Goal: Task Accomplishment & Management: Use online tool/utility

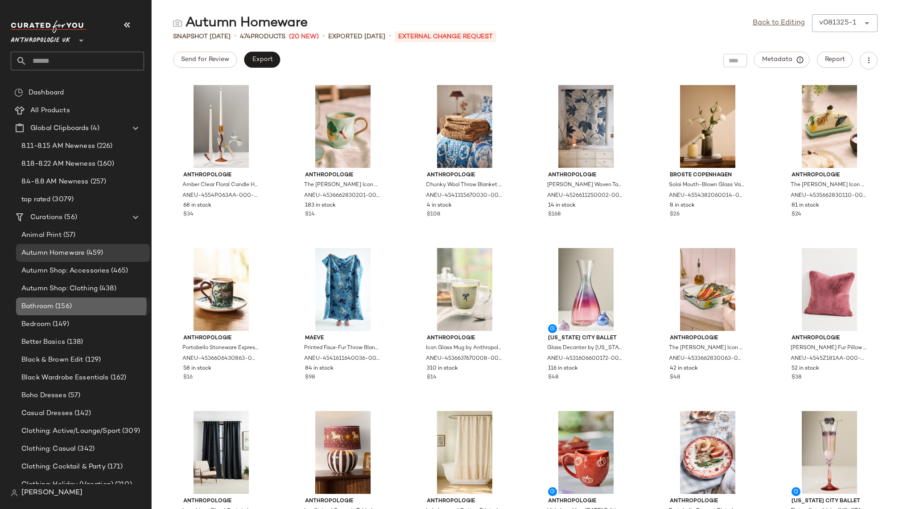
click at [86, 303] on div "Bathroom (156)" at bounding box center [82, 307] width 127 height 10
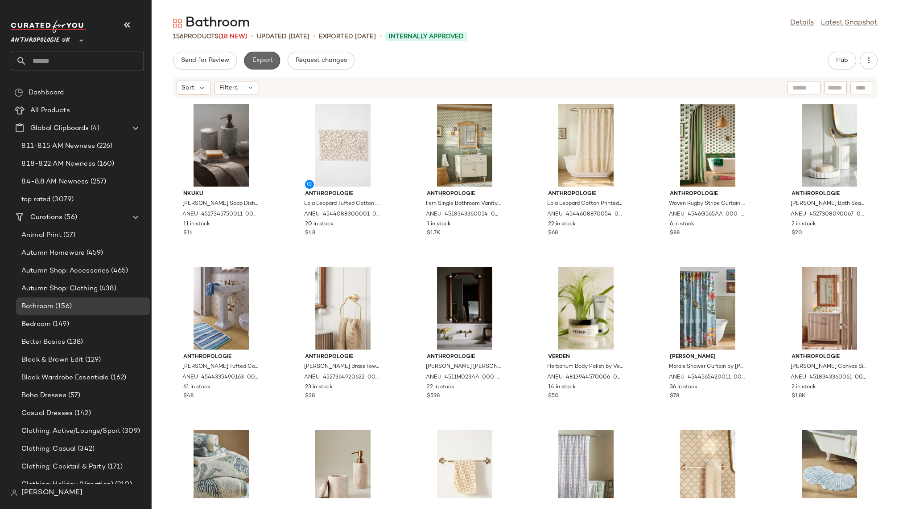
click at [258, 56] on button "Export" at bounding box center [262, 61] width 36 height 18
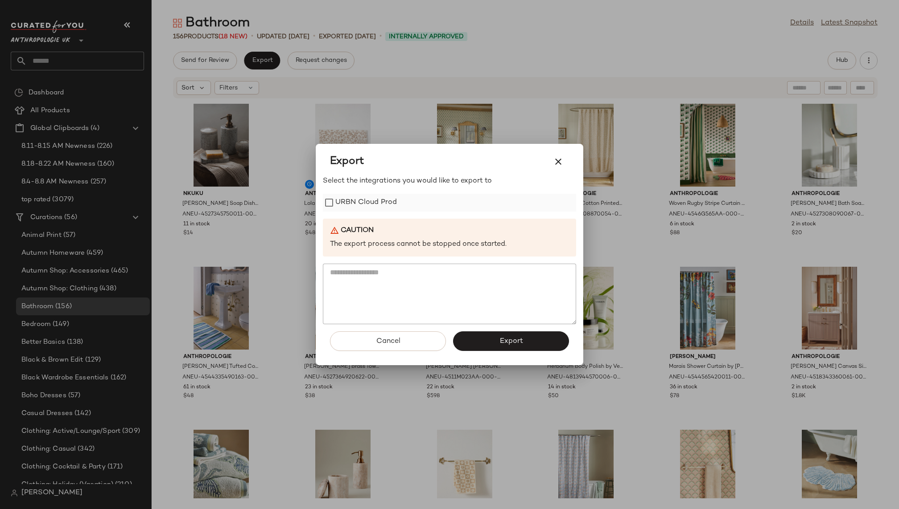
click at [390, 209] on label "URBN Cloud Prod" at bounding box center [366, 203] width 62 height 18
click at [513, 344] on span "Export" at bounding box center [511, 341] width 24 height 8
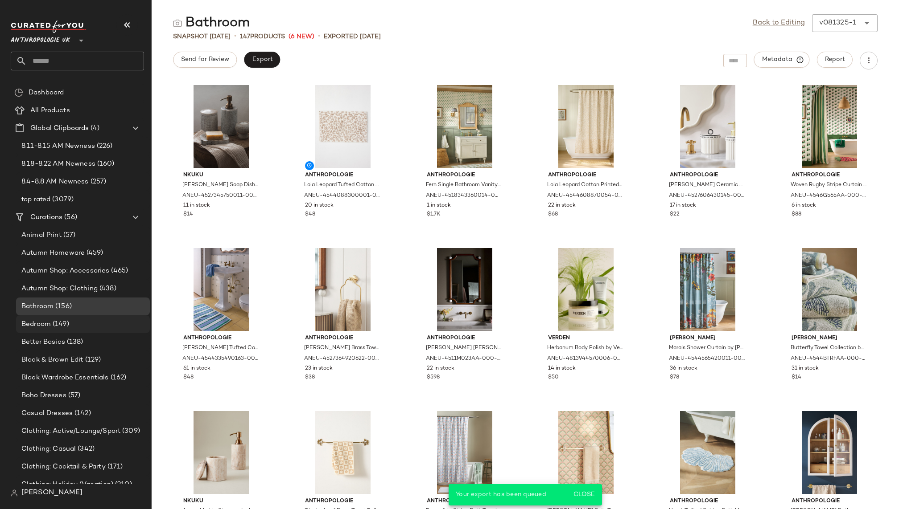
click at [105, 329] on div "Bedroom (149)" at bounding box center [83, 325] width 134 height 18
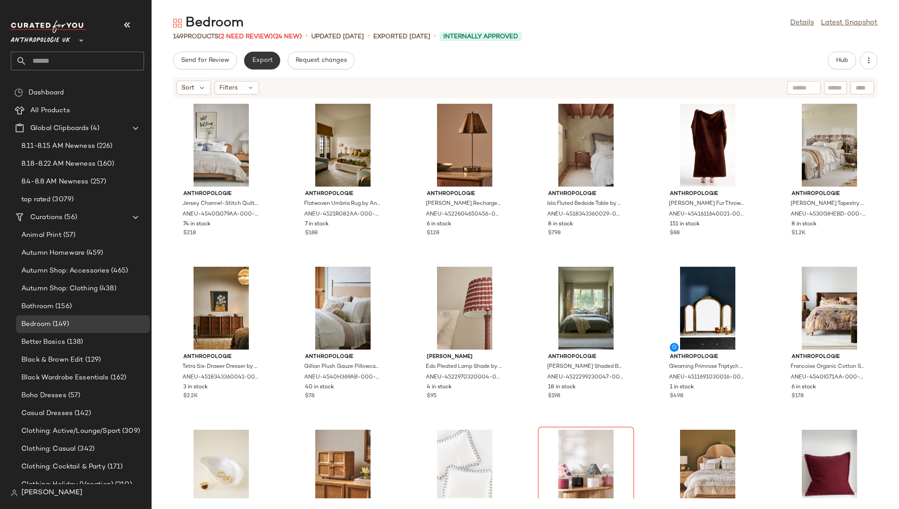
click at [270, 59] on span "Export" at bounding box center [261, 60] width 21 height 7
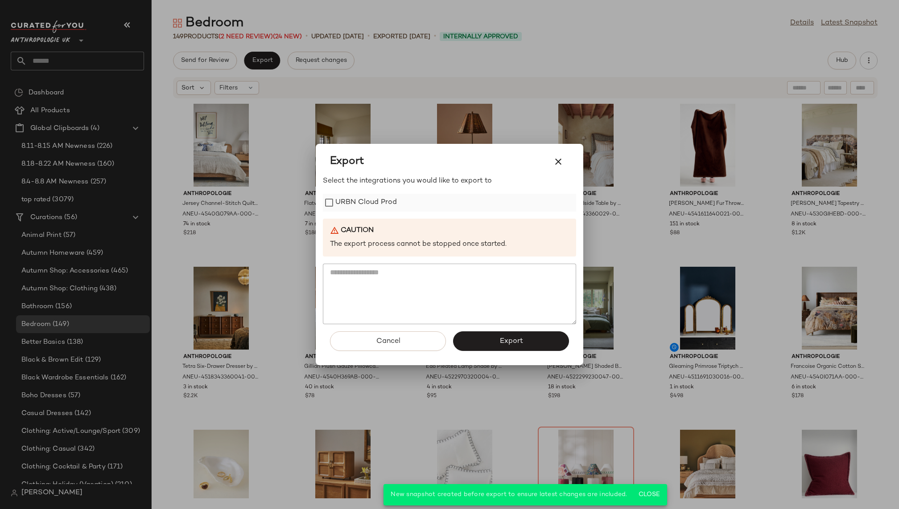
click at [391, 200] on label "URBN Cloud Prod" at bounding box center [366, 203] width 62 height 18
click at [492, 337] on button "Export" at bounding box center [511, 342] width 116 height 20
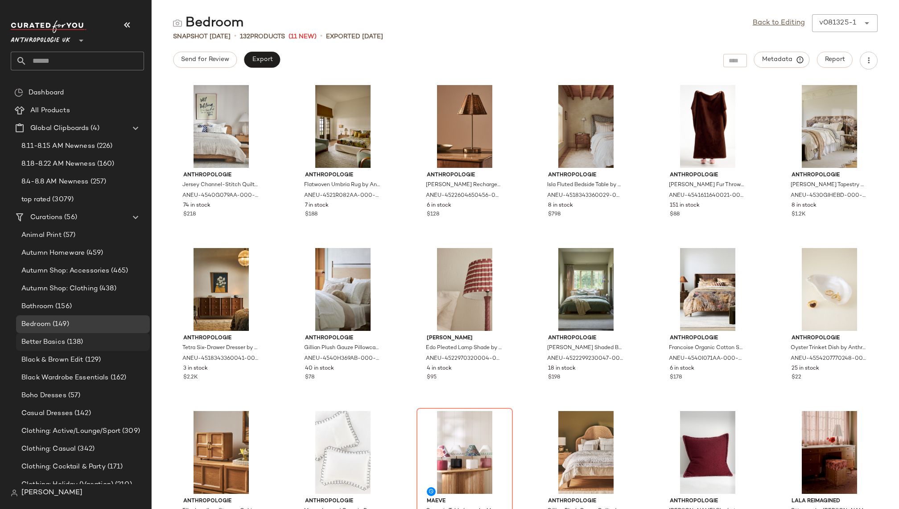
click at [80, 346] on span "(138)" at bounding box center [74, 342] width 18 height 10
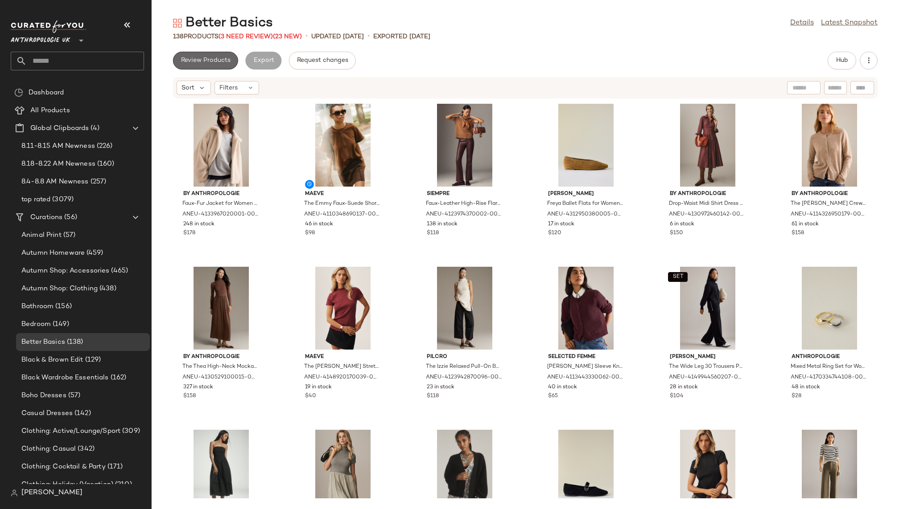
click at [208, 57] on span "Review Products" at bounding box center [206, 60] width 50 height 7
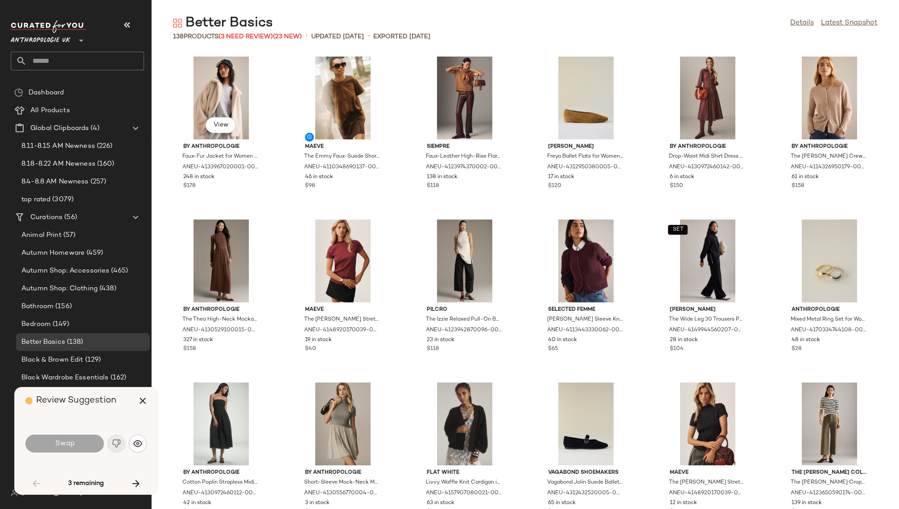
scroll to position [1305, 0]
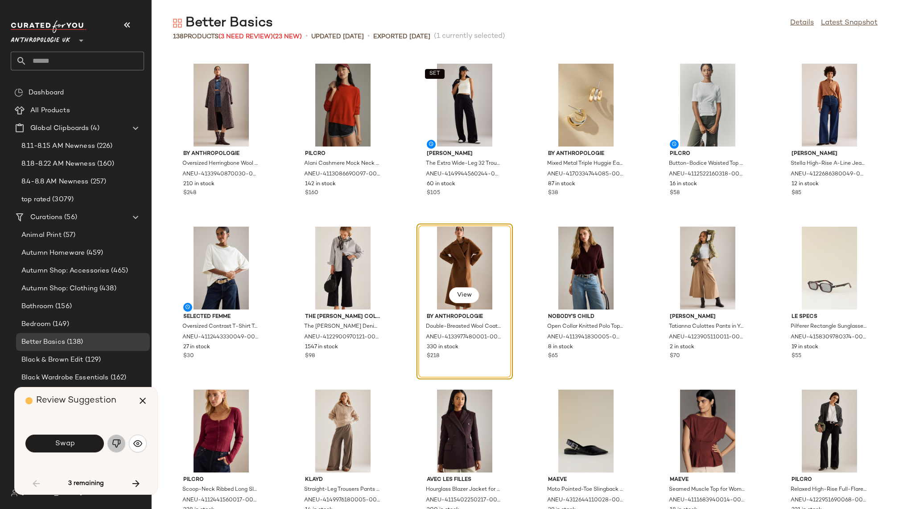
click at [110, 443] on button "button" at bounding box center [116, 444] width 18 height 18
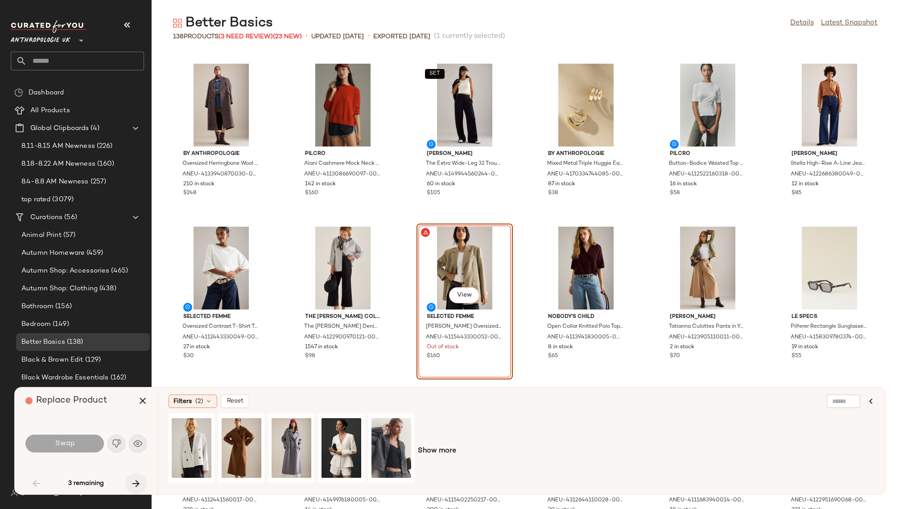
click at [141, 478] on button "button" at bounding box center [135, 483] width 21 height 21
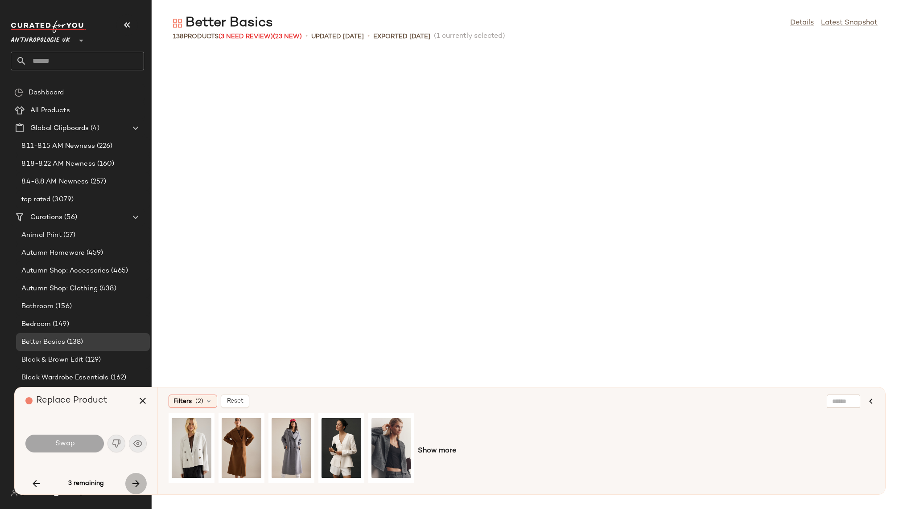
scroll to position [2610, 0]
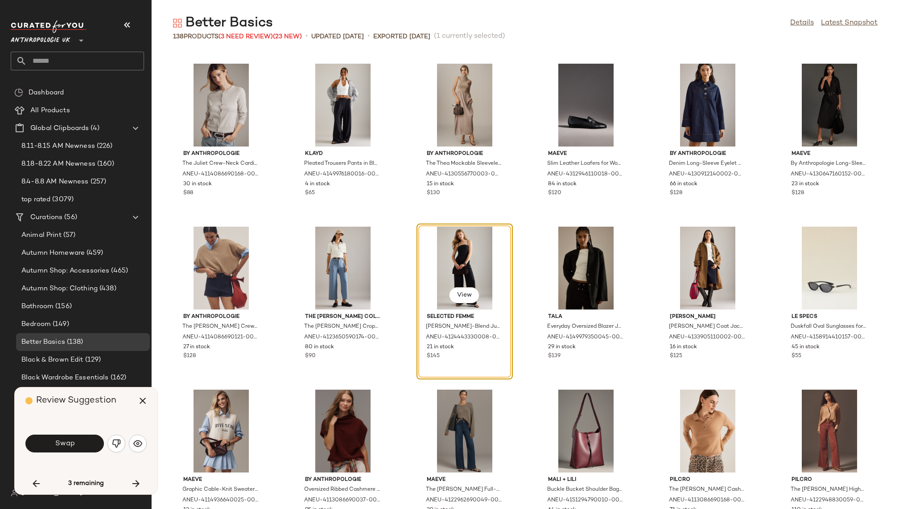
click at [116, 443] on img "button" at bounding box center [116, 443] width 9 height 9
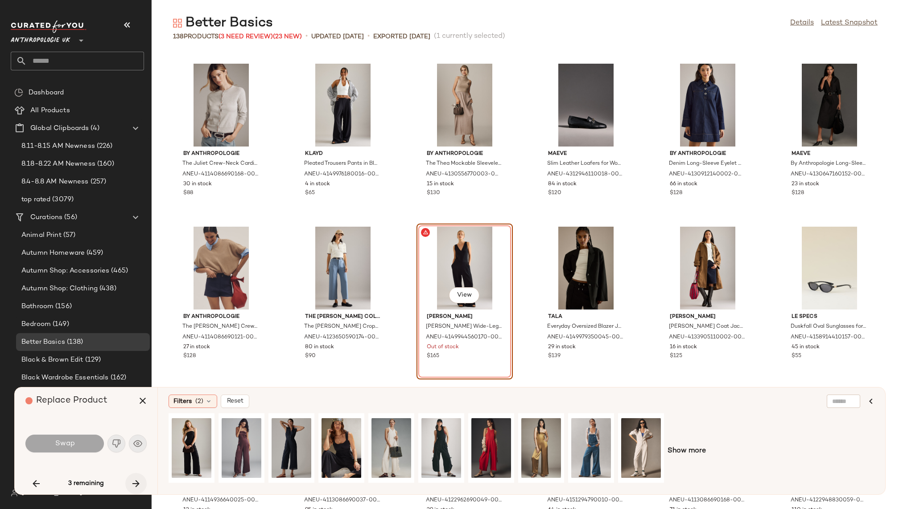
click at [135, 479] on icon "button" at bounding box center [136, 484] width 11 height 11
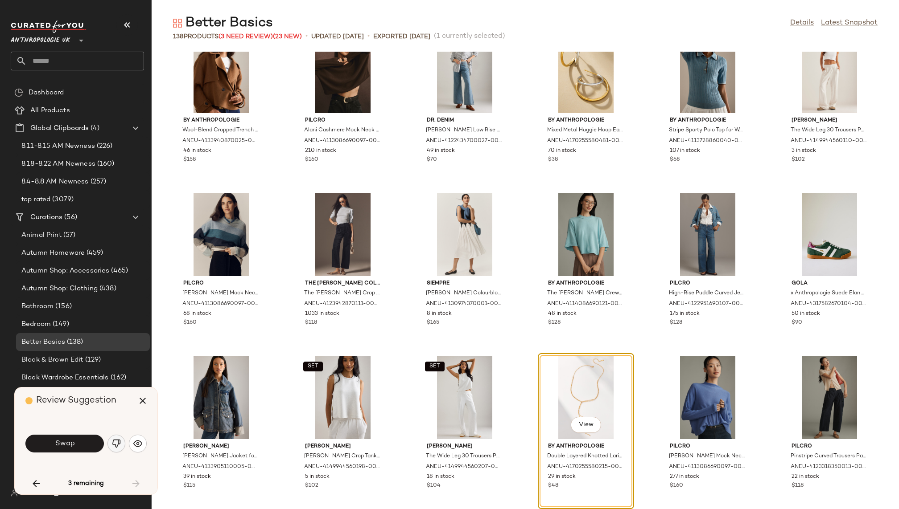
click at [120, 444] on img "button" at bounding box center [116, 443] width 9 height 9
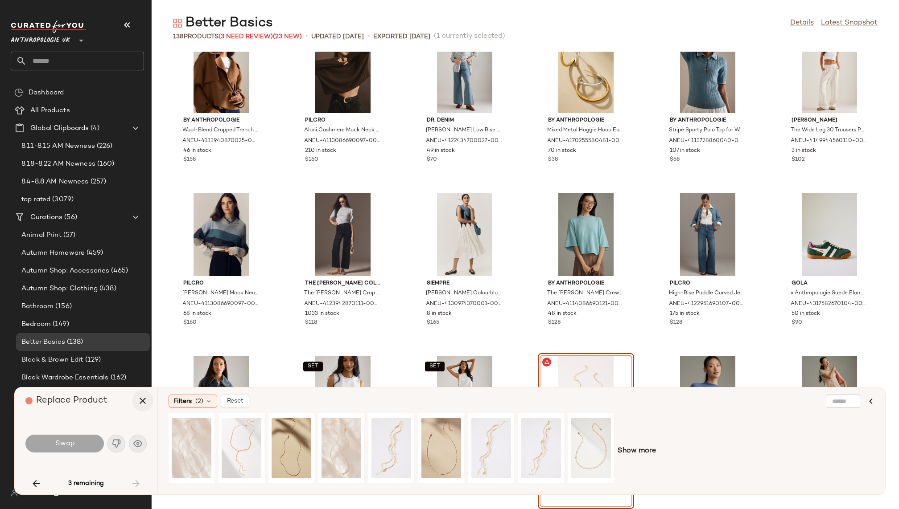
click at [146, 401] on icon "button" at bounding box center [142, 401] width 11 height 11
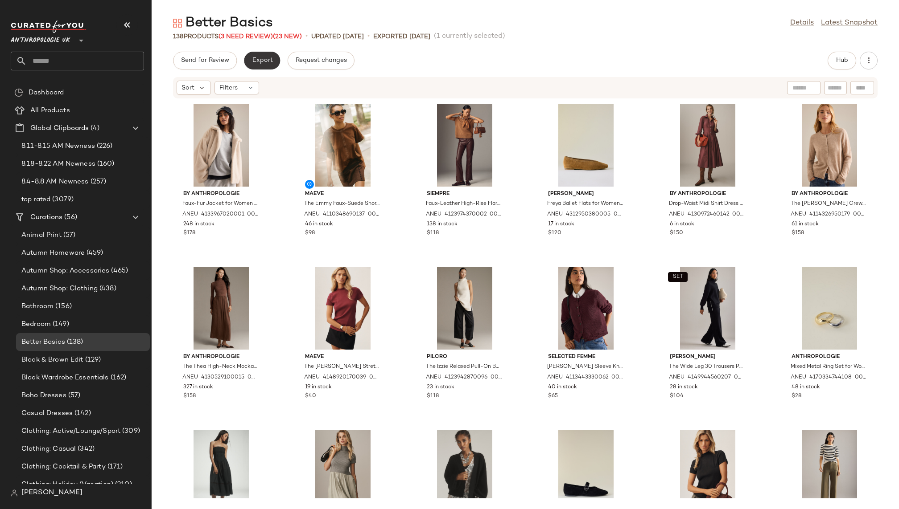
click at [259, 60] on span "Export" at bounding box center [261, 60] width 21 height 7
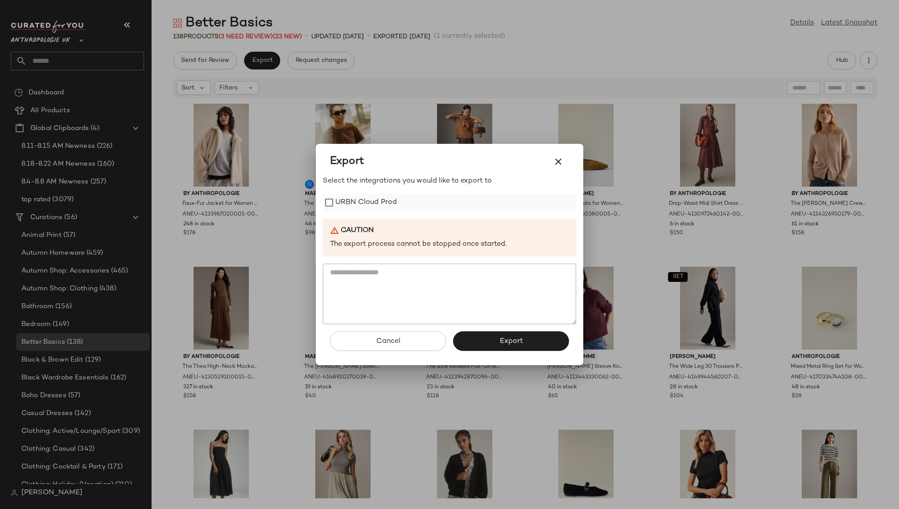
click at [356, 200] on label "URBN Cloud Prod" at bounding box center [366, 203] width 62 height 18
click at [515, 337] on button "Export" at bounding box center [511, 342] width 116 height 20
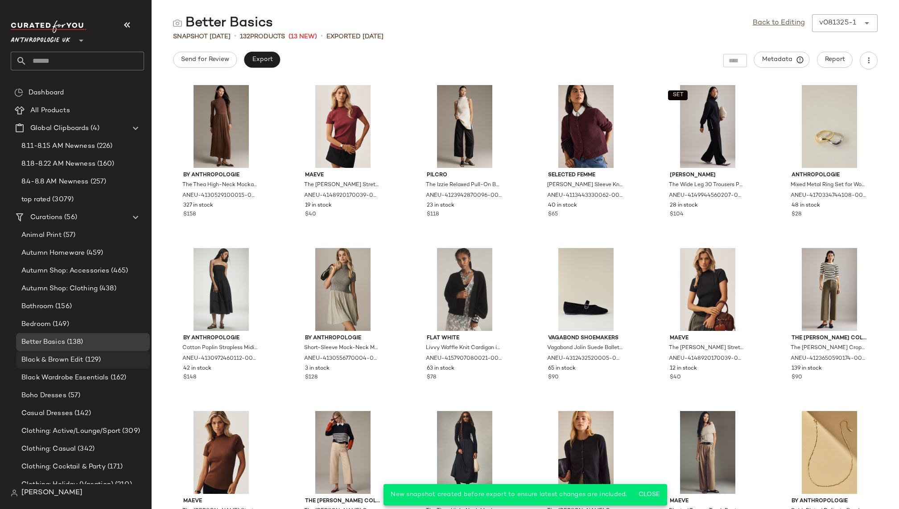
click at [80, 361] on span "Black & Brown Edit" at bounding box center [52, 360] width 62 height 10
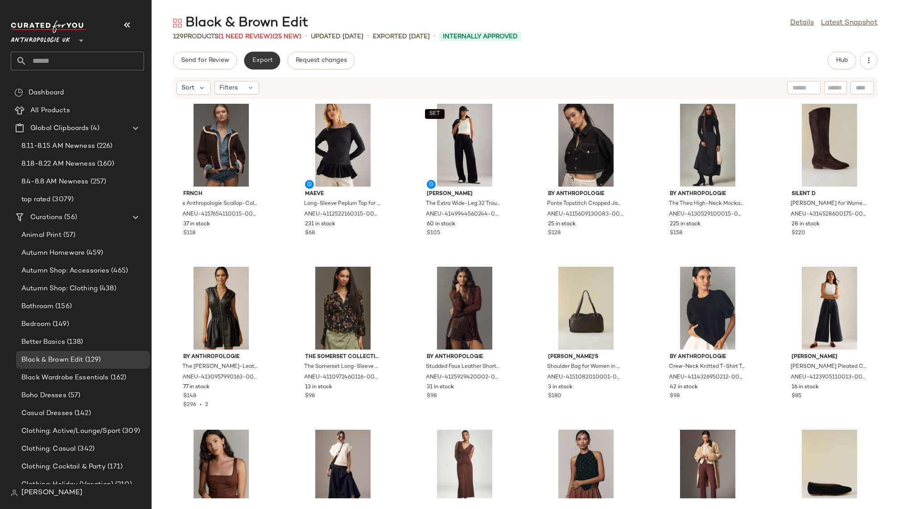
click at [261, 54] on button "Export" at bounding box center [262, 61] width 36 height 18
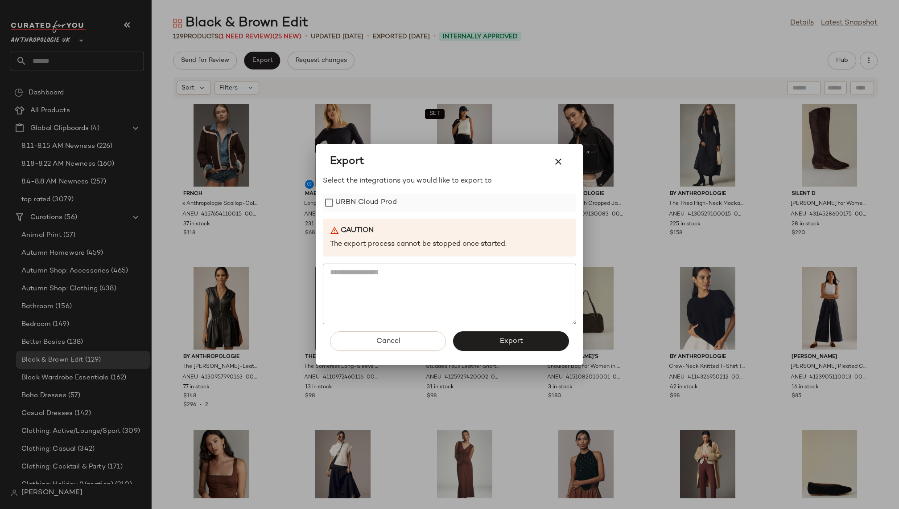
click at [354, 196] on label "URBN Cloud Prod" at bounding box center [366, 203] width 62 height 18
click at [478, 337] on button "Export" at bounding box center [511, 342] width 116 height 20
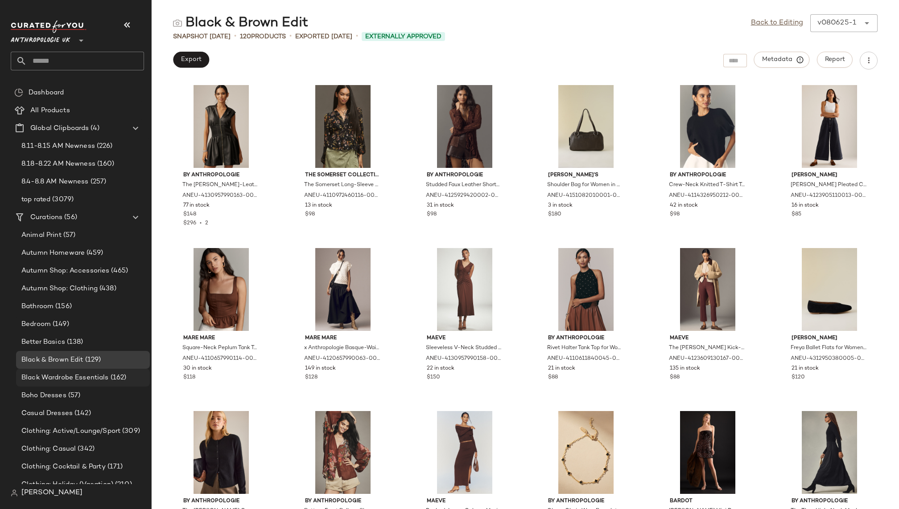
click at [69, 373] on span "Black Wardrobe Essentials" at bounding box center [64, 378] width 87 height 10
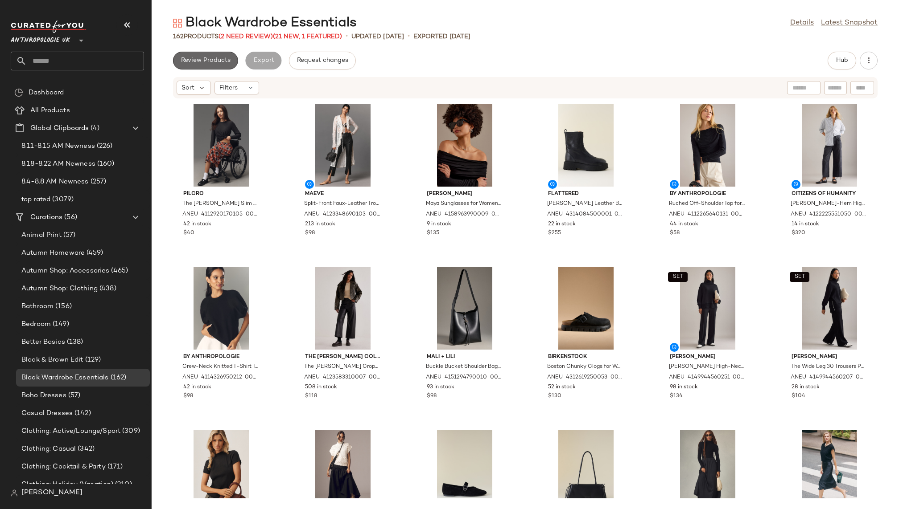
click at [209, 57] on span "Review Products" at bounding box center [206, 60] width 50 height 7
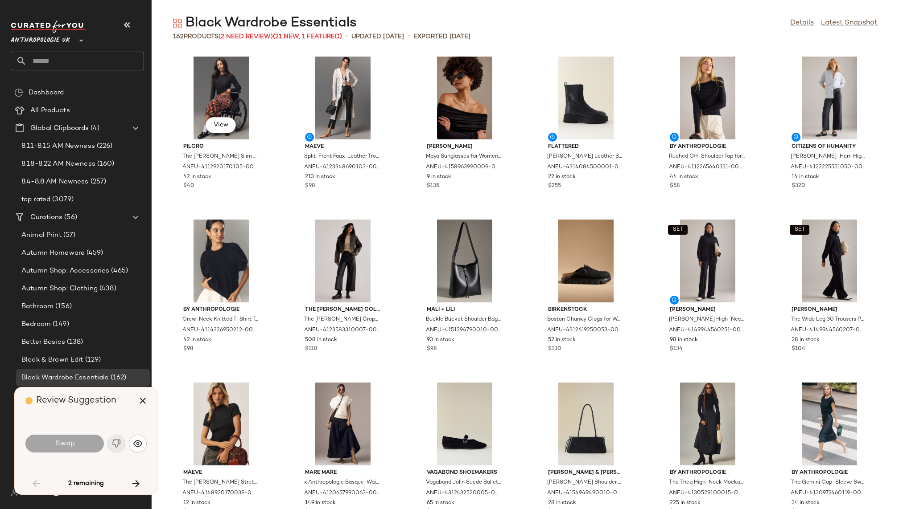
scroll to position [1468, 0]
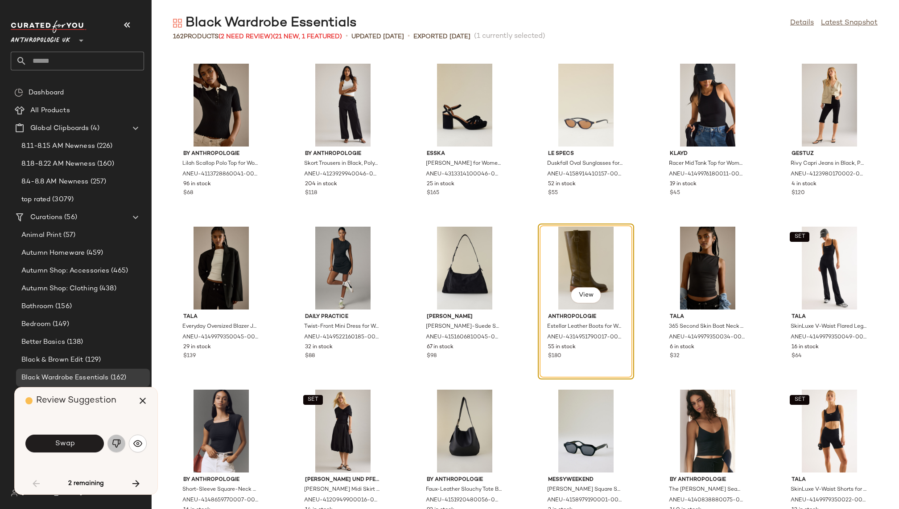
click at [114, 446] on img "button" at bounding box center [116, 443] width 9 height 9
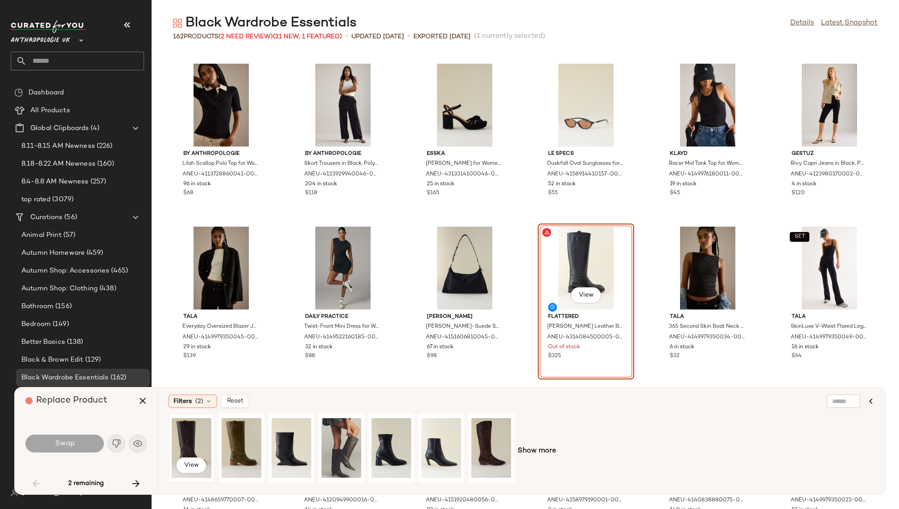
click at [195, 442] on div "View" at bounding box center [192, 448] width 40 height 63
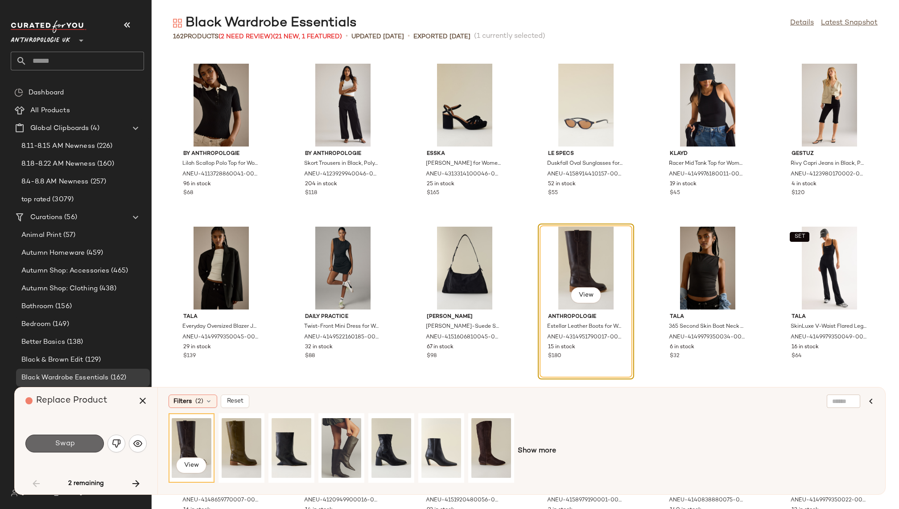
click at [83, 441] on button "Swap" at bounding box center [64, 444] width 78 height 18
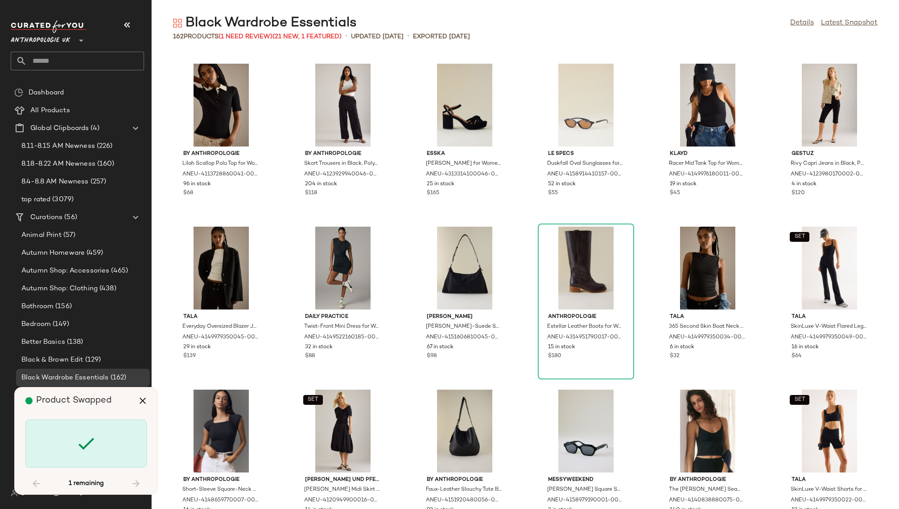
scroll to position [2936, 0]
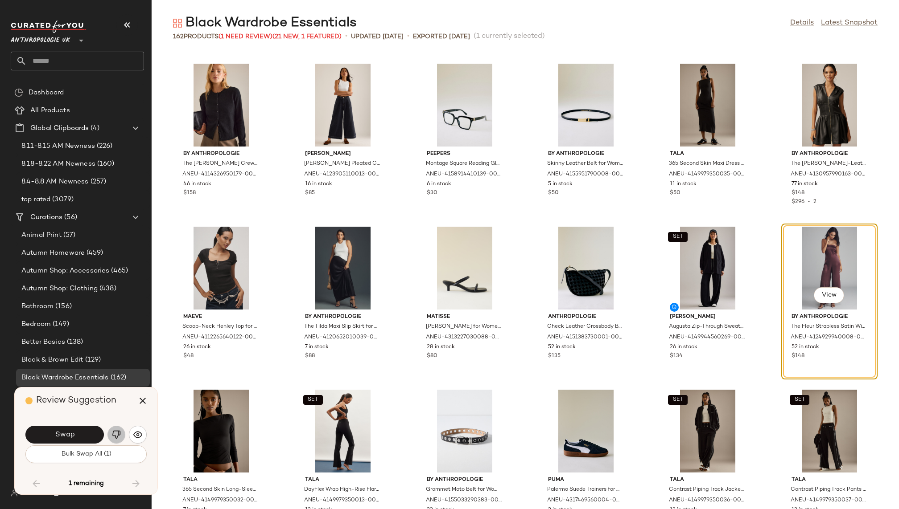
click at [112, 427] on button "button" at bounding box center [116, 435] width 18 height 18
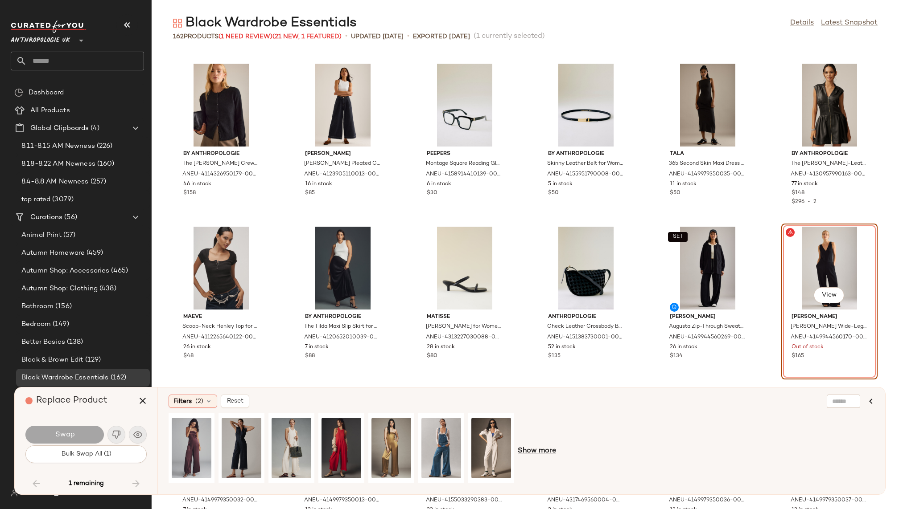
click at [545, 452] on span "Show more" at bounding box center [536, 451] width 38 height 11
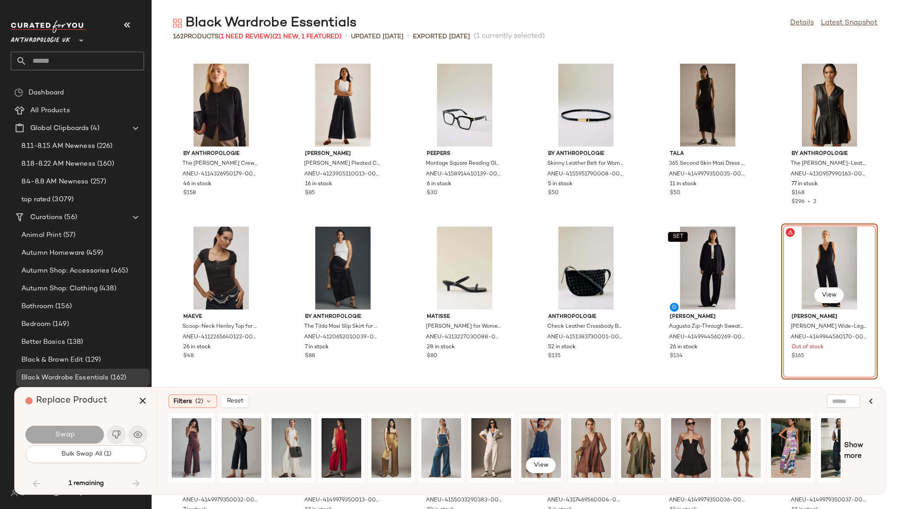
scroll to position [0, 172]
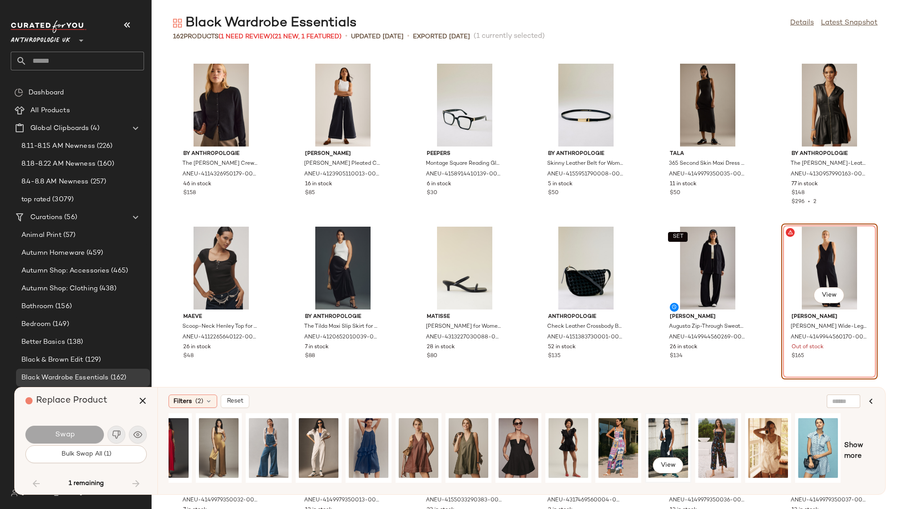
click at [669, 429] on div "View" at bounding box center [668, 448] width 40 height 63
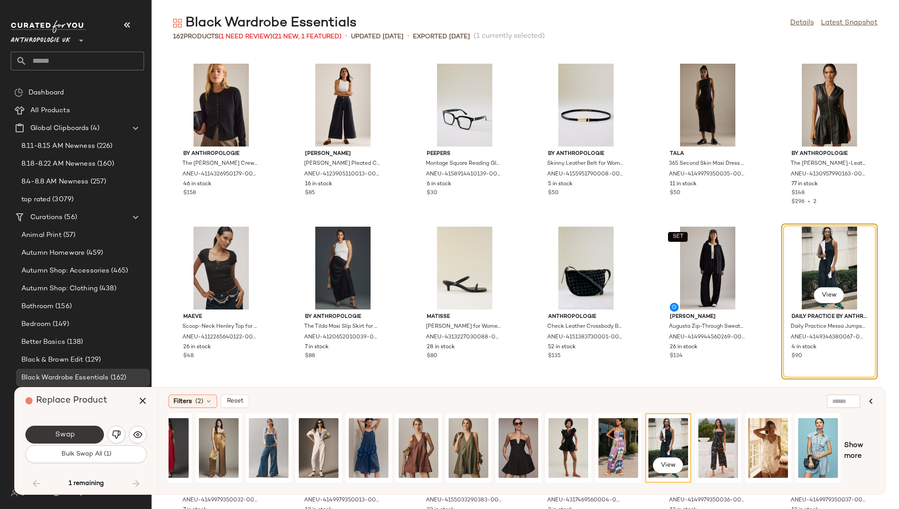
click at [58, 434] on span "Swap" at bounding box center [64, 435] width 20 height 8
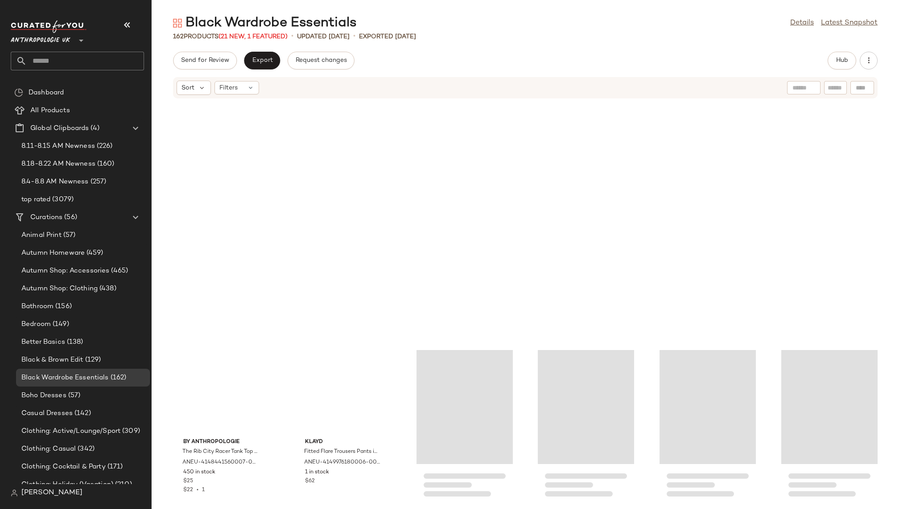
scroll to position [2411, 0]
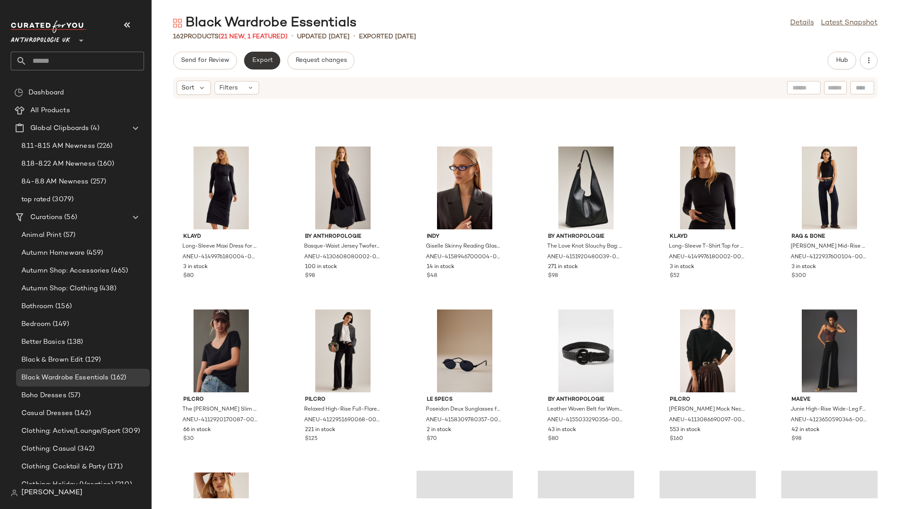
click at [262, 54] on button "Export" at bounding box center [262, 61] width 36 height 18
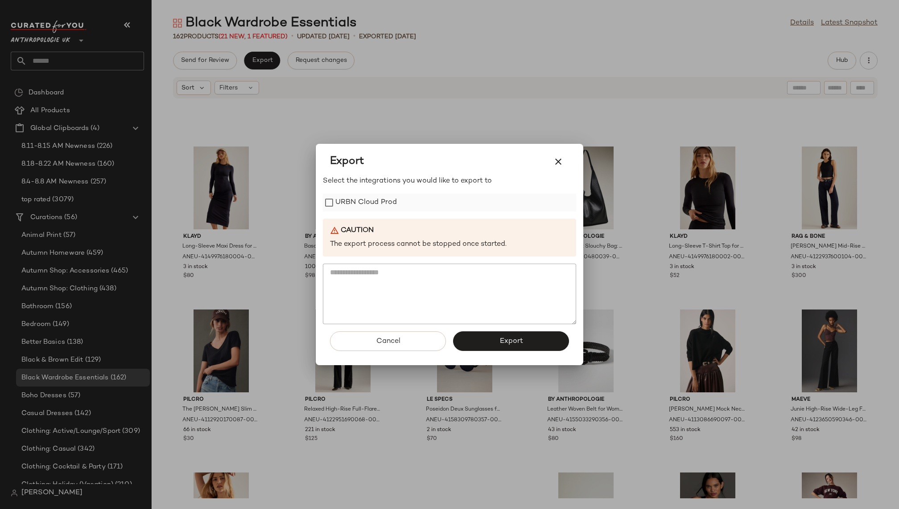
click at [374, 205] on label "URBN Cloud Prod" at bounding box center [366, 203] width 62 height 18
click at [481, 336] on button "Export" at bounding box center [511, 342] width 116 height 20
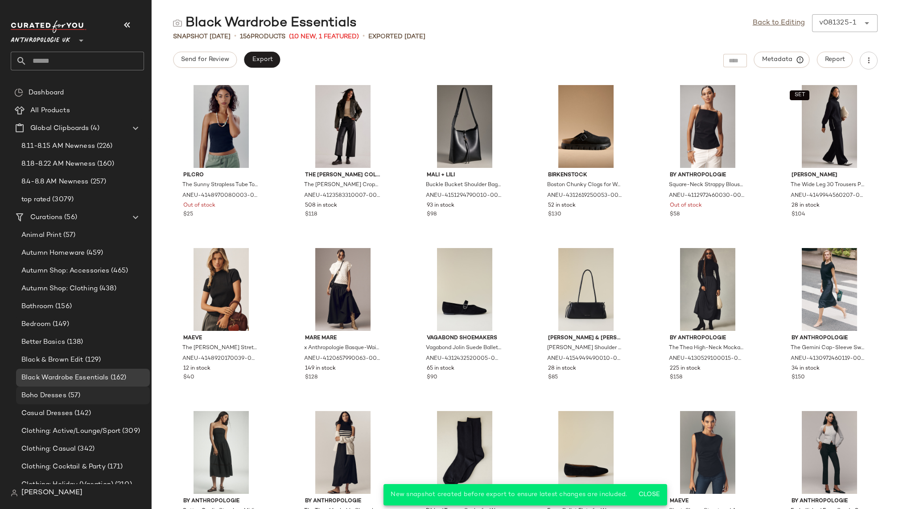
click at [74, 392] on span "(57)" at bounding box center [73, 396] width 14 height 10
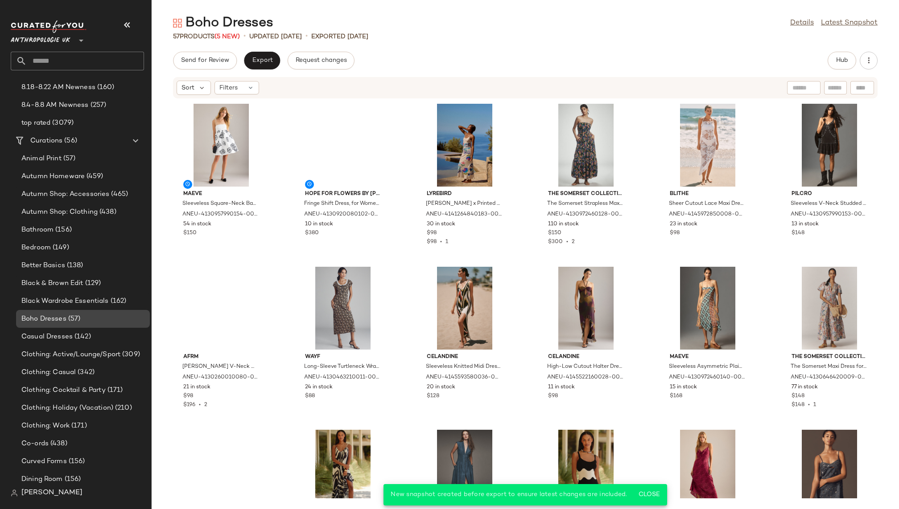
scroll to position [91, 0]
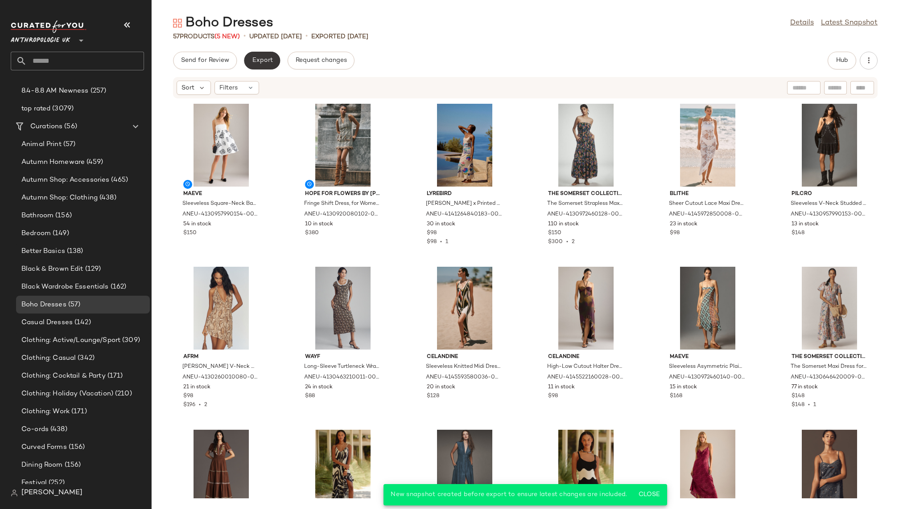
click at [261, 64] on span "Export" at bounding box center [261, 60] width 21 height 7
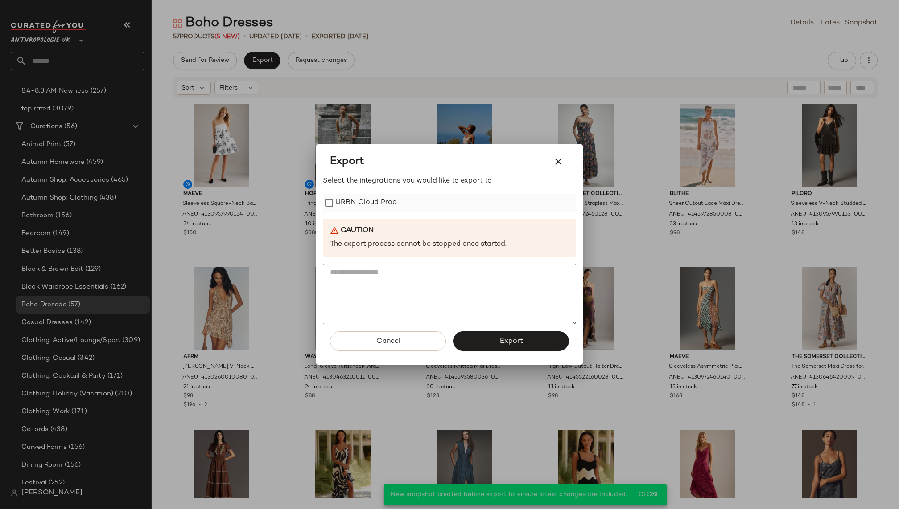
click at [382, 203] on label "URBN Cloud Prod" at bounding box center [366, 203] width 62 height 18
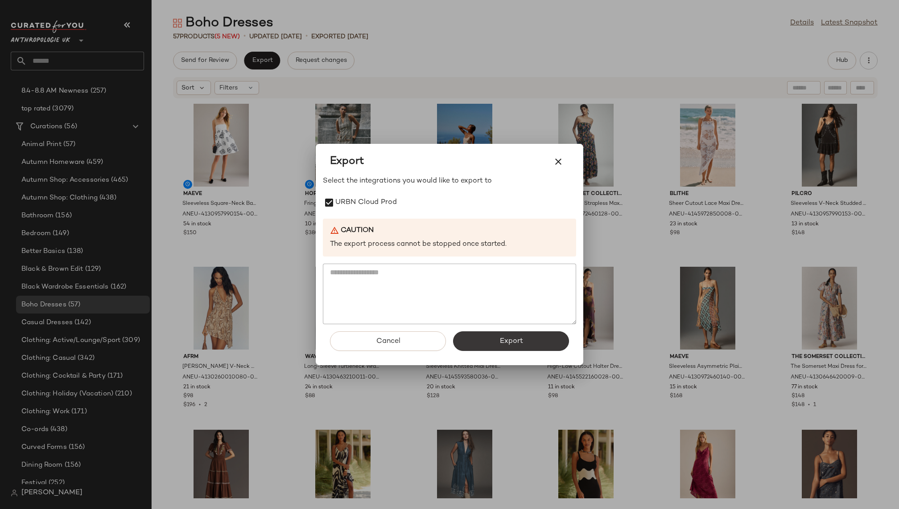
click at [490, 334] on button "Export" at bounding box center [511, 342] width 116 height 20
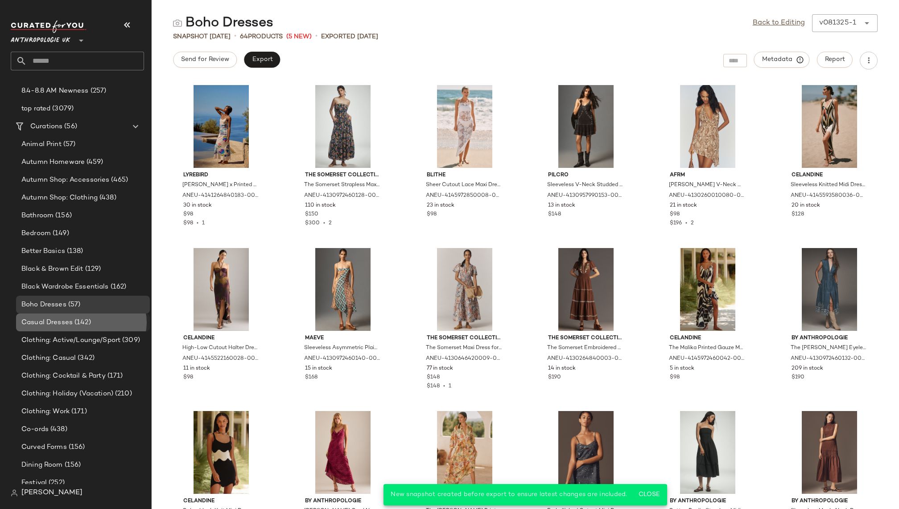
click at [74, 317] on div "Casual Dresses (142)" at bounding box center [83, 323] width 134 height 18
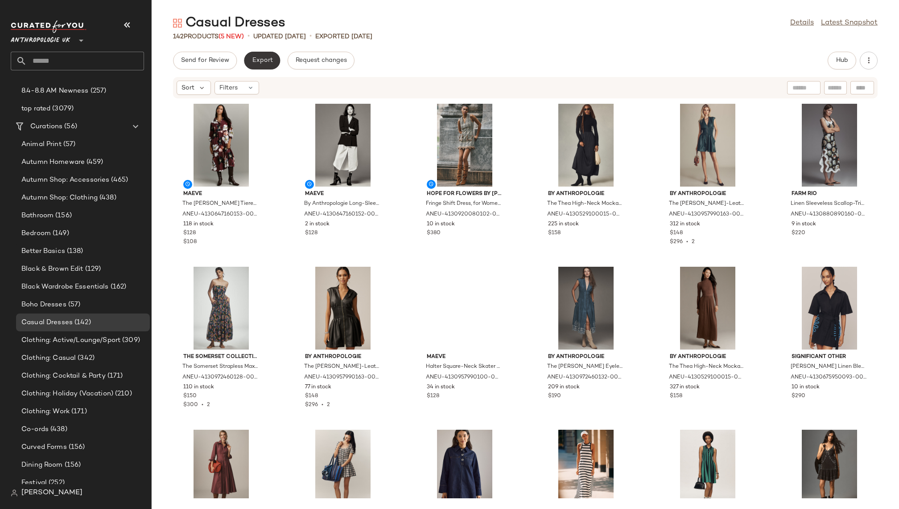
click at [262, 60] on span "Export" at bounding box center [261, 60] width 21 height 7
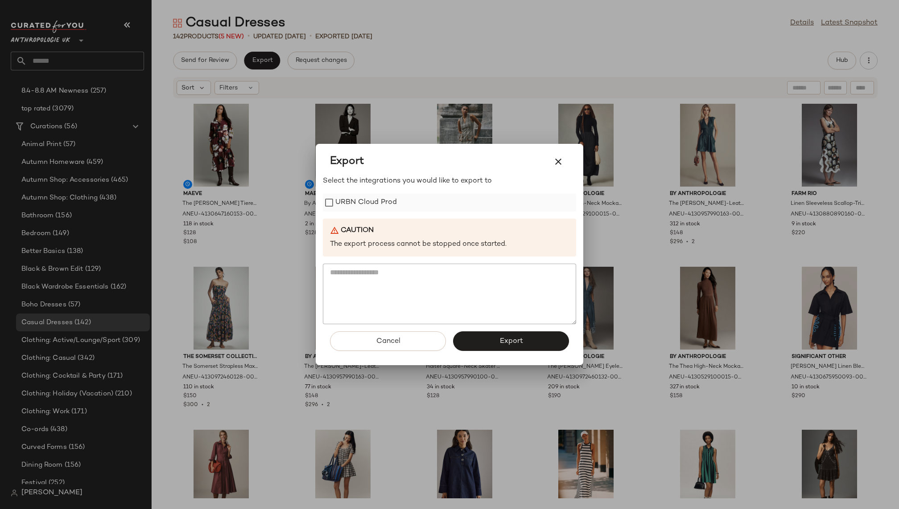
click at [359, 208] on label "URBN Cloud Prod" at bounding box center [366, 203] width 62 height 18
click at [488, 344] on button "Export" at bounding box center [511, 342] width 116 height 20
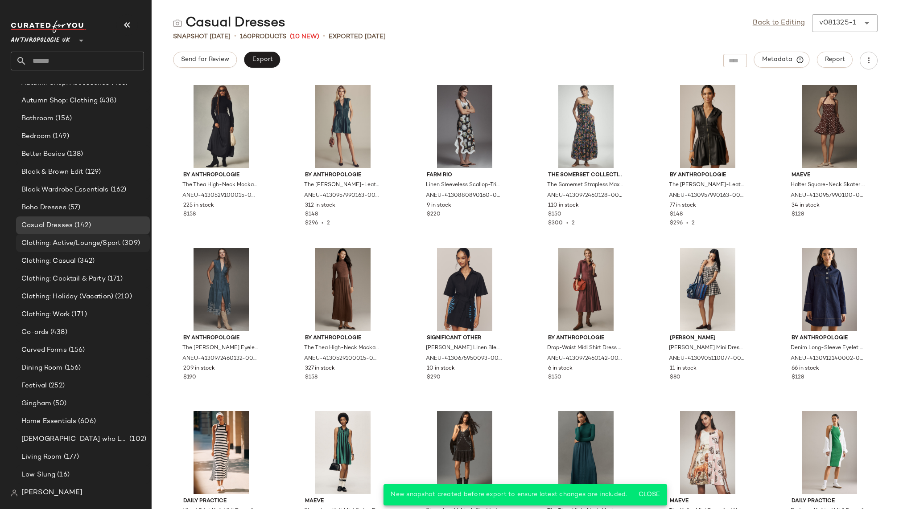
scroll to position [193, 0]
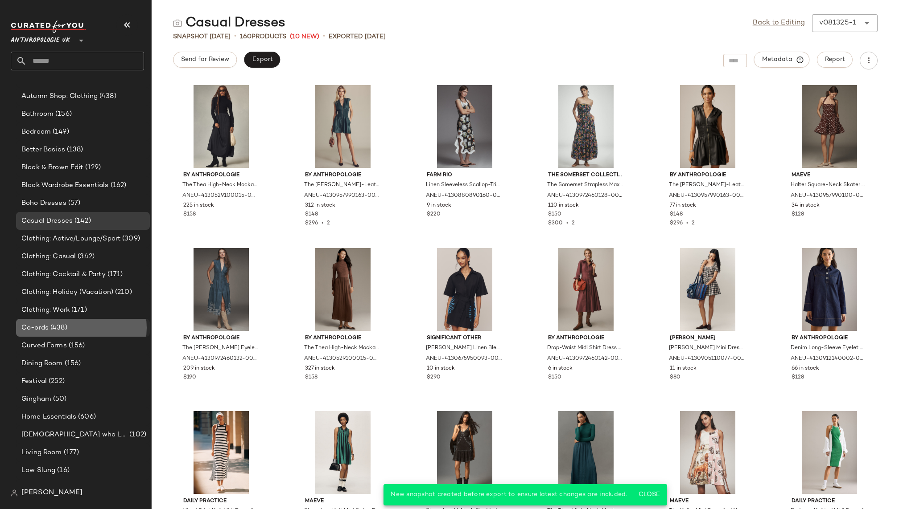
click at [91, 326] on div "Co-ords (438)" at bounding box center [82, 328] width 127 height 10
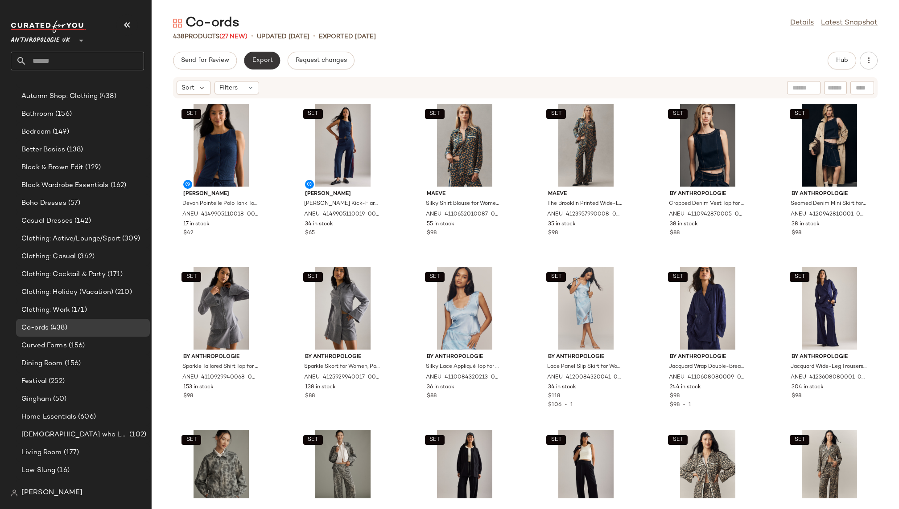
click at [267, 61] on span "Export" at bounding box center [261, 60] width 21 height 7
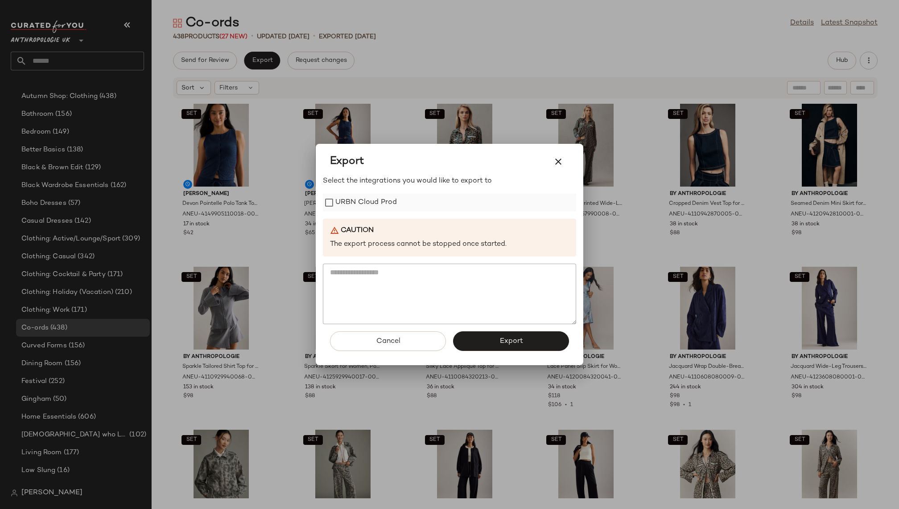
click at [352, 195] on label "URBN Cloud Prod" at bounding box center [366, 203] width 62 height 18
click at [487, 332] on button "Export" at bounding box center [511, 342] width 116 height 20
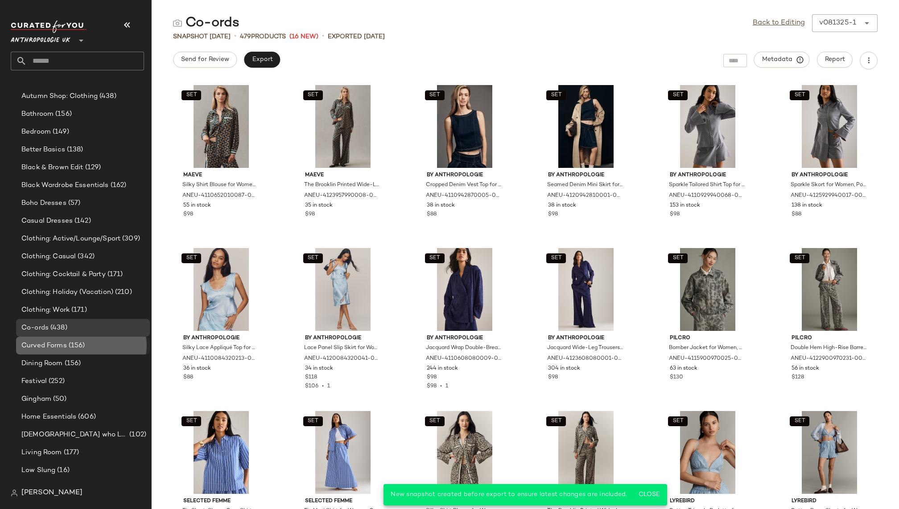
click at [87, 337] on div "Curved Forms (156)" at bounding box center [83, 346] width 134 height 18
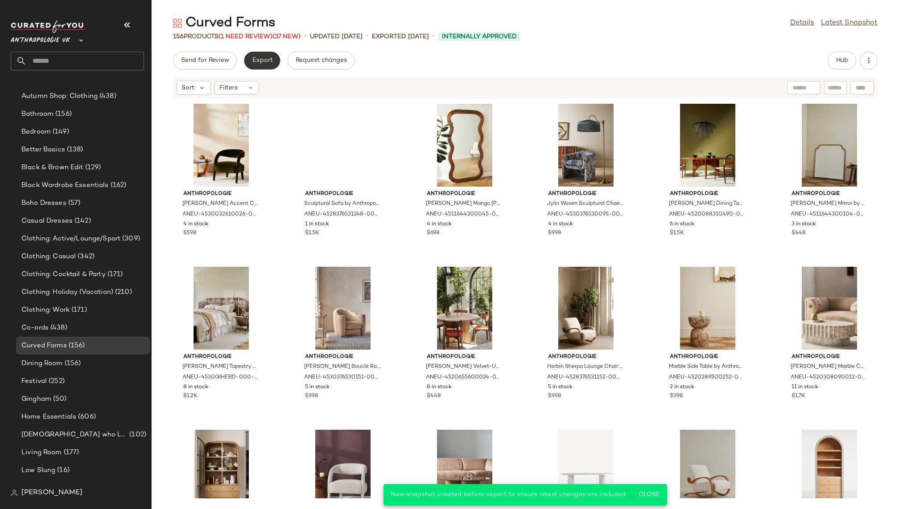
click at [257, 61] on span "Export" at bounding box center [261, 60] width 21 height 7
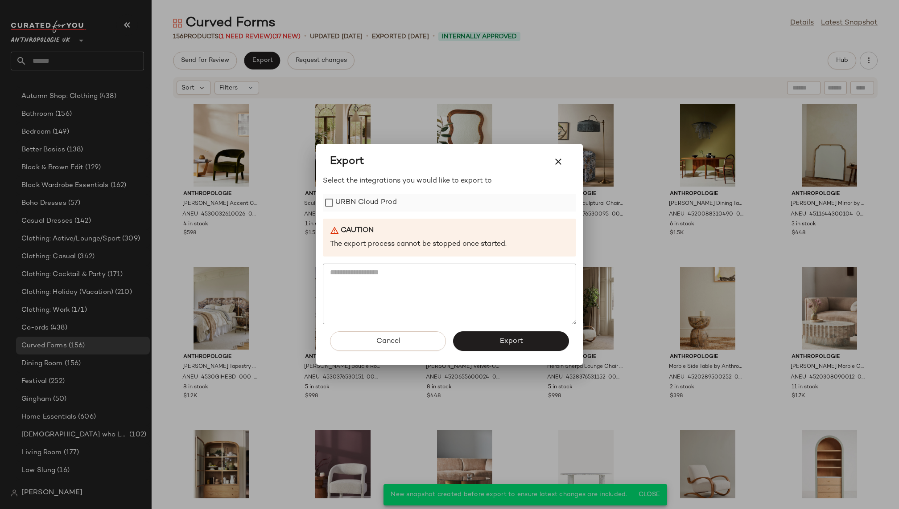
click at [353, 203] on label "URBN Cloud Prod" at bounding box center [366, 203] width 62 height 18
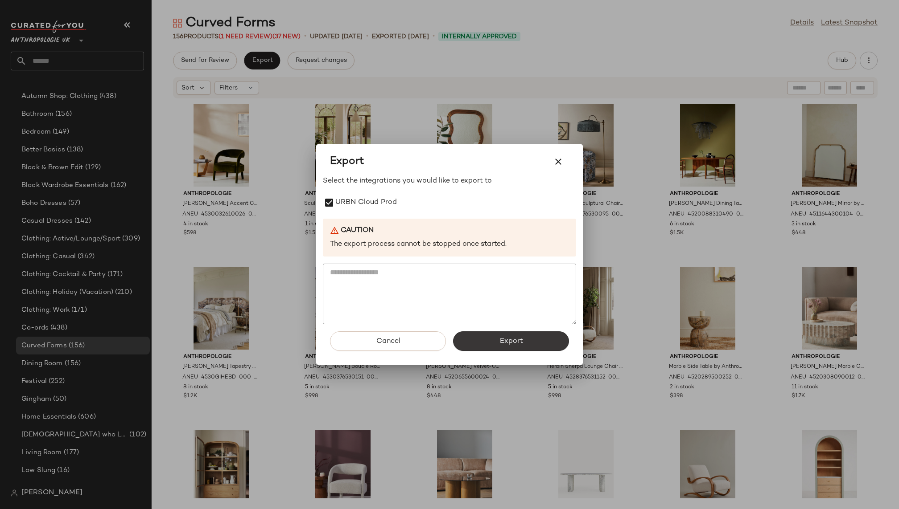
click at [518, 343] on span "Export" at bounding box center [511, 341] width 24 height 8
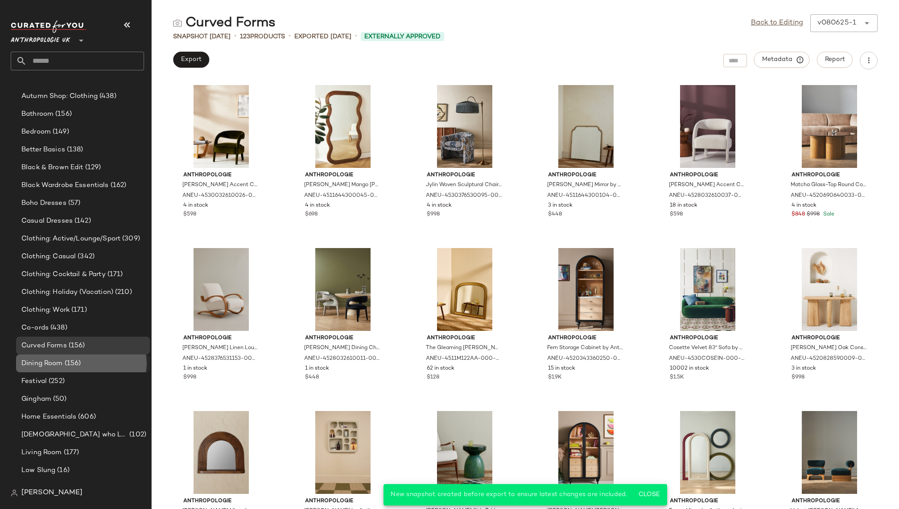
click at [86, 361] on div "Dining Room (156)" at bounding box center [82, 364] width 127 height 10
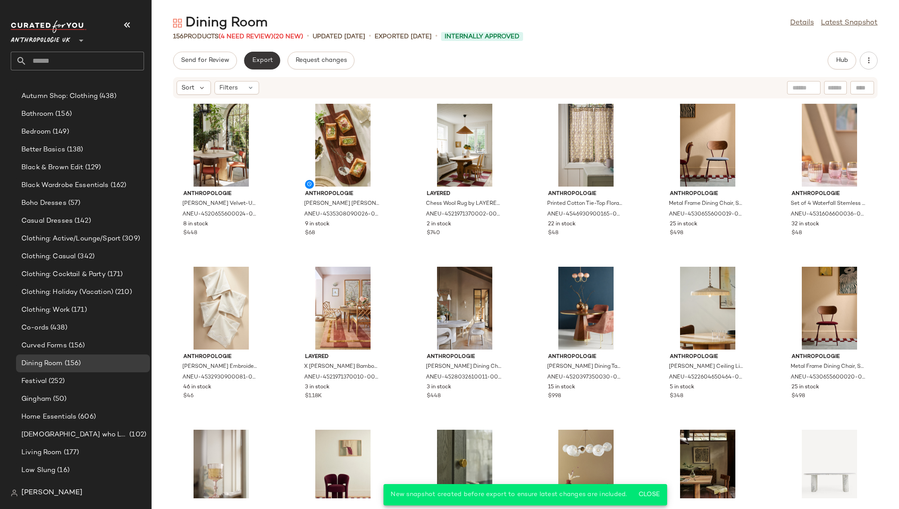
click at [258, 66] on button "Export" at bounding box center [262, 61] width 36 height 18
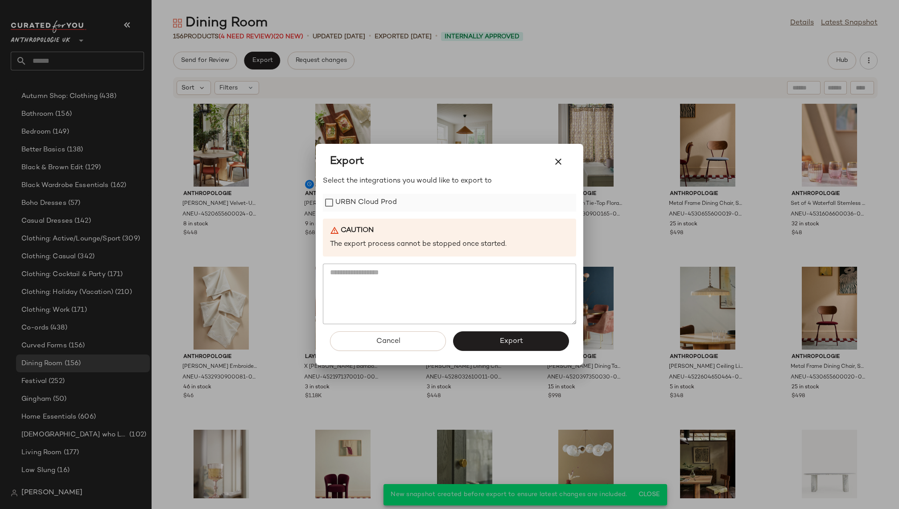
click at [349, 203] on label "URBN Cloud Prod" at bounding box center [366, 203] width 62 height 18
click at [475, 338] on button "Export" at bounding box center [511, 342] width 116 height 20
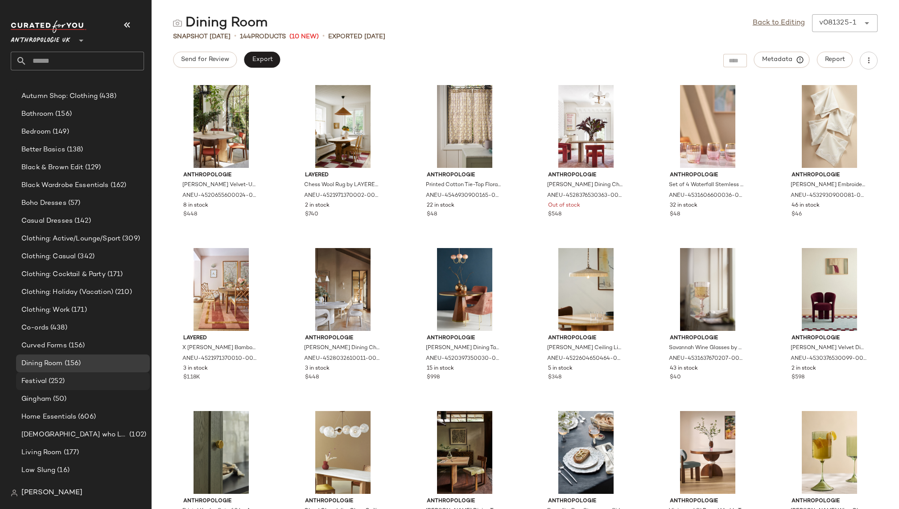
click at [85, 380] on div "Festival (252)" at bounding box center [82, 382] width 127 height 10
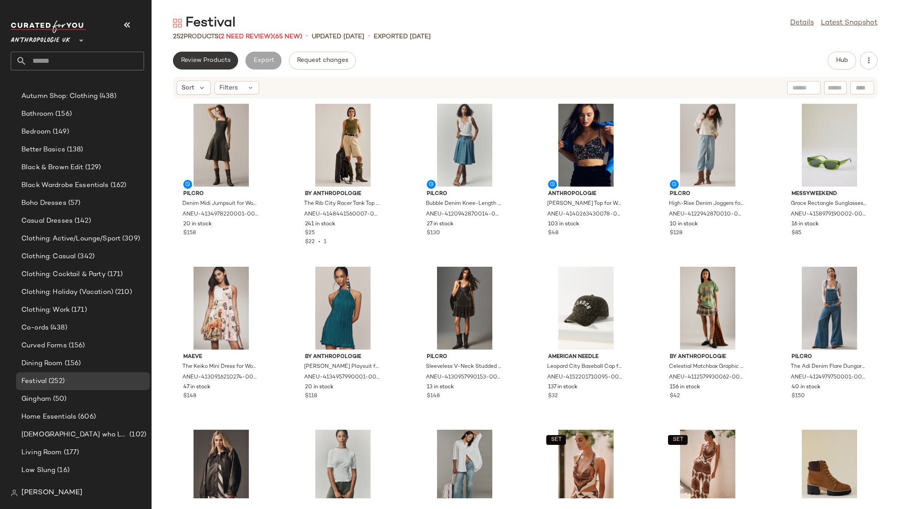
click at [219, 62] on span "Review Products" at bounding box center [206, 60] width 50 height 7
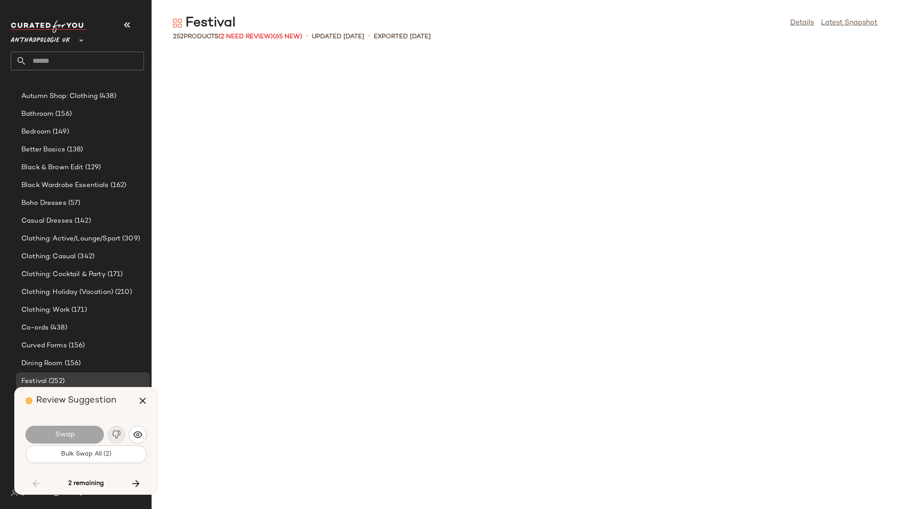
scroll to position [1794, 0]
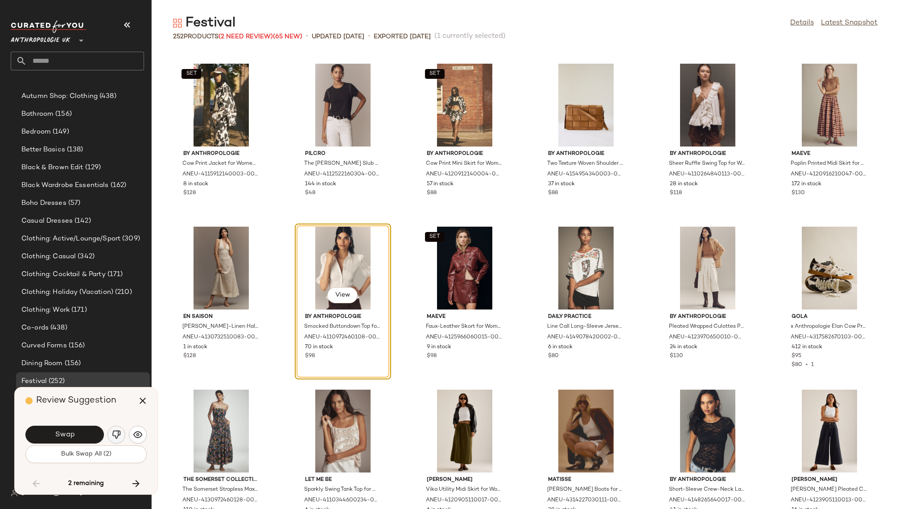
click at [112, 437] on img "button" at bounding box center [116, 435] width 9 height 9
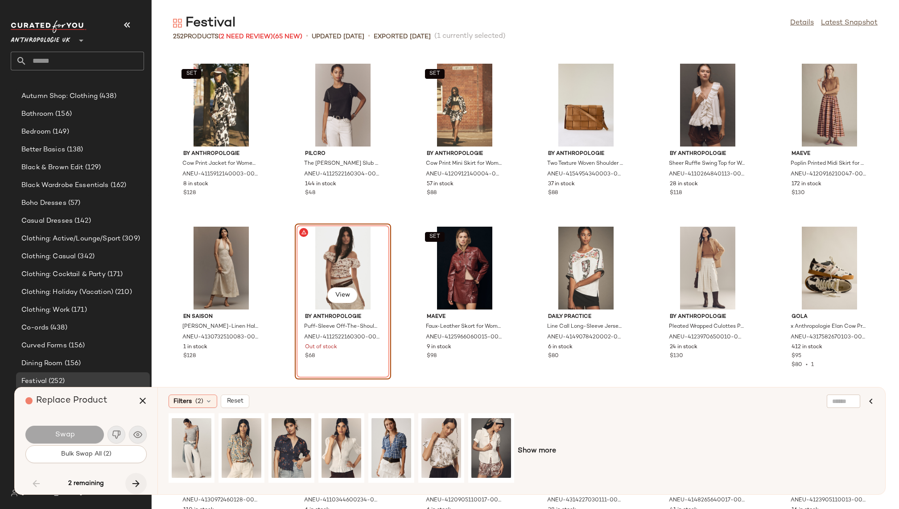
click at [133, 485] on icon "button" at bounding box center [136, 484] width 11 height 11
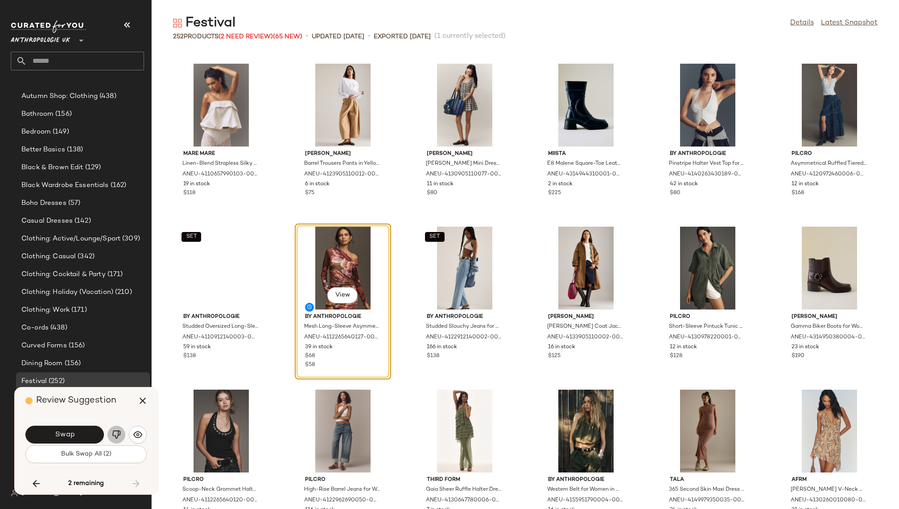
click at [115, 436] on img "button" at bounding box center [116, 435] width 9 height 9
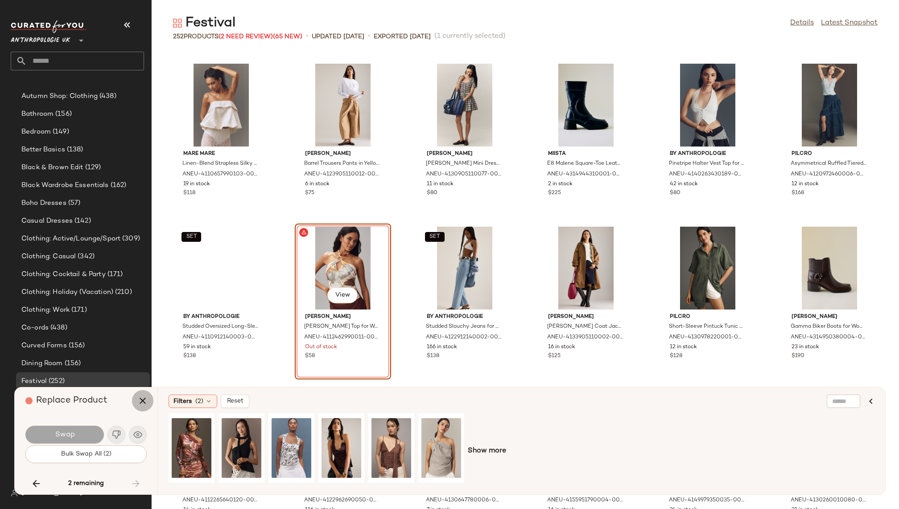
click at [149, 401] on button "button" at bounding box center [142, 400] width 21 height 21
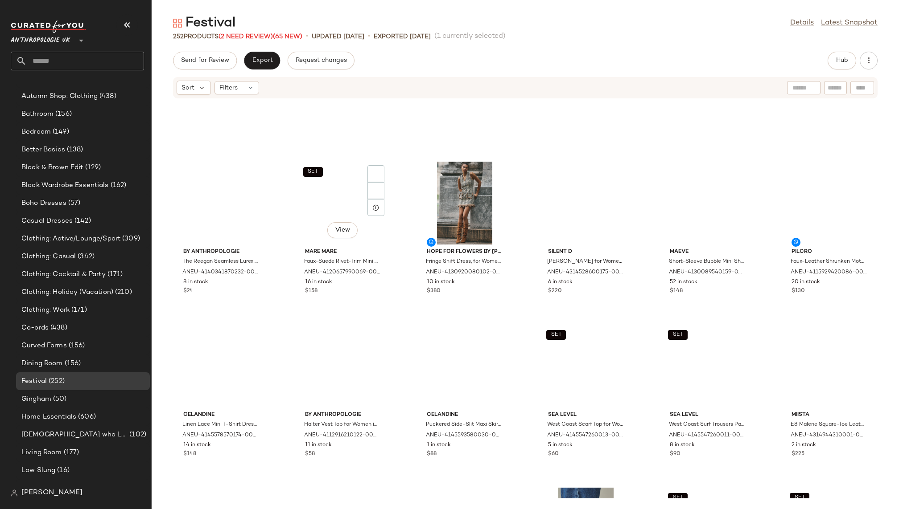
scroll to position [2371, 0]
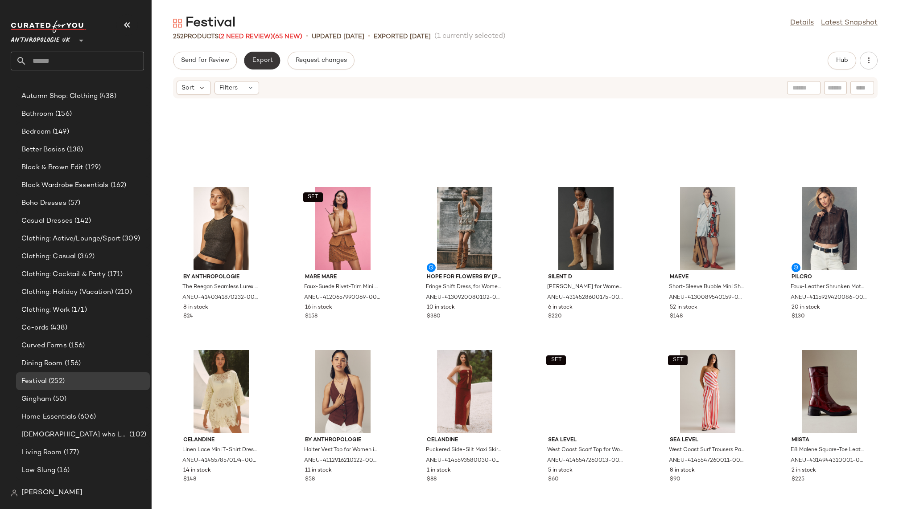
click at [262, 61] on span "Export" at bounding box center [261, 60] width 21 height 7
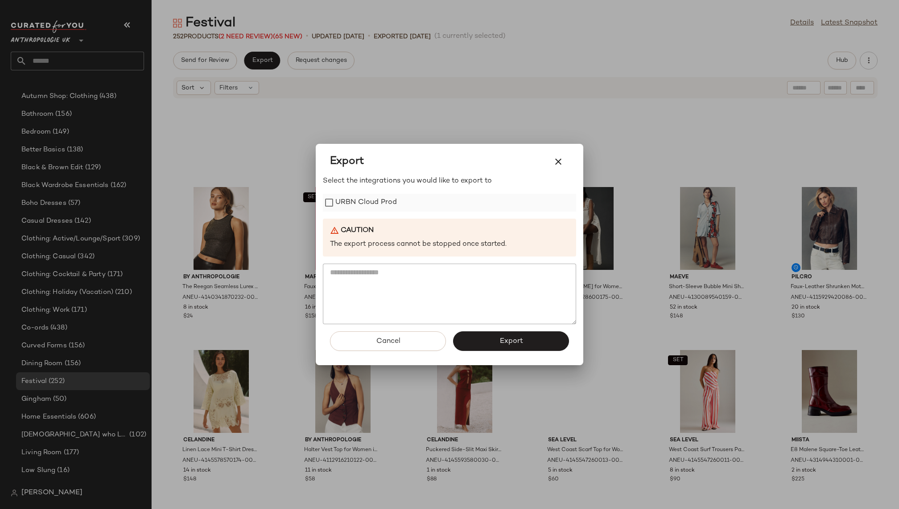
click at [360, 197] on label "URBN Cloud Prod" at bounding box center [366, 203] width 62 height 18
click at [481, 335] on button "Export" at bounding box center [511, 342] width 116 height 20
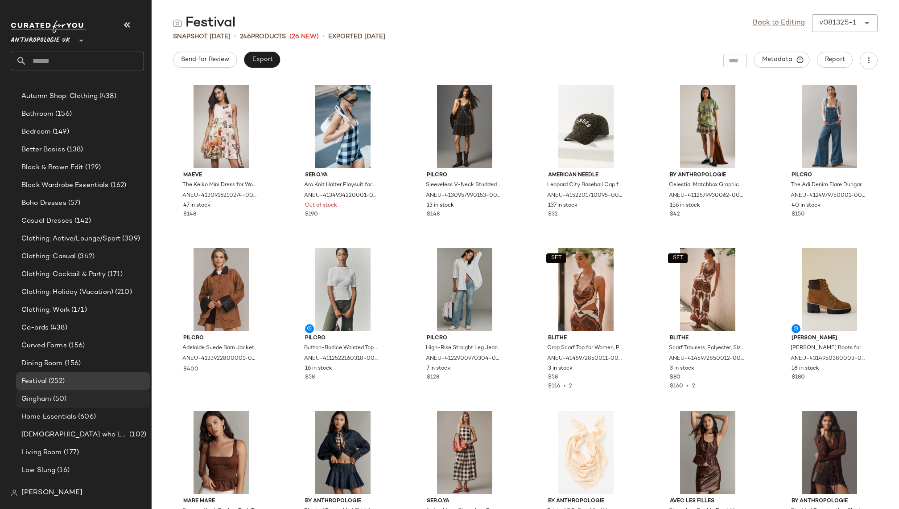
click at [94, 400] on div "Gingham (50)" at bounding box center [82, 399] width 127 height 10
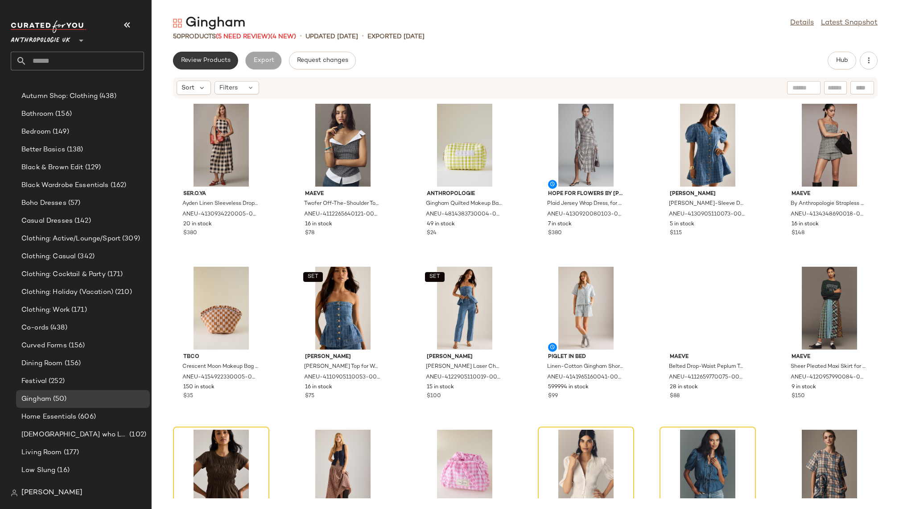
click at [218, 59] on span "Review Products" at bounding box center [206, 60] width 50 height 7
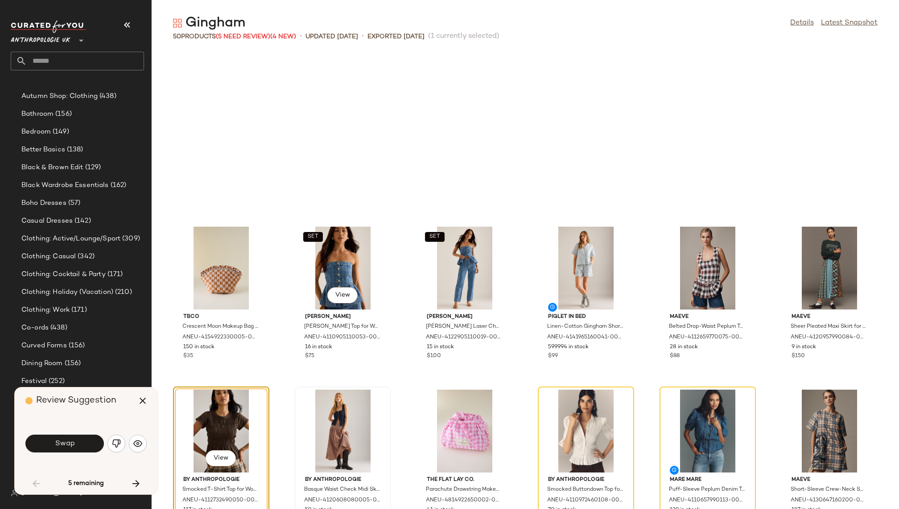
scroll to position [170, 0]
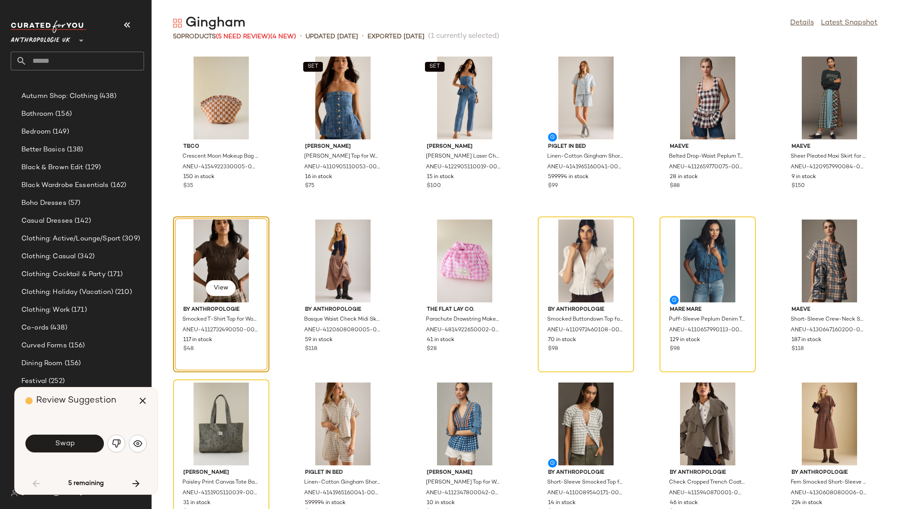
click at [117, 437] on button "button" at bounding box center [116, 444] width 18 height 18
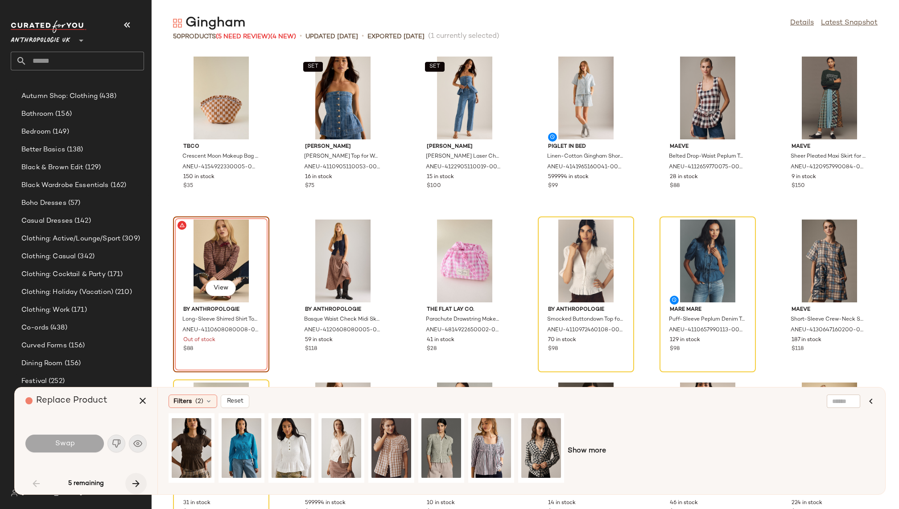
click at [136, 487] on icon "button" at bounding box center [136, 484] width 11 height 11
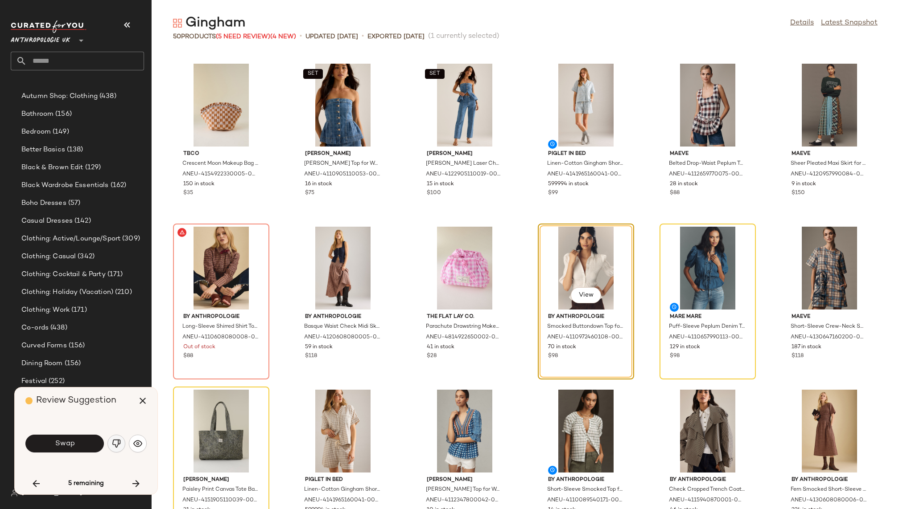
click at [112, 445] on img "button" at bounding box center [116, 443] width 9 height 9
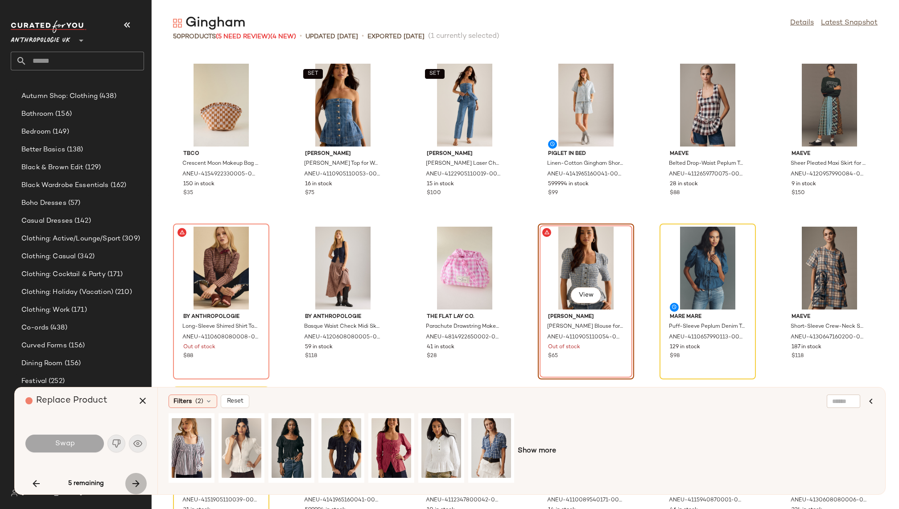
click at [141, 486] on button "button" at bounding box center [135, 483] width 21 height 21
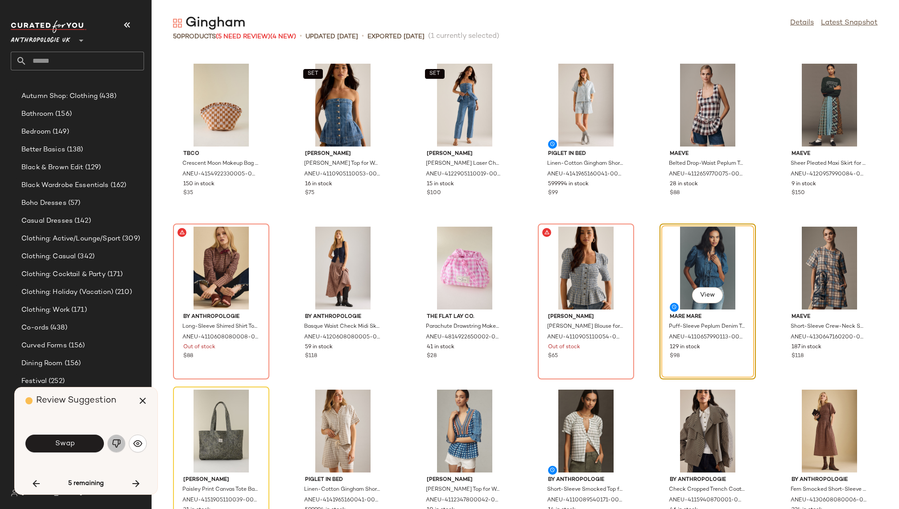
click at [119, 450] on button "button" at bounding box center [116, 444] width 18 height 18
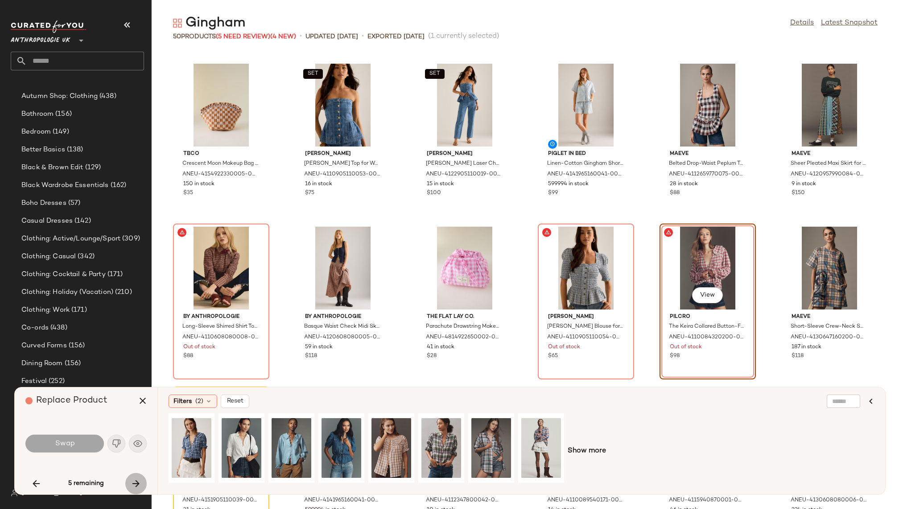
click at [138, 484] on icon "button" at bounding box center [136, 484] width 11 height 11
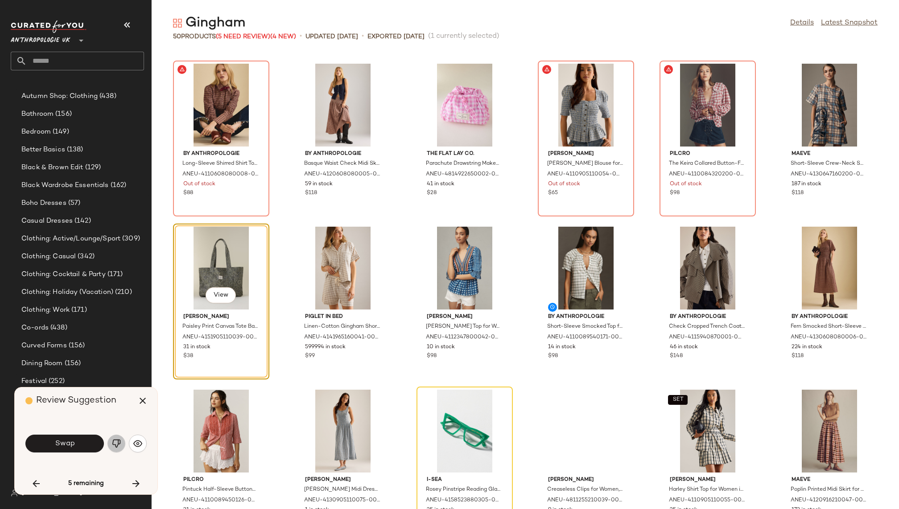
click at [114, 444] on img "button" at bounding box center [116, 443] width 9 height 9
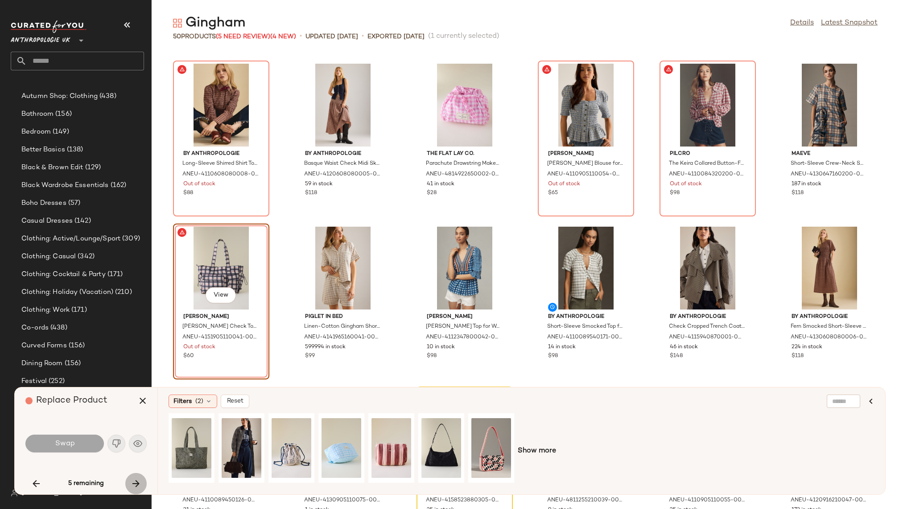
click at [139, 483] on icon "button" at bounding box center [136, 484] width 11 height 11
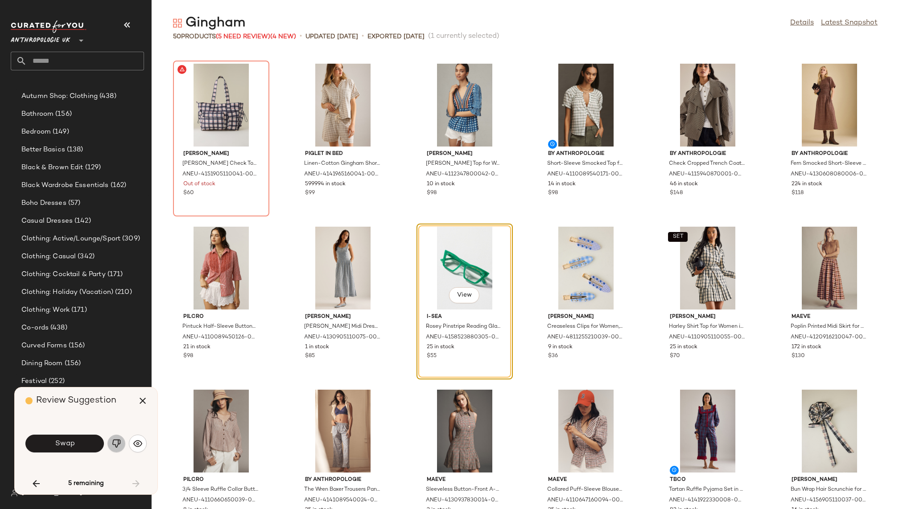
click at [119, 444] on img "button" at bounding box center [116, 443] width 9 height 9
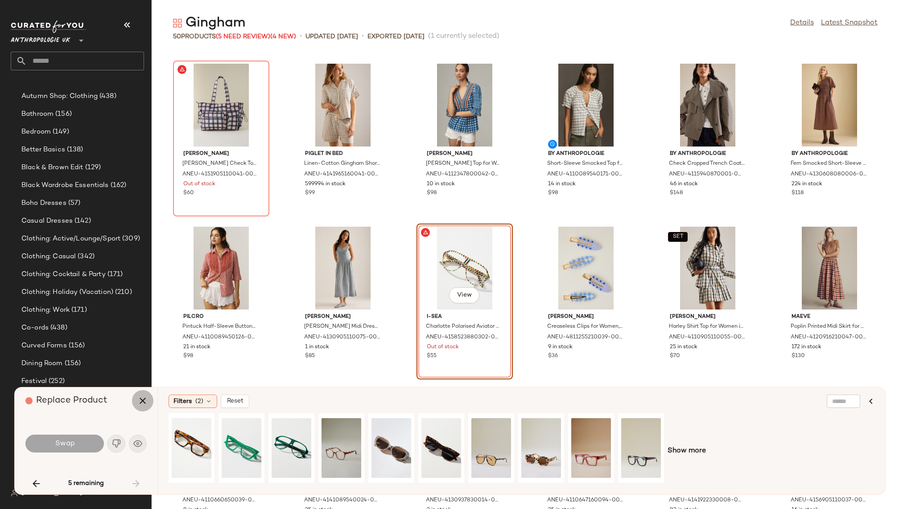
click at [143, 399] on icon "button" at bounding box center [142, 401] width 11 height 11
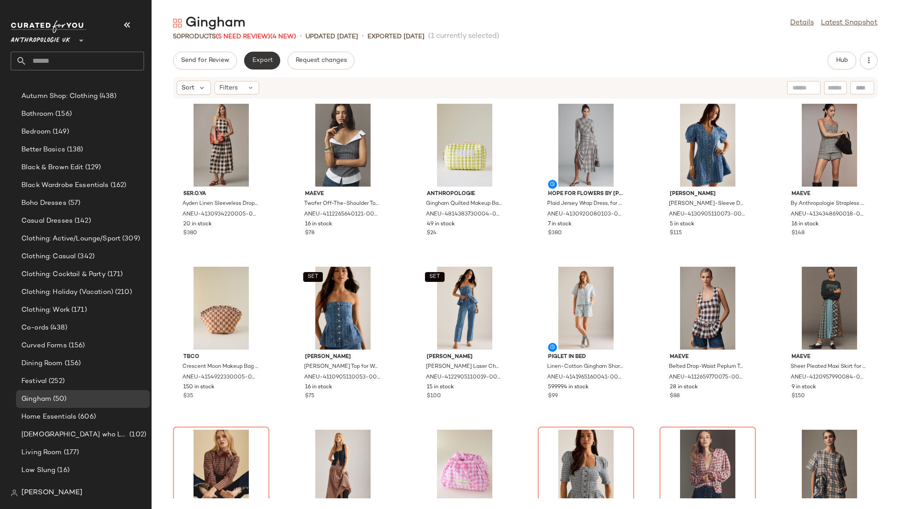
click at [266, 56] on button "Export" at bounding box center [262, 61] width 36 height 18
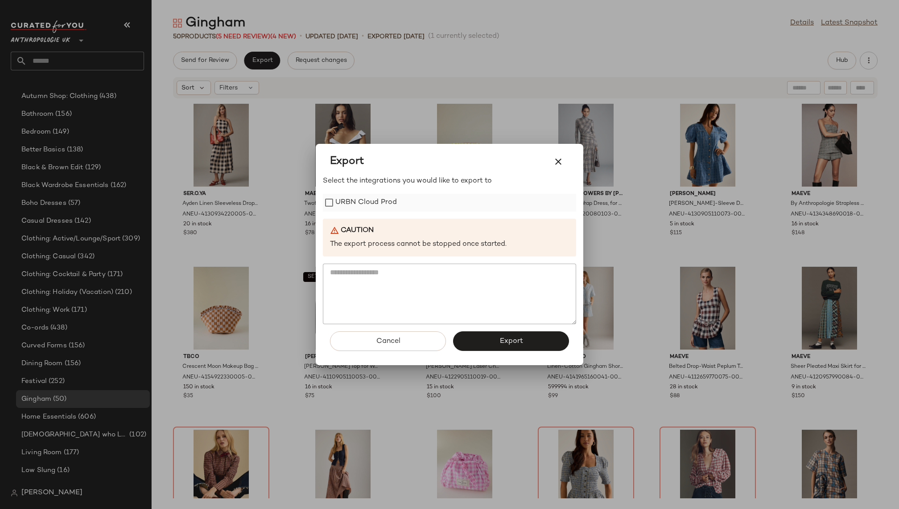
click at [375, 206] on label "URBN Cloud Prod" at bounding box center [366, 203] width 62 height 18
click at [505, 340] on span "Export" at bounding box center [511, 341] width 24 height 8
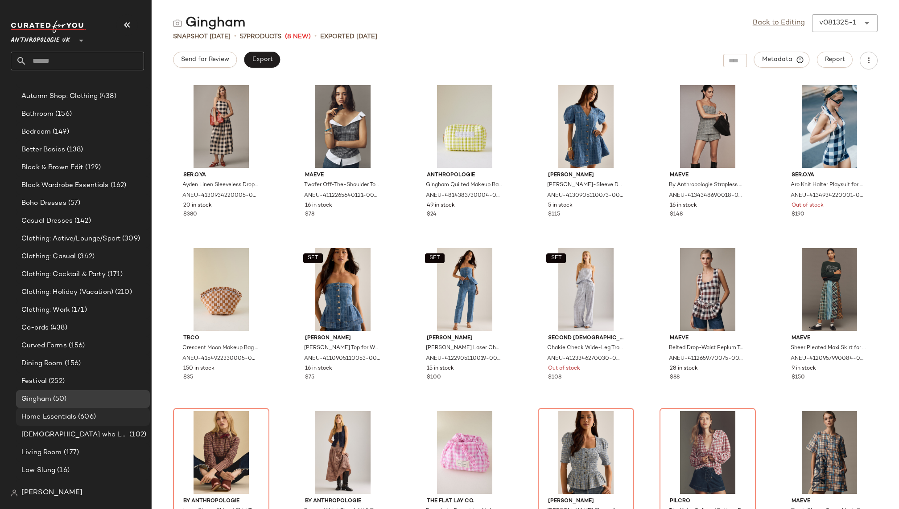
click at [82, 413] on span "(606)" at bounding box center [86, 417] width 20 height 10
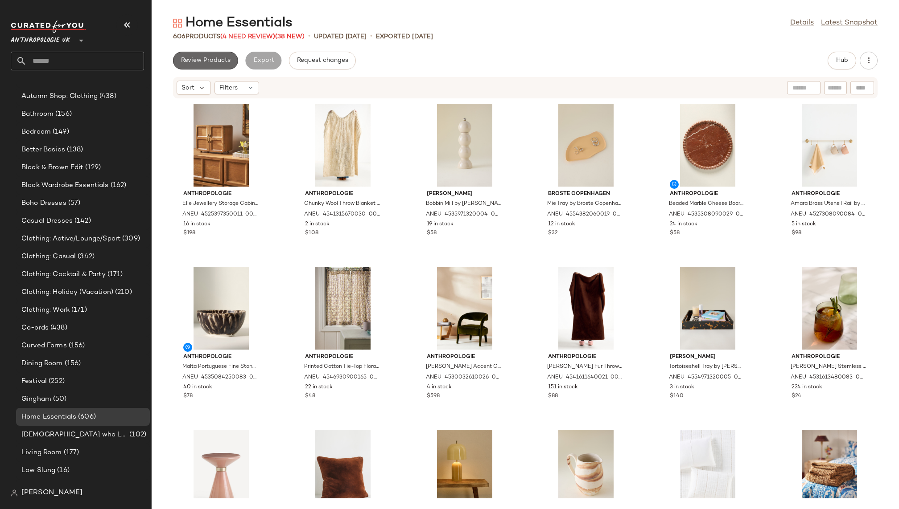
click at [210, 65] on button "Review Products" at bounding box center [205, 61] width 65 height 18
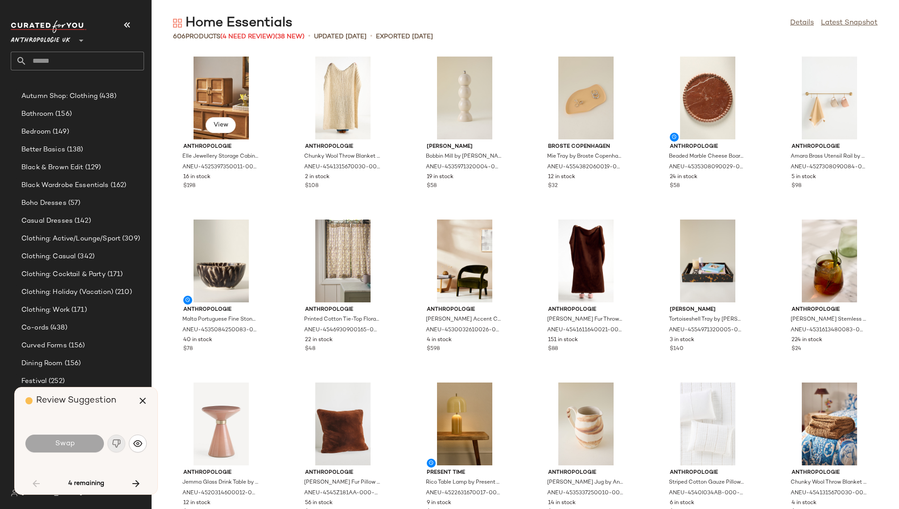
scroll to position [660, 0]
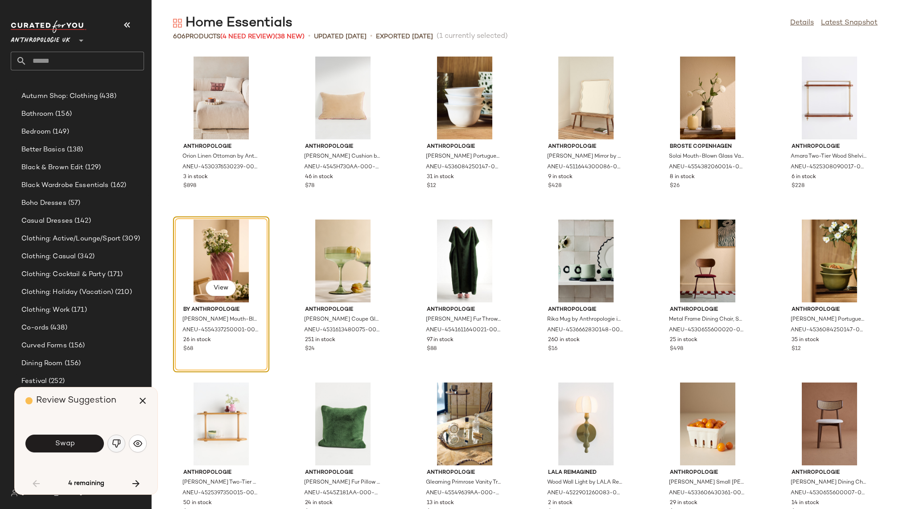
click at [113, 442] on img "button" at bounding box center [116, 443] width 9 height 9
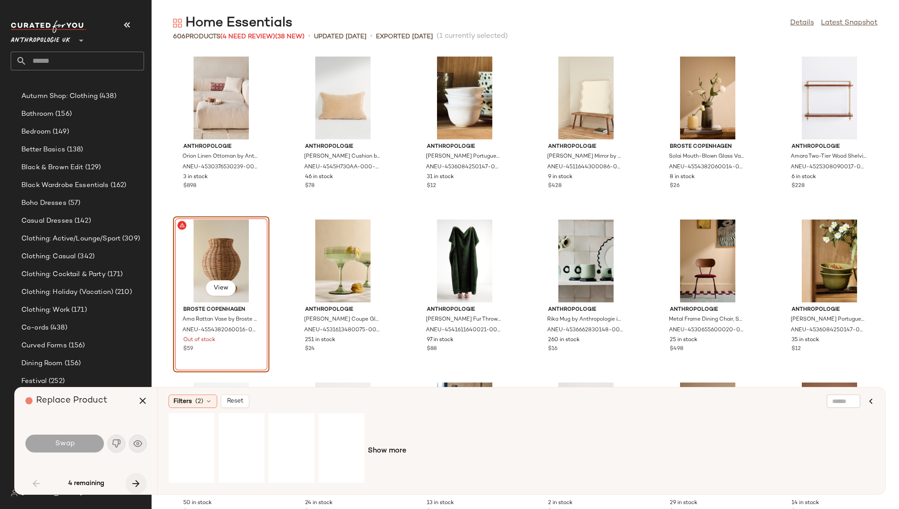
click at [131, 476] on button "button" at bounding box center [135, 483] width 21 height 21
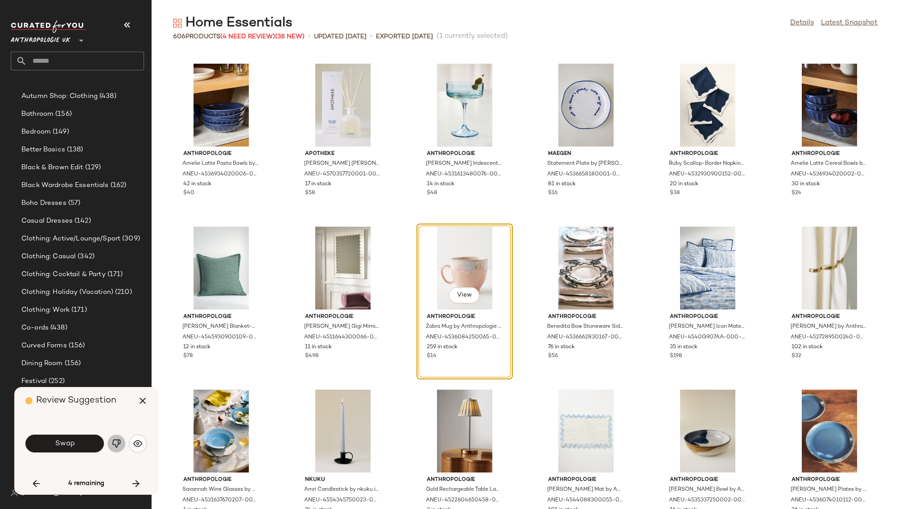
click at [115, 444] on img "button" at bounding box center [116, 443] width 9 height 9
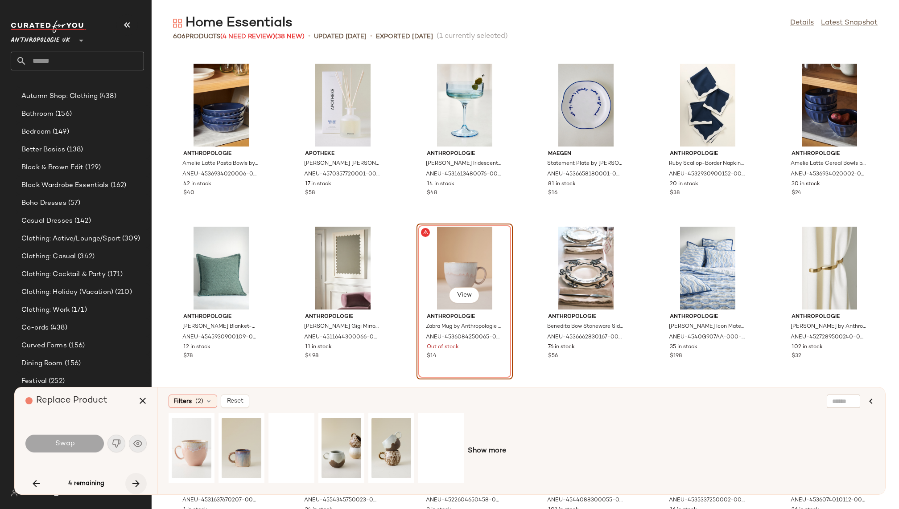
click at [135, 482] on icon "button" at bounding box center [136, 484] width 11 height 11
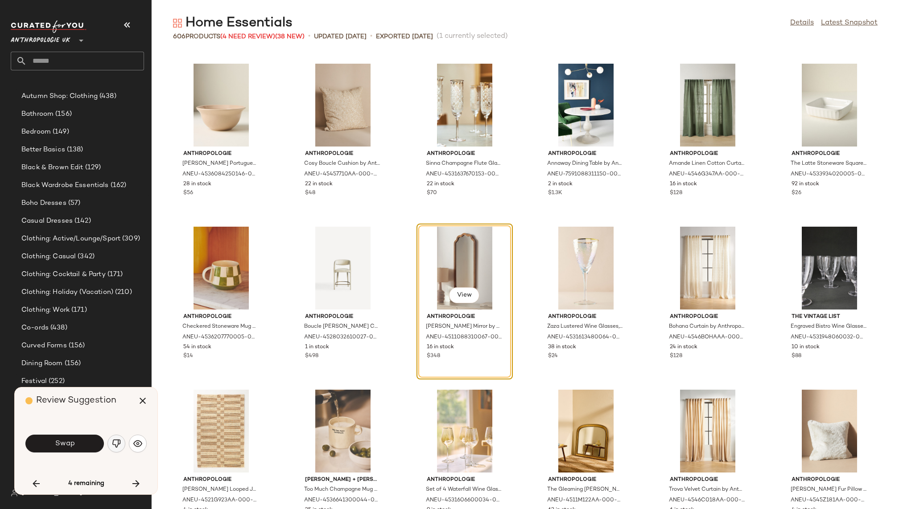
click at [110, 445] on button "button" at bounding box center [116, 444] width 18 height 18
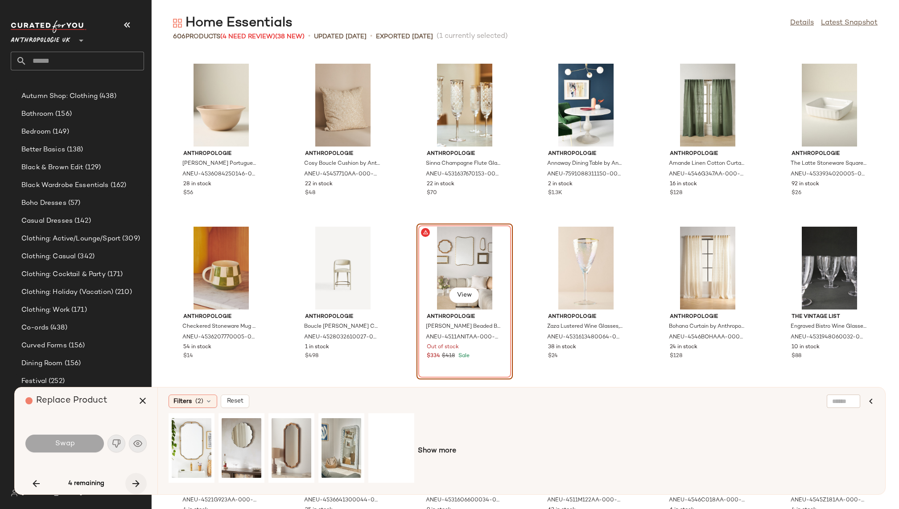
click at [130, 475] on button "button" at bounding box center [135, 483] width 21 height 21
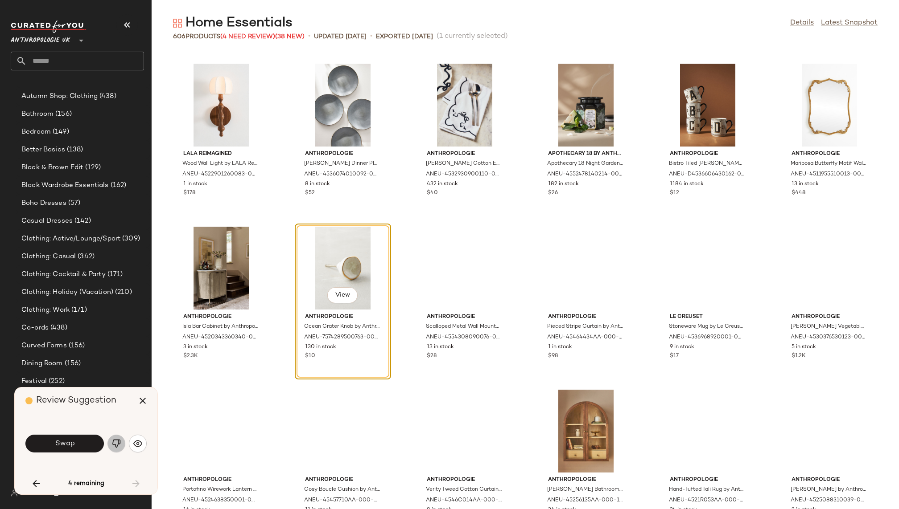
click at [113, 445] on img "button" at bounding box center [116, 443] width 9 height 9
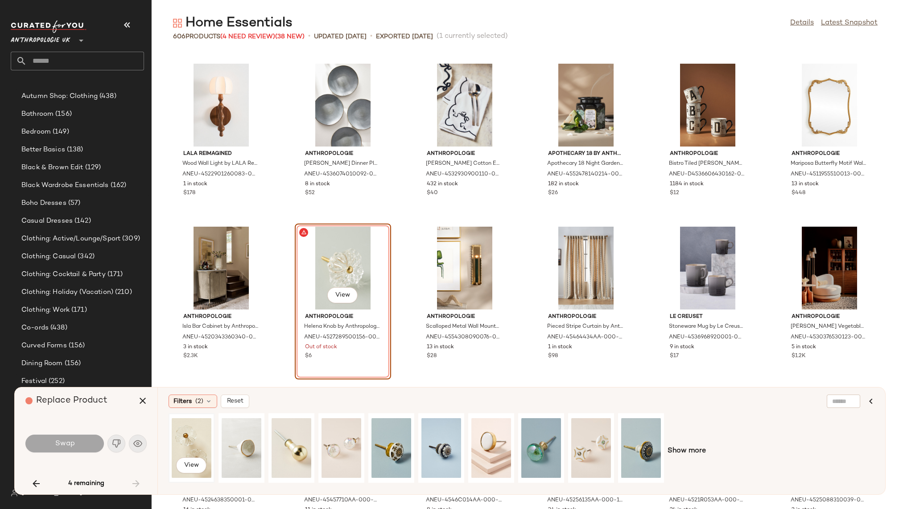
click at [177, 429] on div "View" at bounding box center [192, 448] width 40 height 63
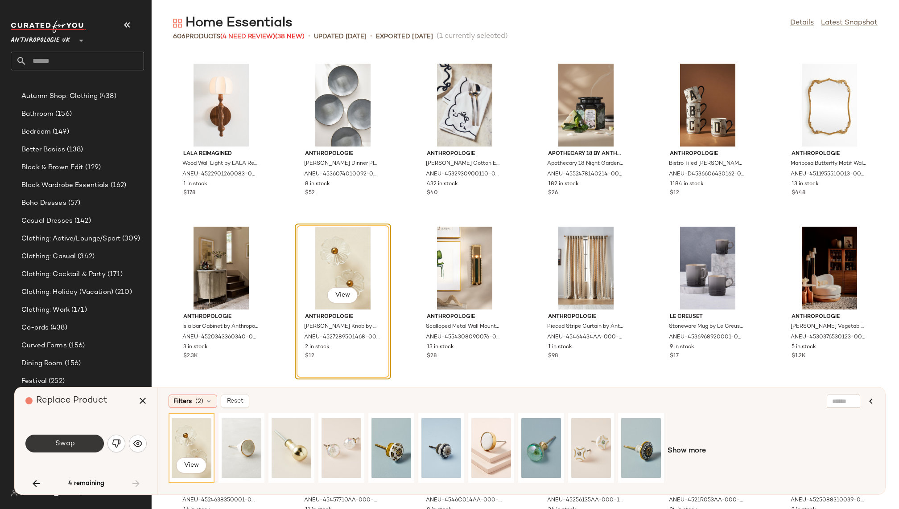
click at [74, 447] on span "Swap" at bounding box center [64, 444] width 20 height 8
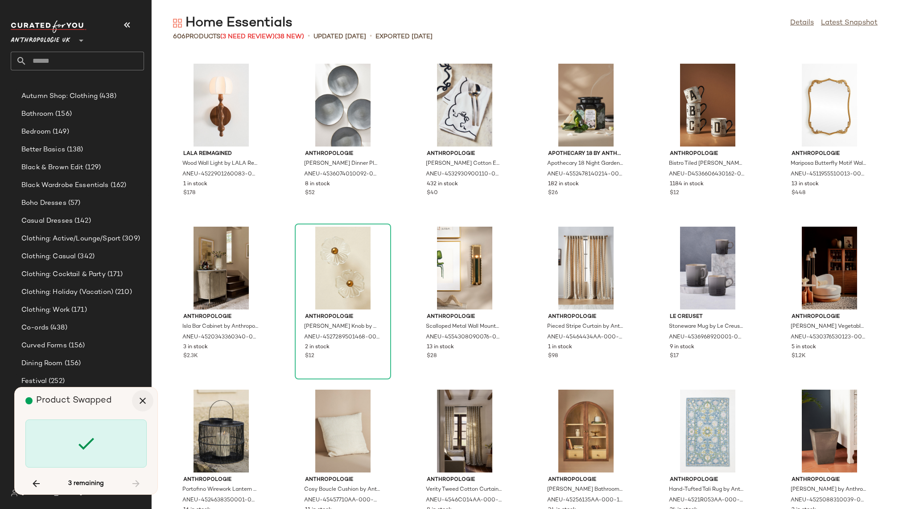
scroll to position [653, 0]
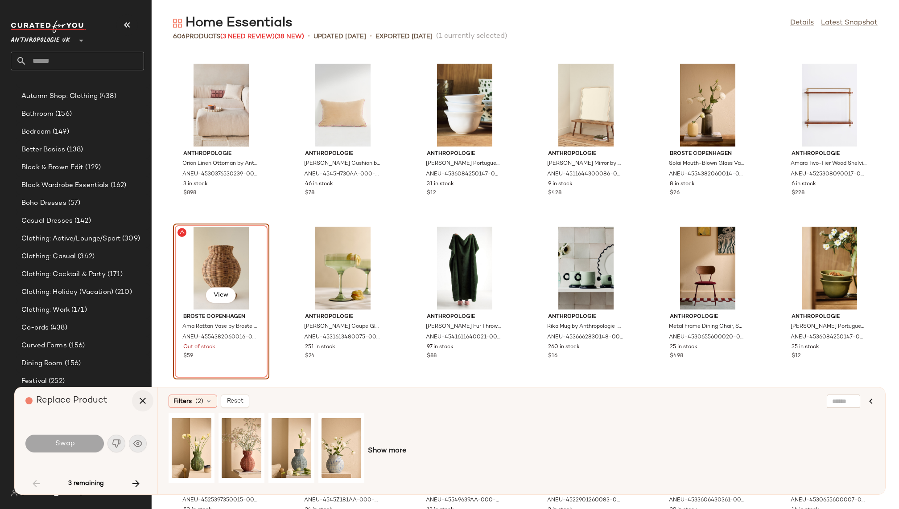
click at [148, 398] on button "button" at bounding box center [142, 400] width 21 height 21
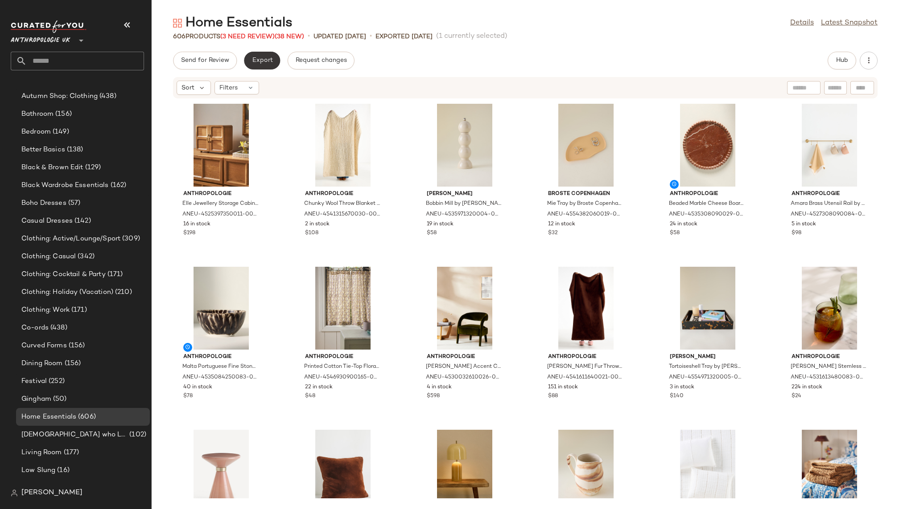
click at [260, 60] on span "Export" at bounding box center [261, 60] width 21 height 7
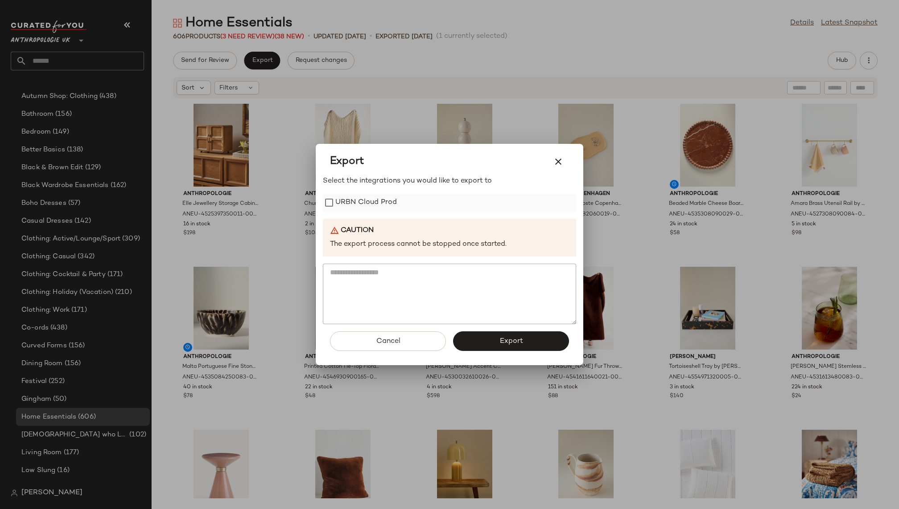
click at [369, 202] on label "URBN Cloud Prod" at bounding box center [366, 203] width 62 height 18
click at [489, 341] on button "Export" at bounding box center [511, 342] width 116 height 20
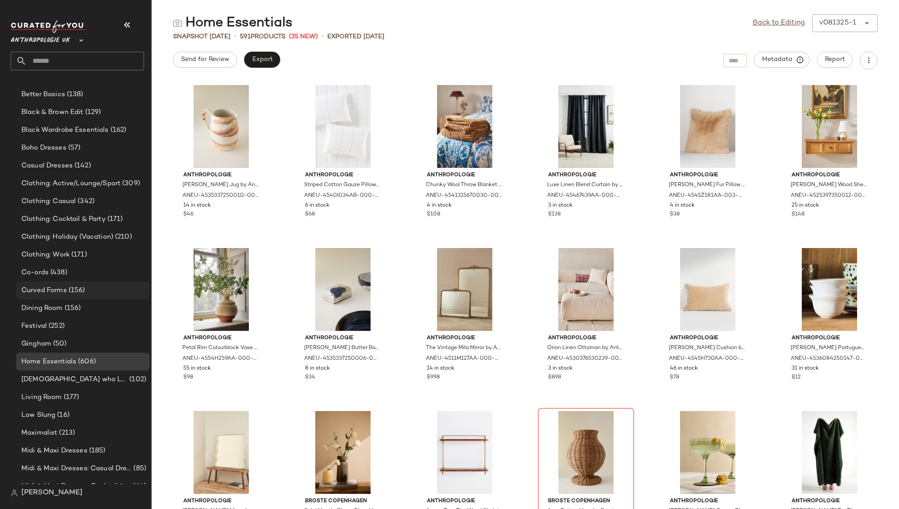
scroll to position [293, 0]
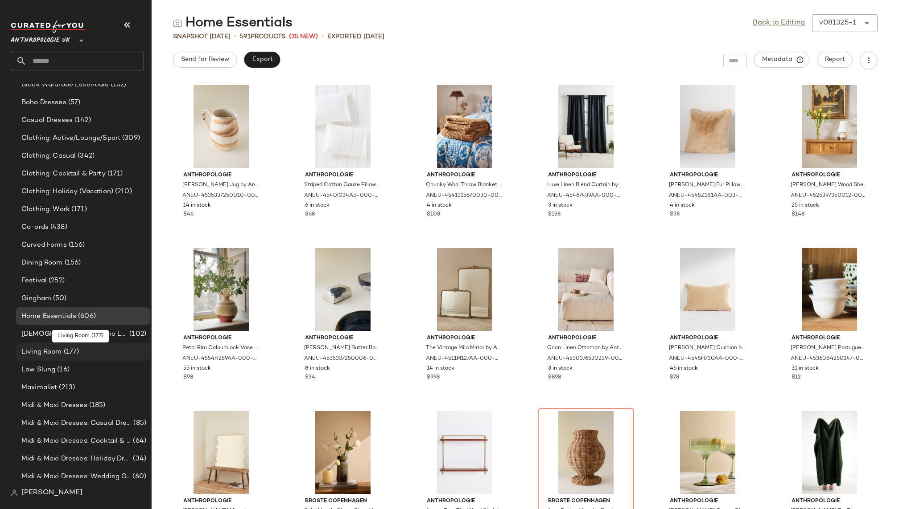
click at [78, 353] on span "(177)" at bounding box center [70, 352] width 17 height 10
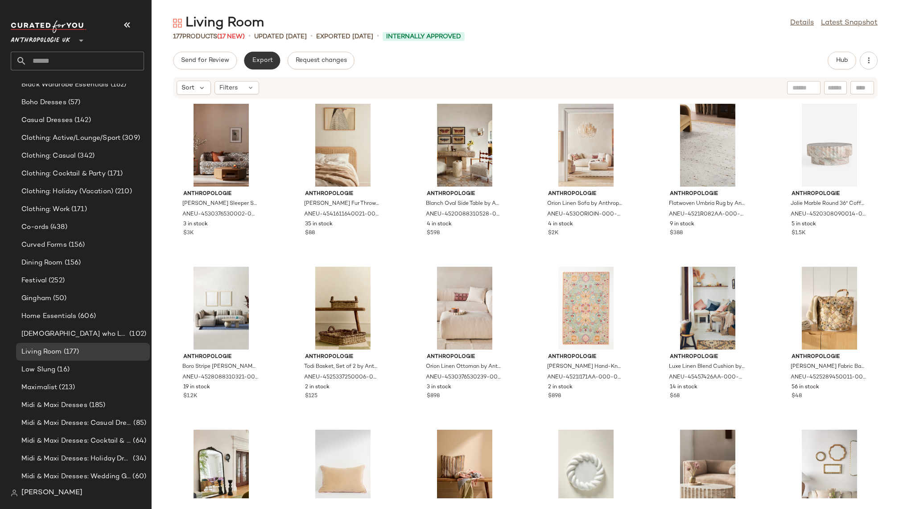
click at [259, 60] on span "Export" at bounding box center [261, 60] width 21 height 7
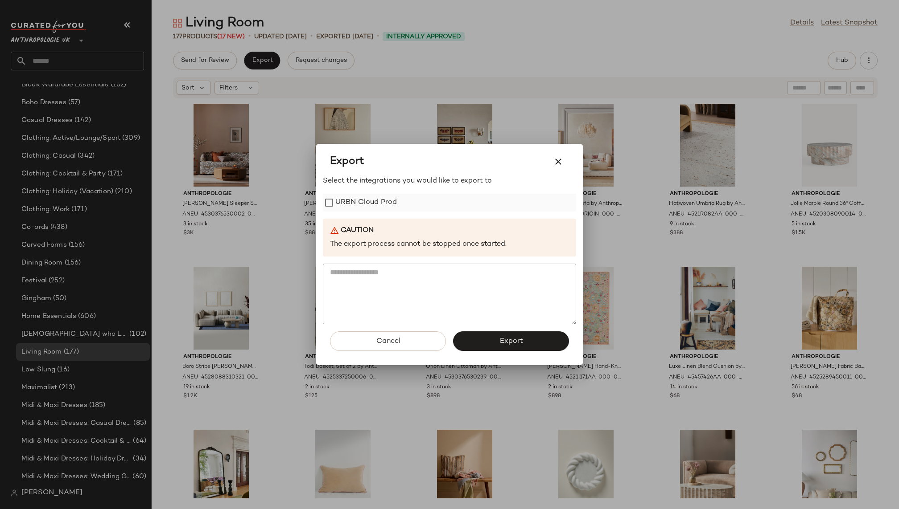
click at [369, 205] on label "URBN Cloud Prod" at bounding box center [366, 203] width 62 height 18
click at [503, 345] on span "Export" at bounding box center [511, 341] width 24 height 8
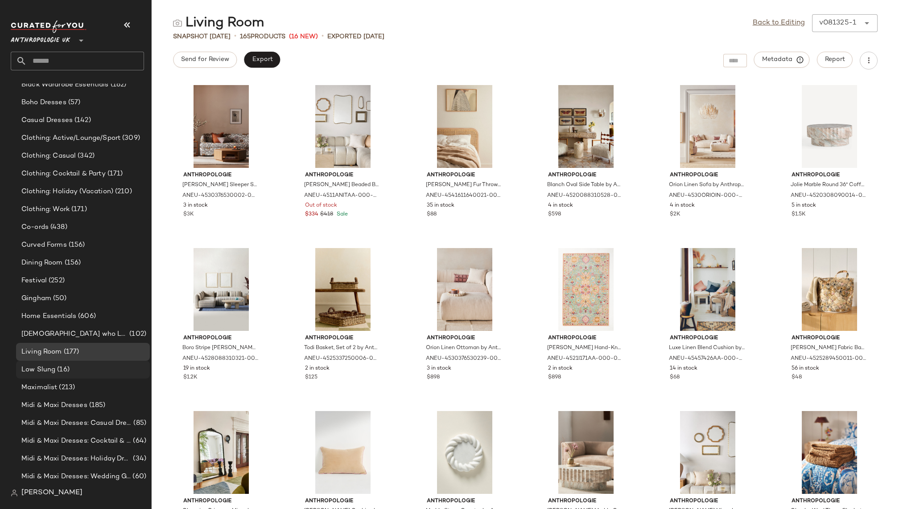
click at [72, 368] on div "Low Slung (16)" at bounding box center [82, 370] width 127 height 10
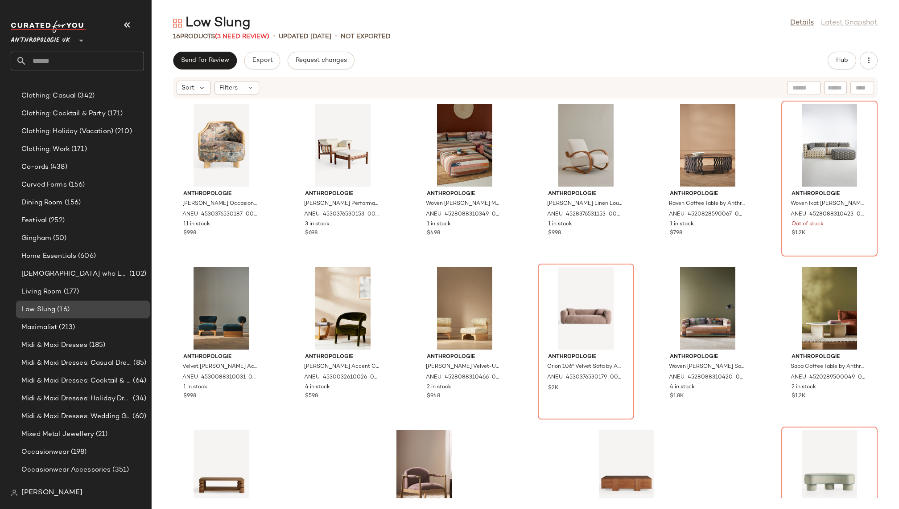
scroll to position [402, 0]
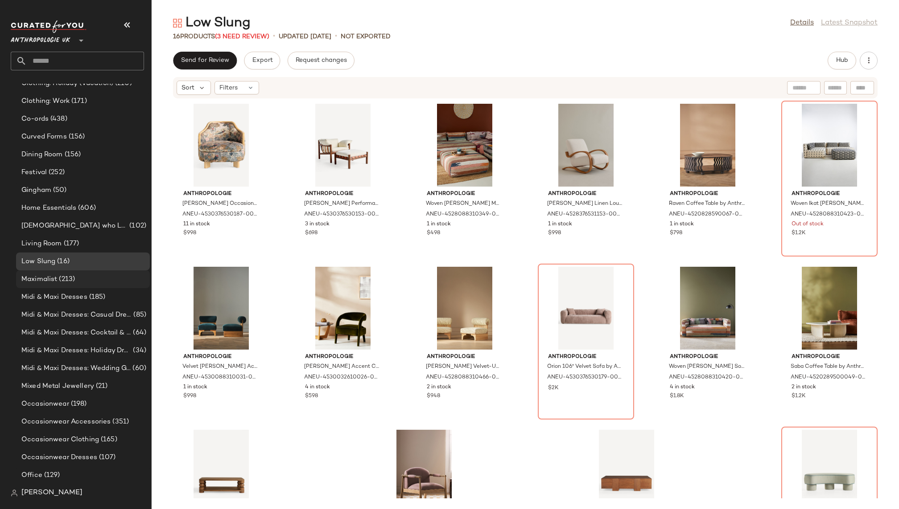
click at [95, 273] on div "Maximalist (213)" at bounding box center [83, 280] width 134 height 18
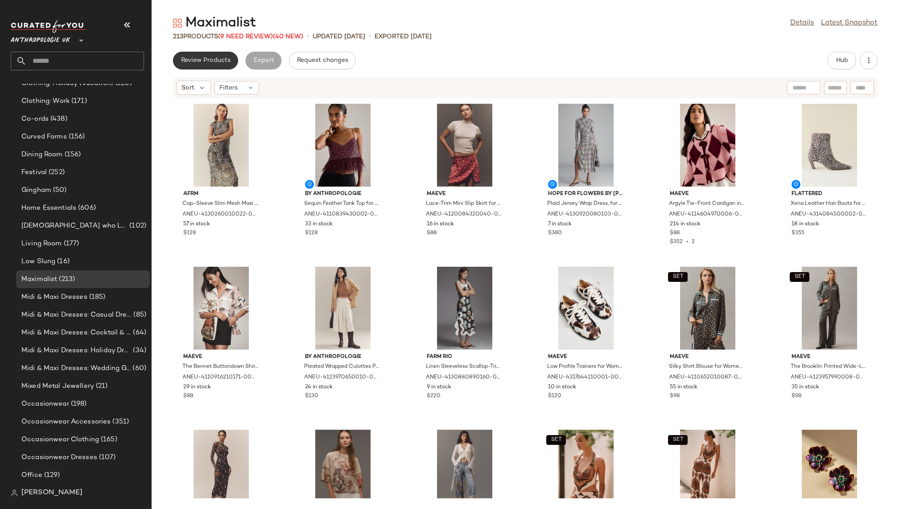
click at [204, 60] on span "Review Products" at bounding box center [206, 60] width 50 height 7
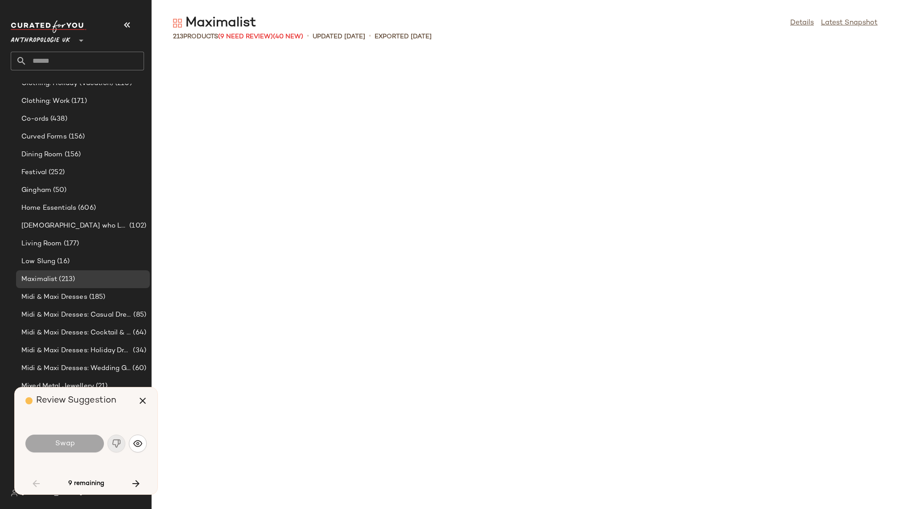
scroll to position [660, 0]
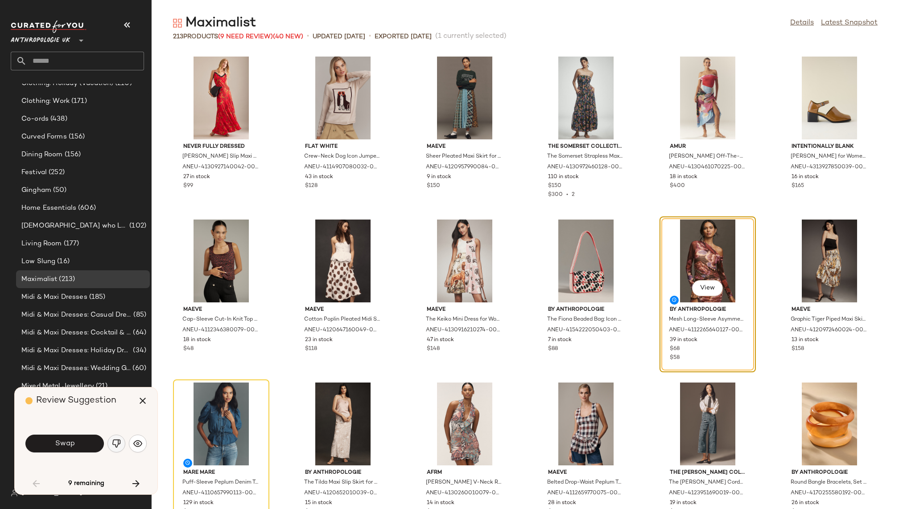
click at [121, 445] on button "button" at bounding box center [116, 444] width 18 height 18
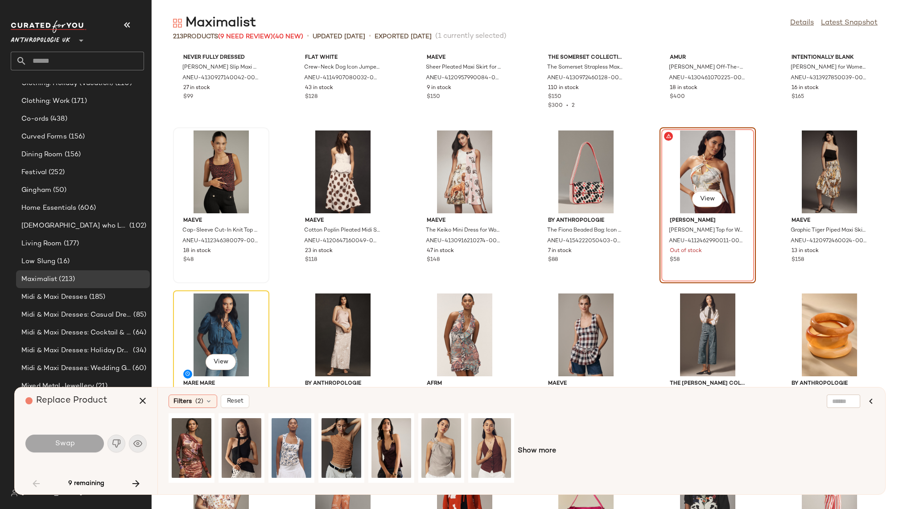
scroll to position [747, 0]
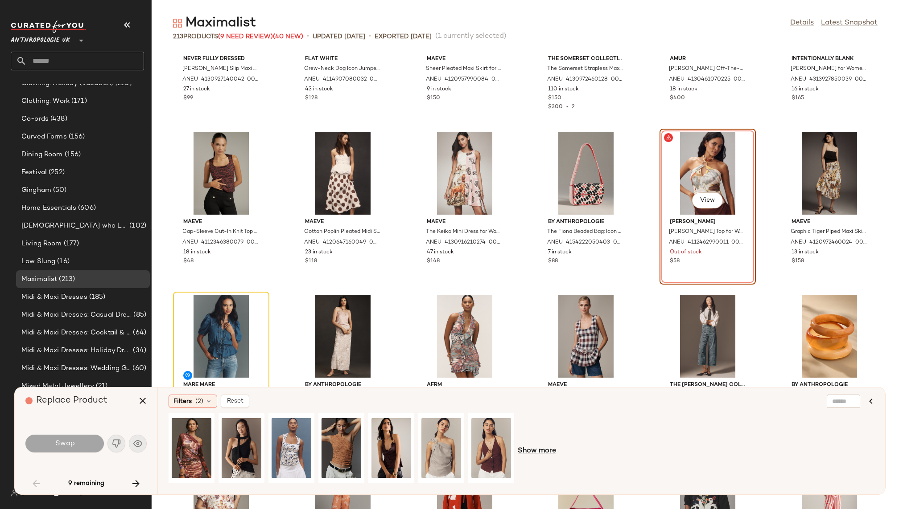
click at [537, 452] on span "Show more" at bounding box center [536, 451] width 38 height 11
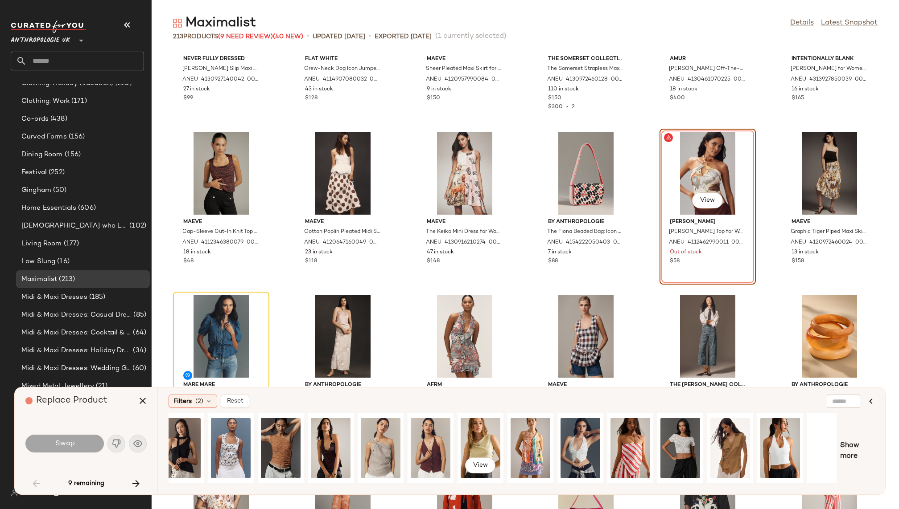
scroll to position [0, 76]
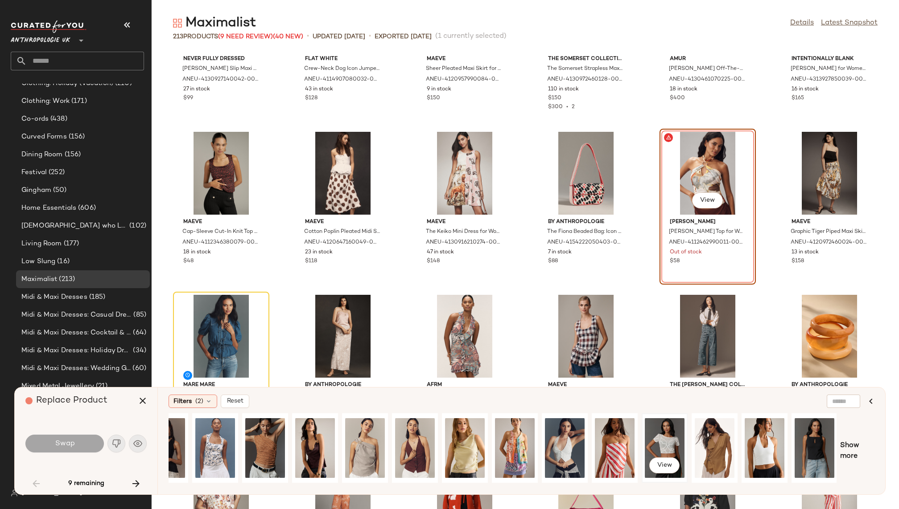
click at [678, 448] on div "View" at bounding box center [665, 448] width 40 height 63
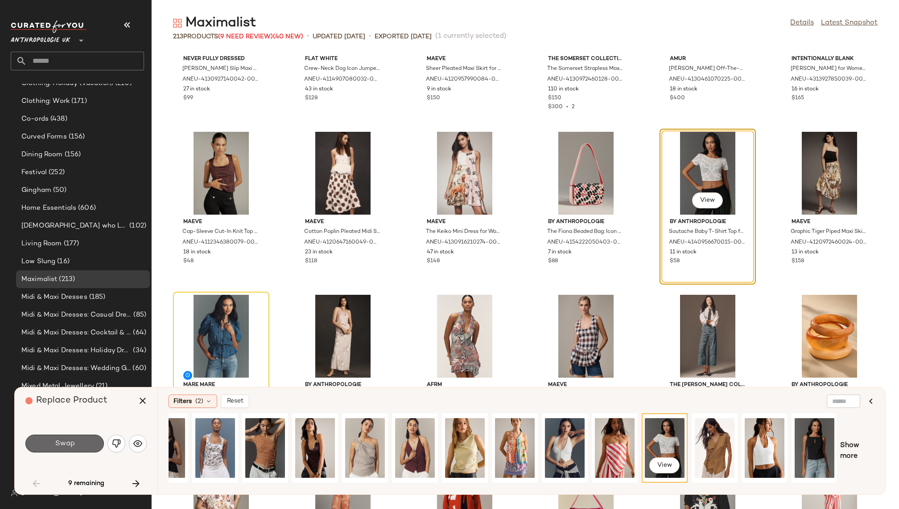
click at [72, 440] on span "Swap" at bounding box center [64, 444] width 20 height 8
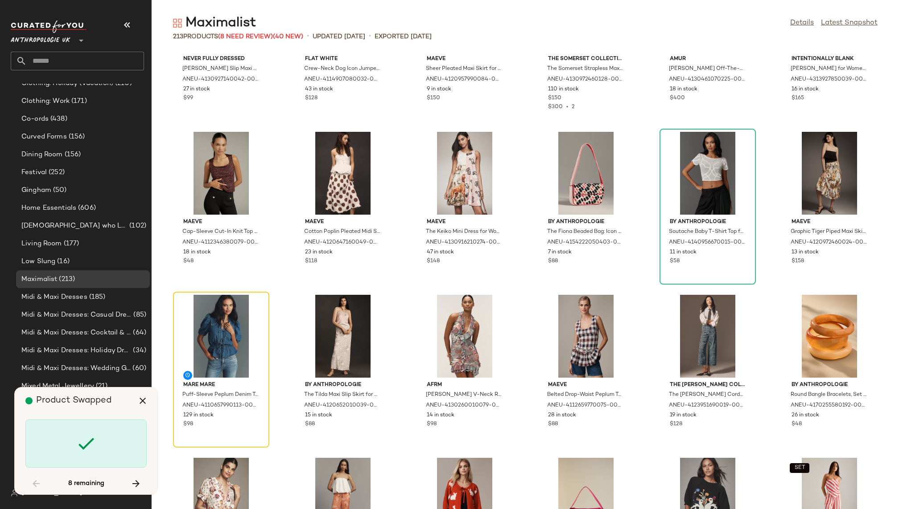
scroll to position [816, 0]
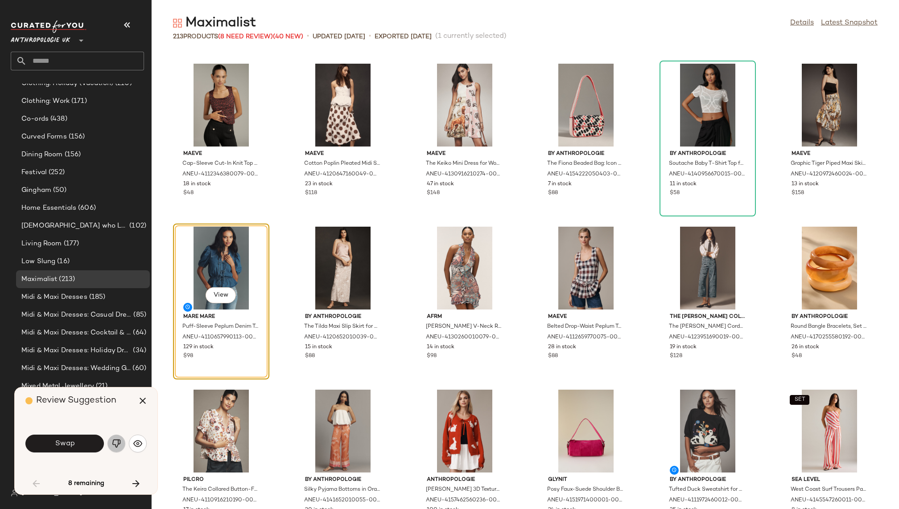
click at [117, 446] on img "button" at bounding box center [116, 443] width 9 height 9
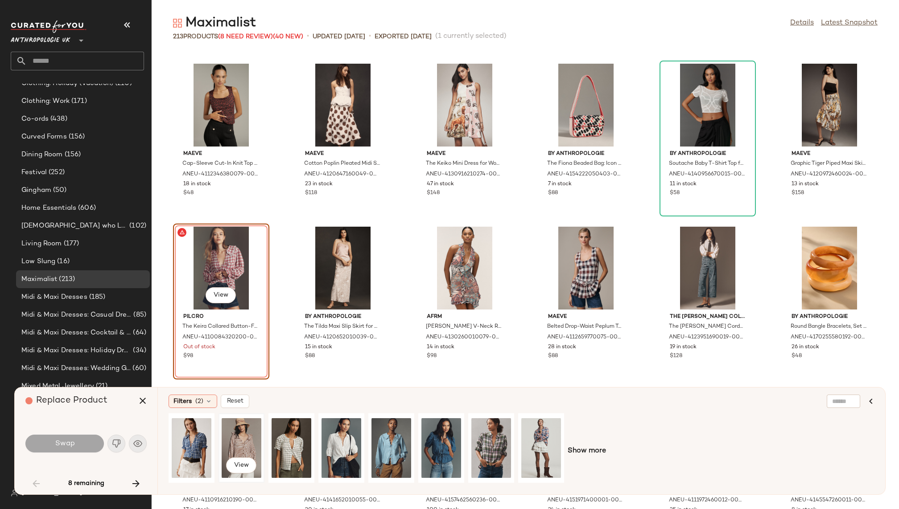
click at [233, 448] on div "View" at bounding box center [242, 448] width 40 height 63
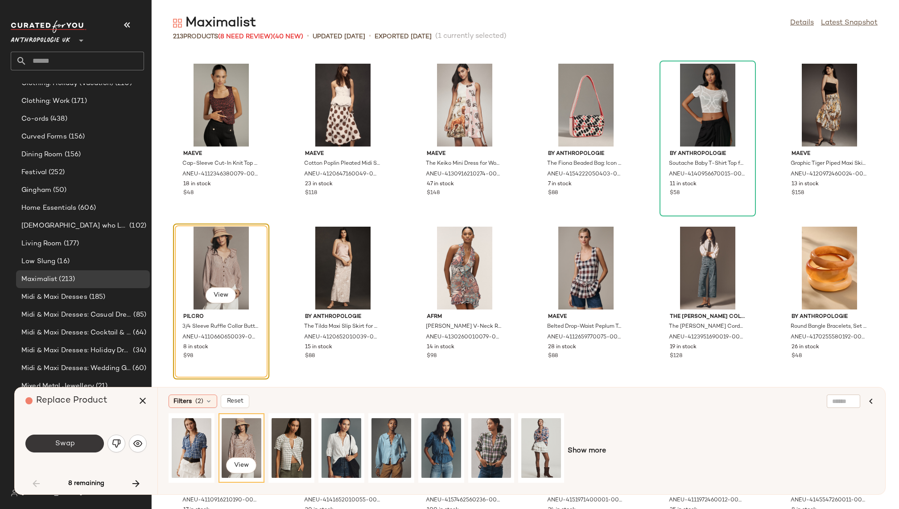
click at [70, 445] on span "Swap" at bounding box center [64, 444] width 20 height 8
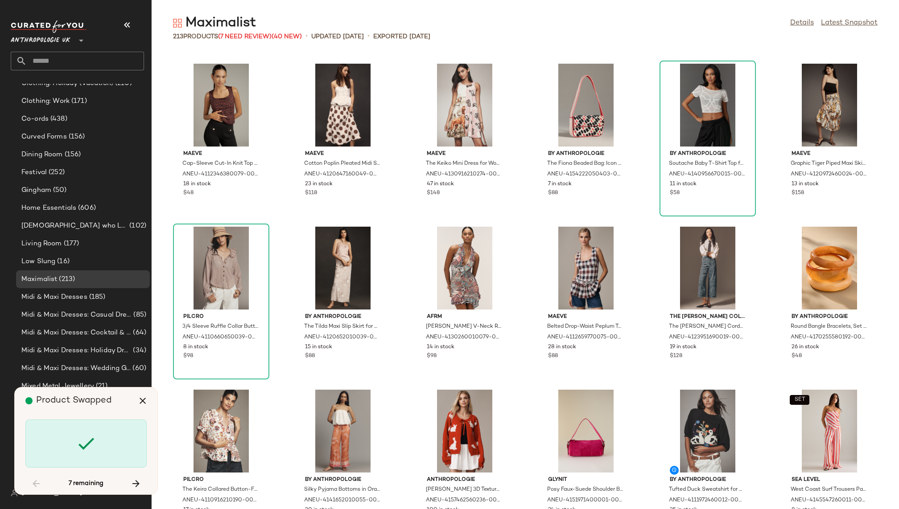
scroll to position [1142, 0]
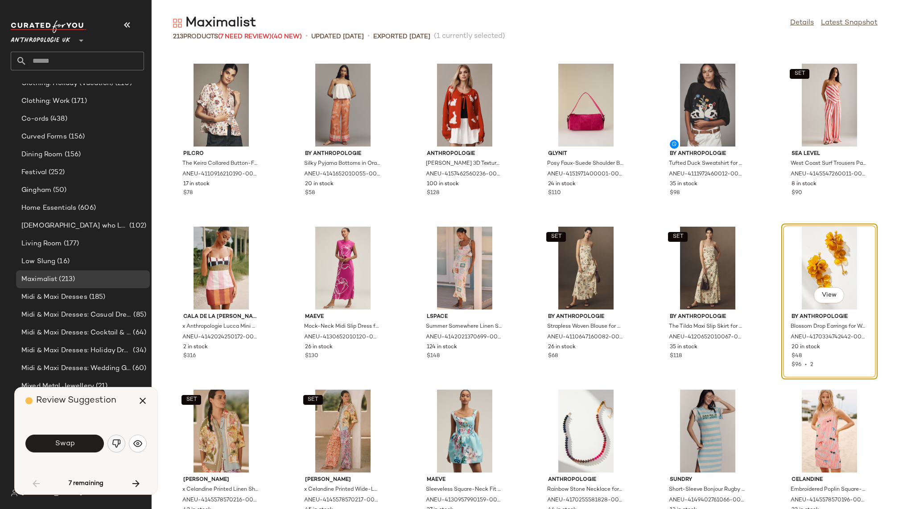
click at [116, 445] on img "button" at bounding box center [116, 443] width 9 height 9
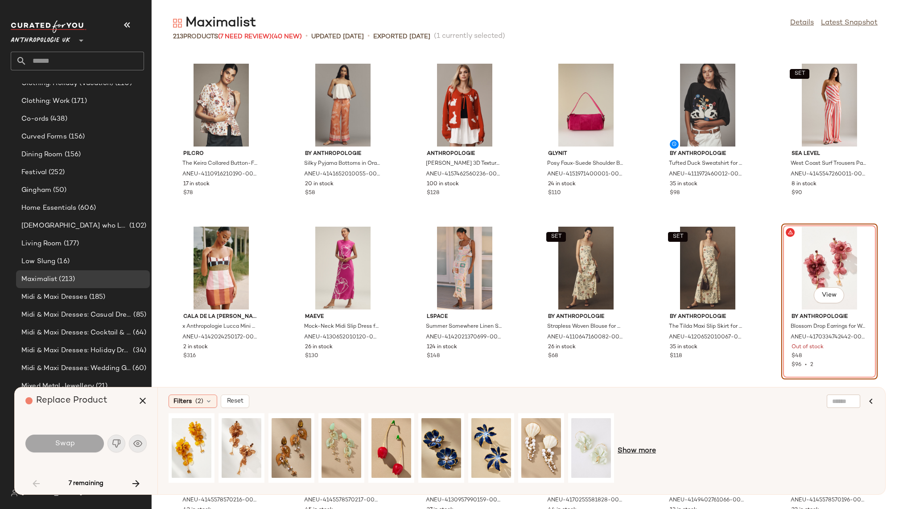
click at [631, 449] on span "Show more" at bounding box center [636, 451] width 38 height 11
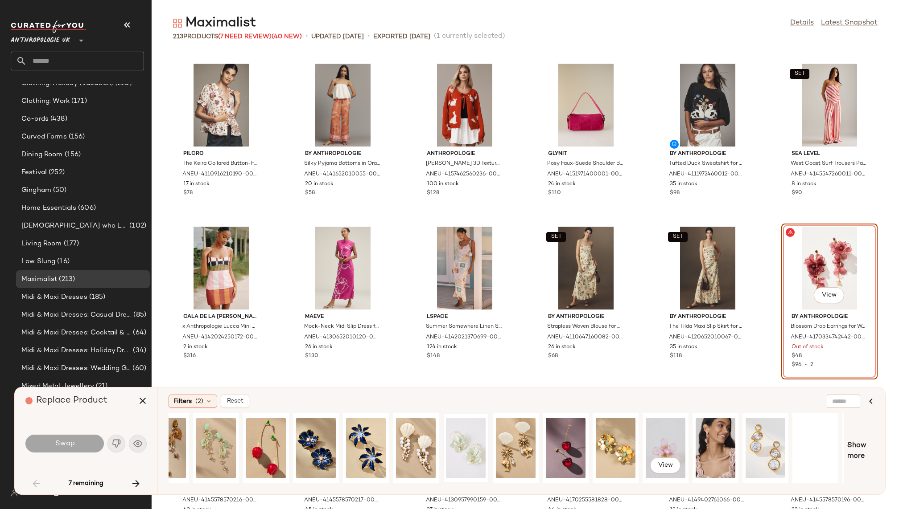
scroll to position [0, 269]
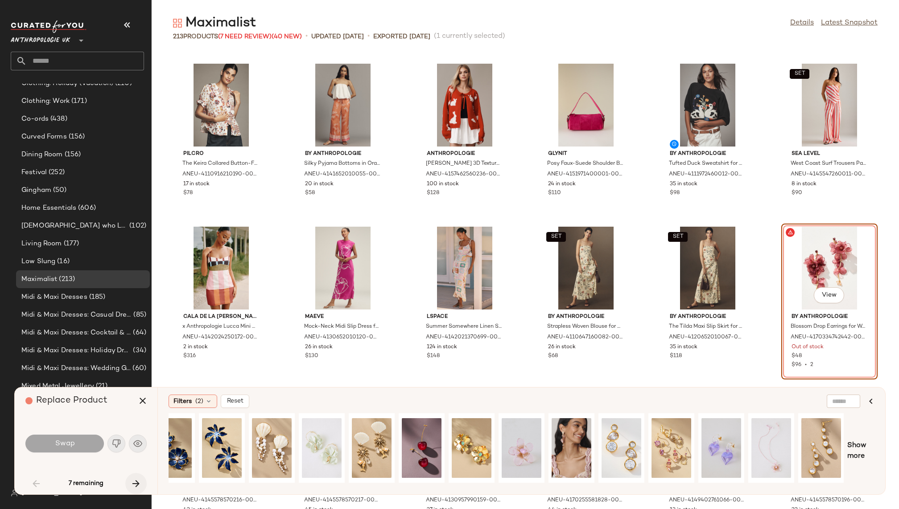
click at [140, 483] on icon "button" at bounding box center [136, 484] width 11 height 11
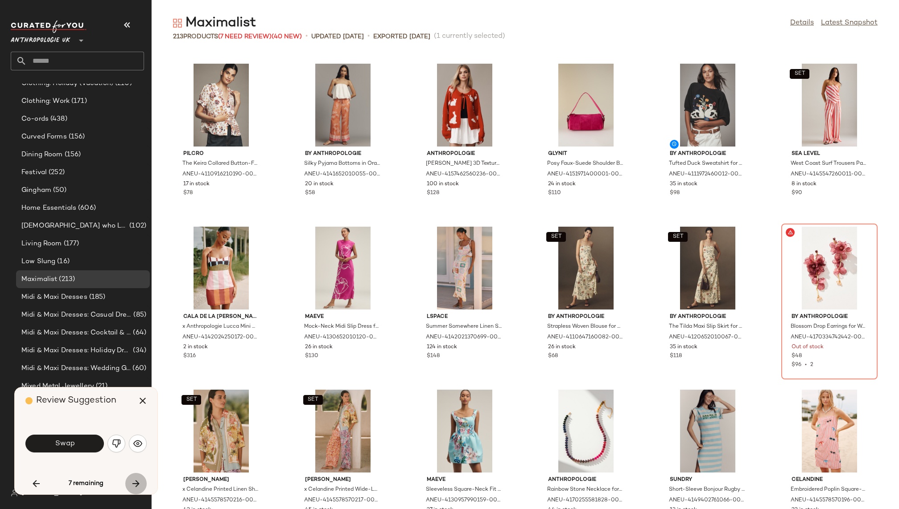
scroll to position [1468, 0]
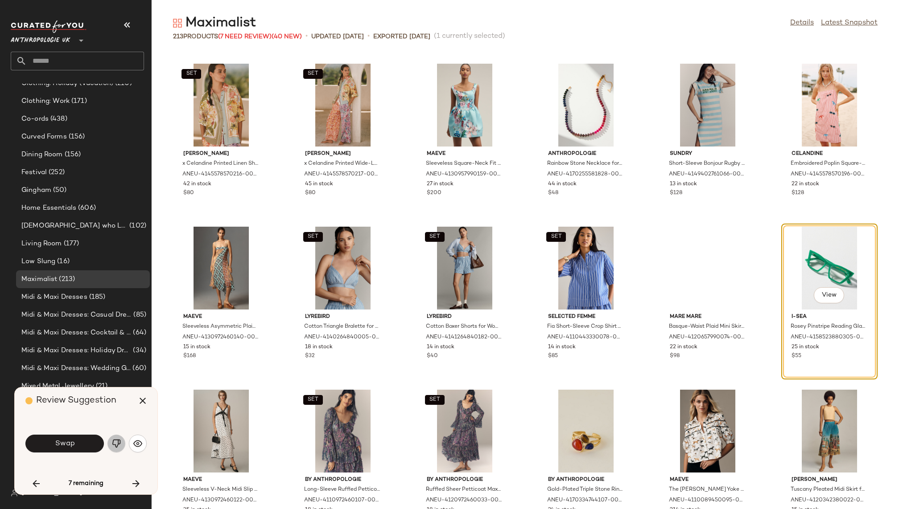
click at [116, 444] on img "button" at bounding box center [116, 443] width 9 height 9
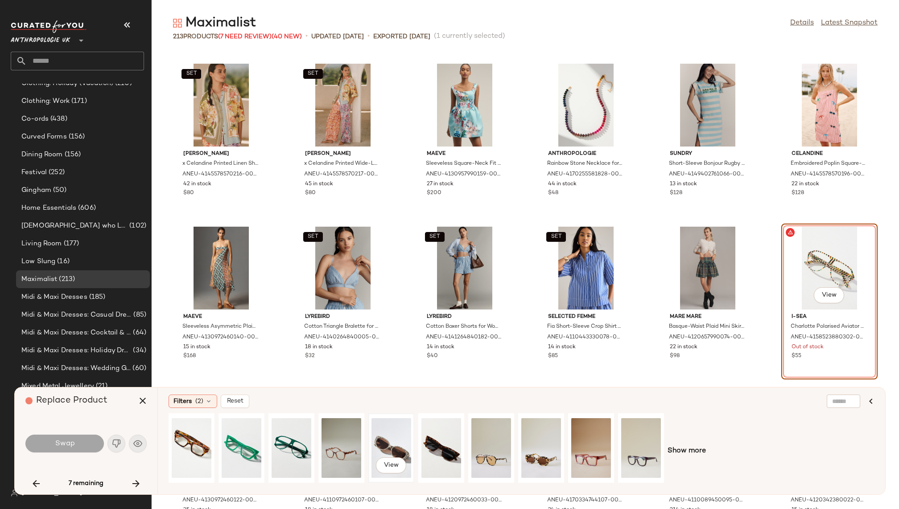
click at [385, 437] on div "View" at bounding box center [391, 448] width 40 height 63
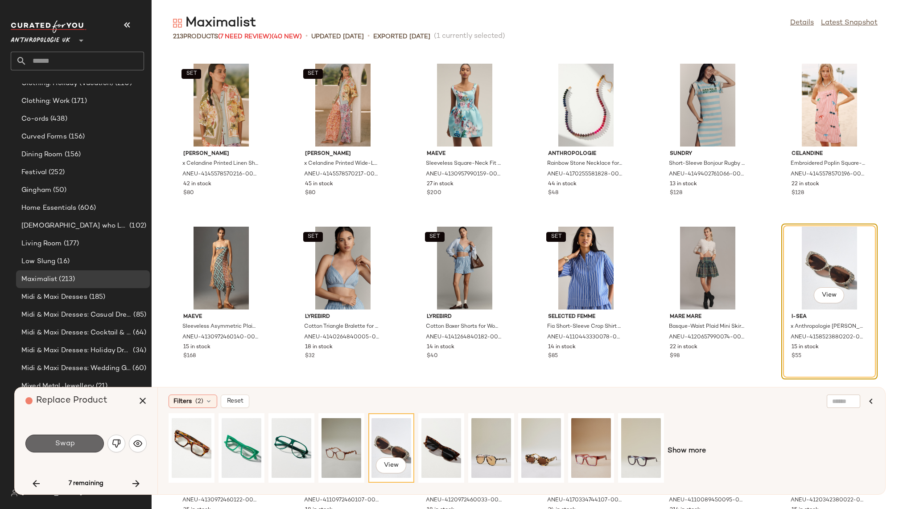
click at [80, 448] on button "Swap" at bounding box center [64, 444] width 78 height 18
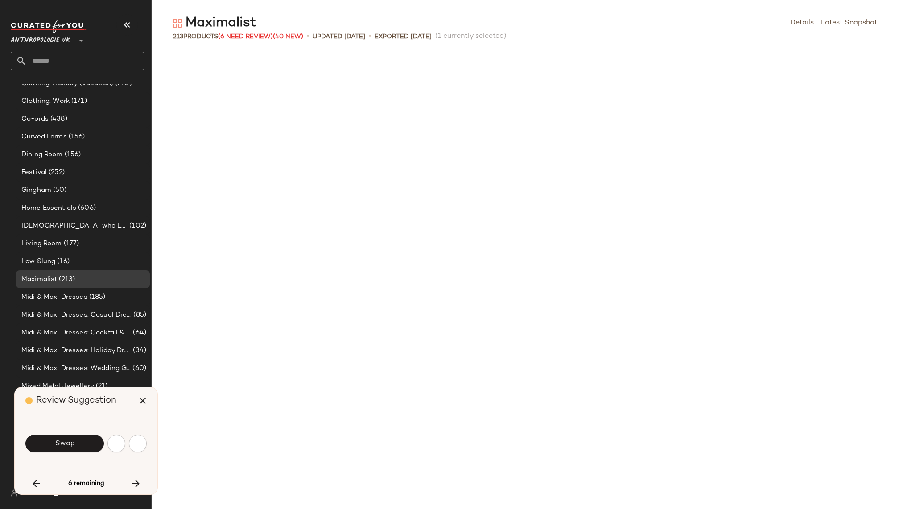
scroll to position [1958, 0]
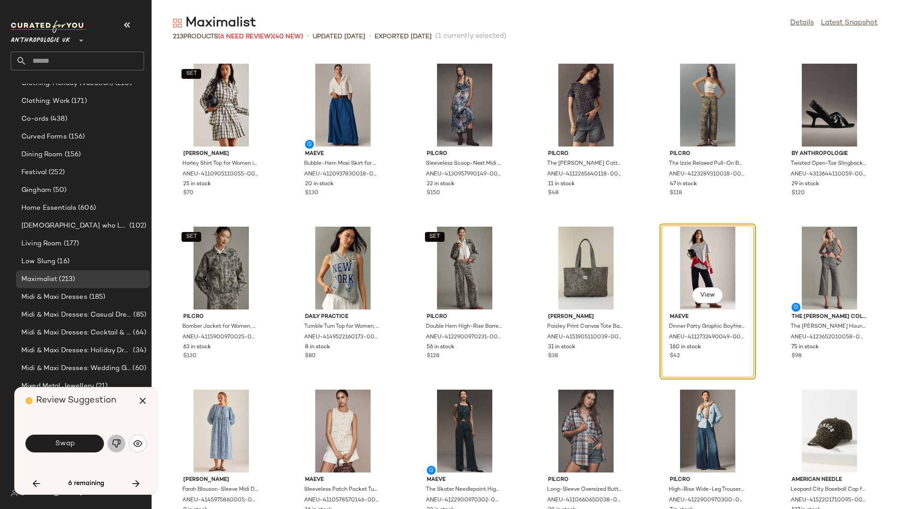
click at [114, 447] on img "button" at bounding box center [116, 443] width 9 height 9
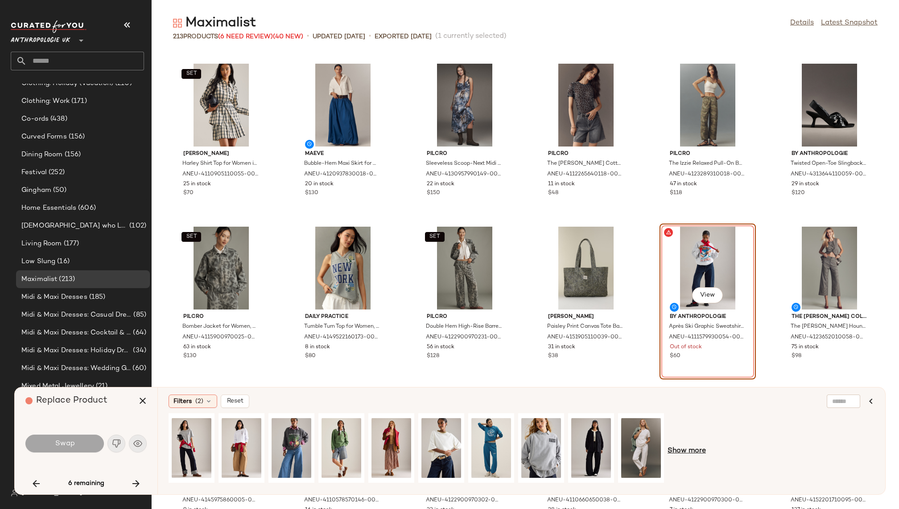
click at [685, 455] on span "Show more" at bounding box center [686, 451] width 38 height 11
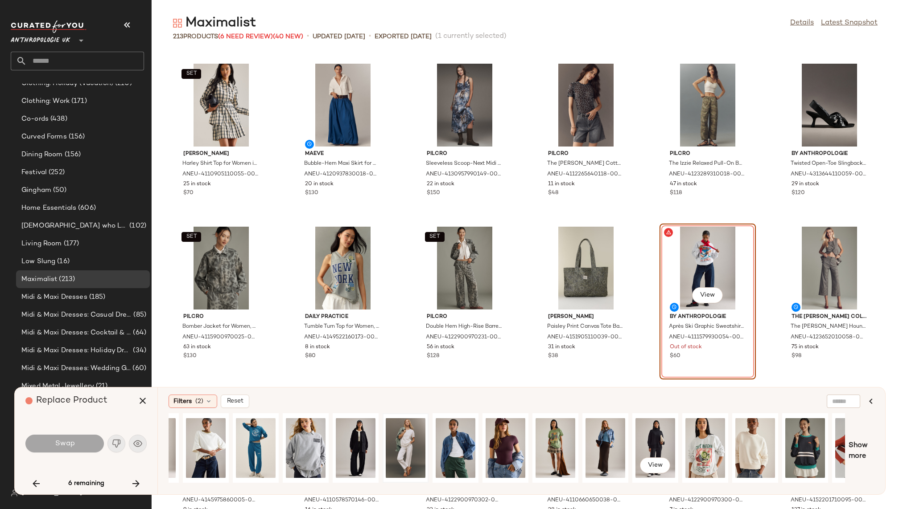
scroll to position [0, 318]
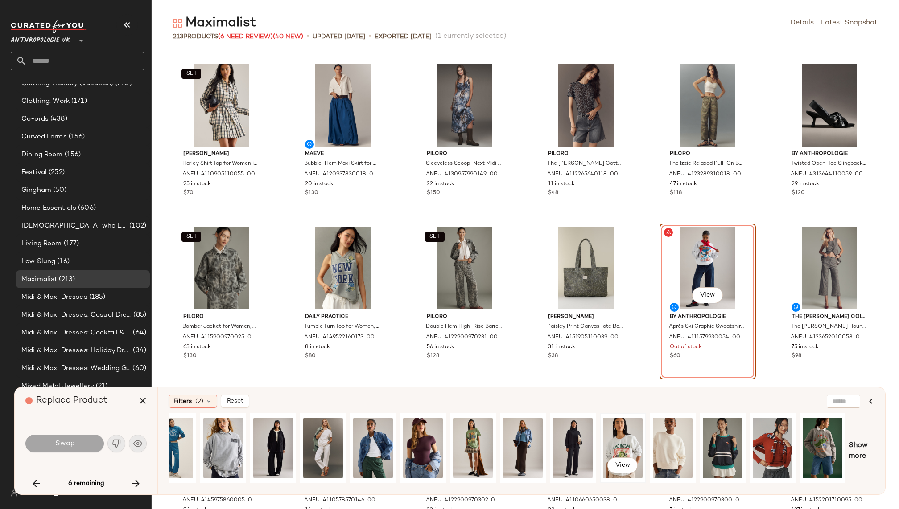
click at [628, 445] on div "View" at bounding box center [623, 448] width 40 height 63
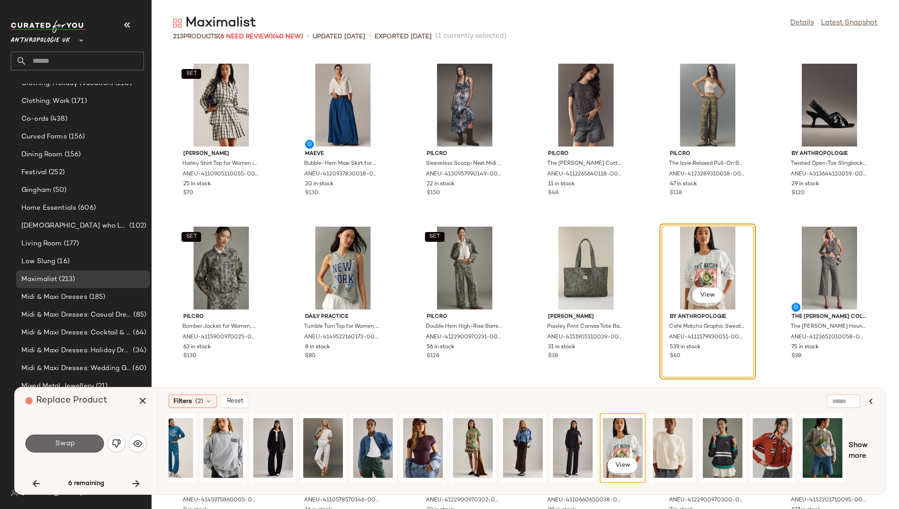
click at [78, 445] on button "Swap" at bounding box center [64, 444] width 78 height 18
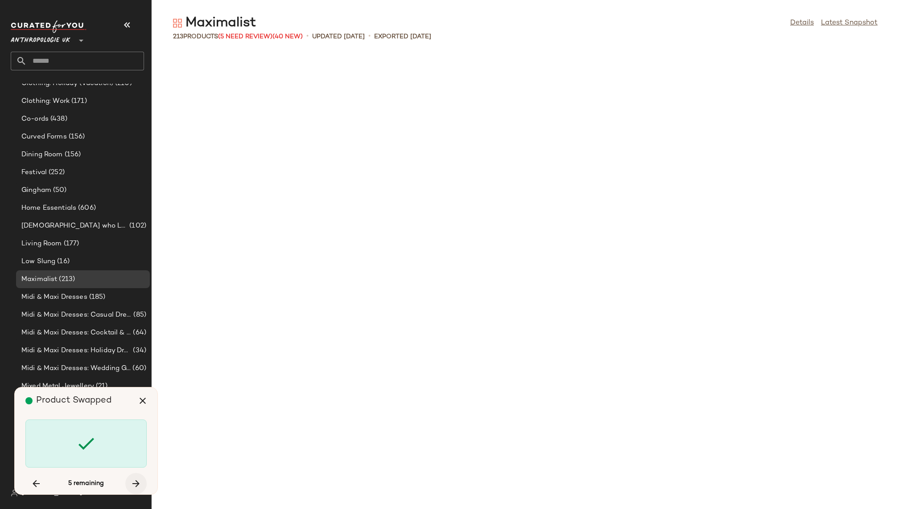
scroll to position [2610, 0]
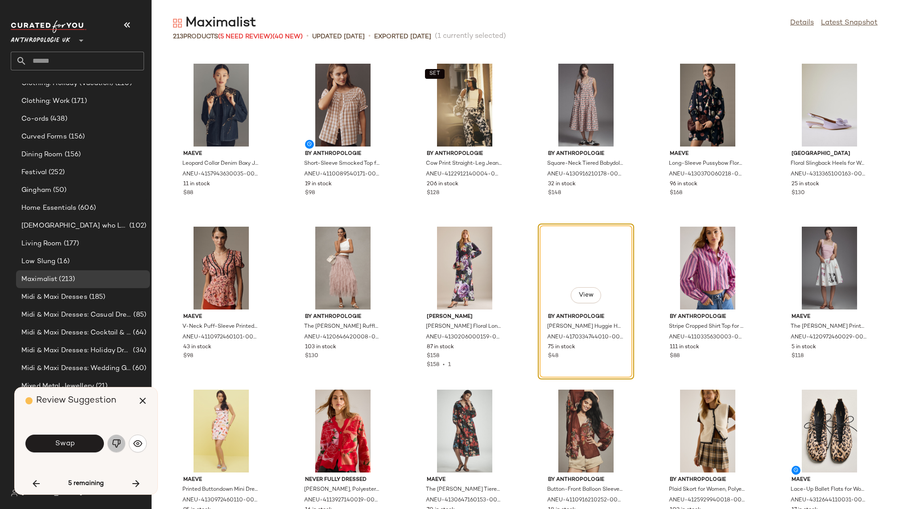
click at [114, 443] on img "button" at bounding box center [116, 443] width 9 height 9
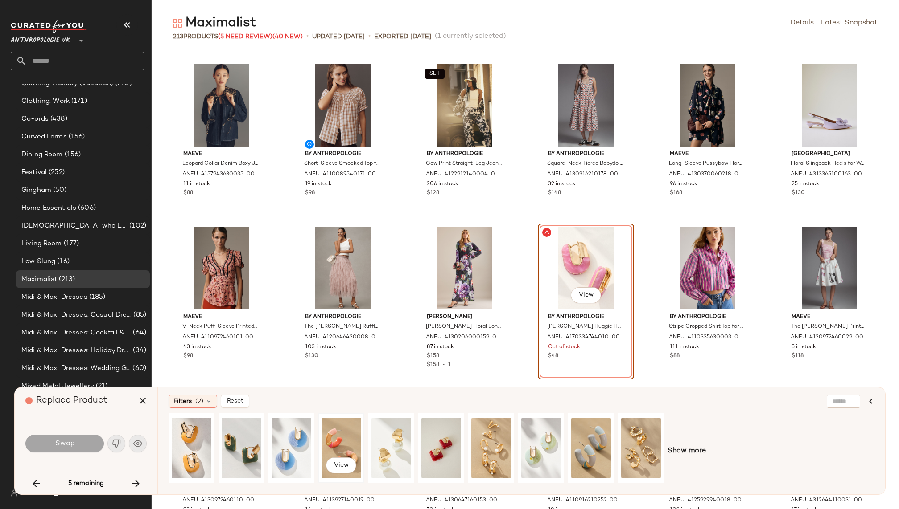
click at [342, 442] on div "View" at bounding box center [341, 448] width 40 height 63
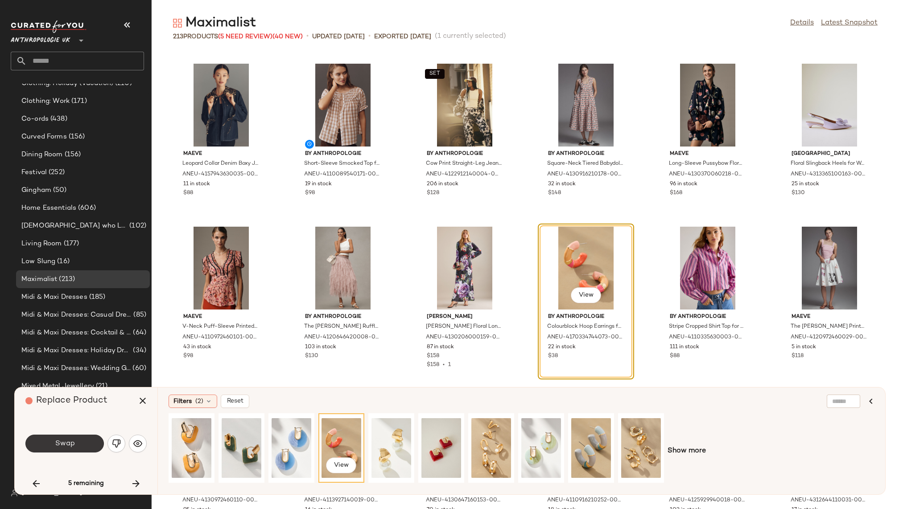
click at [79, 448] on button "Swap" at bounding box center [64, 444] width 78 height 18
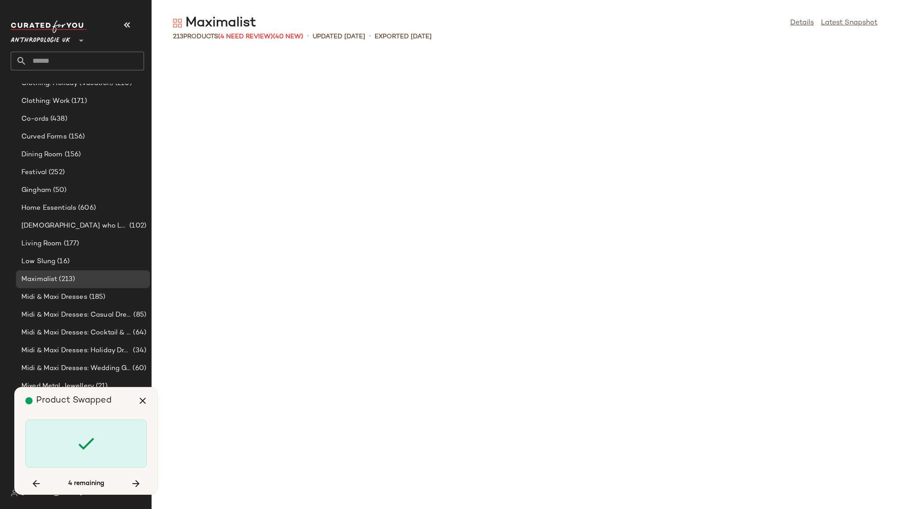
scroll to position [3426, 0]
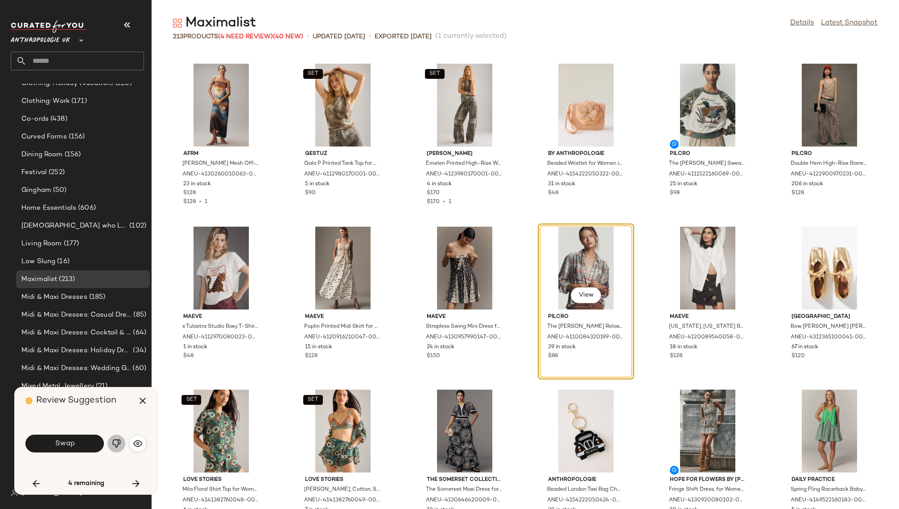
click at [116, 438] on button "button" at bounding box center [116, 444] width 18 height 18
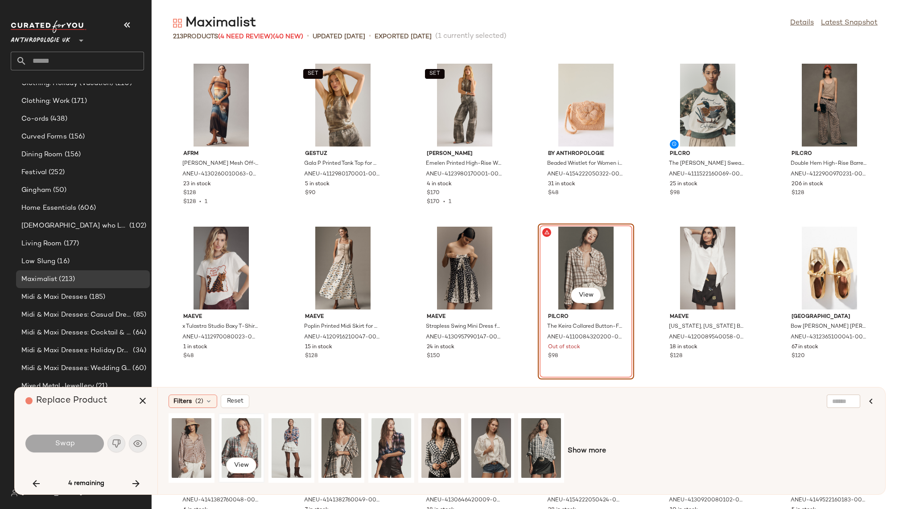
click at [238, 437] on div "View" at bounding box center [242, 448] width 40 height 63
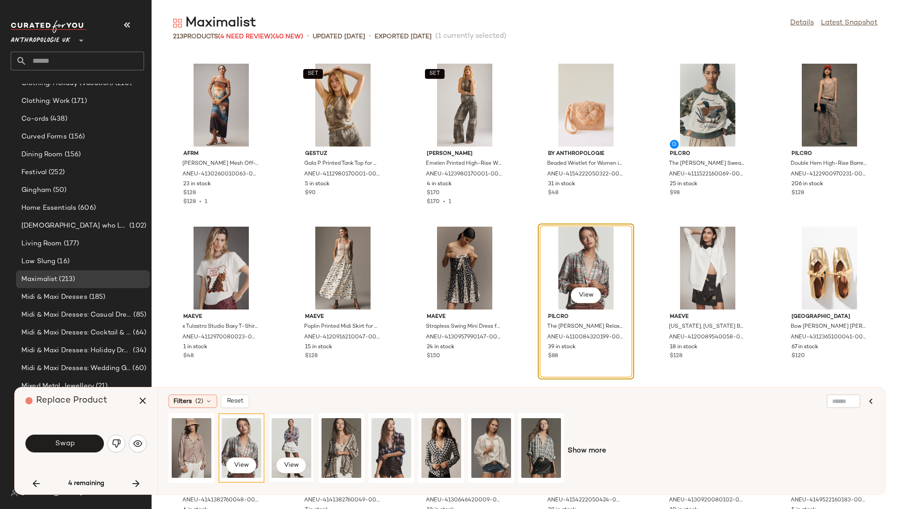
click at [285, 431] on div "View" at bounding box center [291, 448] width 40 height 63
click at [247, 433] on div "View" at bounding box center [242, 448] width 40 height 63
click at [85, 443] on button "Swap" at bounding box center [64, 444] width 78 height 18
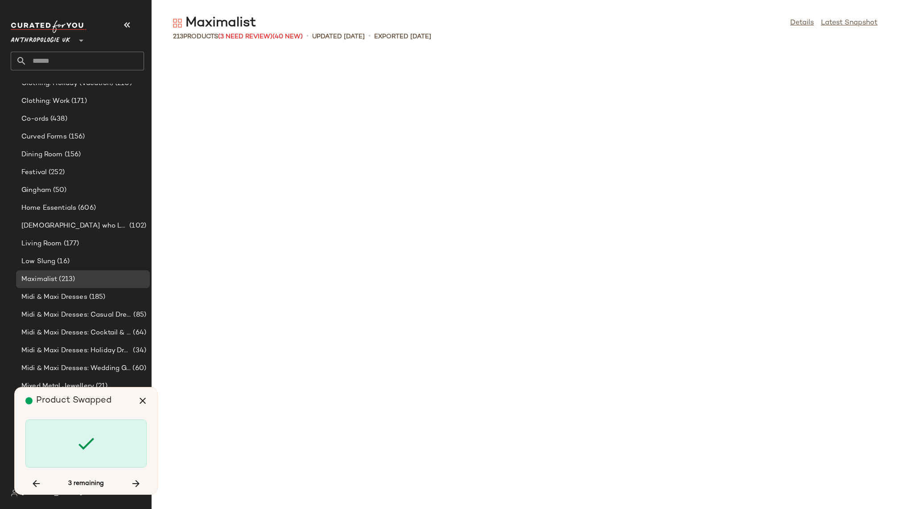
scroll to position [4731, 0]
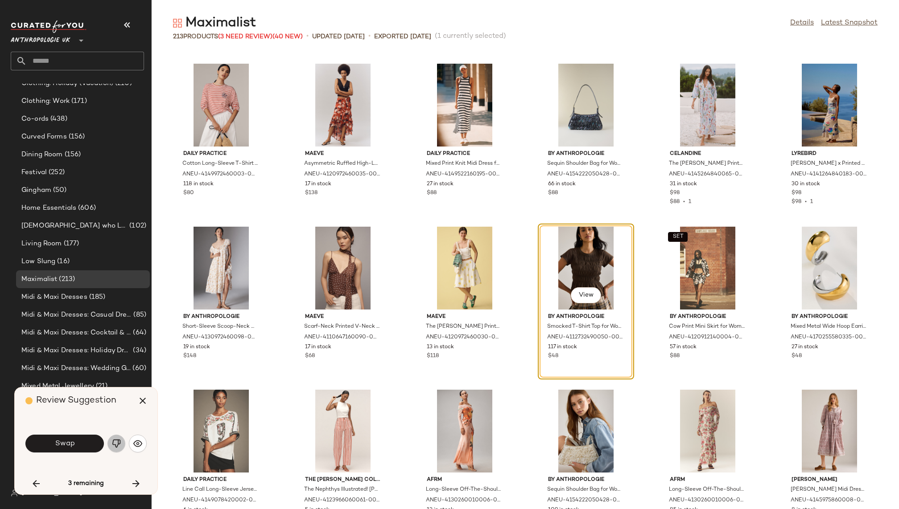
click at [117, 447] on img "button" at bounding box center [116, 443] width 9 height 9
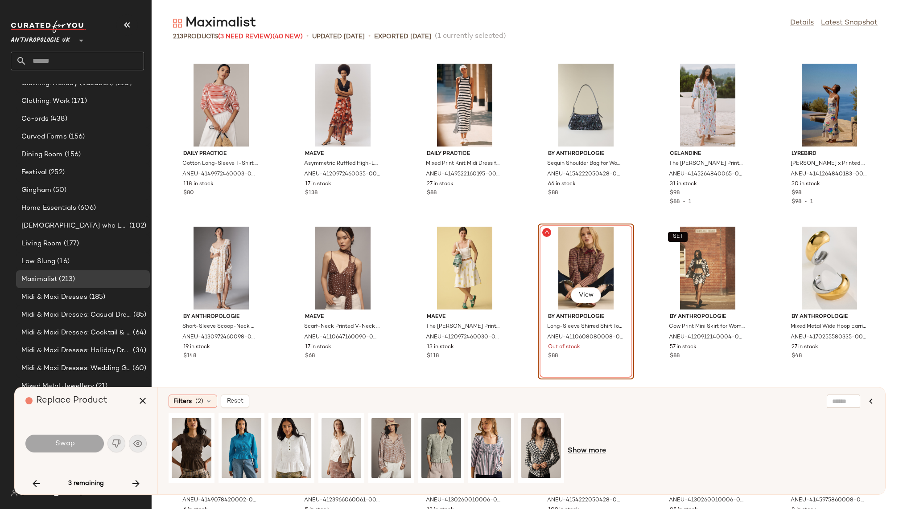
click at [588, 450] on span "Show more" at bounding box center [586, 451] width 38 height 11
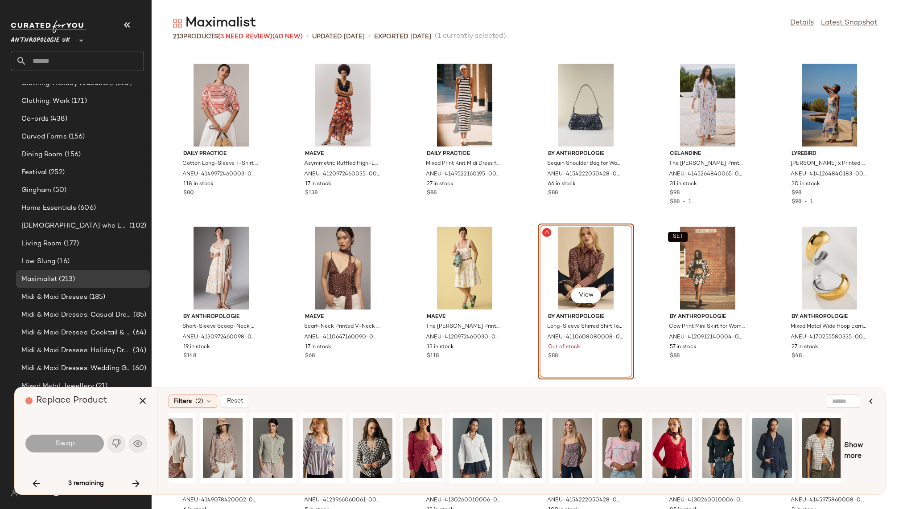
scroll to position [0, 172]
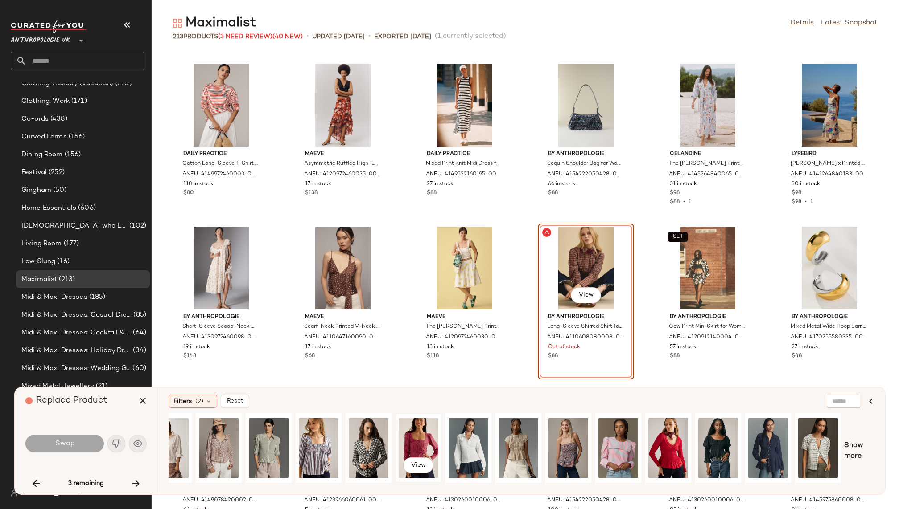
click at [419, 445] on div "View" at bounding box center [418, 448] width 40 height 63
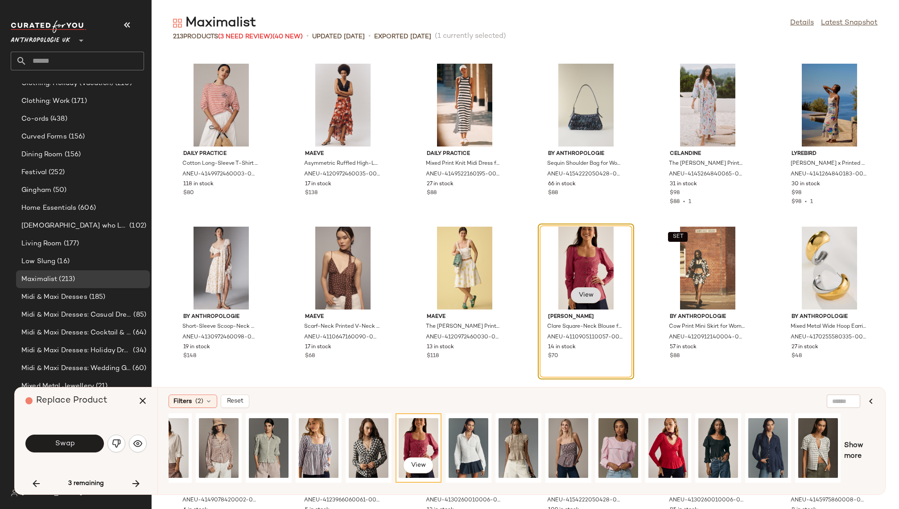
click at [583, 292] on span "View" at bounding box center [585, 295] width 15 height 7
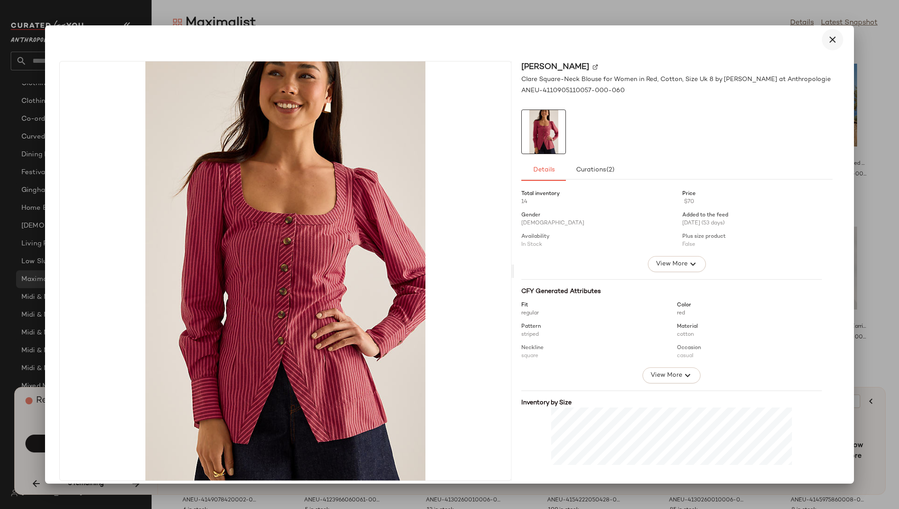
click at [828, 42] on icon "button" at bounding box center [832, 39] width 11 height 11
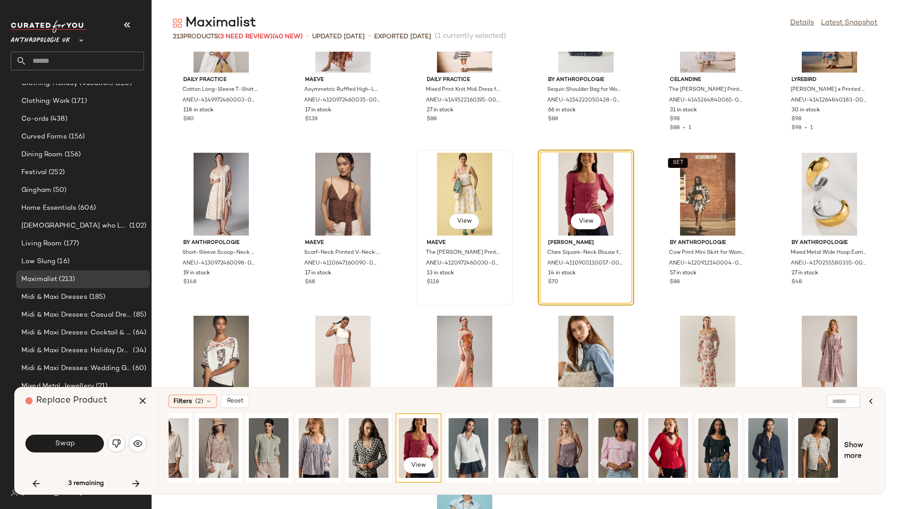
scroll to position [4806, 0]
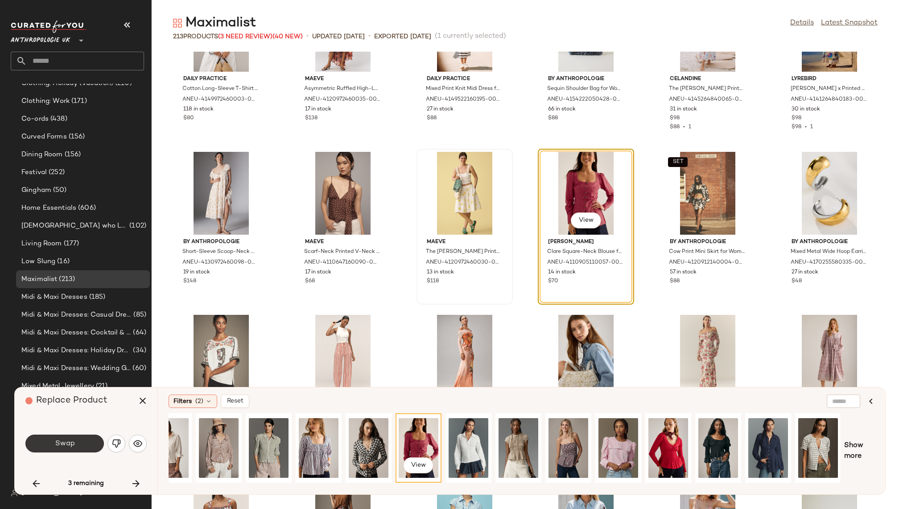
click at [85, 445] on button "Swap" at bounding box center [64, 444] width 78 height 18
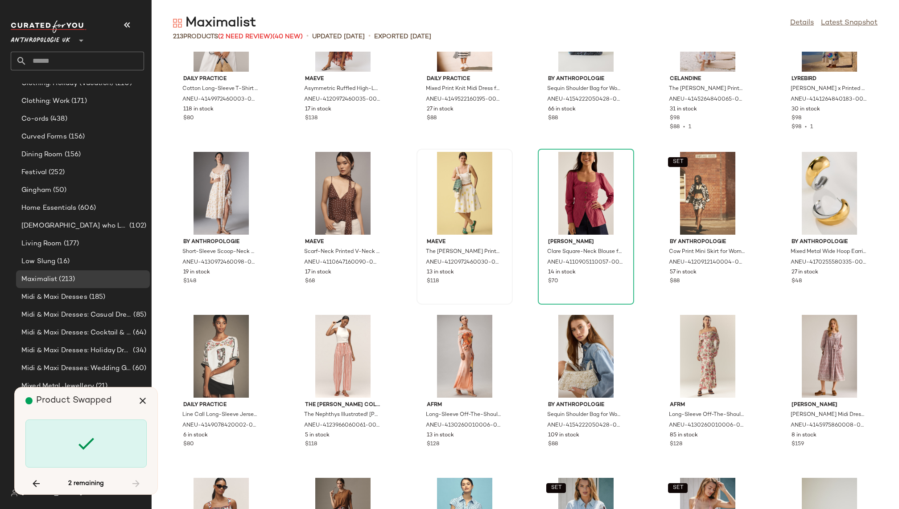
scroll to position [1142, 0]
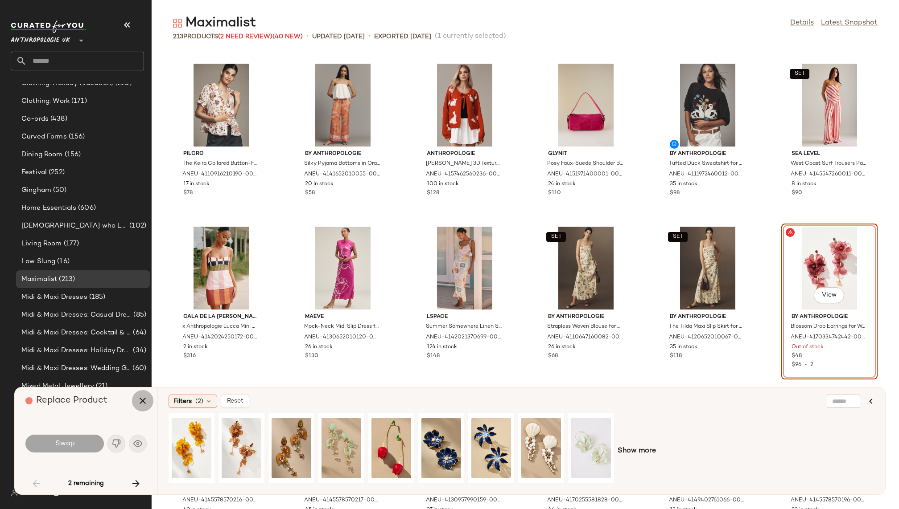
click at [143, 397] on icon "button" at bounding box center [142, 401] width 11 height 11
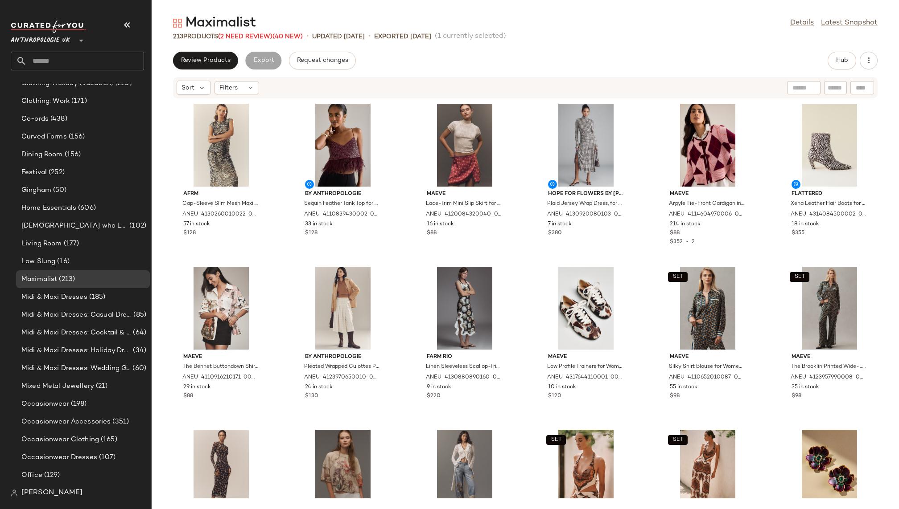
click at [212, 49] on div "Maximalist Details Latest Snapshot 213 Products (2 Need Review) (40 New) • upda…" at bounding box center [525, 261] width 747 height 495
click at [212, 56] on button "Review Products" at bounding box center [205, 61] width 65 height 18
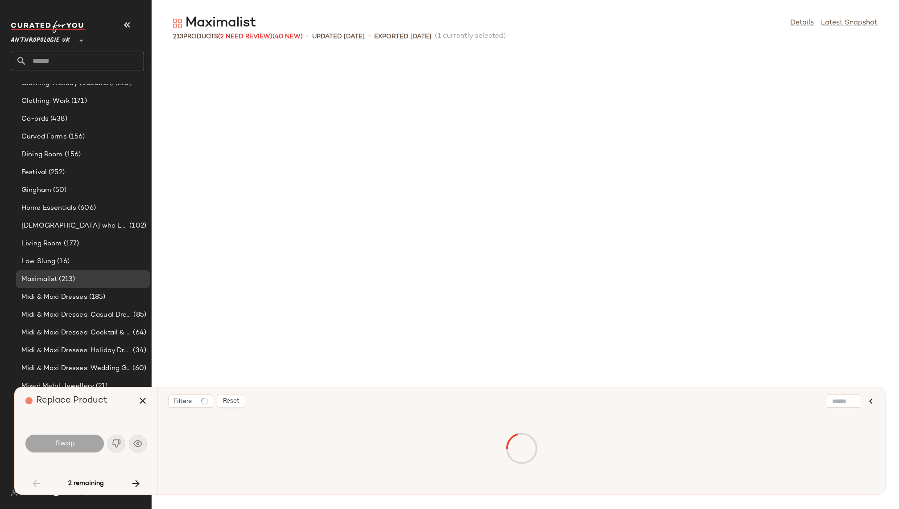
scroll to position [1142, 0]
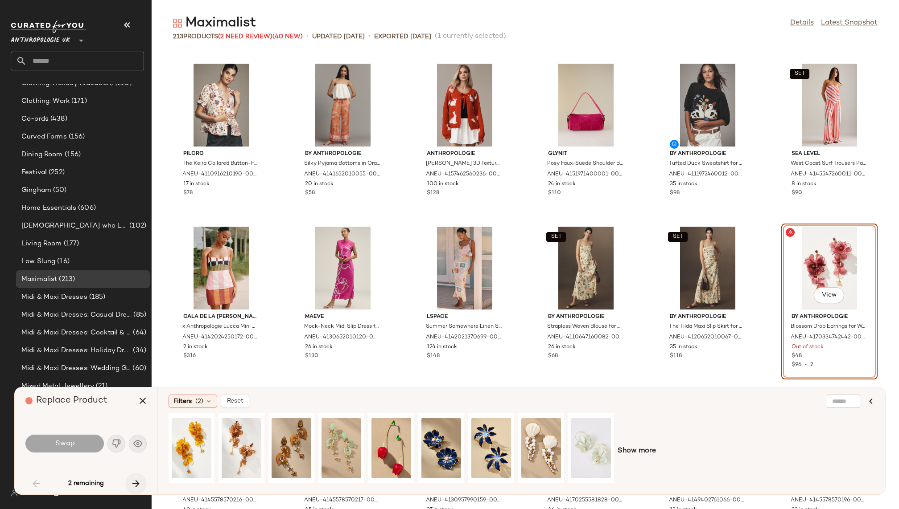
click at [128, 477] on button "button" at bounding box center [135, 483] width 21 height 21
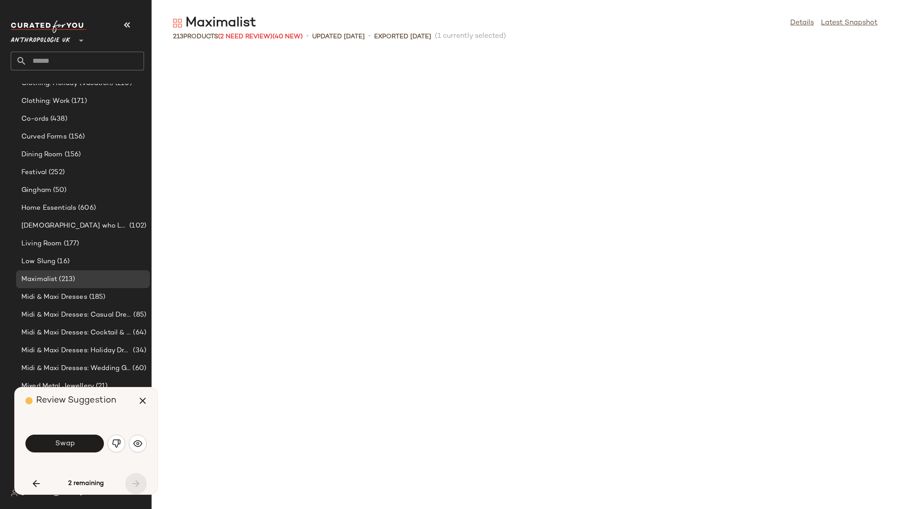
scroll to position [5220, 0]
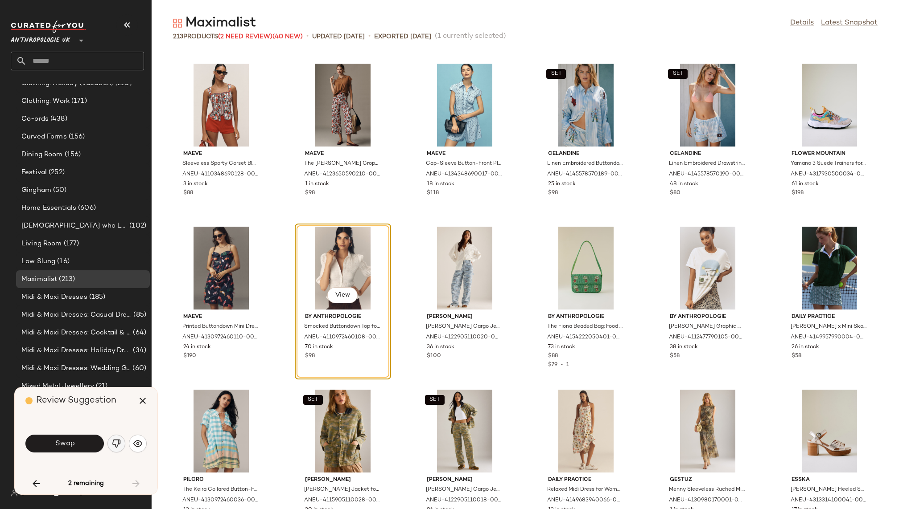
click at [113, 442] on img "button" at bounding box center [116, 443] width 9 height 9
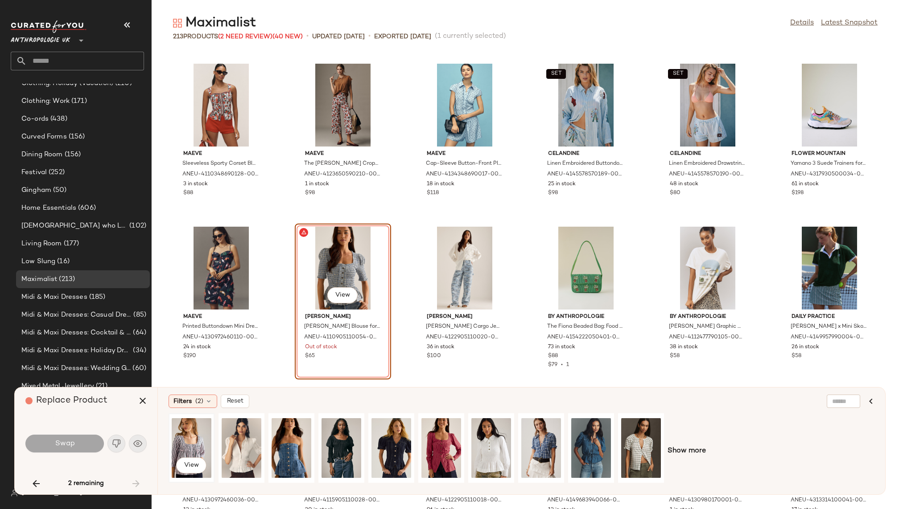
click at [194, 435] on div "View" at bounding box center [192, 448] width 40 height 63
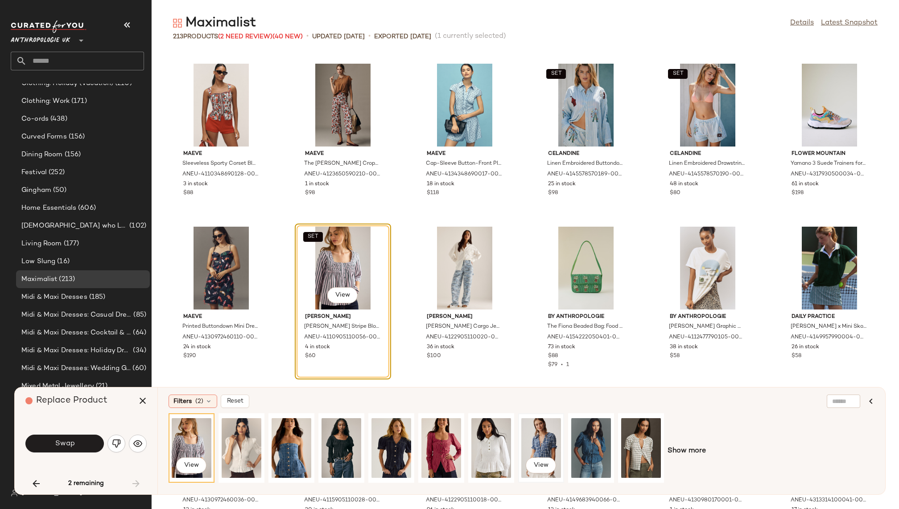
click at [553, 437] on div "View" at bounding box center [541, 448] width 40 height 63
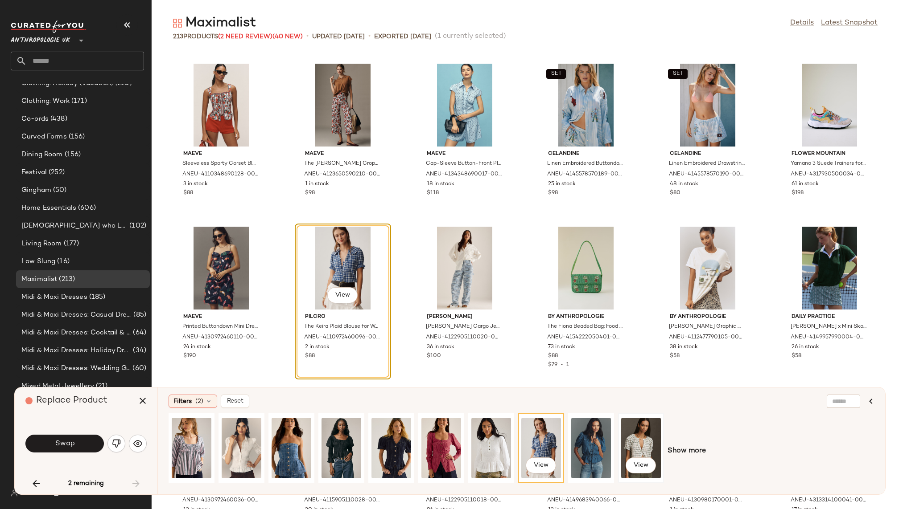
click at [639, 434] on div "View" at bounding box center [641, 448] width 40 height 63
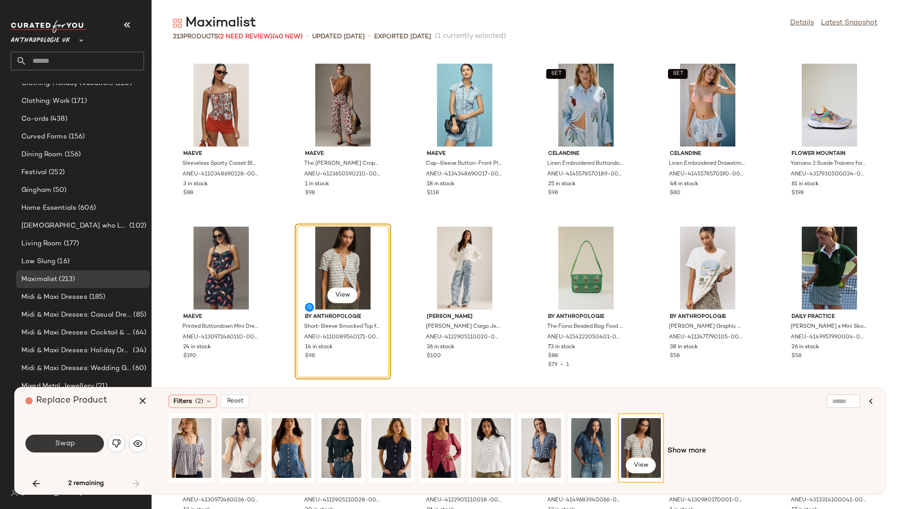
click at [72, 440] on span "Swap" at bounding box center [64, 444] width 20 height 8
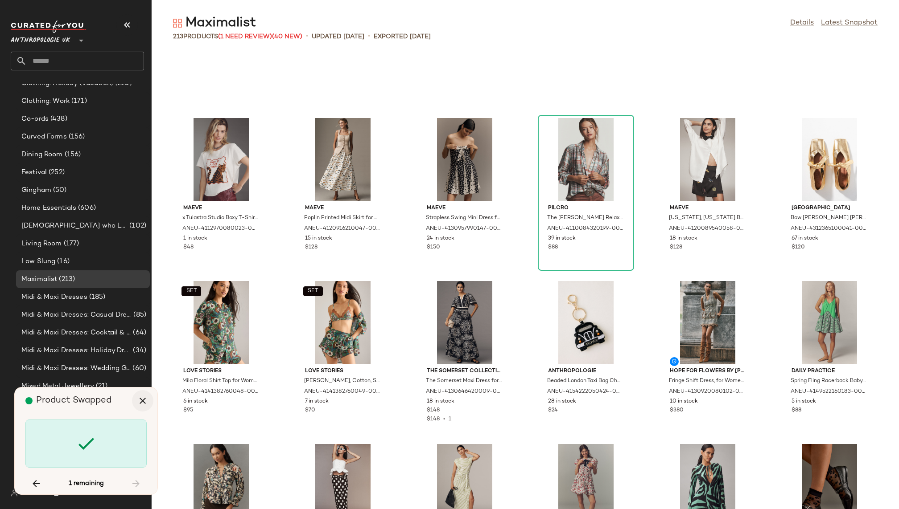
click at [144, 398] on icon "button" at bounding box center [142, 401] width 11 height 11
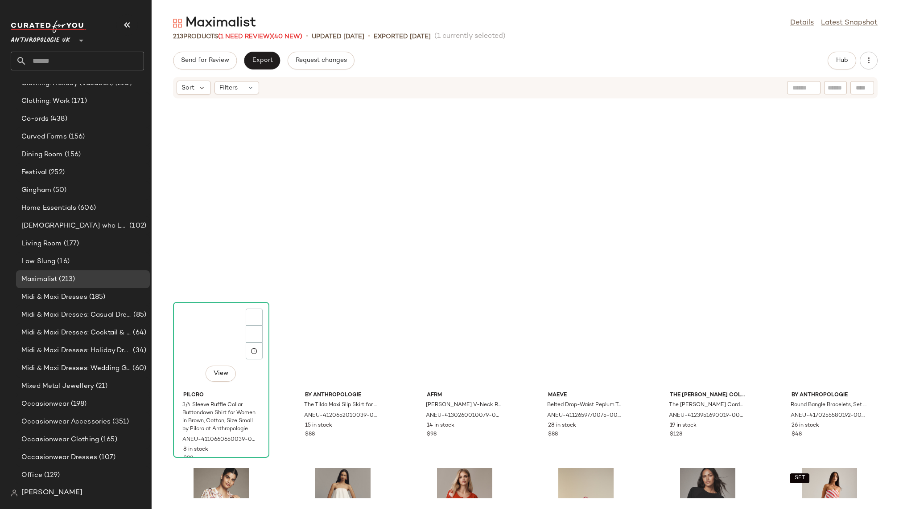
scroll to position [523, 0]
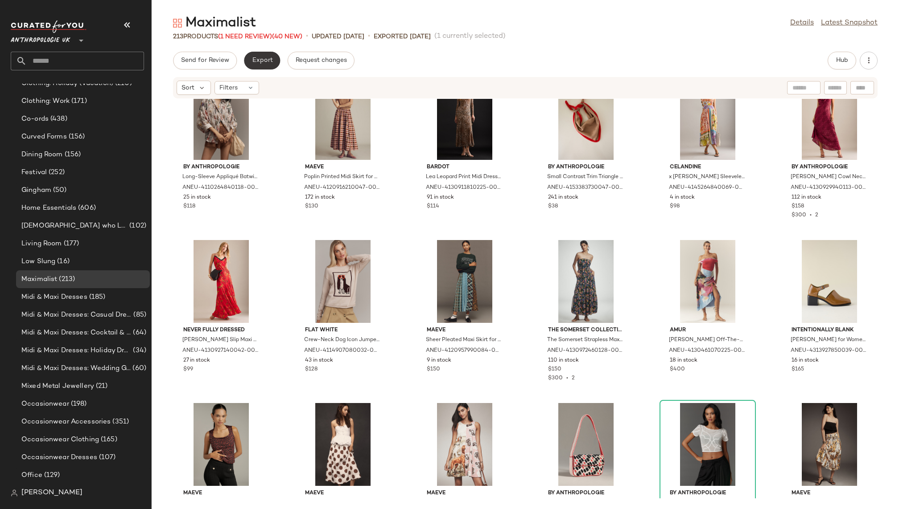
click at [266, 58] on span "Export" at bounding box center [261, 60] width 21 height 7
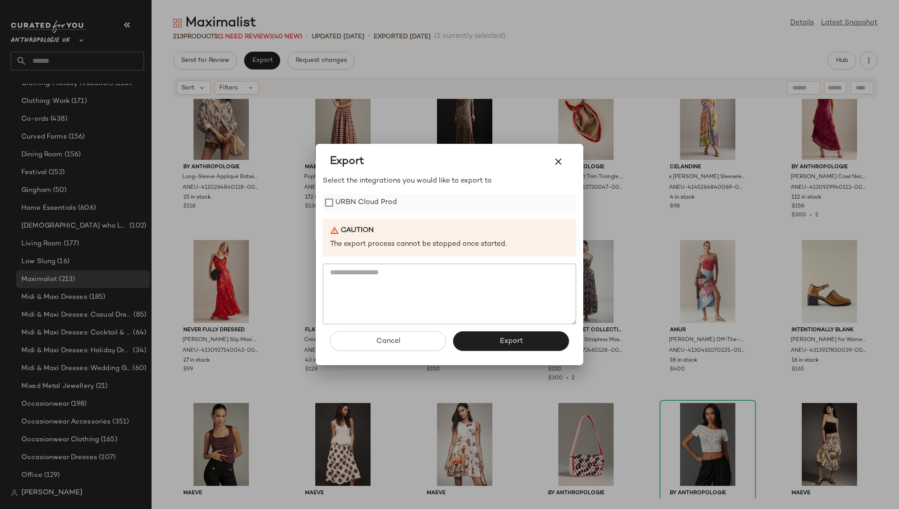
click at [365, 199] on label "URBN Cloud Prod" at bounding box center [366, 203] width 62 height 18
click at [493, 337] on button "Export" at bounding box center [511, 342] width 116 height 20
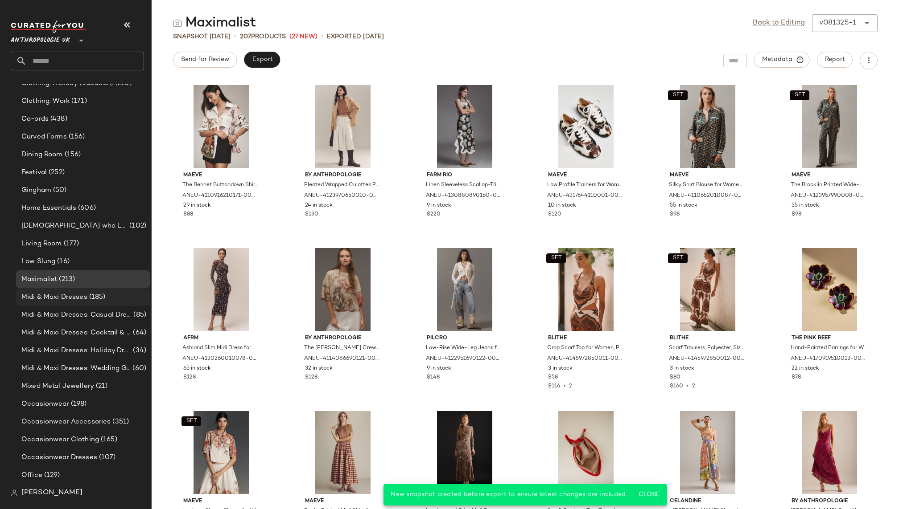
click at [86, 299] on span "Midi & Maxi Dresses" at bounding box center [54, 297] width 66 height 10
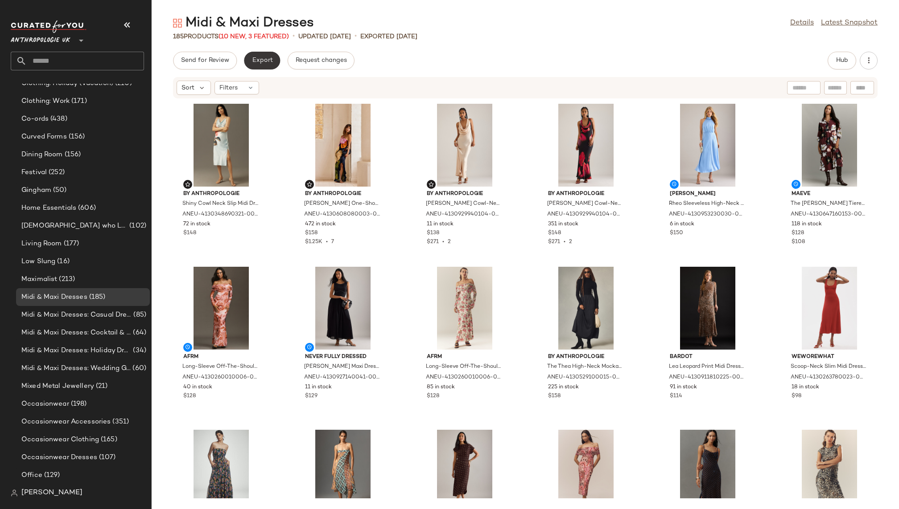
click at [254, 62] on span "Export" at bounding box center [261, 60] width 21 height 7
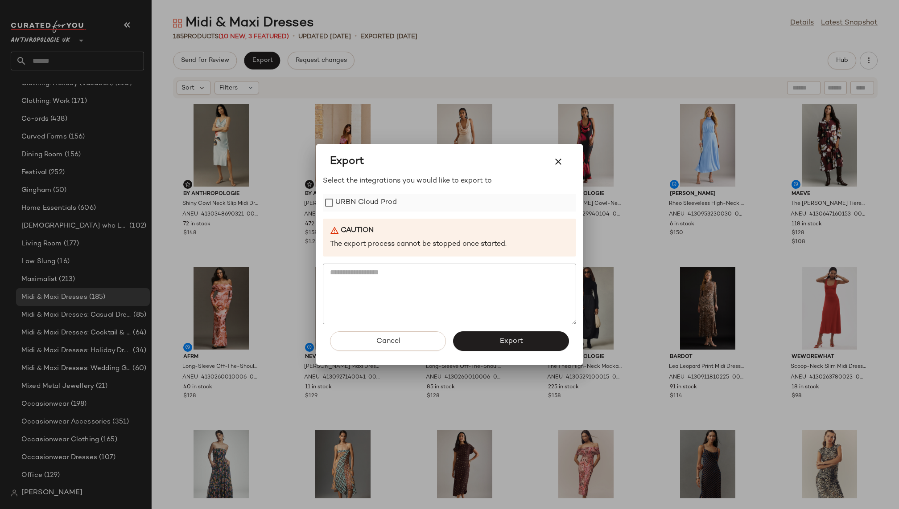
click at [354, 200] on label "URBN Cloud Prod" at bounding box center [366, 203] width 62 height 18
click at [496, 343] on button "Export" at bounding box center [511, 342] width 116 height 20
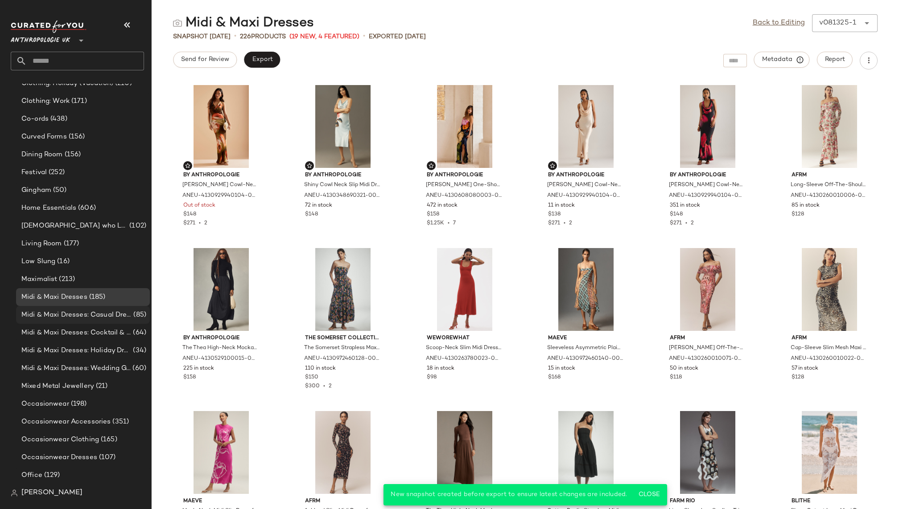
click at [105, 312] on span "Midi & Maxi Dresses: Casual Dresses" at bounding box center [76, 315] width 110 height 10
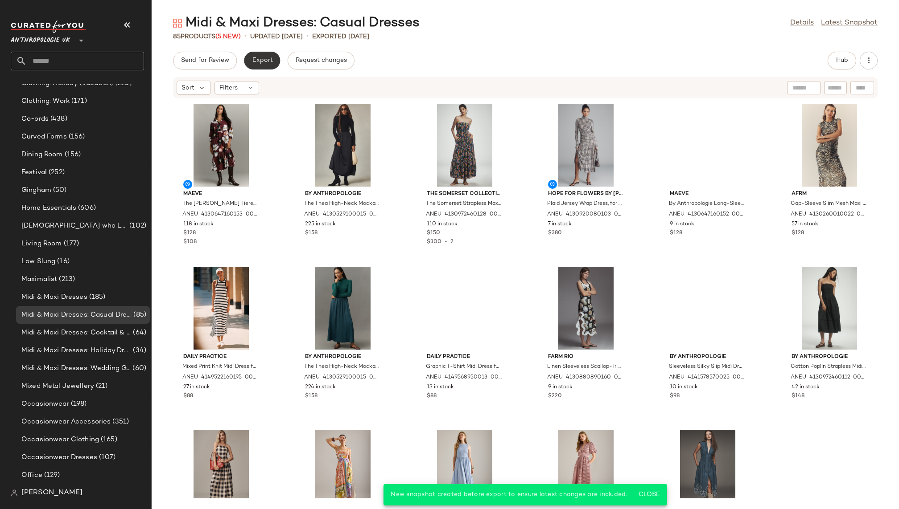
click at [261, 60] on span "Export" at bounding box center [261, 60] width 21 height 7
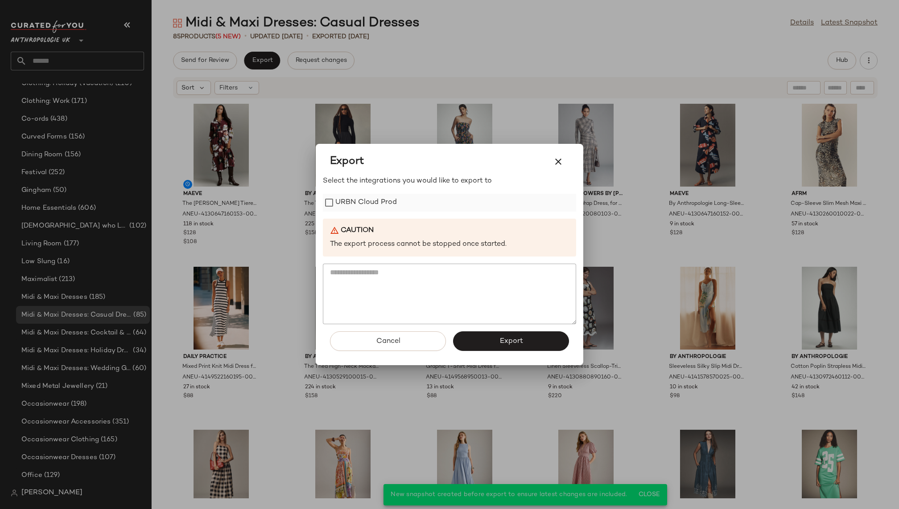
click at [345, 201] on label "URBN Cloud Prod" at bounding box center [366, 203] width 62 height 18
click at [489, 349] on button "Export" at bounding box center [511, 342] width 116 height 20
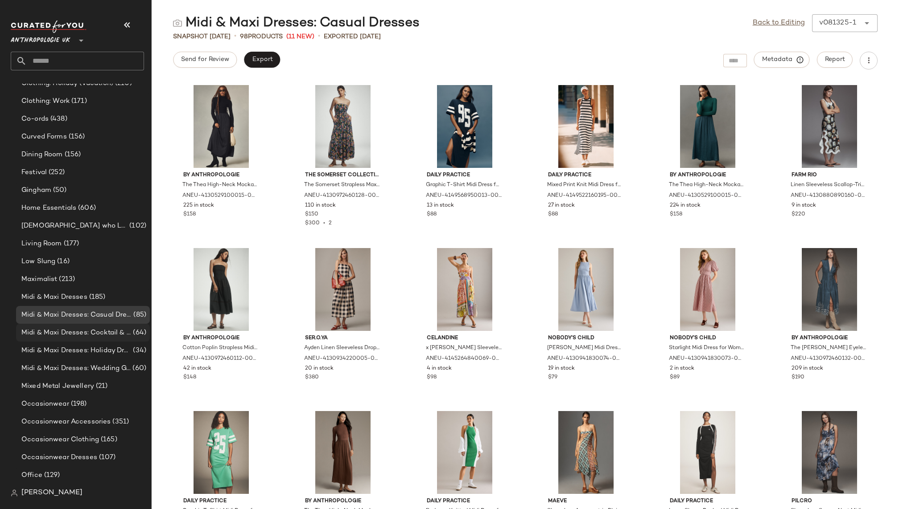
click at [123, 328] on span "Midi & Maxi Dresses: Cocktail & Party" at bounding box center [76, 333] width 110 height 10
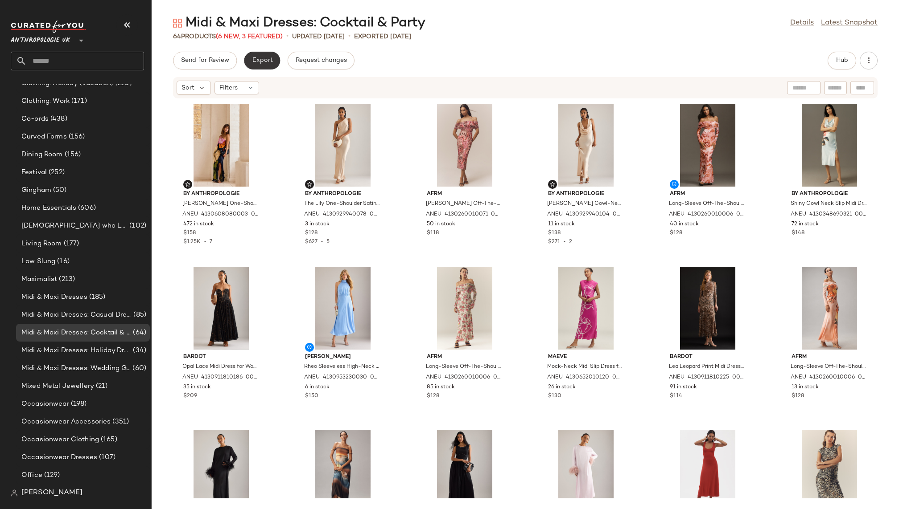
click at [258, 62] on span "Export" at bounding box center [261, 60] width 21 height 7
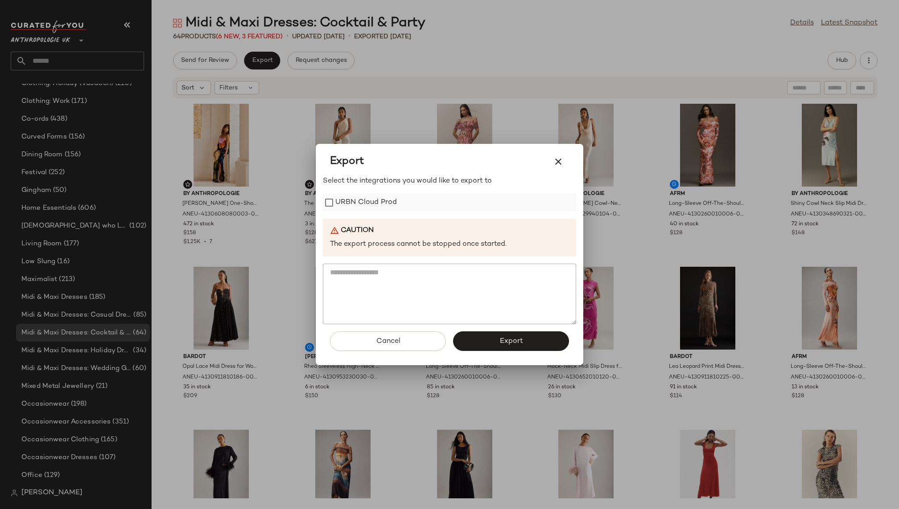
click at [362, 210] on label "URBN Cloud Prod" at bounding box center [366, 203] width 62 height 18
click at [492, 345] on button "Export" at bounding box center [511, 342] width 116 height 20
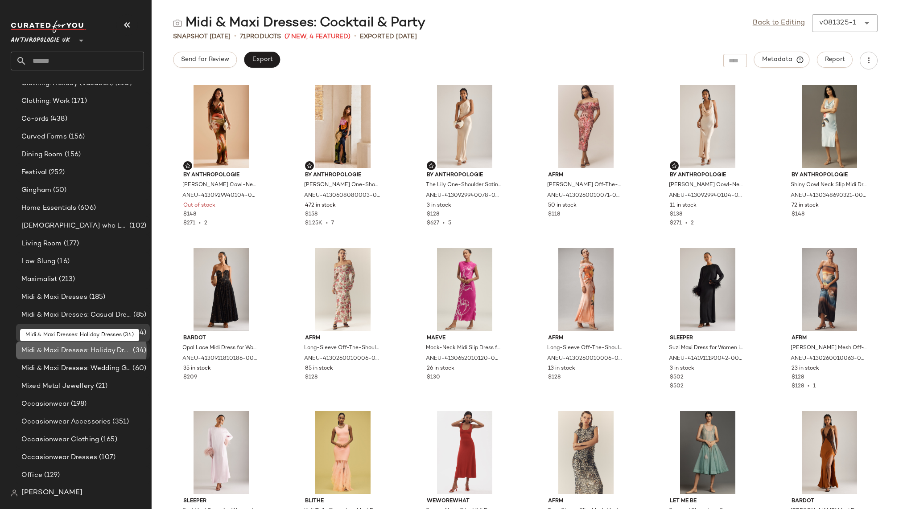
click at [106, 354] on span "Midi & Maxi Dresses: Holiday Dresses" at bounding box center [76, 351] width 110 height 10
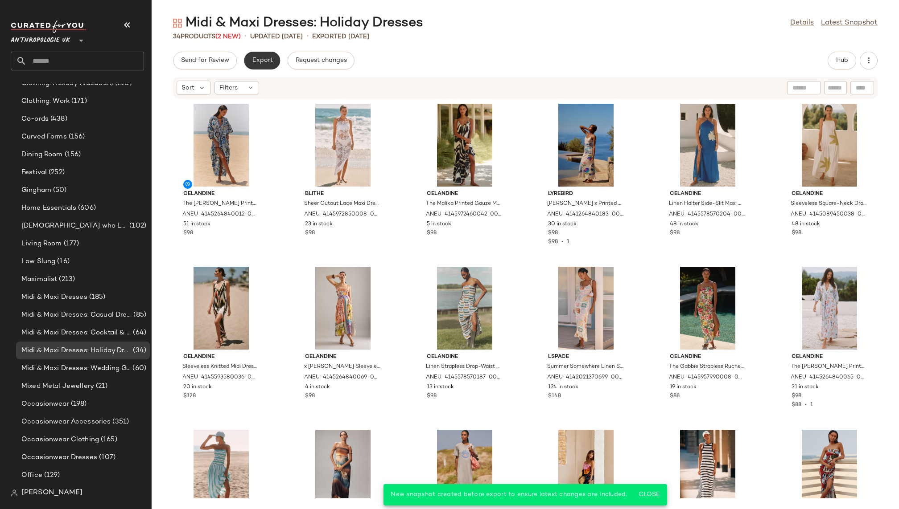
click at [261, 60] on span "Export" at bounding box center [261, 60] width 21 height 7
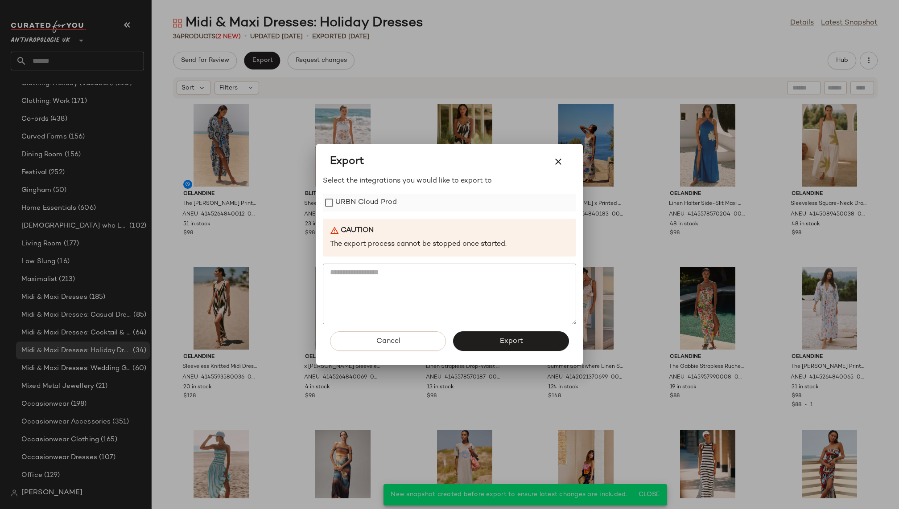
click at [352, 201] on label "URBN Cloud Prod" at bounding box center [366, 203] width 62 height 18
click at [475, 339] on button "Export" at bounding box center [511, 342] width 116 height 20
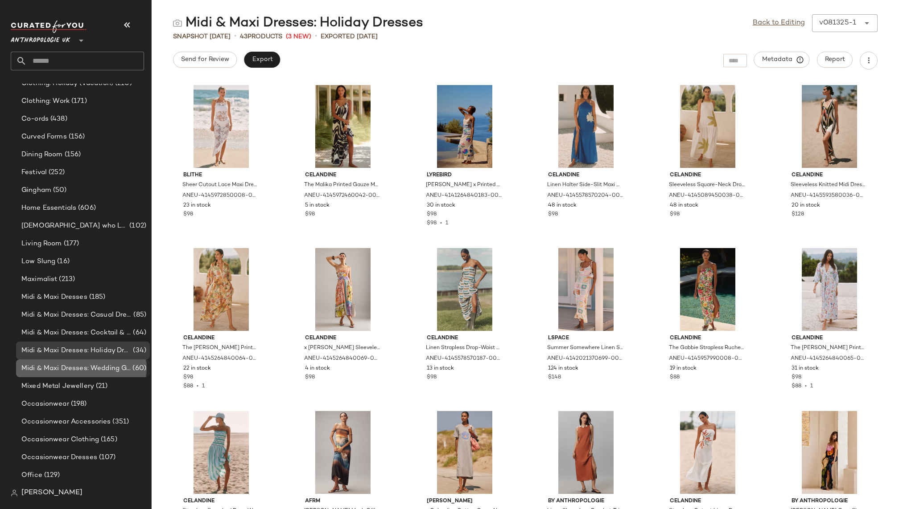
click at [115, 367] on span "Midi & Maxi Dresses: Wedding Guest Dresses" at bounding box center [75, 369] width 109 height 10
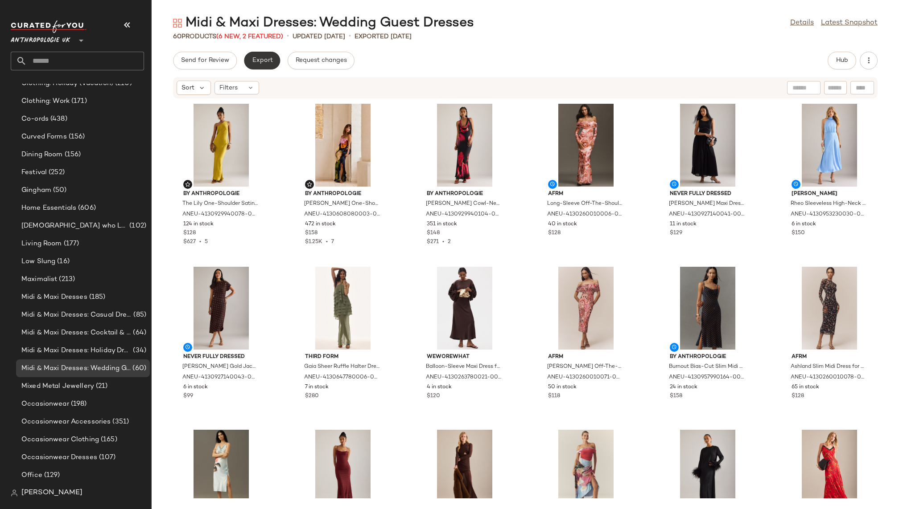
click at [255, 57] on span "Export" at bounding box center [261, 60] width 21 height 7
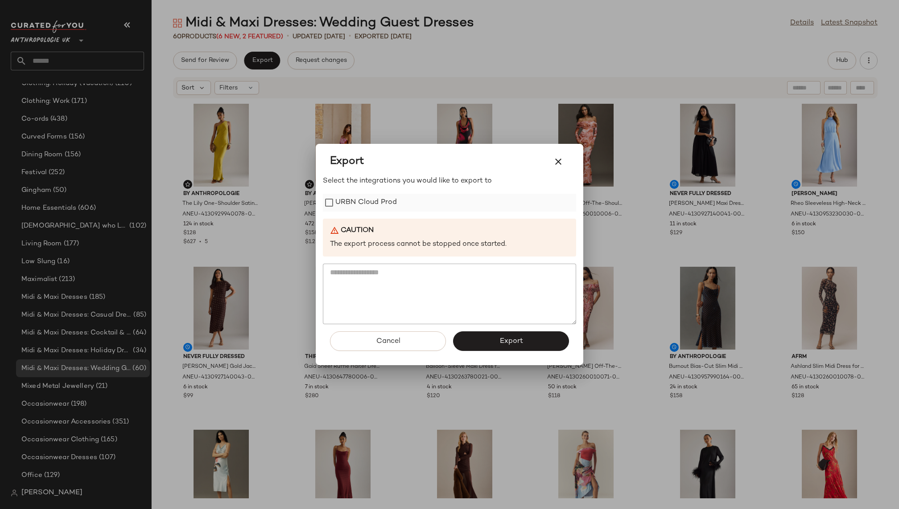
click at [370, 201] on label "URBN Cloud Prod" at bounding box center [366, 203] width 62 height 18
click at [475, 338] on button "Export" at bounding box center [511, 342] width 116 height 20
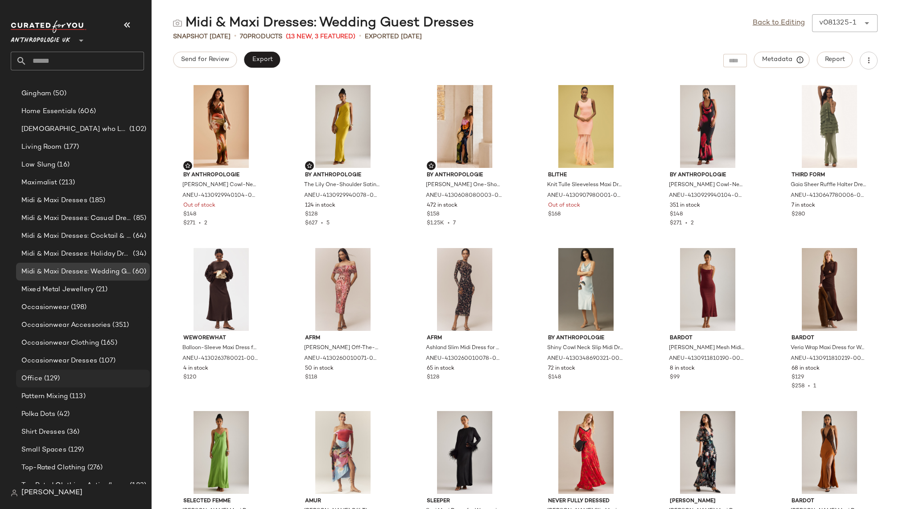
scroll to position [525, 0]
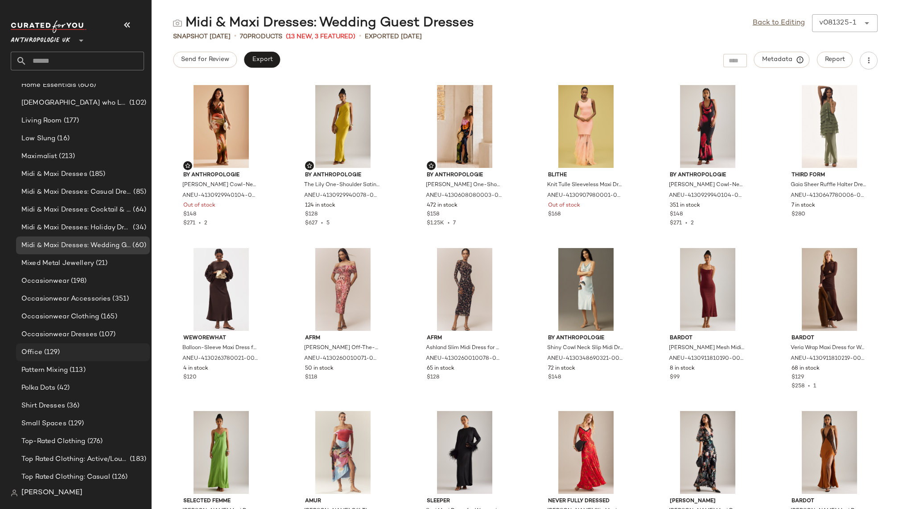
click at [78, 356] on div "Office (129)" at bounding box center [82, 353] width 127 height 10
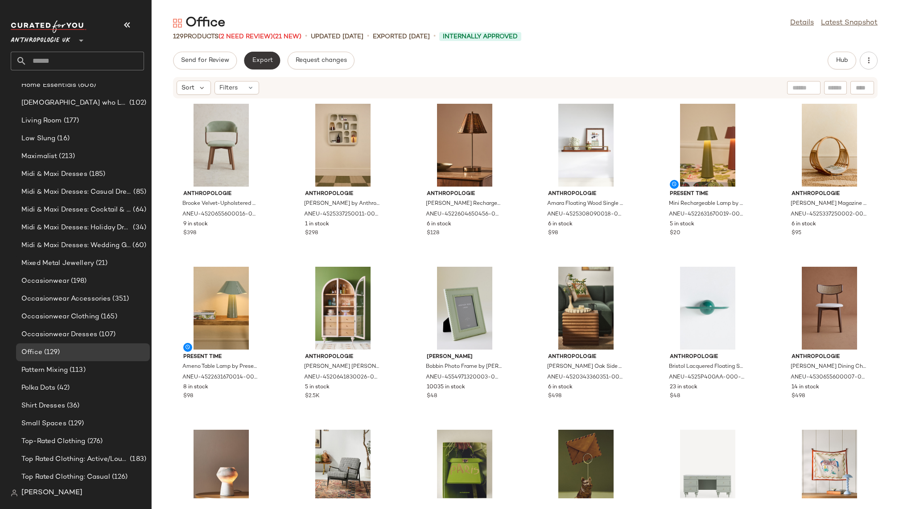
click at [265, 61] on span "Export" at bounding box center [261, 60] width 21 height 7
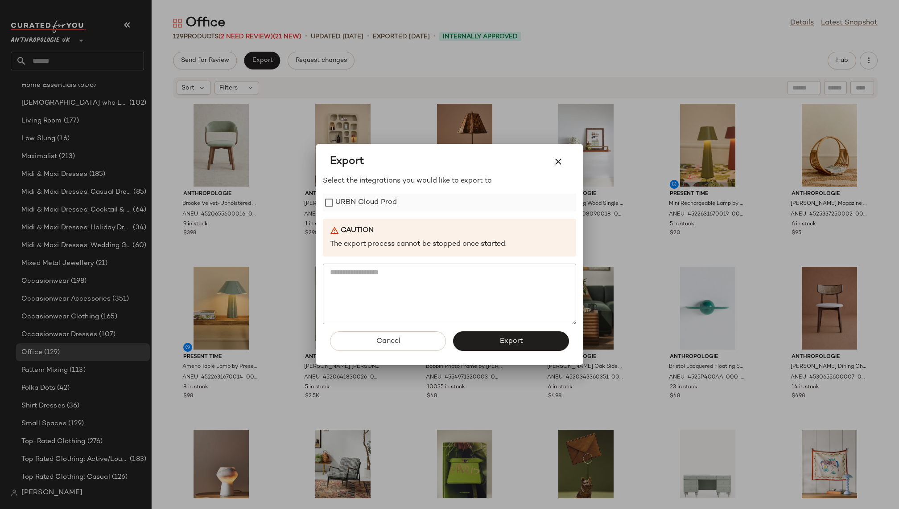
click at [366, 204] on label "URBN Cloud Prod" at bounding box center [366, 203] width 62 height 18
click at [477, 343] on button "Export" at bounding box center [511, 342] width 116 height 20
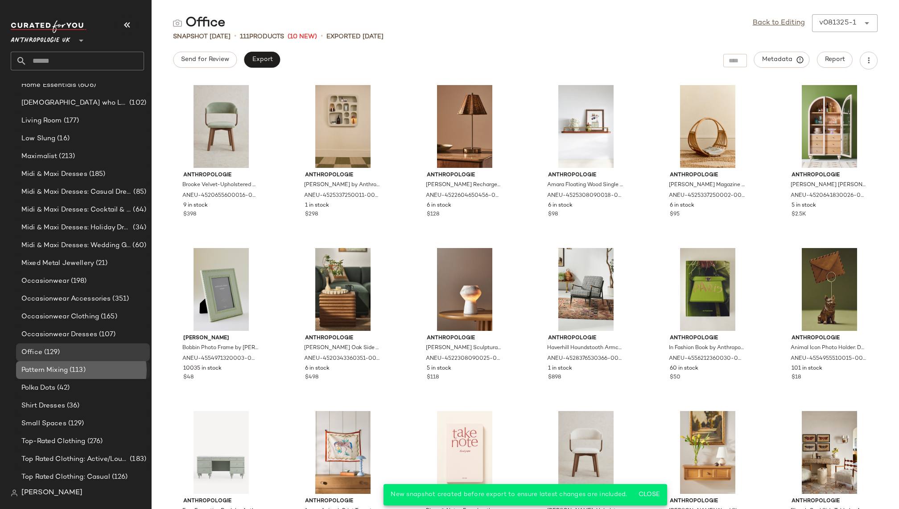
click at [104, 370] on div "Pattern Mixing (113)" at bounding box center [82, 370] width 127 height 10
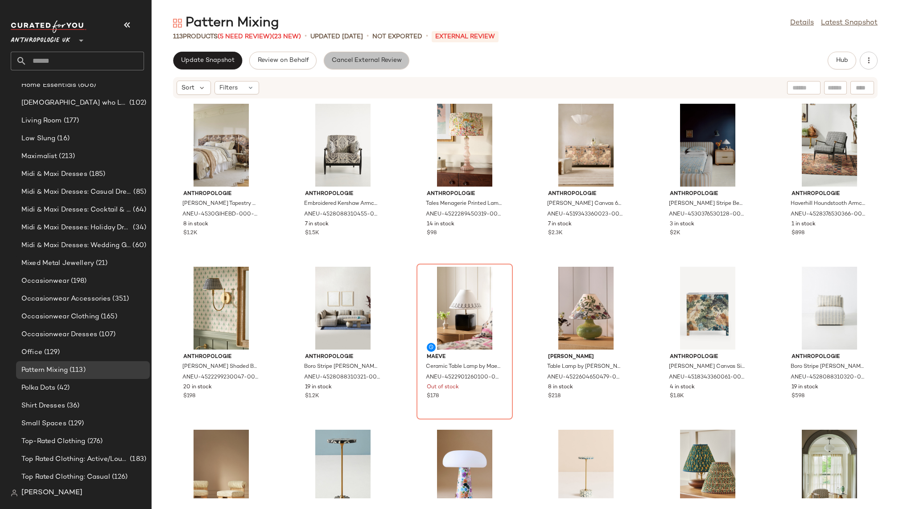
click at [345, 60] on span "Cancel External Review" at bounding box center [366, 60] width 70 height 7
click at [263, 60] on span "Export" at bounding box center [261, 60] width 21 height 7
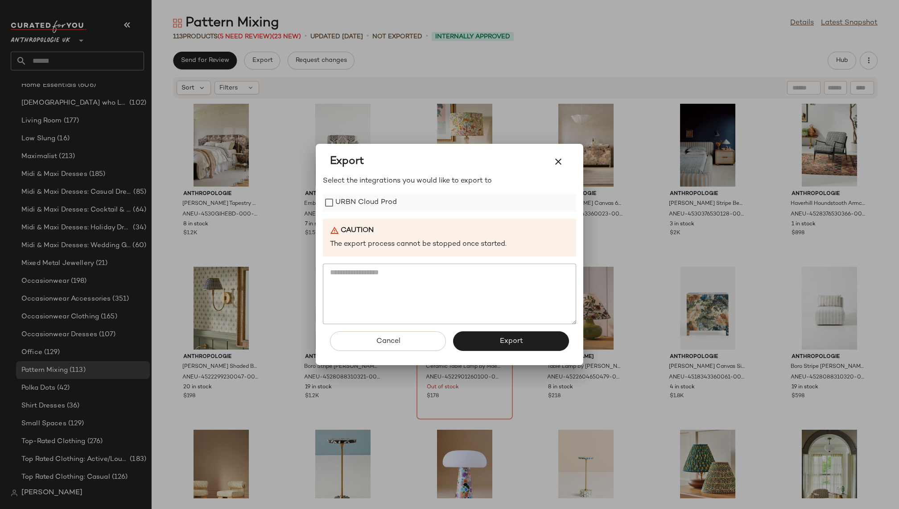
click at [347, 205] on label "URBN Cloud Prod" at bounding box center [366, 203] width 62 height 18
click at [488, 343] on button "Export" at bounding box center [511, 342] width 116 height 20
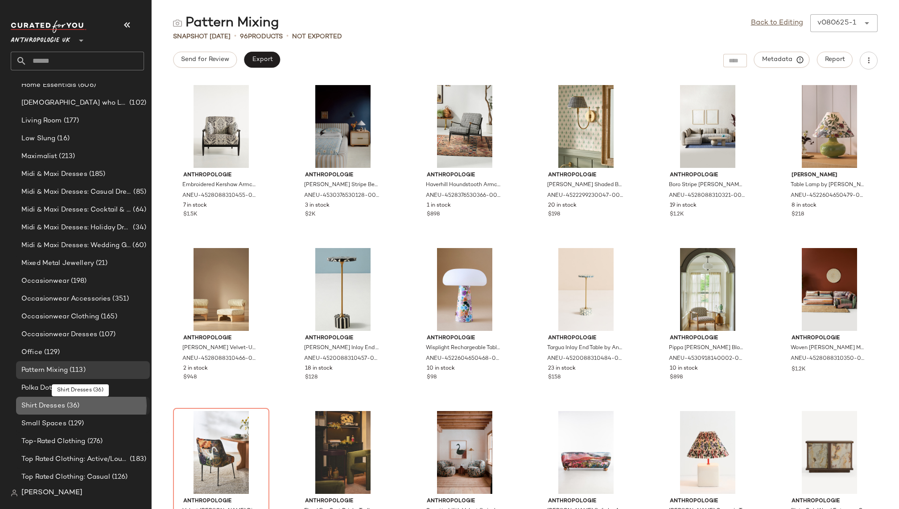
click at [72, 404] on span "(36)" at bounding box center [72, 406] width 15 height 10
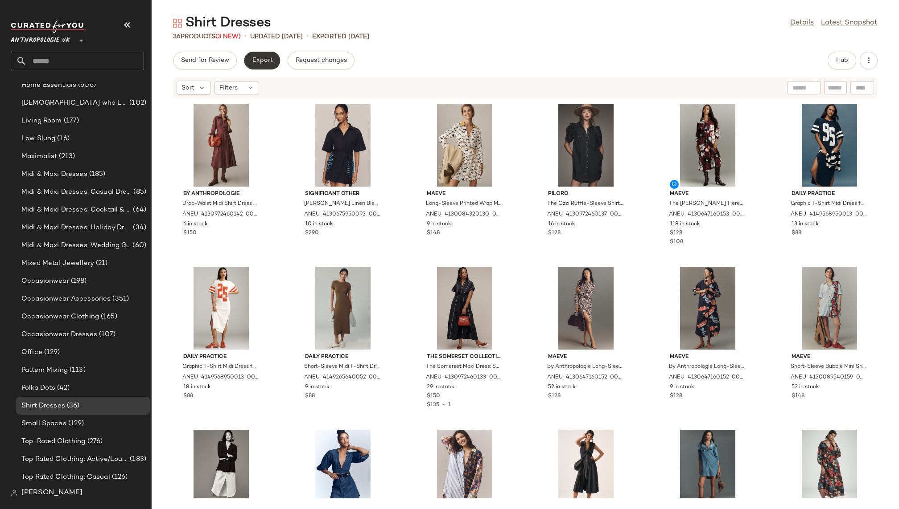
click at [260, 60] on span "Export" at bounding box center [261, 60] width 21 height 7
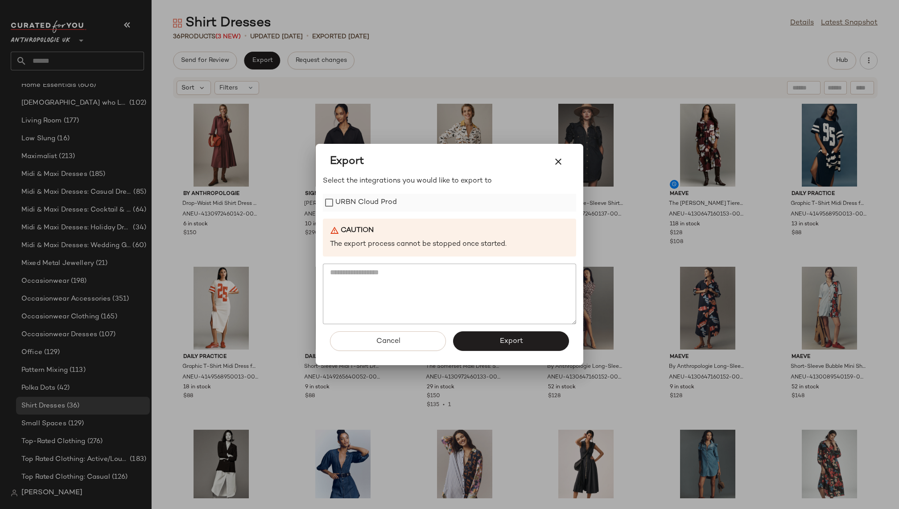
click at [380, 200] on label "URBN Cloud Prod" at bounding box center [366, 203] width 62 height 18
click at [497, 337] on button "Export" at bounding box center [511, 342] width 116 height 20
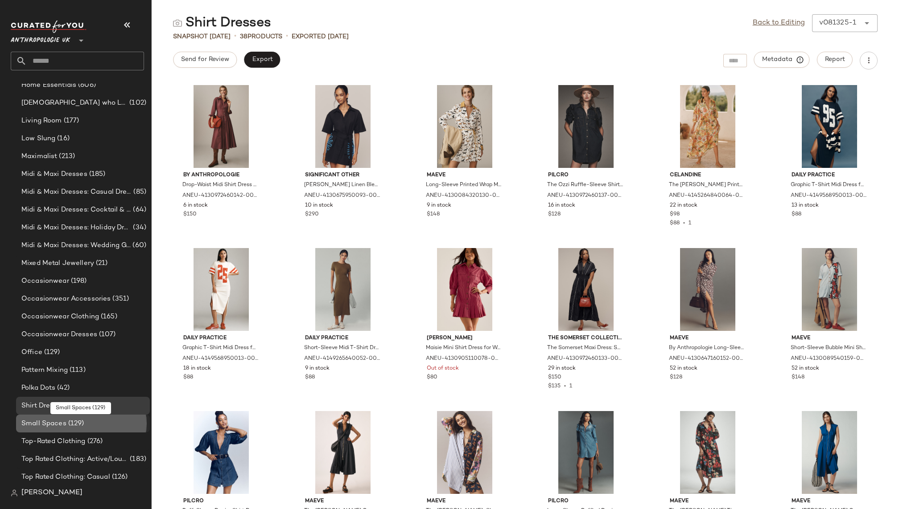
click at [76, 419] on span "(129)" at bounding box center [75, 424] width 18 height 10
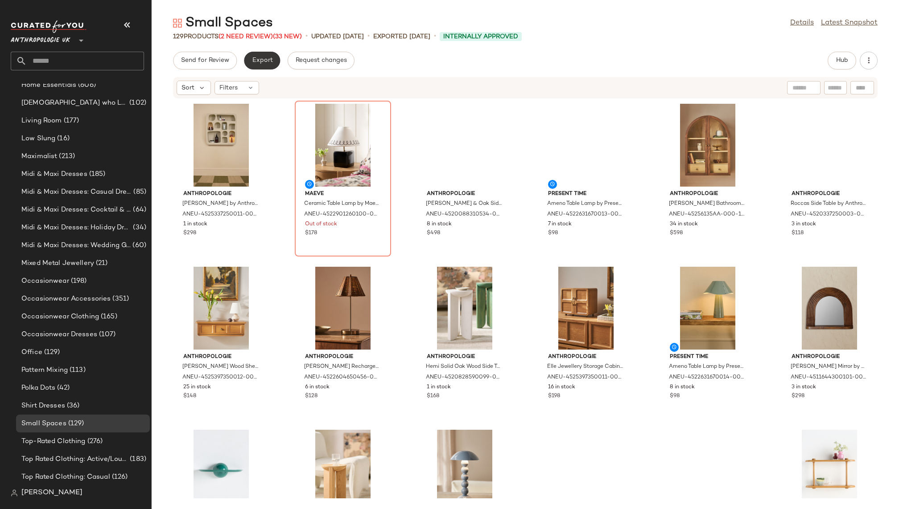
click at [270, 59] on span "Export" at bounding box center [261, 60] width 21 height 7
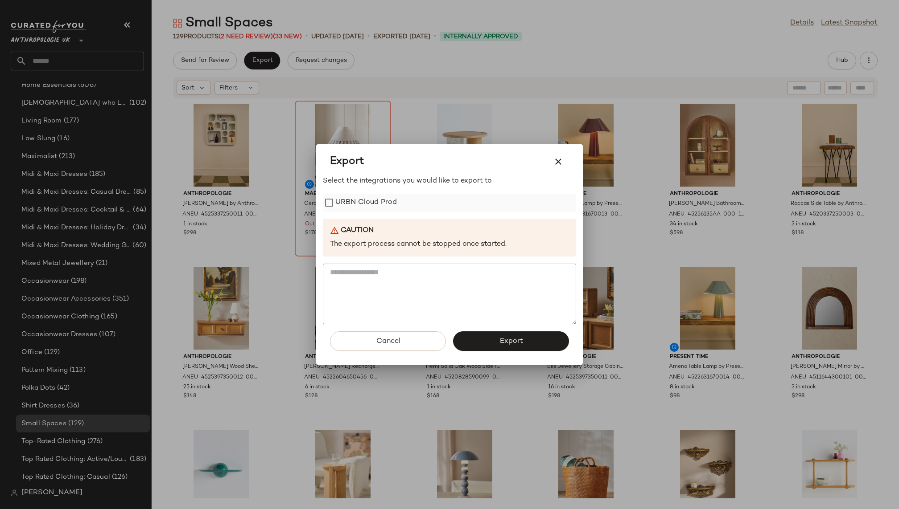
click at [366, 204] on label "URBN Cloud Prod" at bounding box center [366, 203] width 62 height 18
click at [479, 340] on button "Export" at bounding box center [511, 342] width 116 height 20
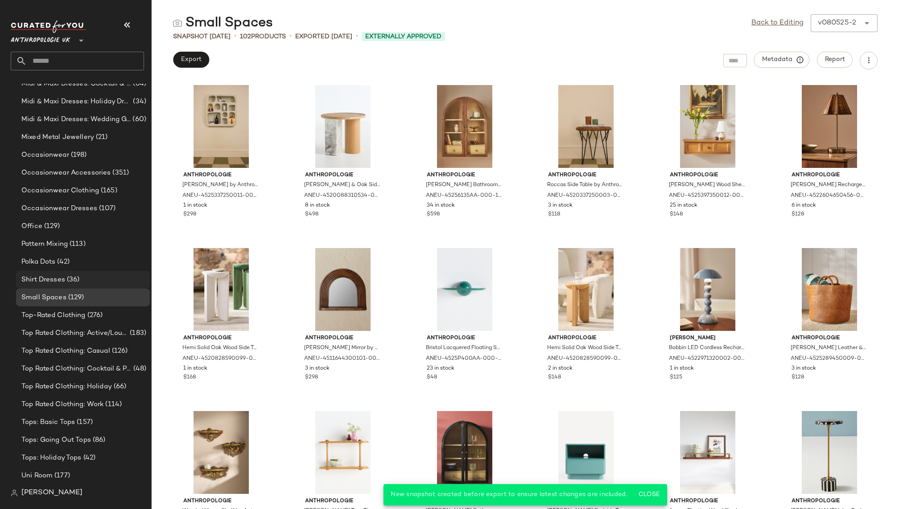
scroll to position [657, 0]
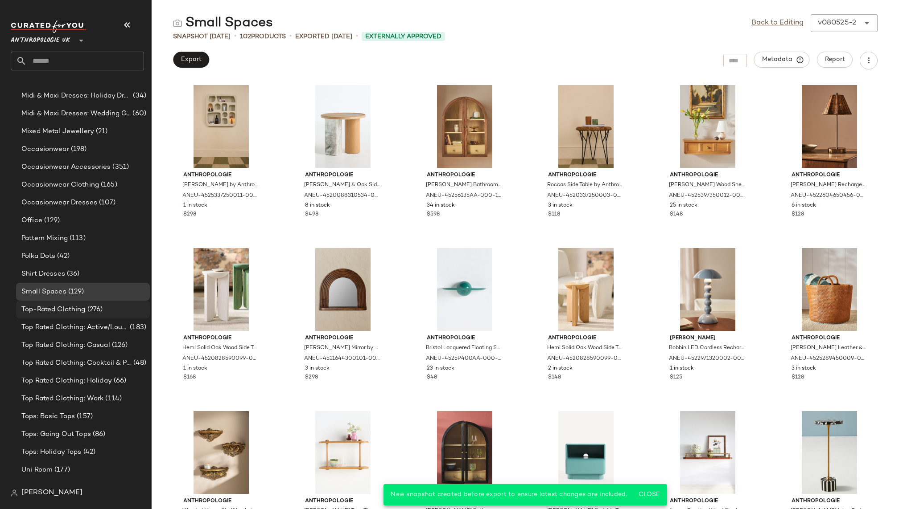
click at [100, 308] on span "(276)" at bounding box center [94, 310] width 17 height 10
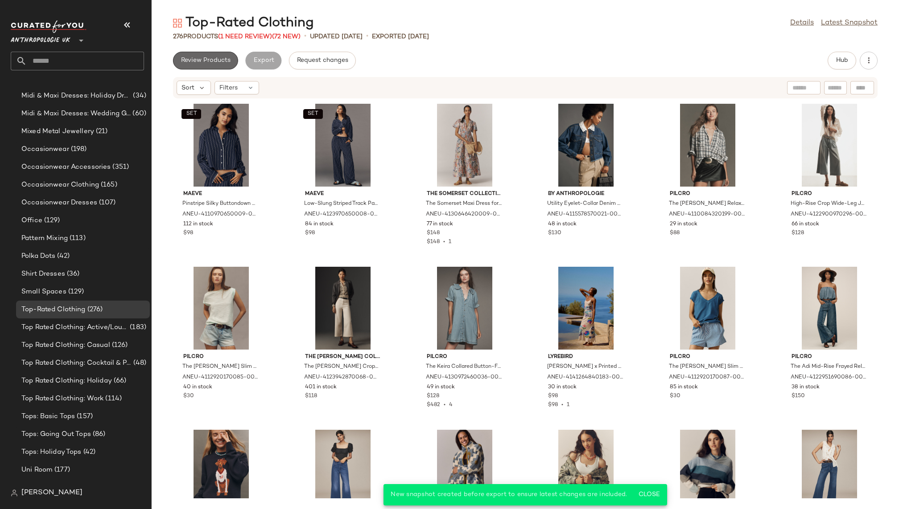
click at [226, 58] on span "Review Products" at bounding box center [206, 60] width 50 height 7
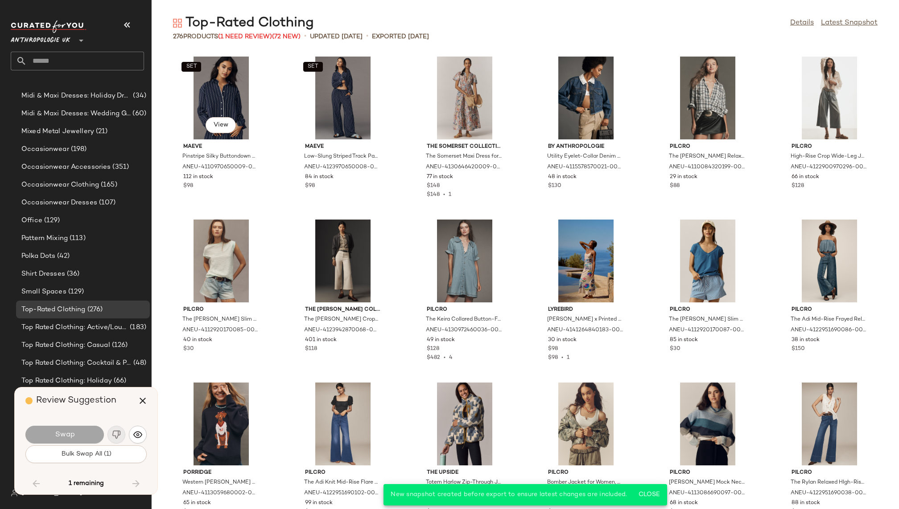
scroll to position [2610, 0]
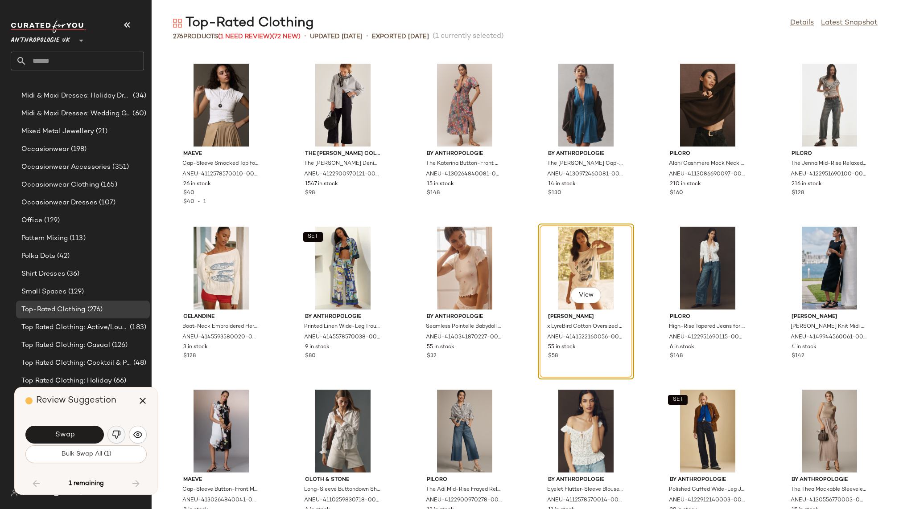
click at [114, 435] on img "button" at bounding box center [116, 435] width 9 height 9
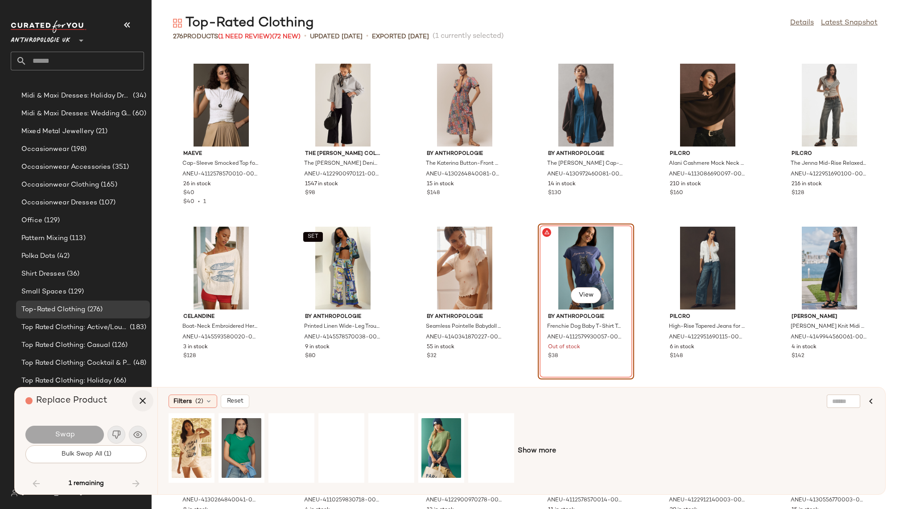
click at [143, 400] on icon "button" at bounding box center [142, 401] width 11 height 11
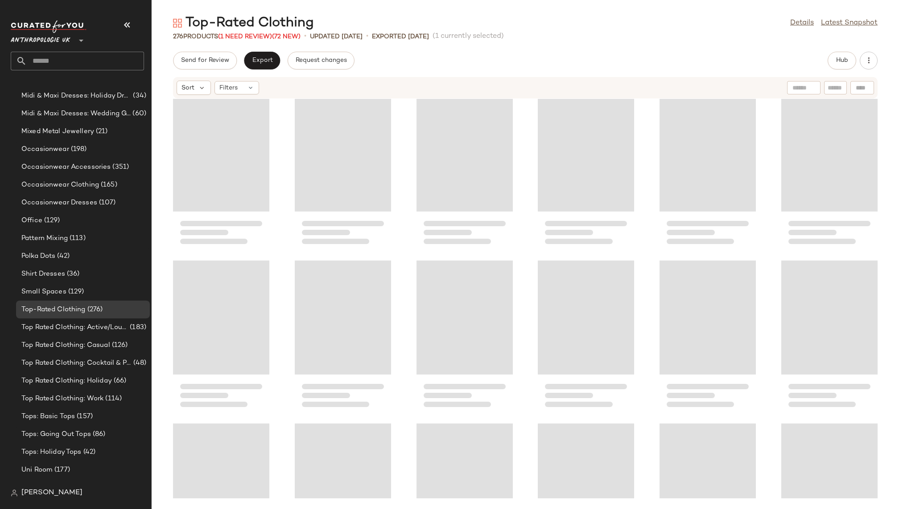
scroll to position [1707, 0]
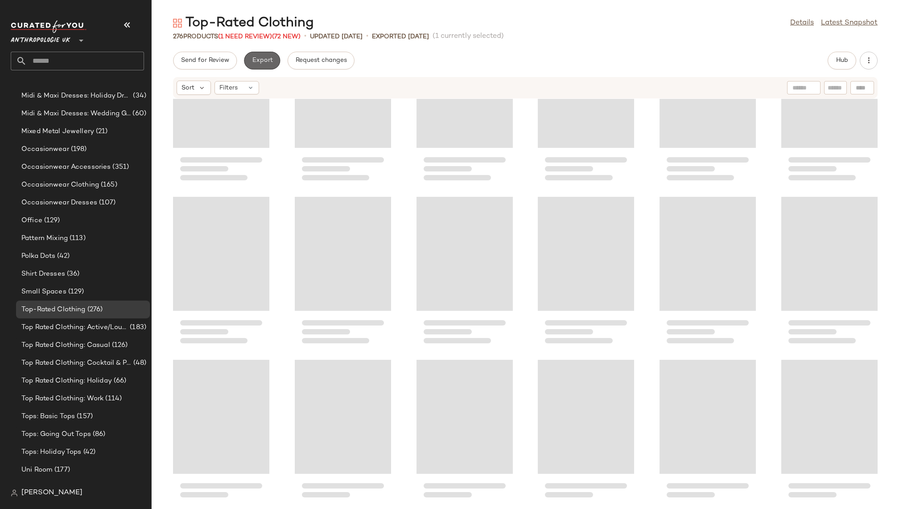
click at [263, 62] on span "Export" at bounding box center [261, 60] width 21 height 7
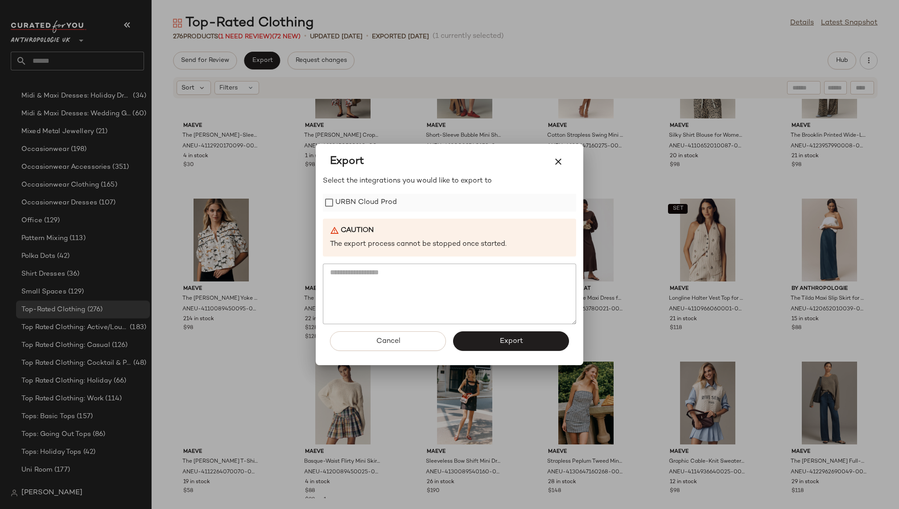
click at [365, 197] on label "URBN Cloud Prod" at bounding box center [366, 203] width 62 height 18
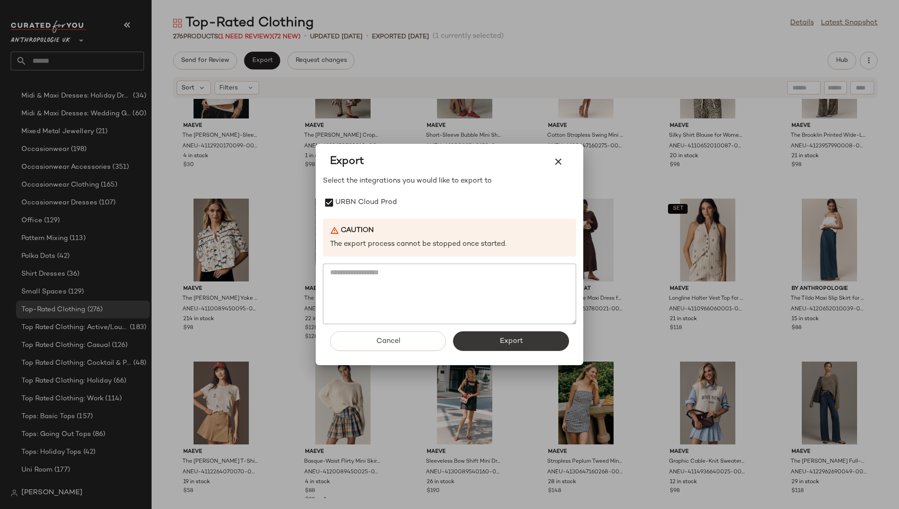
click at [484, 342] on button "Export" at bounding box center [511, 342] width 116 height 20
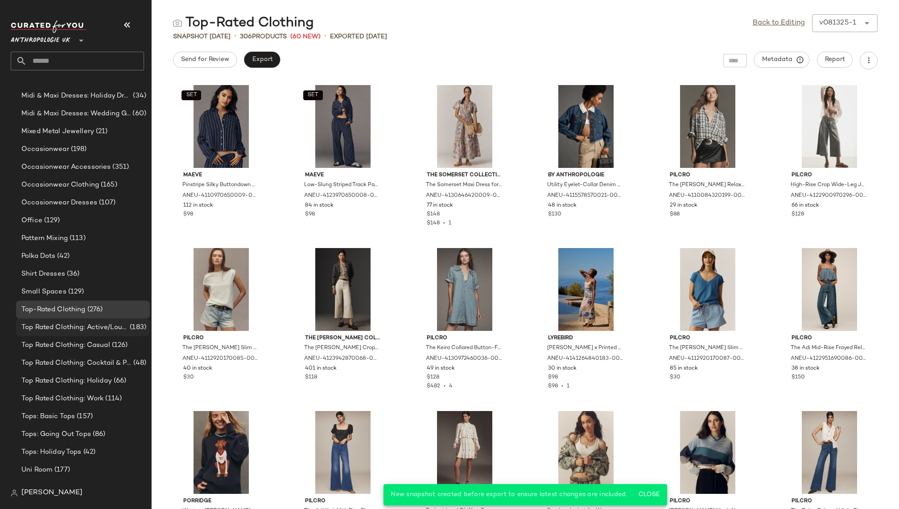
click at [109, 328] on span "Top Rated Clothing: Active/Lounge/Sport" at bounding box center [74, 328] width 107 height 10
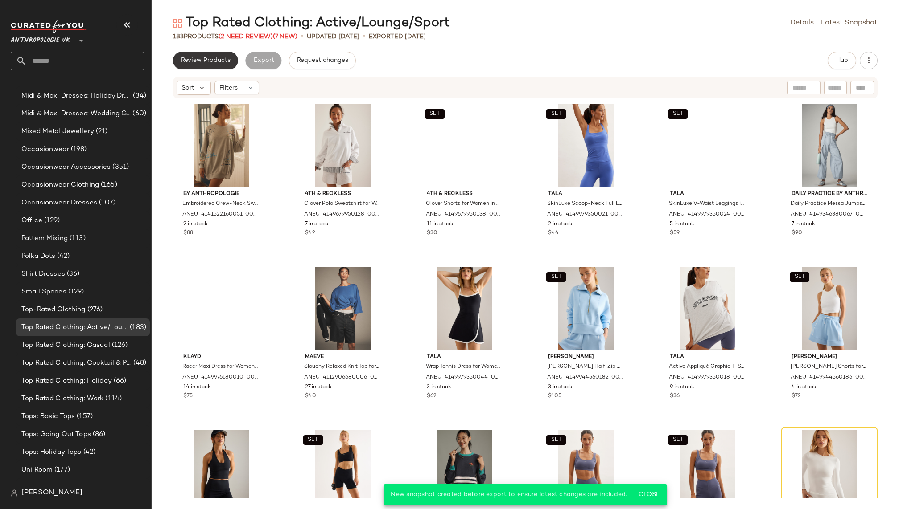
click at [209, 64] on button "Review Products" at bounding box center [205, 61] width 65 height 18
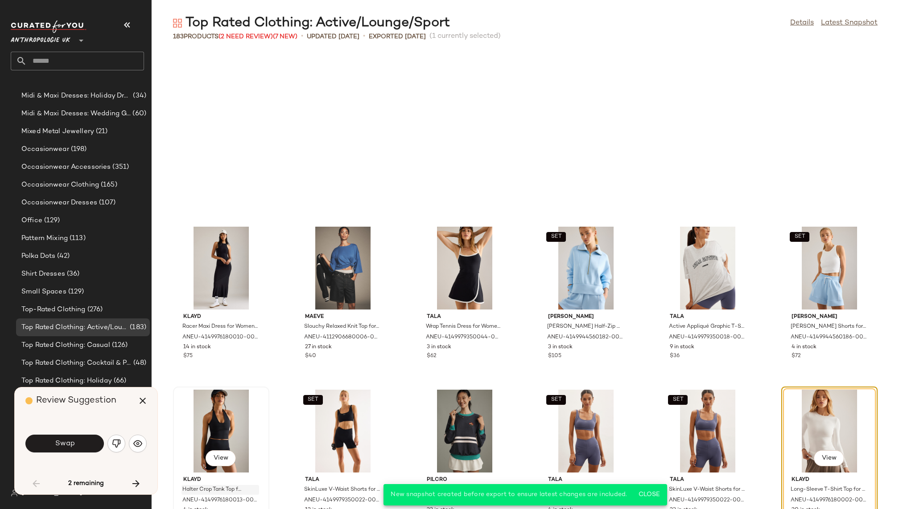
scroll to position [170, 0]
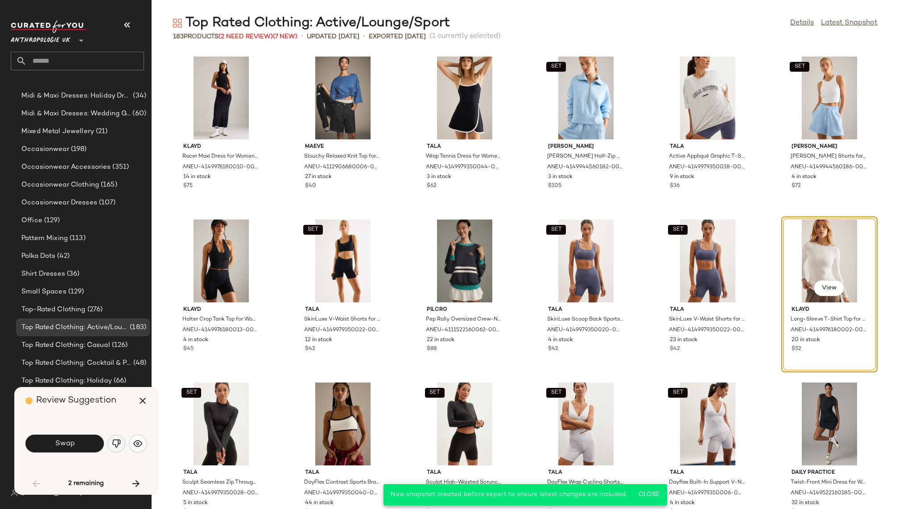
click at [115, 445] on img "button" at bounding box center [116, 443] width 9 height 9
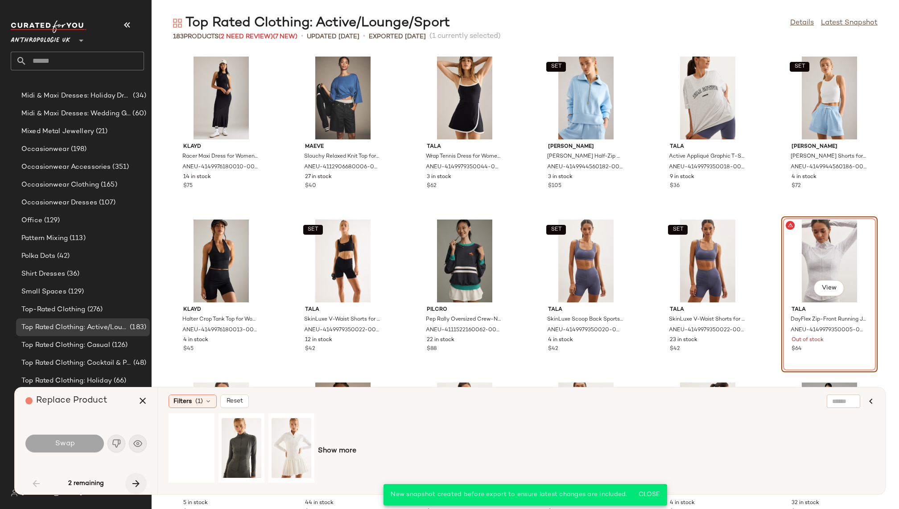
click at [136, 491] on button "button" at bounding box center [135, 483] width 21 height 21
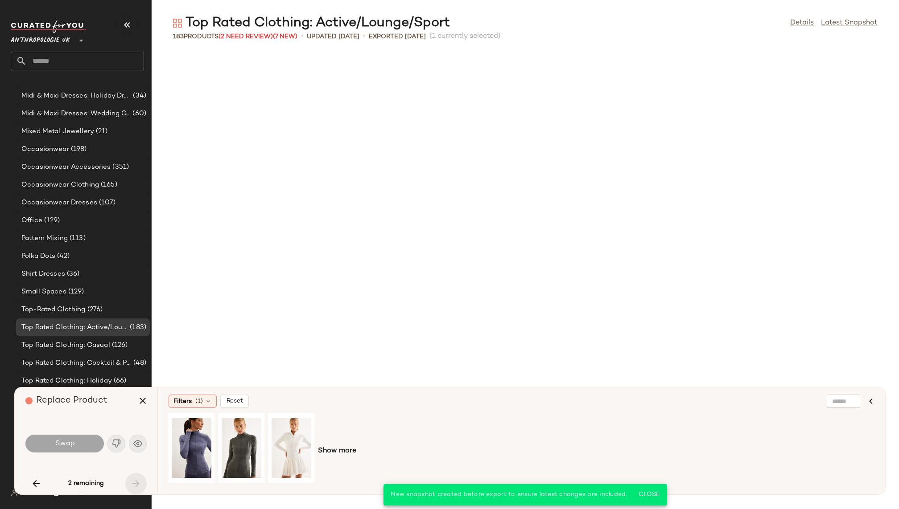
scroll to position [979, 0]
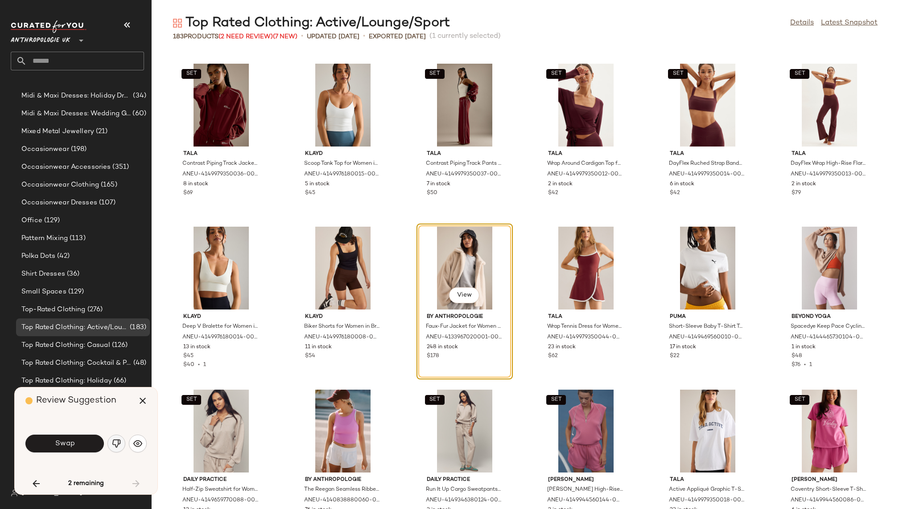
click at [117, 448] on button "button" at bounding box center [116, 444] width 18 height 18
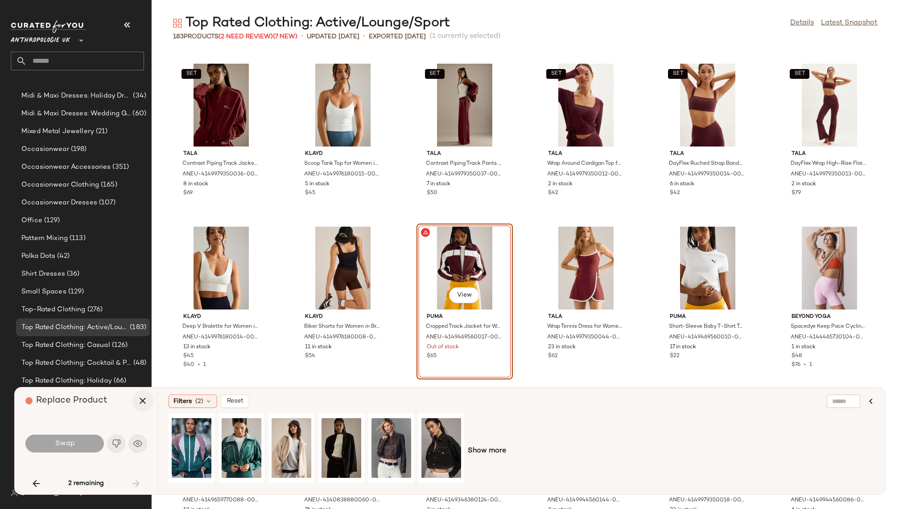
click at [142, 402] on icon "button" at bounding box center [142, 401] width 11 height 11
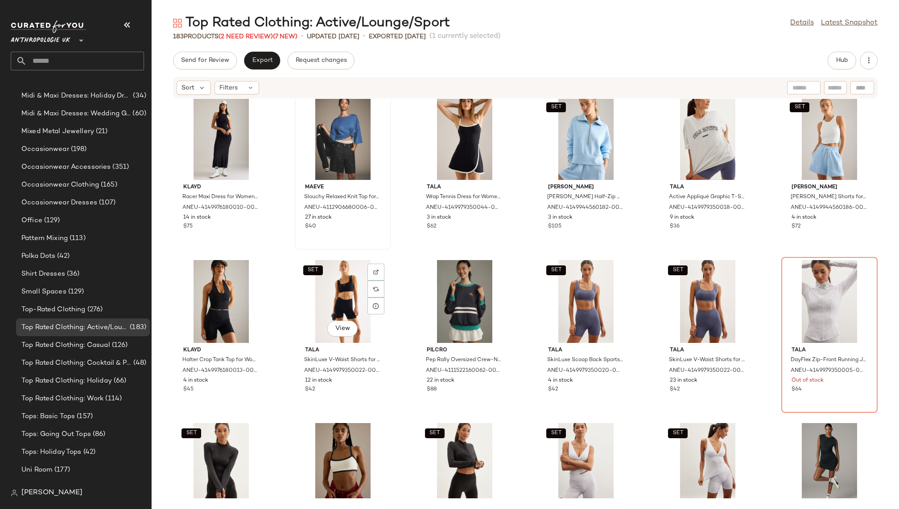
scroll to position [16, 0]
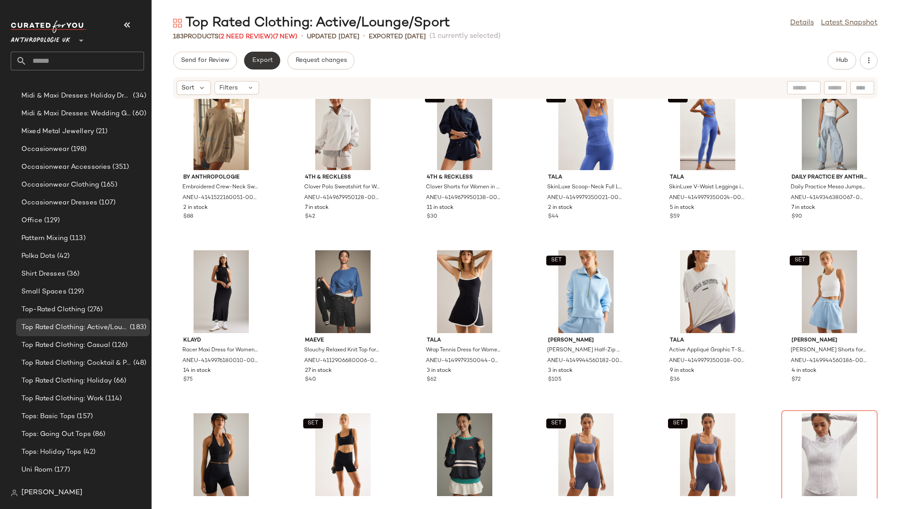
click at [262, 54] on button "Export" at bounding box center [262, 61] width 36 height 18
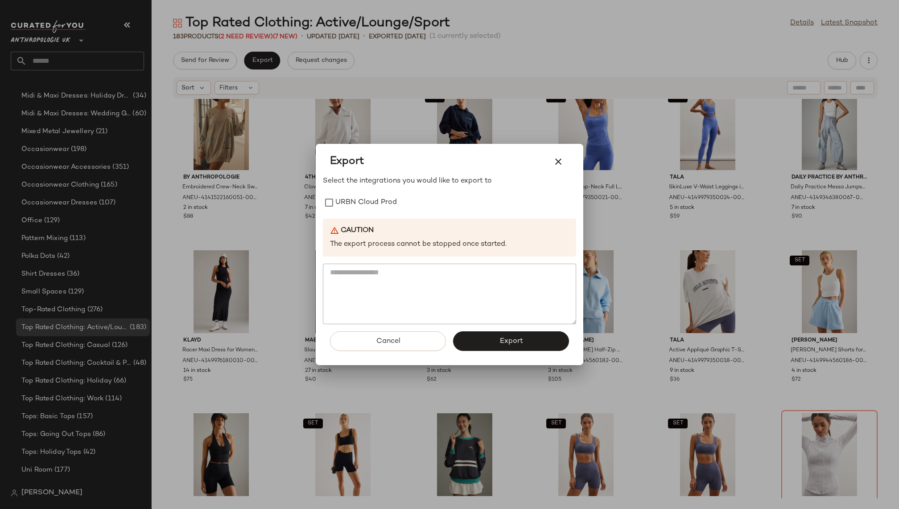
click at [341, 189] on div "Select the integrations you would like to export to URBN Cloud Prod Caution The…" at bounding box center [449, 250] width 253 height 149
click at [348, 201] on label "URBN Cloud Prod" at bounding box center [366, 203] width 62 height 18
click at [486, 335] on button "Export" at bounding box center [511, 342] width 116 height 20
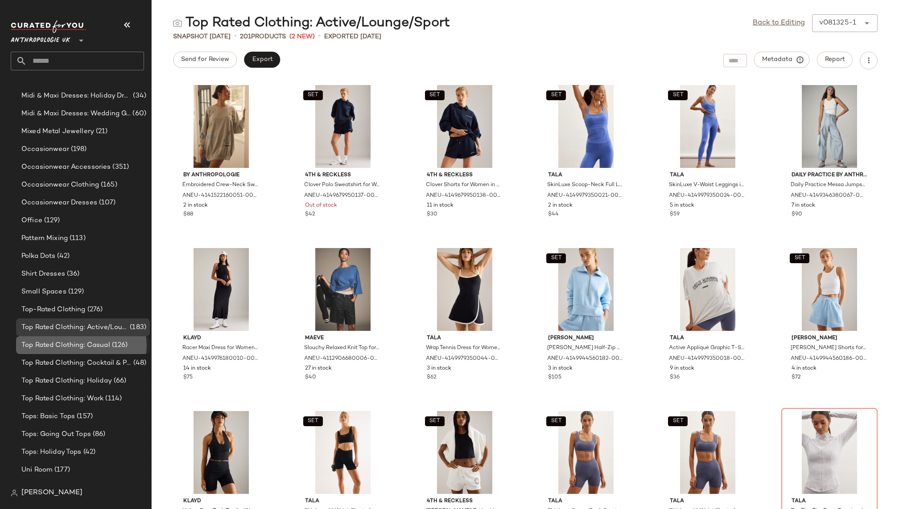
click at [105, 348] on span "Top Rated Clothing: Casual" at bounding box center [65, 346] width 89 height 10
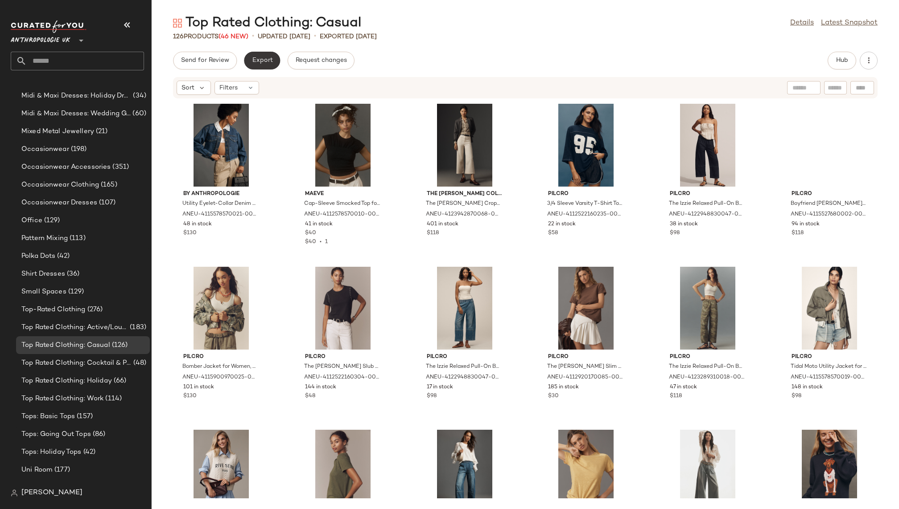
click at [263, 57] on span "Export" at bounding box center [261, 60] width 21 height 7
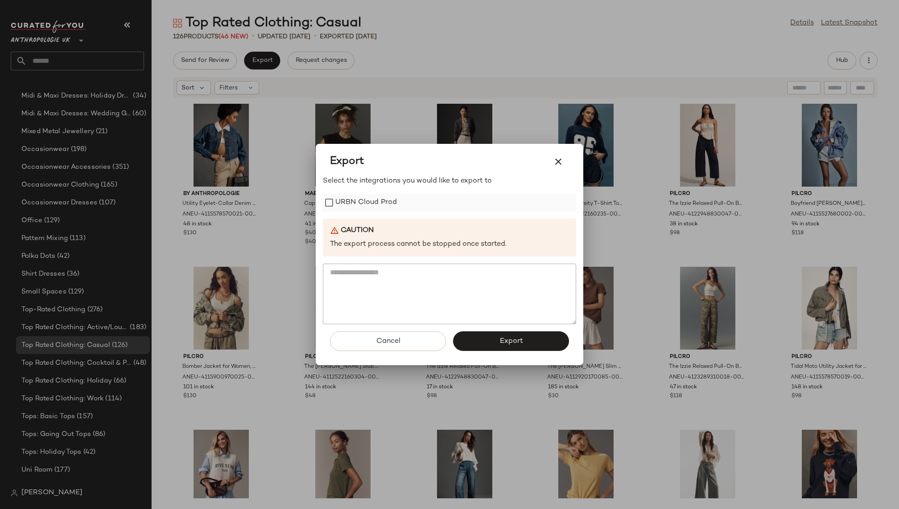
click at [381, 205] on label "URBN Cloud Prod" at bounding box center [366, 203] width 62 height 18
click at [518, 344] on span "Export" at bounding box center [511, 341] width 24 height 8
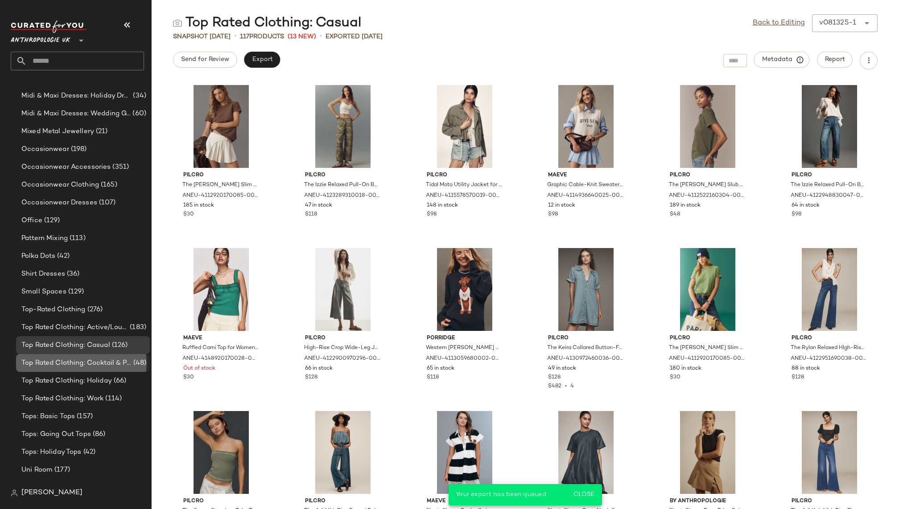
click at [106, 363] on span "Top Rated Clothing: Cocktail & Party" at bounding box center [76, 363] width 110 height 10
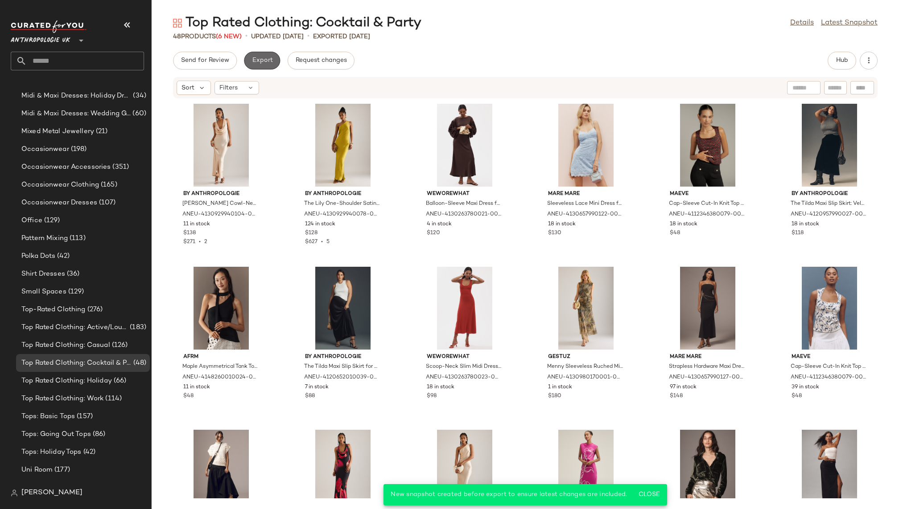
click at [263, 62] on span "Export" at bounding box center [261, 60] width 21 height 7
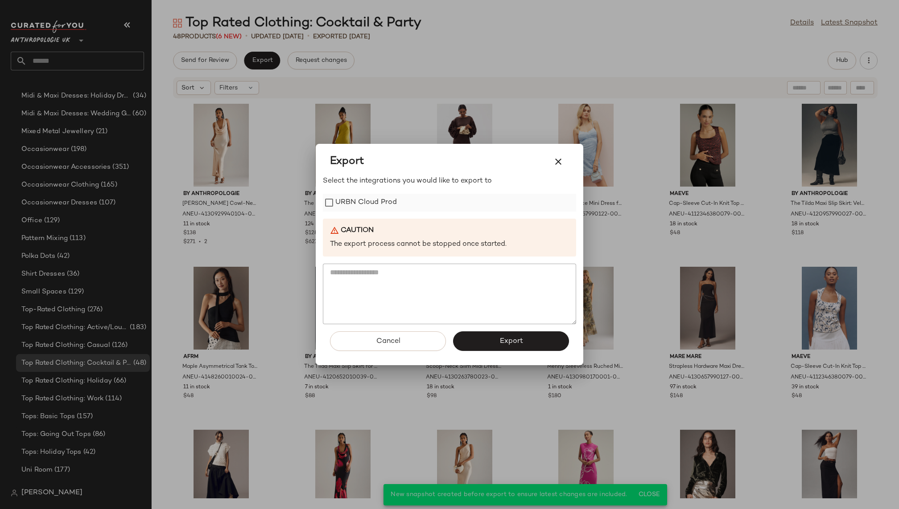
click at [351, 201] on label "URBN Cloud Prod" at bounding box center [366, 203] width 62 height 18
click at [513, 347] on button "Export" at bounding box center [511, 342] width 116 height 20
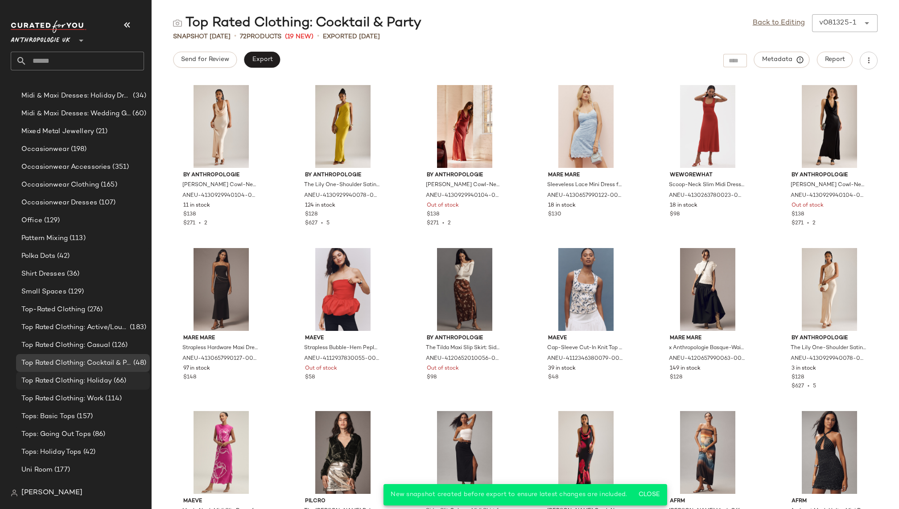
click at [103, 381] on span "Top Rated Clothing: Holiday" at bounding box center [66, 381] width 90 height 10
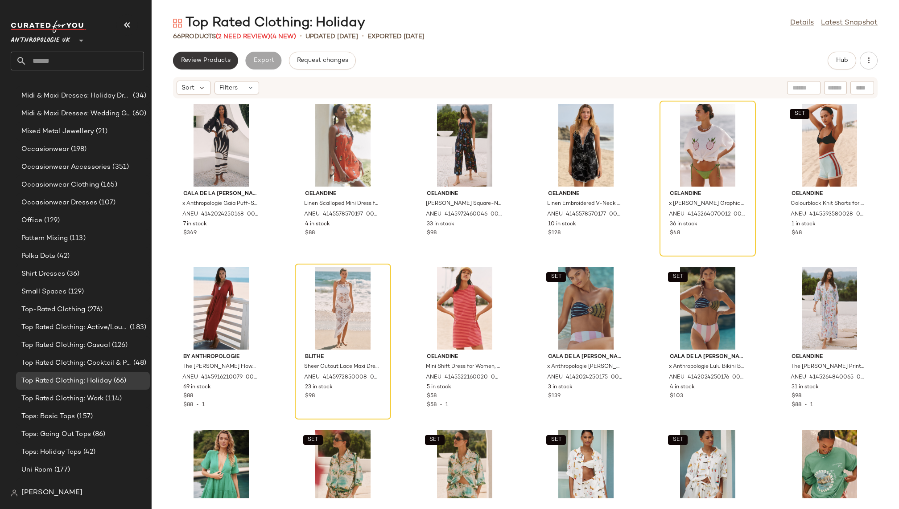
click at [229, 61] on span "Review Products" at bounding box center [206, 60] width 50 height 7
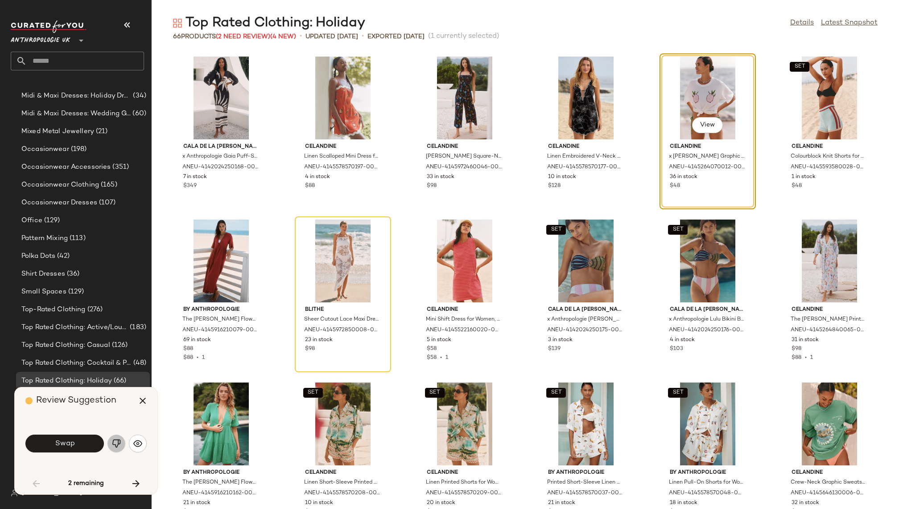
click at [114, 443] on img "button" at bounding box center [116, 443] width 9 height 9
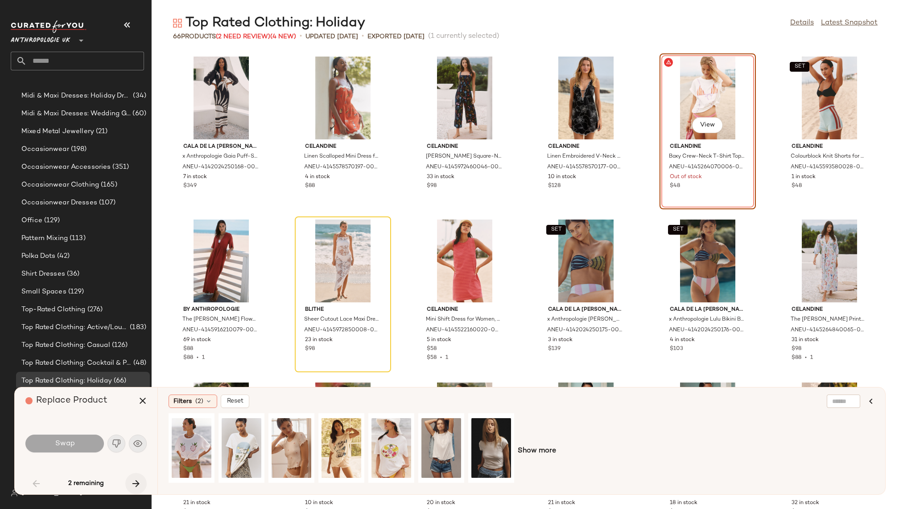
click at [137, 478] on button "button" at bounding box center [135, 483] width 21 height 21
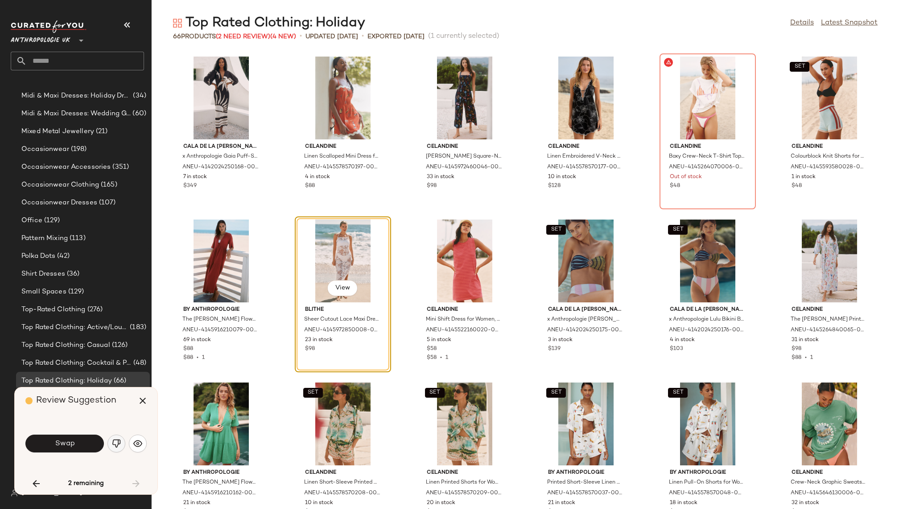
click at [118, 439] on img "button" at bounding box center [116, 443] width 9 height 9
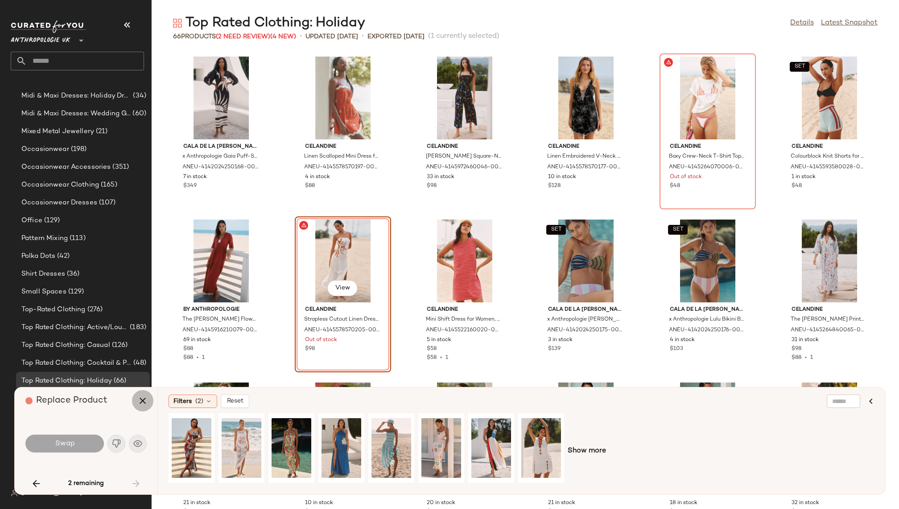
click at [140, 397] on icon "button" at bounding box center [142, 401] width 11 height 11
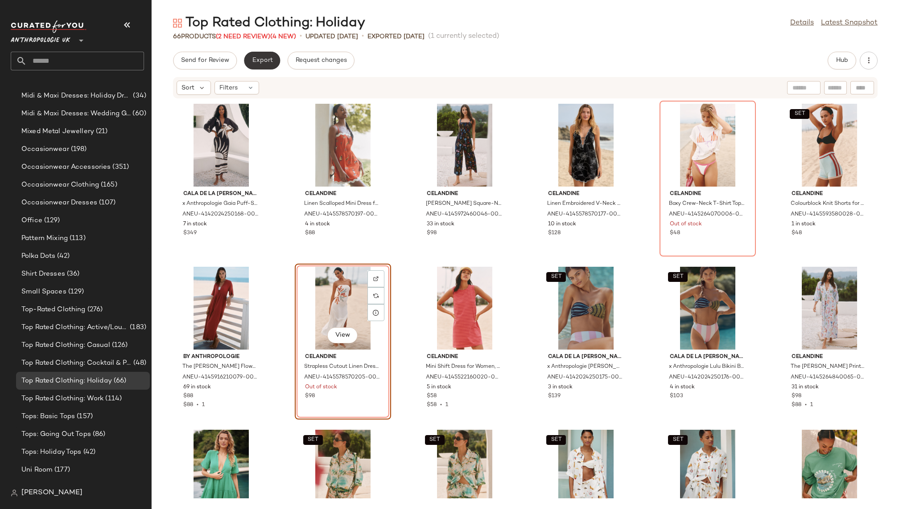
click at [266, 58] on span "Export" at bounding box center [261, 60] width 21 height 7
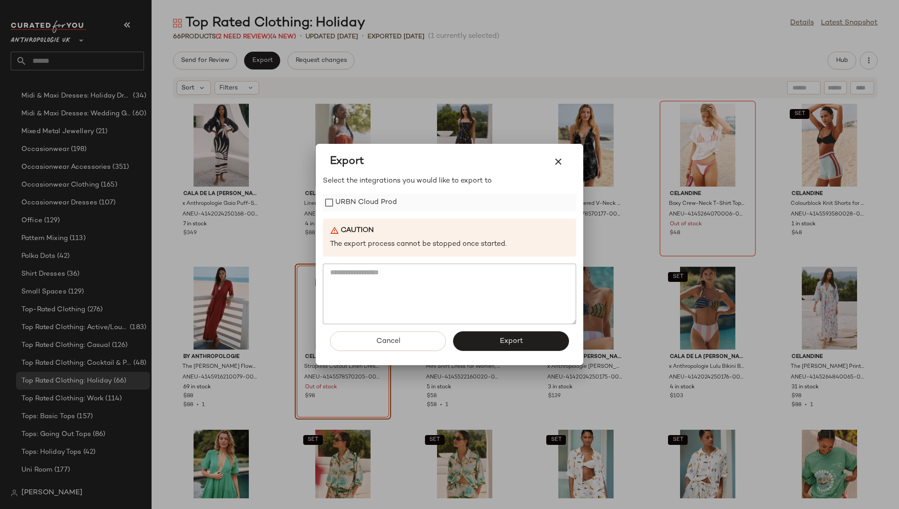
click at [365, 205] on label "URBN Cloud Prod" at bounding box center [366, 203] width 62 height 18
click at [525, 343] on button "Export" at bounding box center [511, 342] width 116 height 20
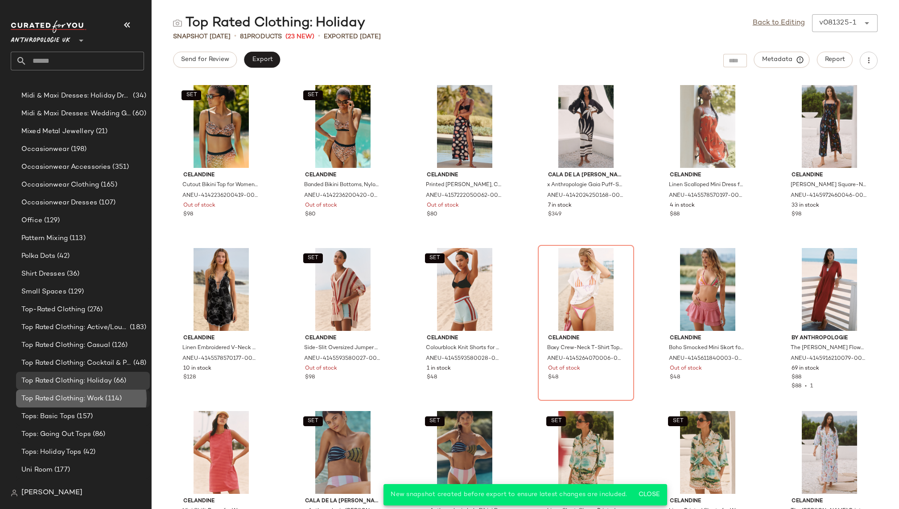
click at [120, 397] on span "(114)" at bounding box center [112, 399] width 18 height 10
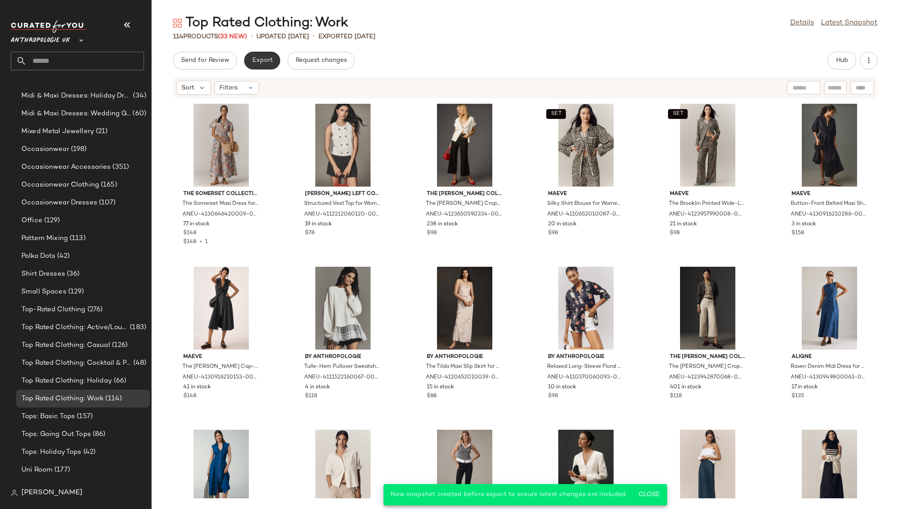
click at [266, 60] on span "Export" at bounding box center [261, 60] width 21 height 7
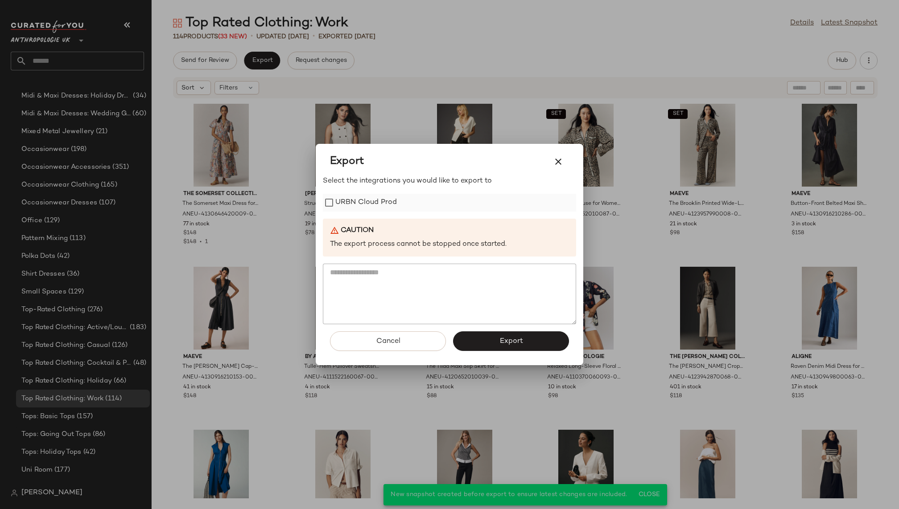
click at [353, 205] on label "URBN Cloud Prod" at bounding box center [366, 203] width 62 height 18
click at [496, 343] on button "Export" at bounding box center [511, 342] width 116 height 20
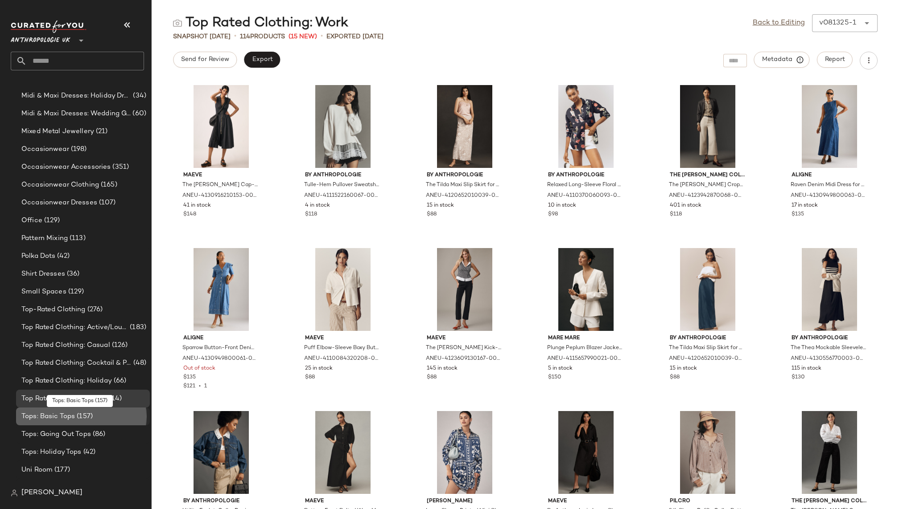
click at [106, 409] on div "Tops: Basic Tops (157)" at bounding box center [83, 417] width 134 height 18
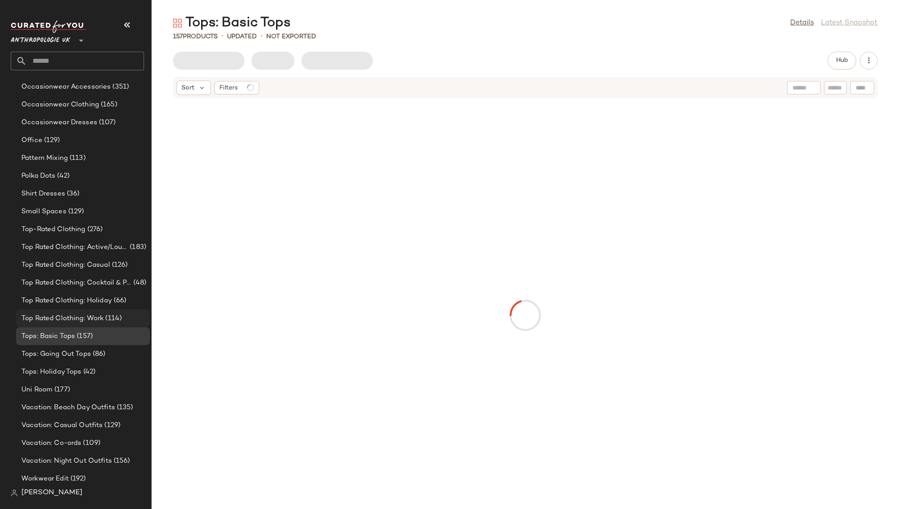
scroll to position [740, 0]
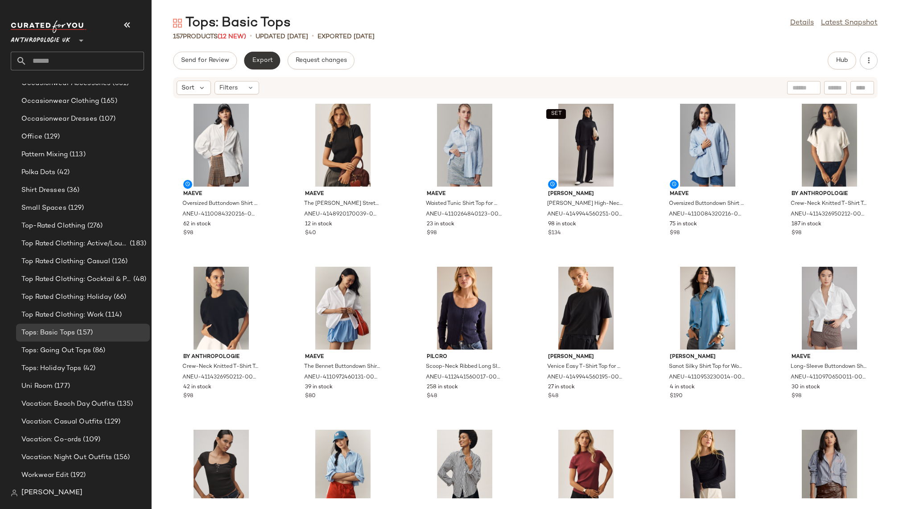
click at [265, 56] on button "Export" at bounding box center [262, 61] width 36 height 18
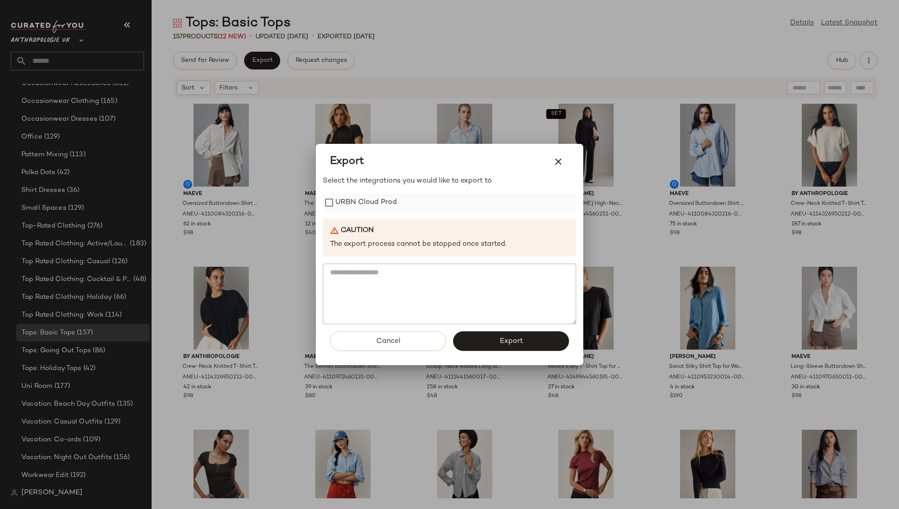
click at [358, 208] on label "URBN Cloud Prod" at bounding box center [366, 203] width 62 height 18
click at [522, 343] on span "Export" at bounding box center [511, 341] width 24 height 8
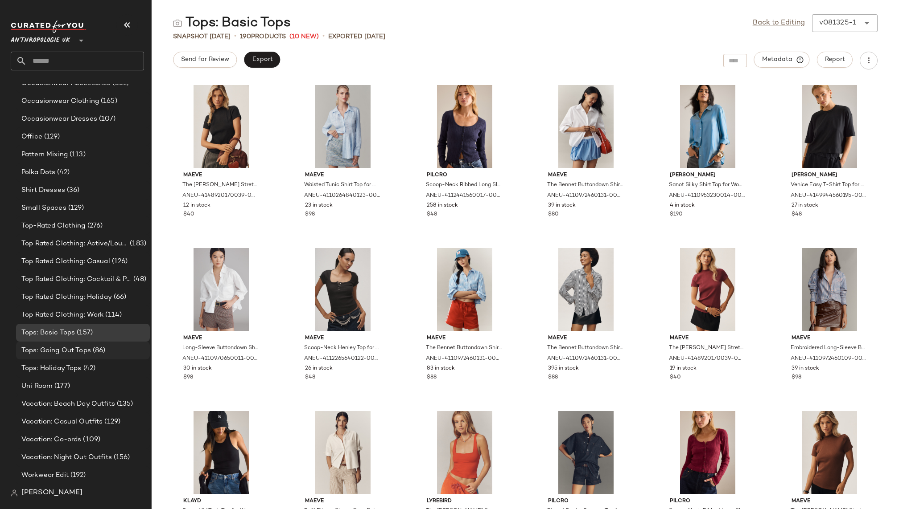
click at [106, 351] on div "Tops: Going Out Tops (86)" at bounding box center [82, 351] width 127 height 10
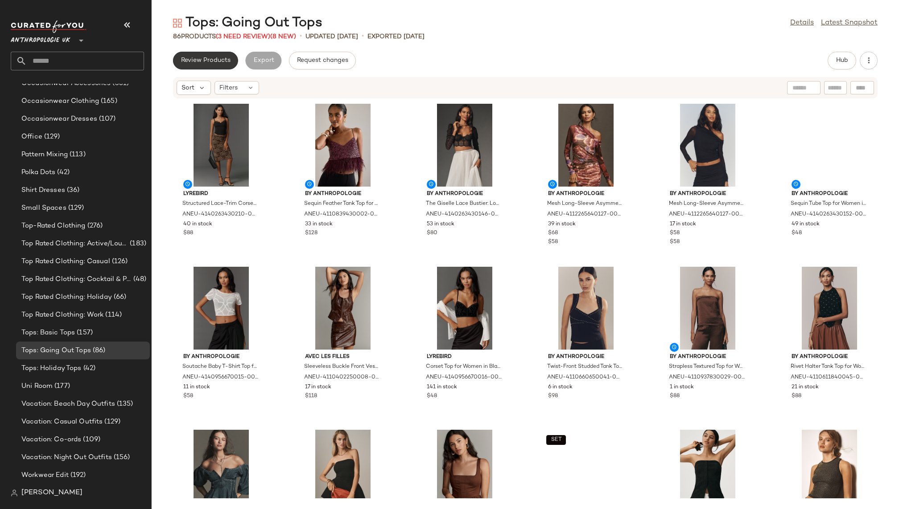
click at [203, 62] on span "Review Products" at bounding box center [206, 60] width 50 height 7
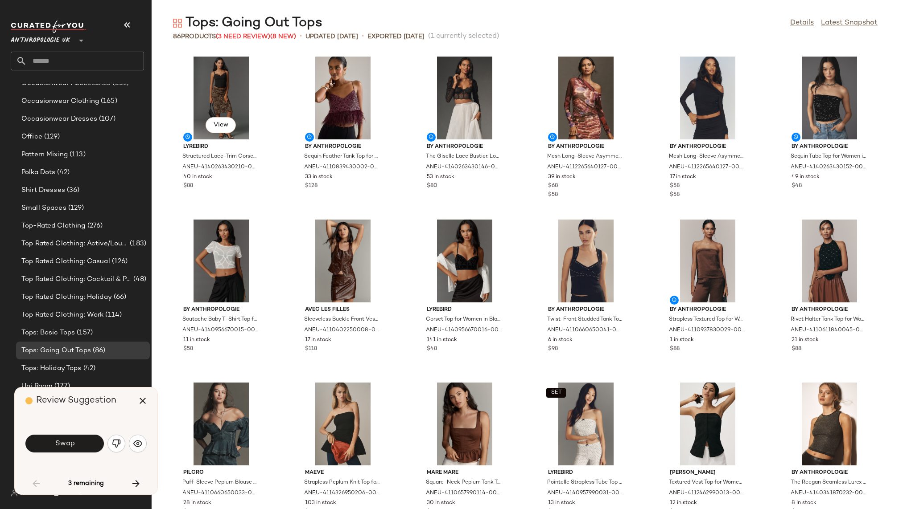
scroll to position [333, 0]
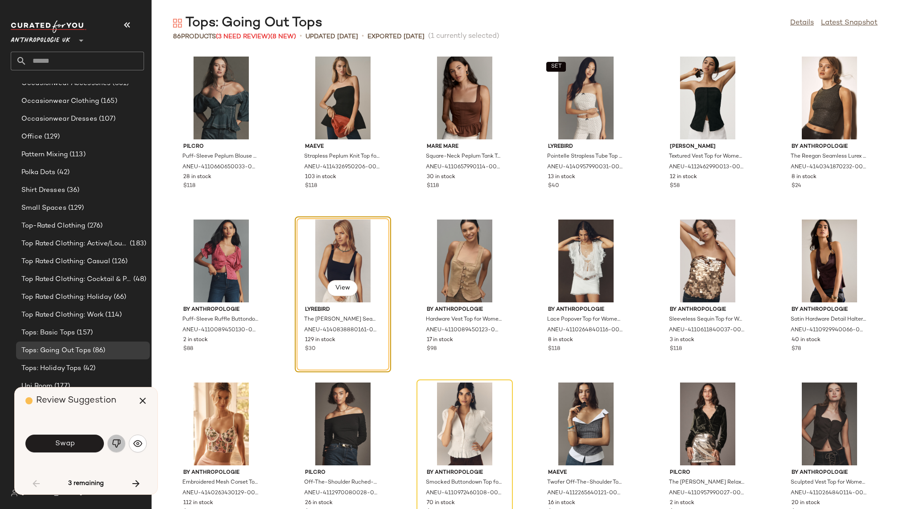
click at [116, 436] on button "button" at bounding box center [116, 444] width 18 height 18
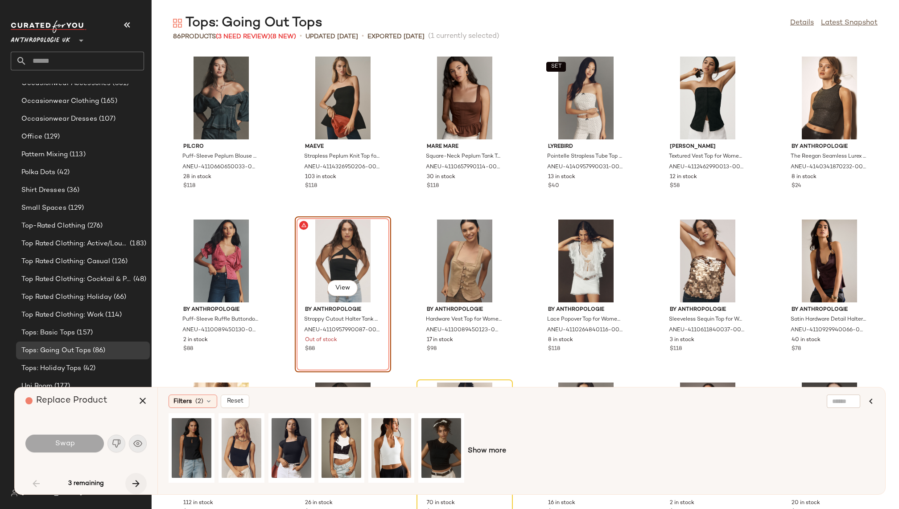
click at [134, 483] on icon "button" at bounding box center [136, 484] width 11 height 11
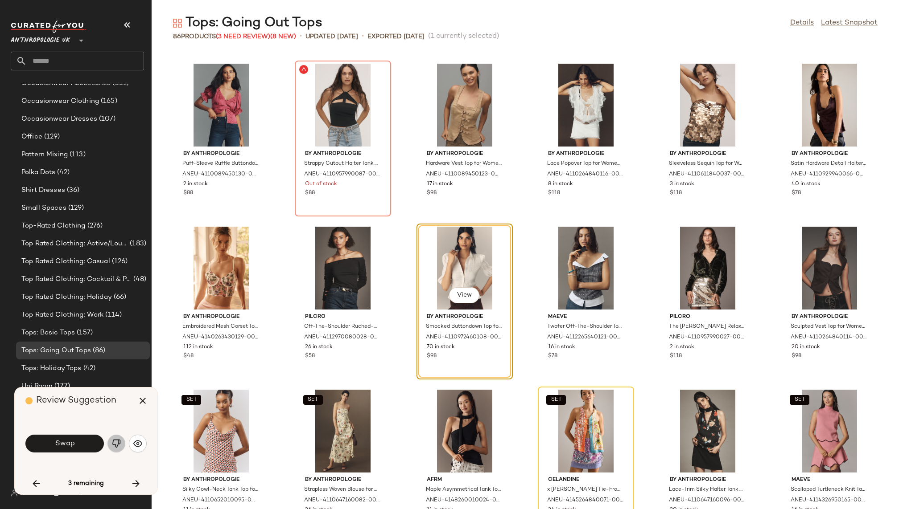
click at [117, 449] on button "button" at bounding box center [116, 444] width 18 height 18
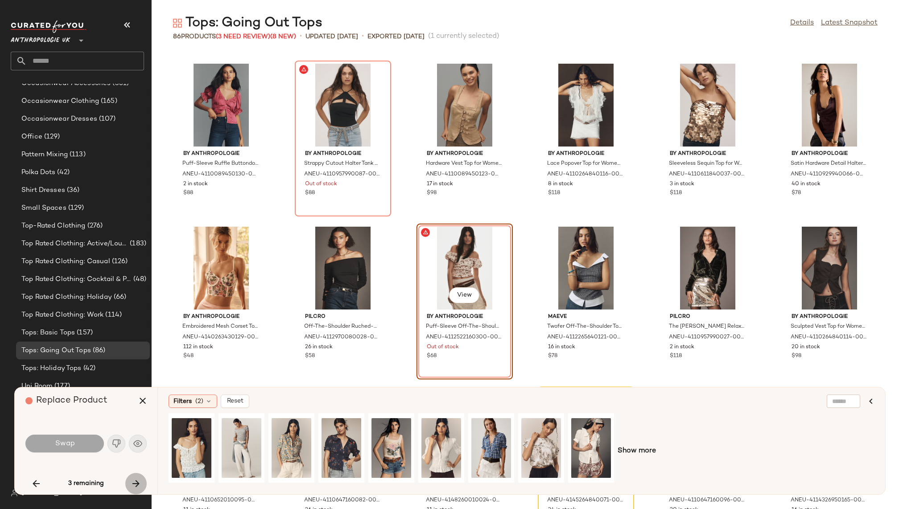
click at [132, 481] on icon "button" at bounding box center [136, 484] width 11 height 11
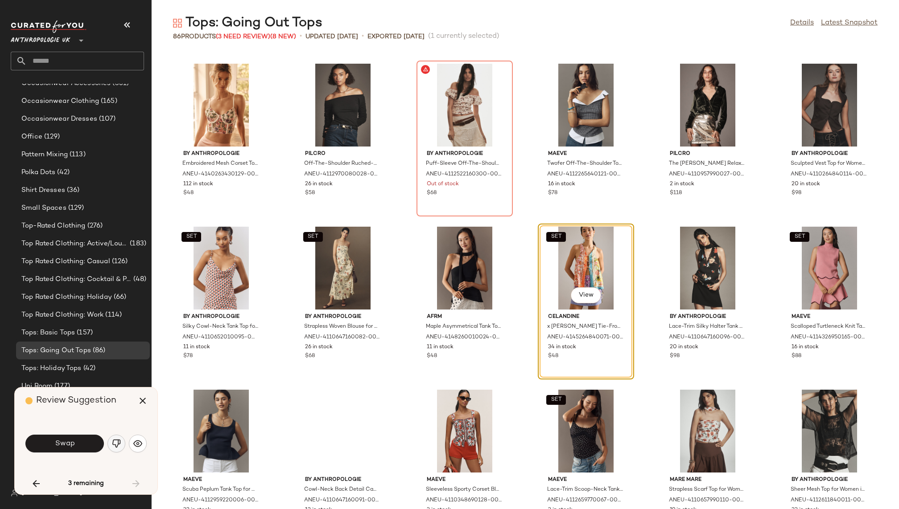
click at [117, 448] on img "button" at bounding box center [116, 443] width 9 height 9
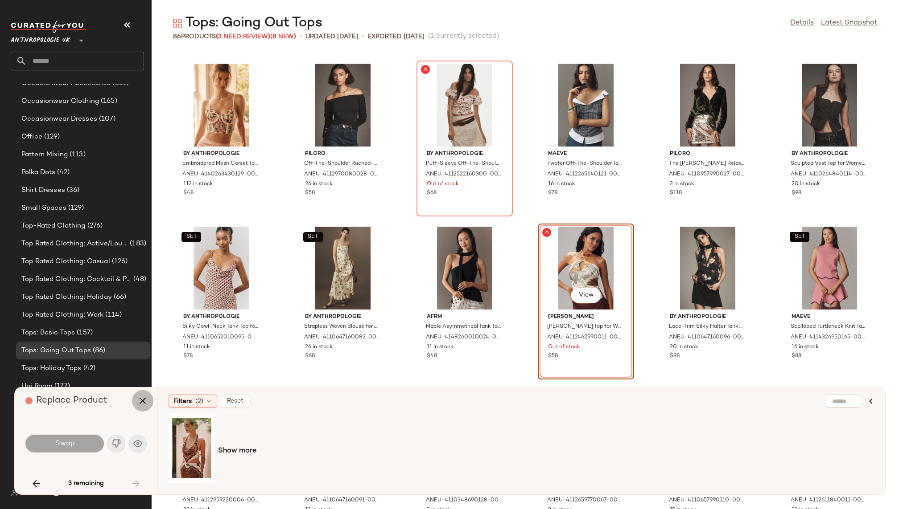
click at [143, 406] on icon "button" at bounding box center [142, 401] width 11 height 11
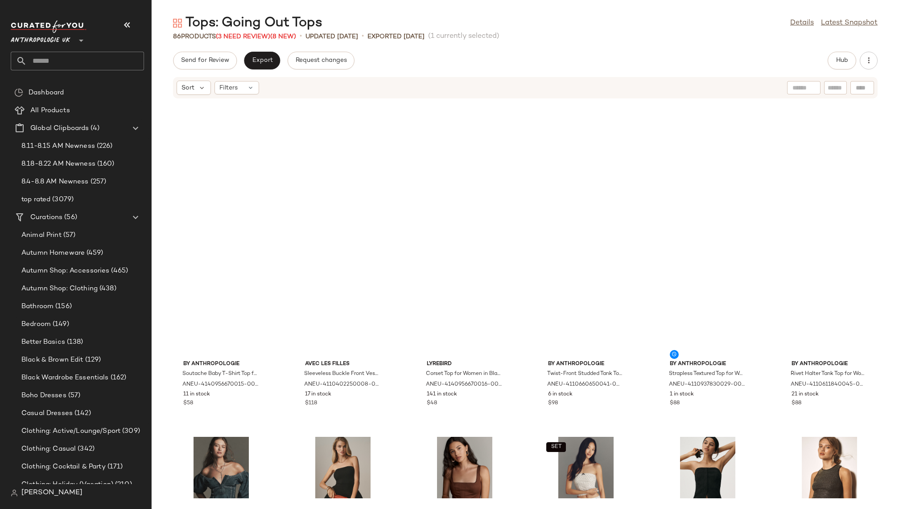
scroll to position [740, 0]
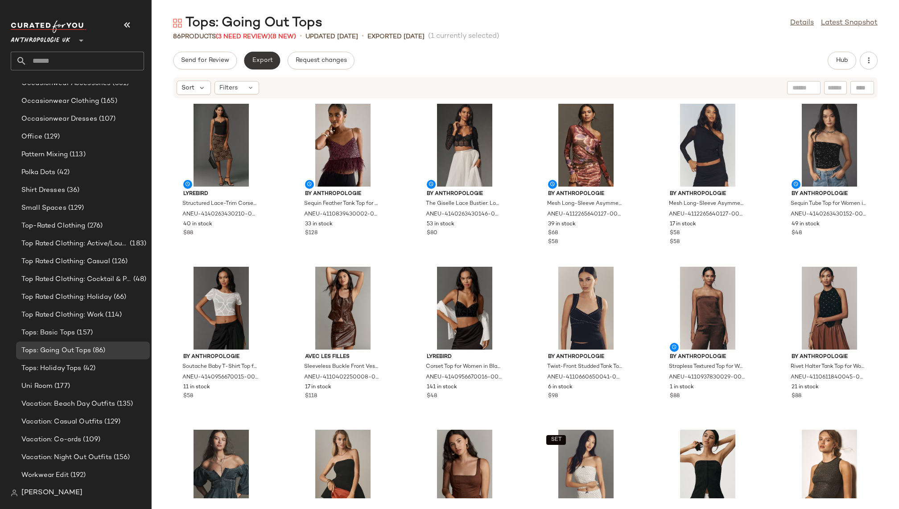
click at [267, 59] on span "Export" at bounding box center [261, 60] width 21 height 7
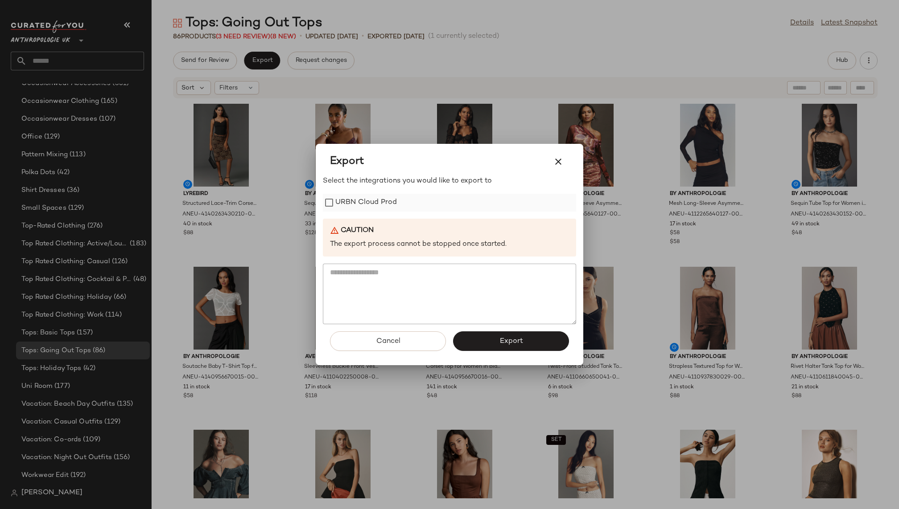
click at [351, 209] on label "URBN Cloud Prod" at bounding box center [366, 203] width 62 height 18
click at [484, 340] on button "Export" at bounding box center [511, 342] width 116 height 20
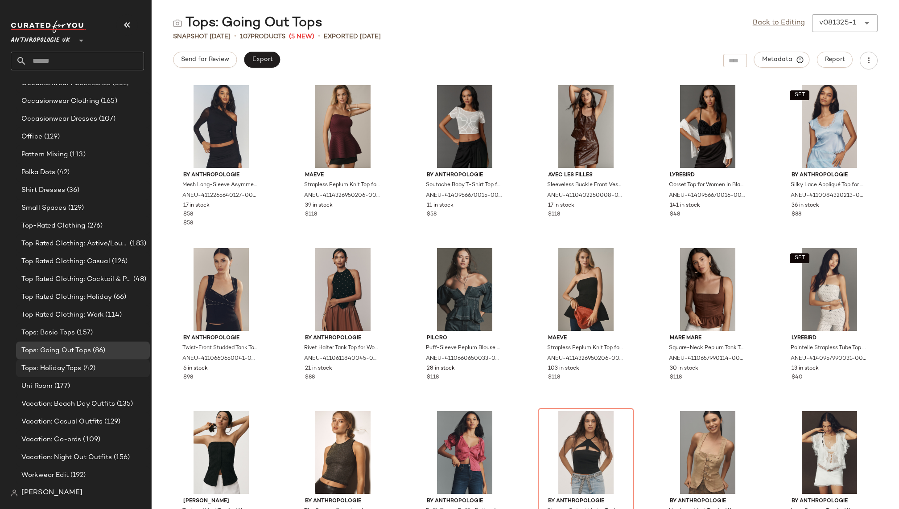
click at [90, 374] on div "Tops: Holiday Tops (42)" at bounding box center [83, 369] width 134 height 18
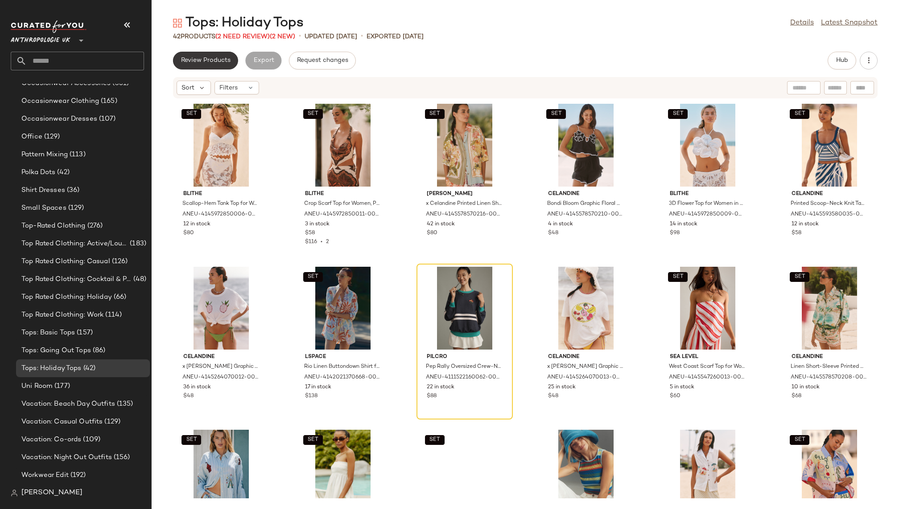
click at [232, 57] on button "Review Products" at bounding box center [205, 61] width 65 height 18
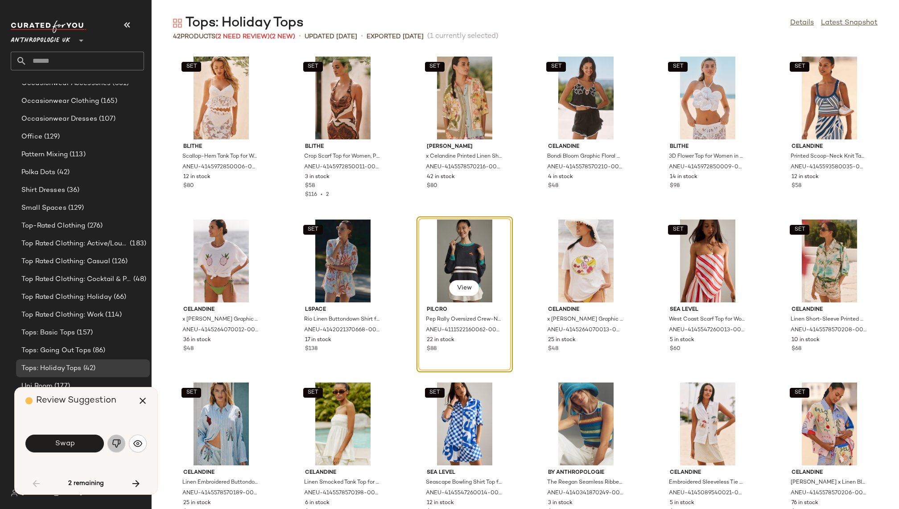
click at [118, 442] on img "button" at bounding box center [116, 443] width 9 height 9
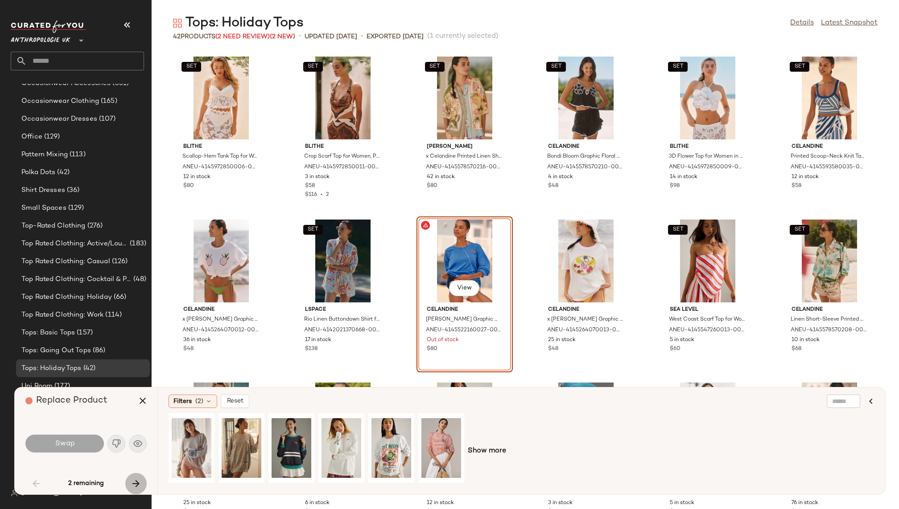
click at [136, 482] on icon "button" at bounding box center [136, 484] width 11 height 11
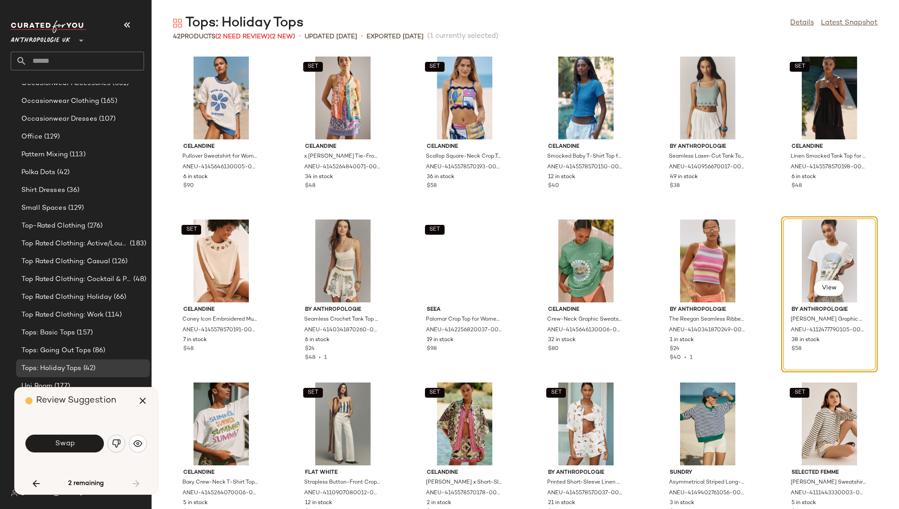
click at [115, 449] on button "button" at bounding box center [116, 444] width 18 height 18
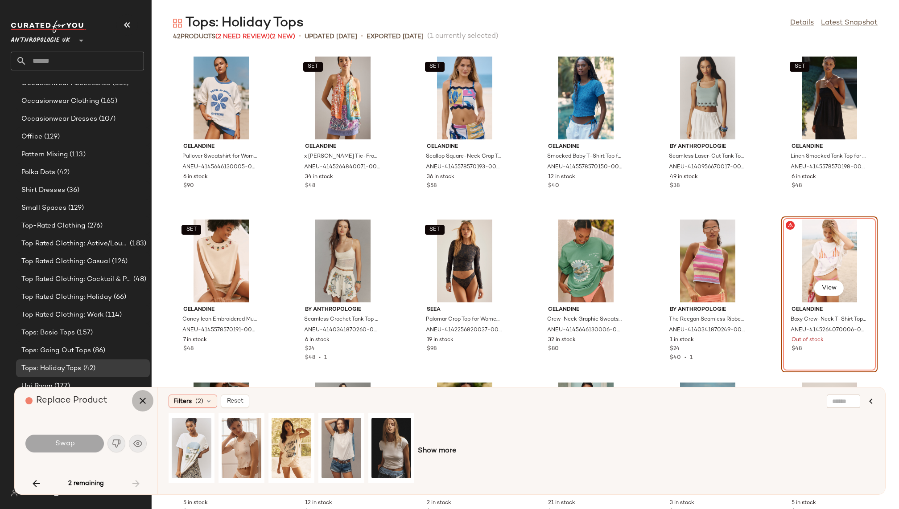
click at [144, 404] on icon "button" at bounding box center [142, 401] width 11 height 11
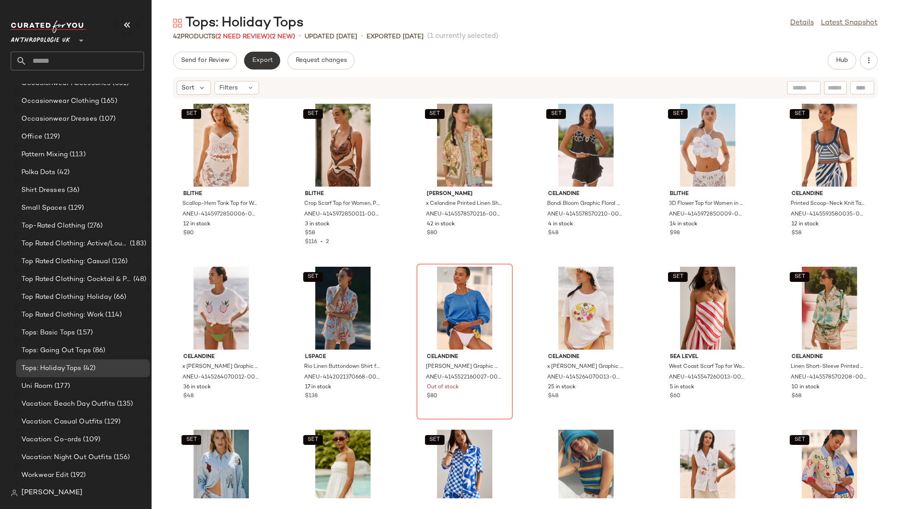
click at [264, 59] on span "Export" at bounding box center [261, 60] width 21 height 7
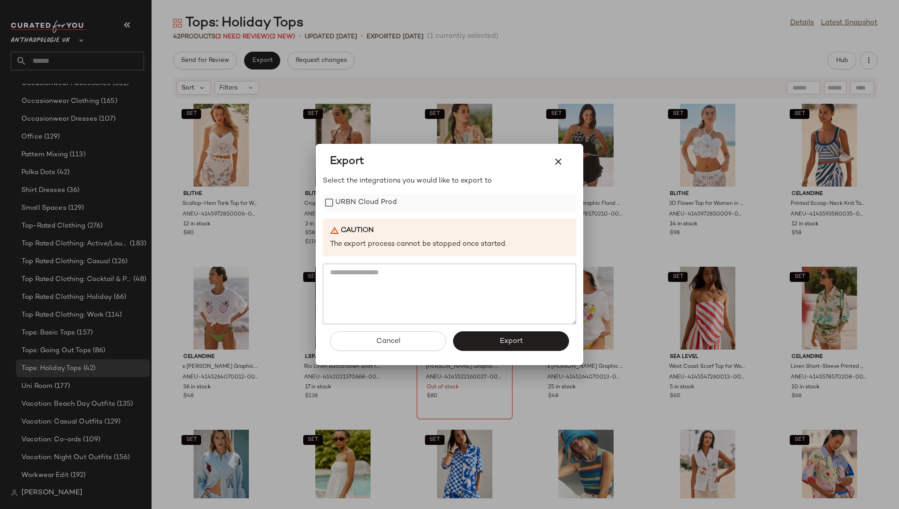
click at [364, 198] on label "URBN Cloud Prod" at bounding box center [366, 203] width 62 height 18
click at [503, 344] on span "Export" at bounding box center [511, 341] width 24 height 8
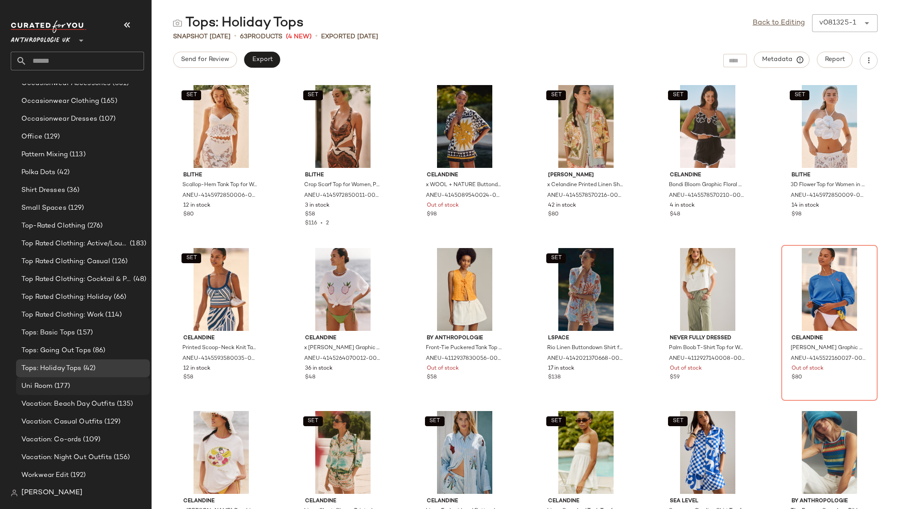
click at [75, 387] on div "Uni Room (177)" at bounding box center [82, 387] width 127 height 10
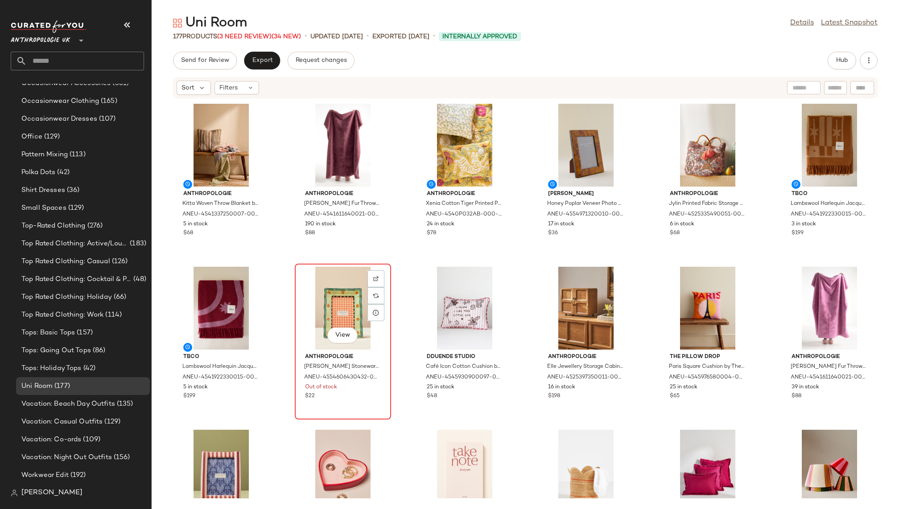
scroll to position [15, 0]
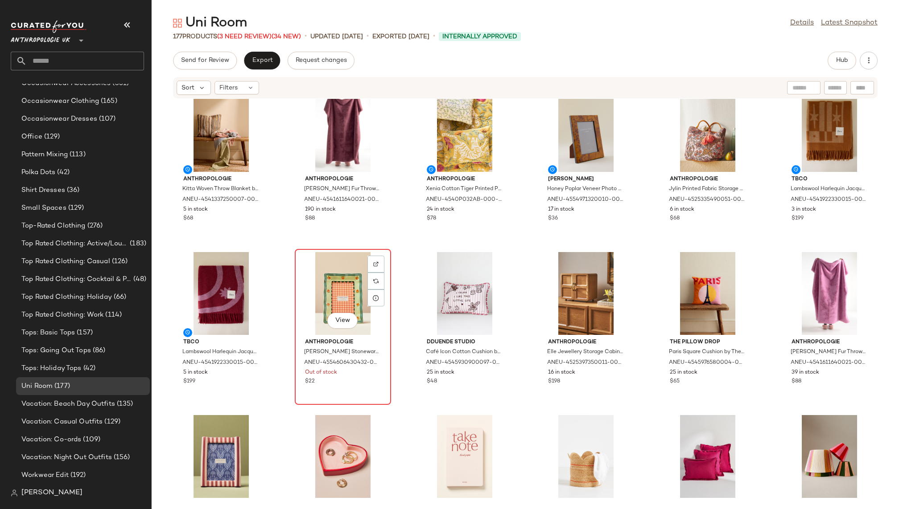
click at [337, 279] on div "View" at bounding box center [343, 293] width 90 height 83
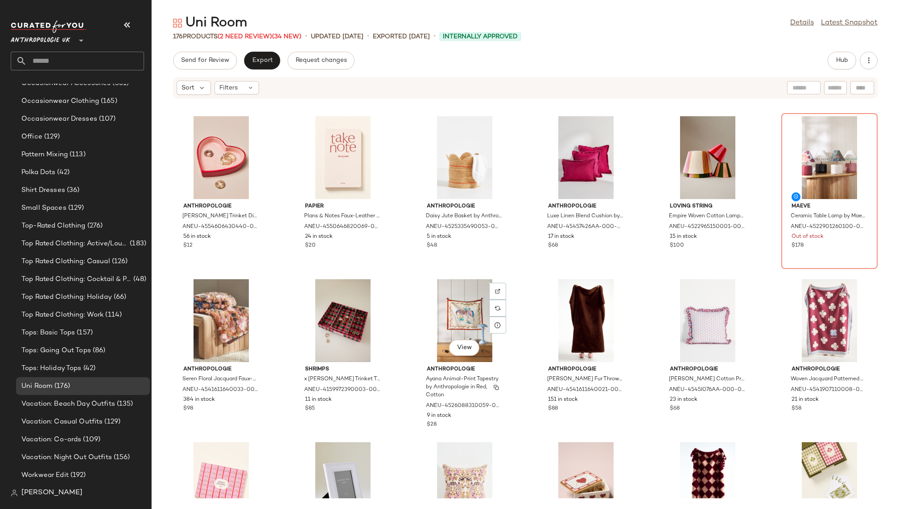
scroll to position [311, 0]
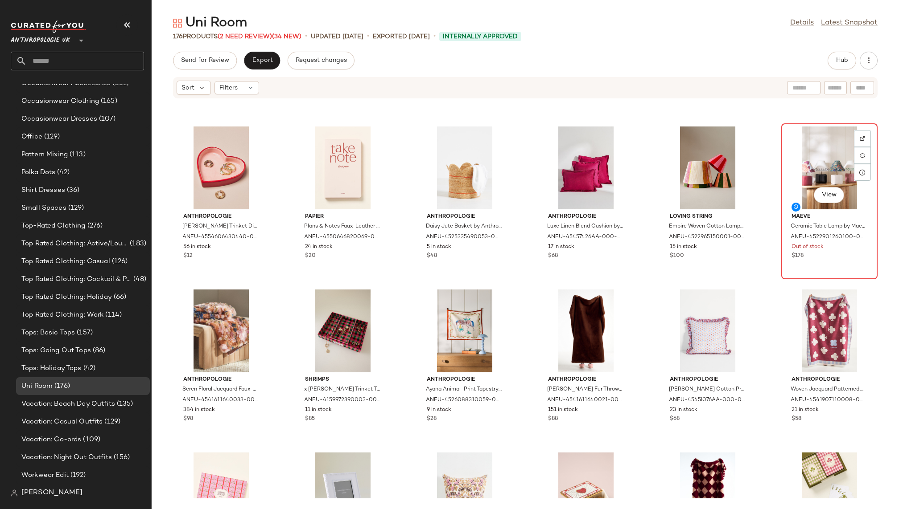
click at [800, 145] on div "View" at bounding box center [829, 168] width 90 height 83
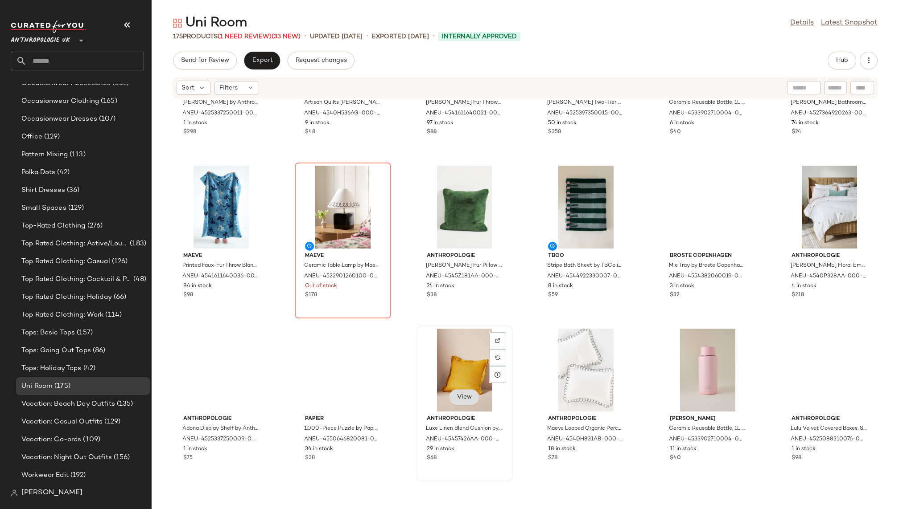
scroll to position [1262, 0]
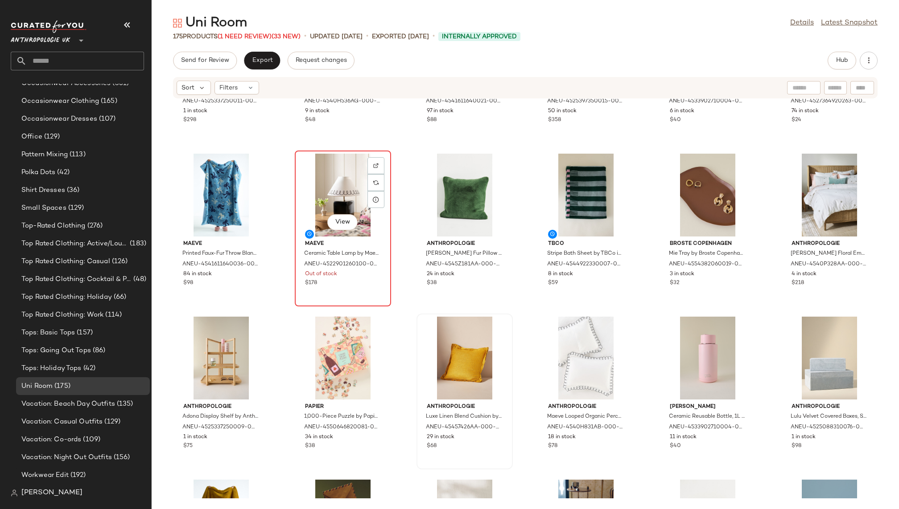
click at [327, 171] on div "View" at bounding box center [343, 195] width 90 height 83
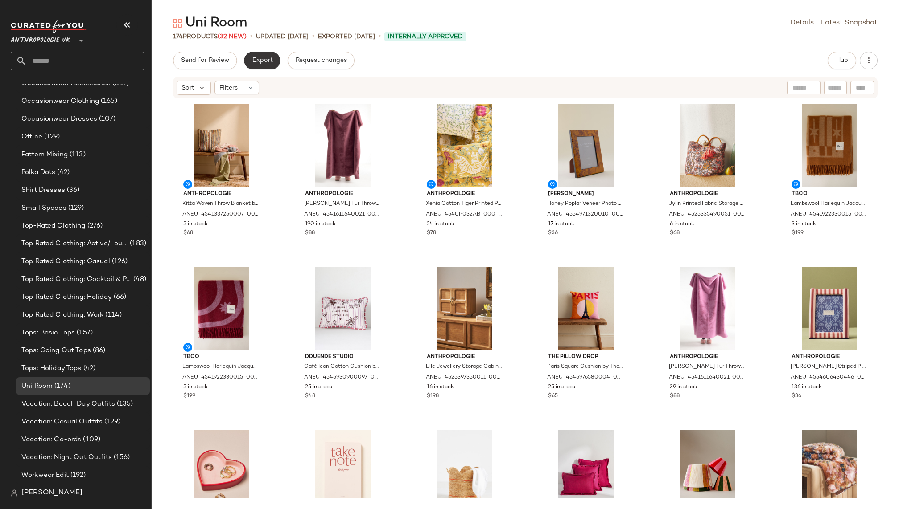
click at [265, 63] on span "Export" at bounding box center [261, 60] width 21 height 7
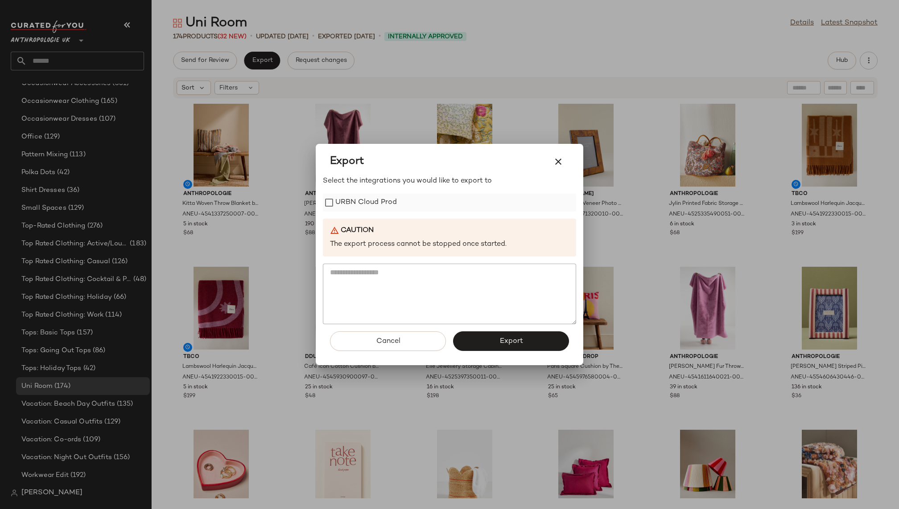
click at [365, 201] on label "URBN Cloud Prod" at bounding box center [366, 203] width 62 height 18
click at [498, 342] on button "Export" at bounding box center [511, 342] width 116 height 20
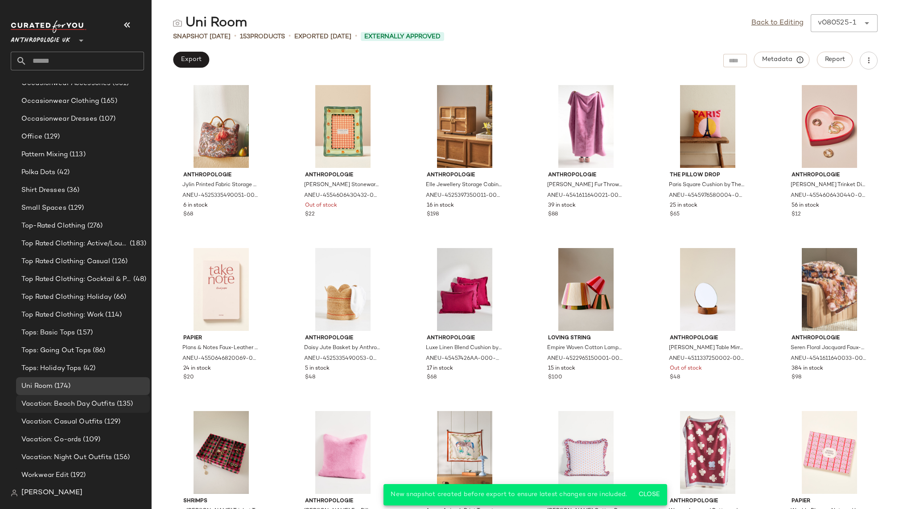
click at [96, 403] on span "Vacation: Beach Day Outfits" at bounding box center [68, 404] width 94 height 10
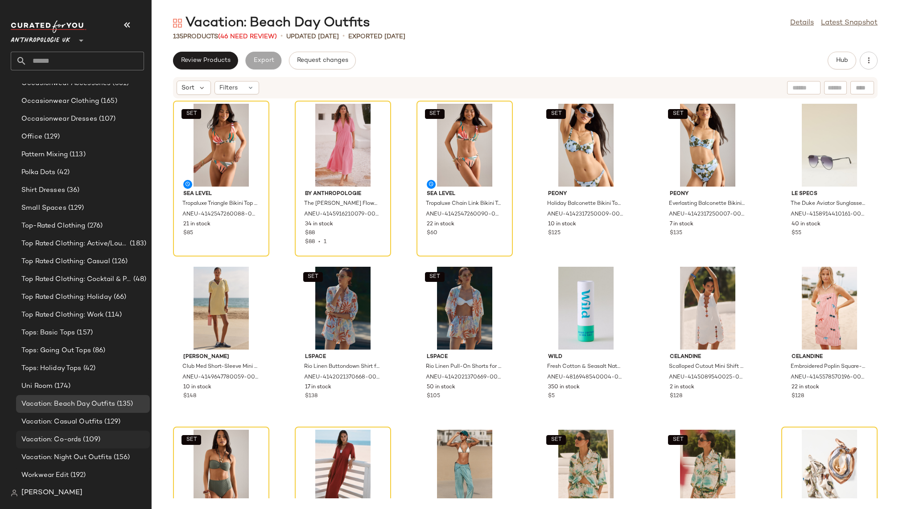
click at [86, 440] on span "(109)" at bounding box center [90, 440] width 19 height 10
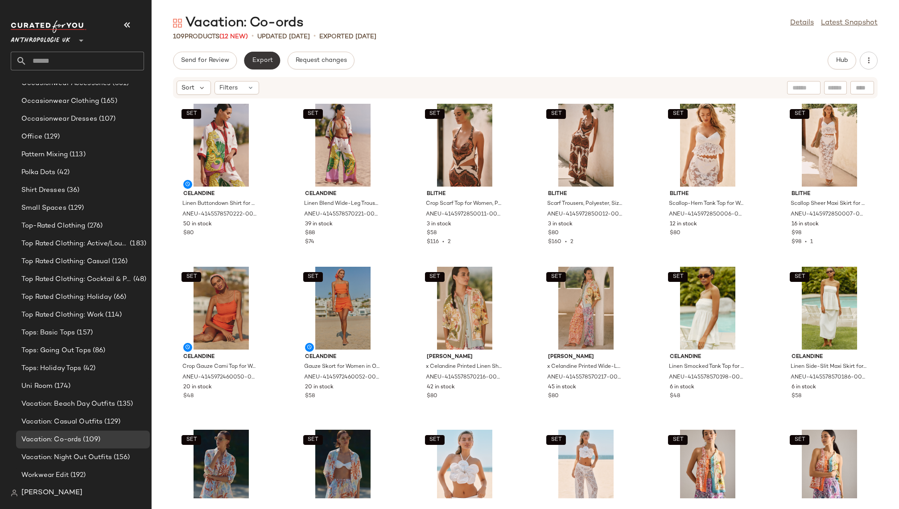
click at [257, 64] on span "Export" at bounding box center [261, 60] width 21 height 7
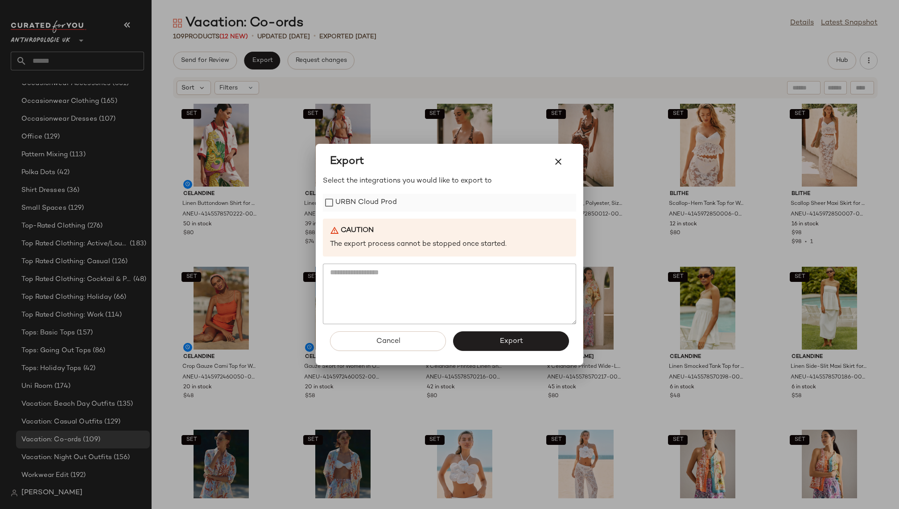
click at [351, 195] on label "URBN Cloud Prod" at bounding box center [366, 203] width 62 height 18
click at [487, 341] on button "Export" at bounding box center [511, 342] width 116 height 20
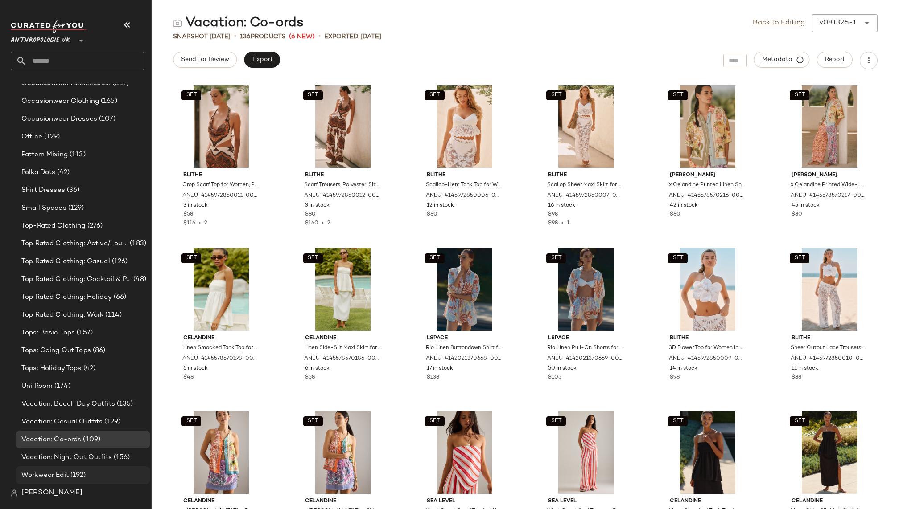
click at [79, 473] on span "(192)" at bounding box center [77, 476] width 17 height 10
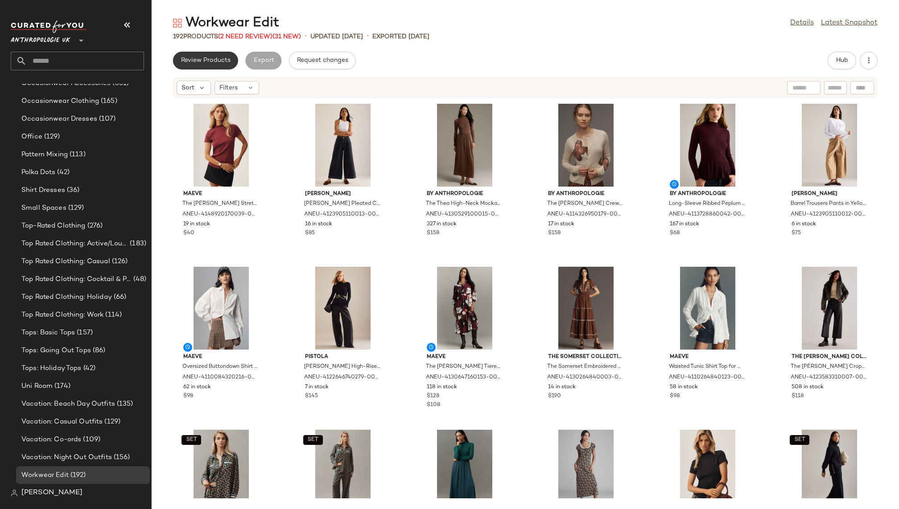
click at [222, 59] on span "Review Products" at bounding box center [206, 60] width 50 height 7
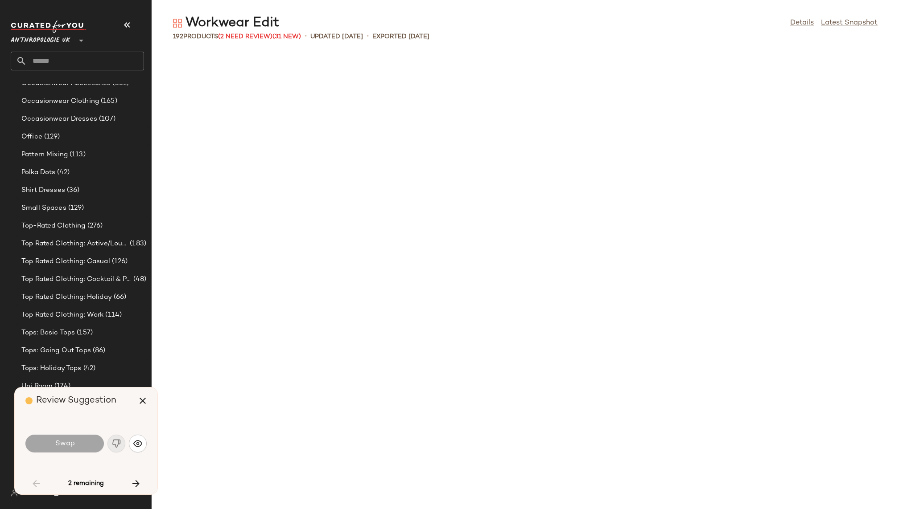
scroll to position [979, 0]
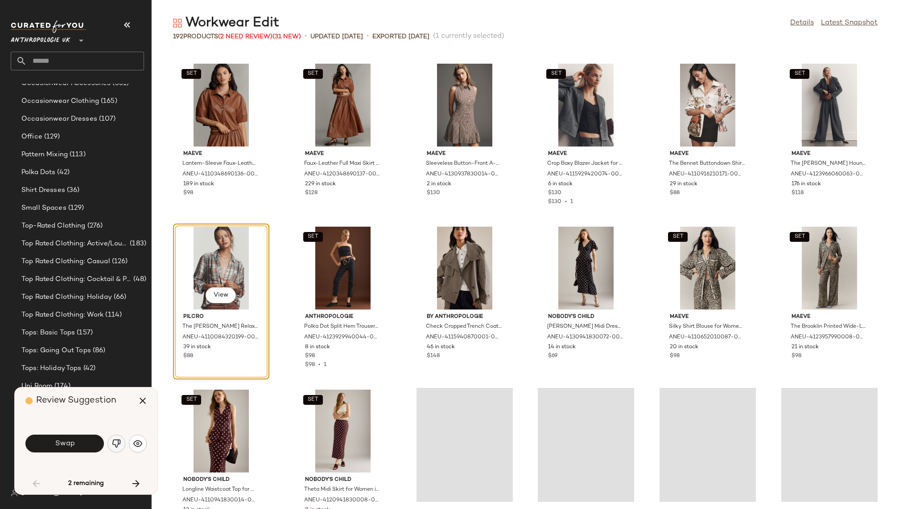
click at [110, 450] on button "button" at bounding box center [116, 444] width 18 height 18
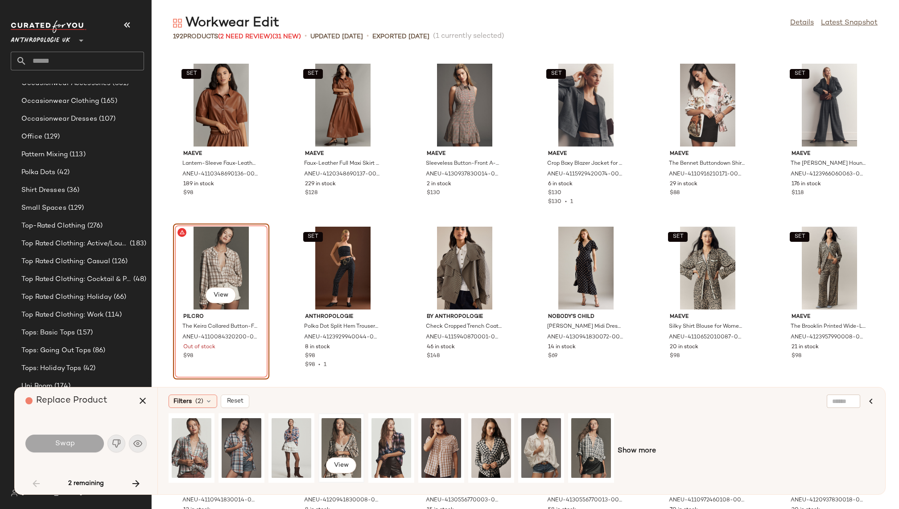
click at [337, 440] on div "View" at bounding box center [341, 448] width 40 height 63
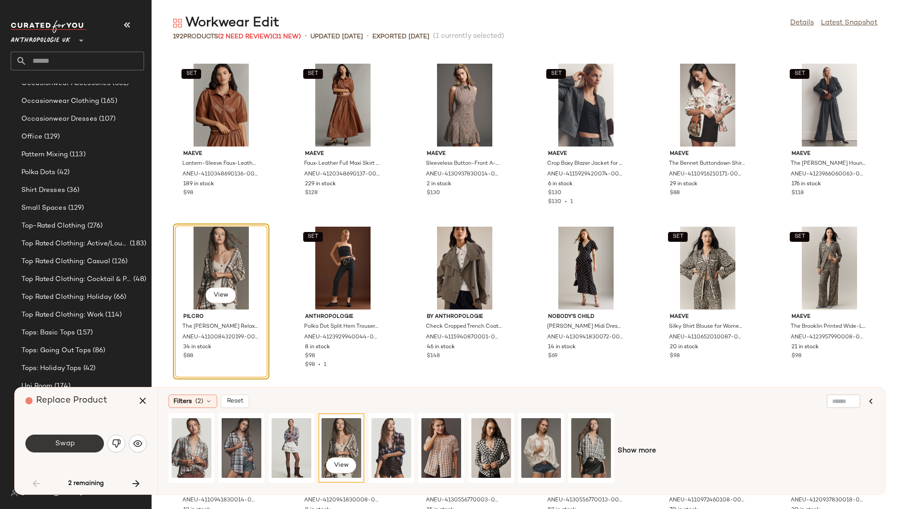
click at [84, 436] on button "Swap" at bounding box center [64, 444] width 78 height 18
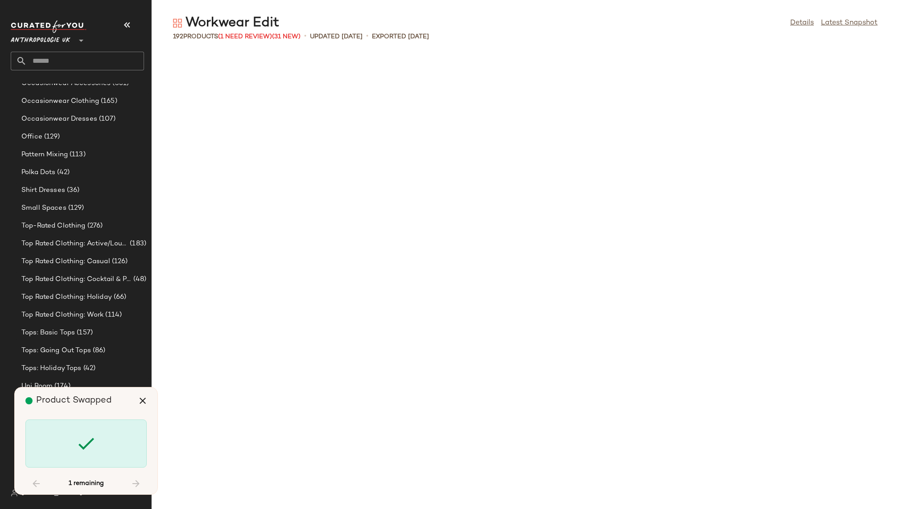
scroll to position [4731, 0]
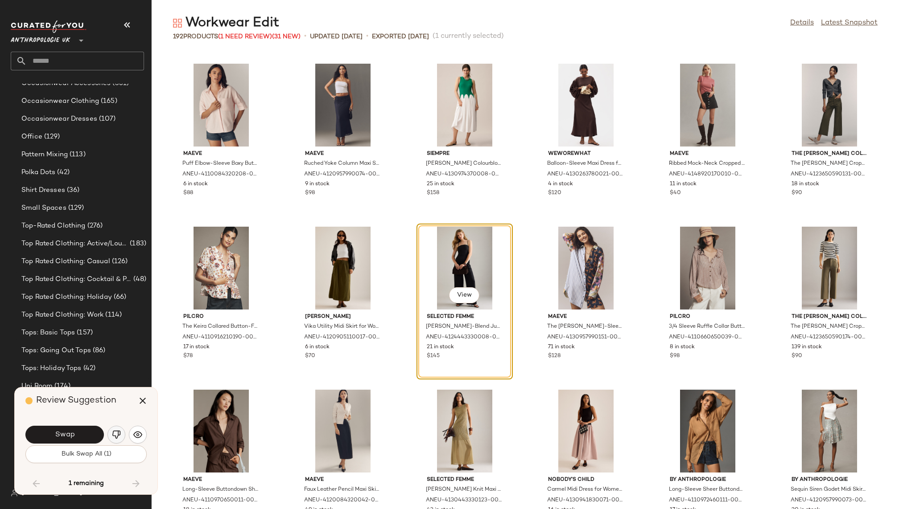
click at [115, 435] on img "button" at bounding box center [116, 435] width 9 height 9
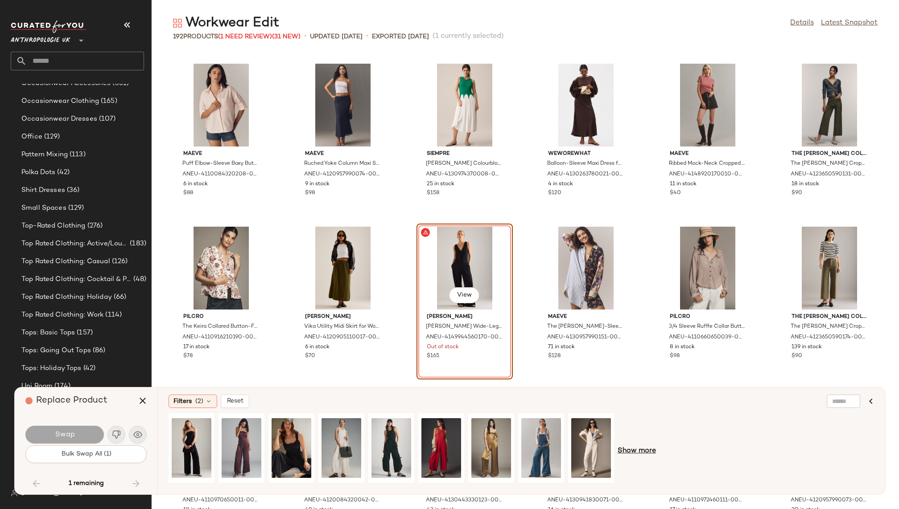
click at [633, 452] on span "Show more" at bounding box center [636, 451] width 38 height 11
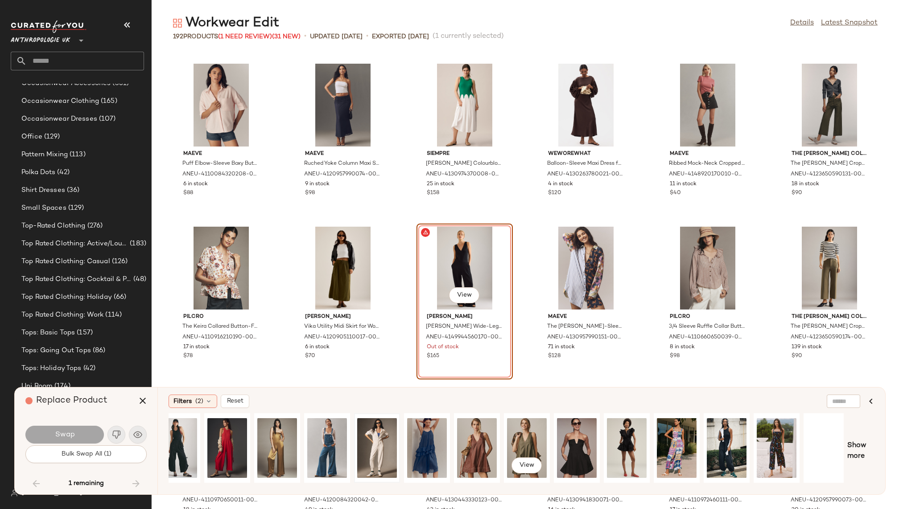
scroll to position [0, 269]
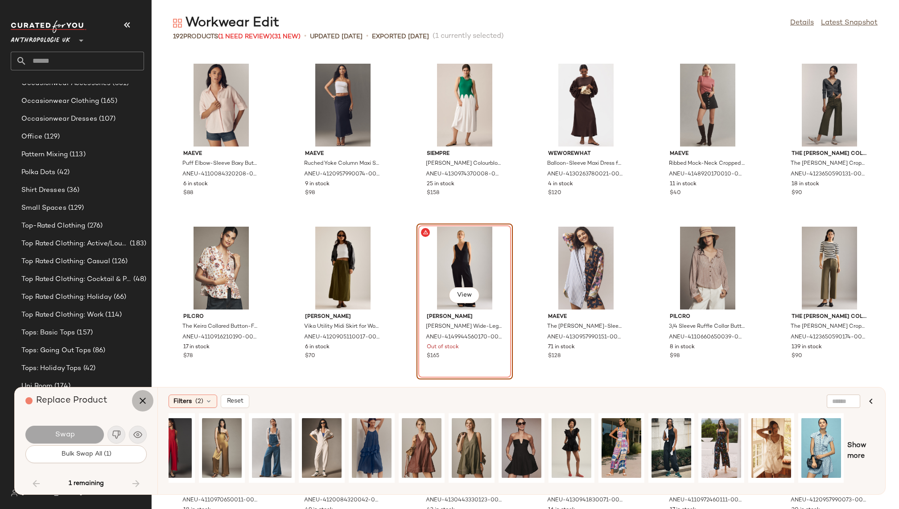
click at [139, 404] on icon "button" at bounding box center [142, 401] width 11 height 11
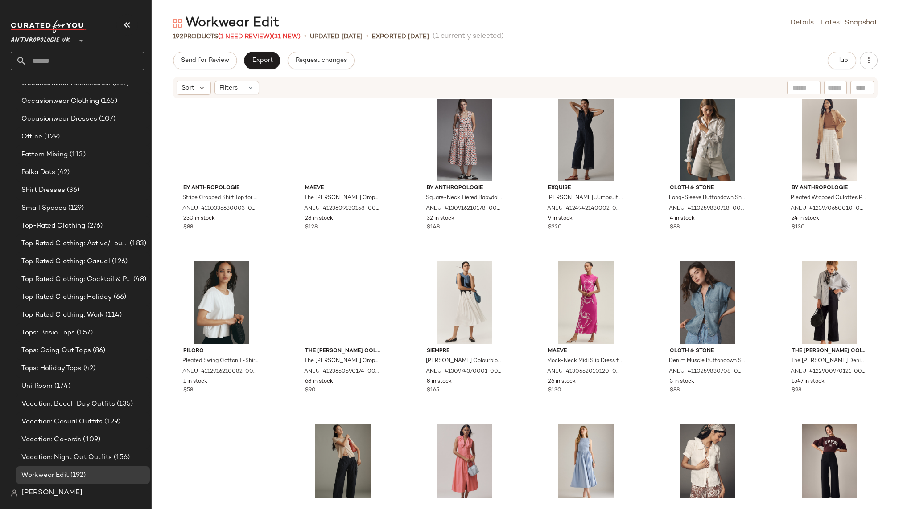
scroll to position [3862, 0]
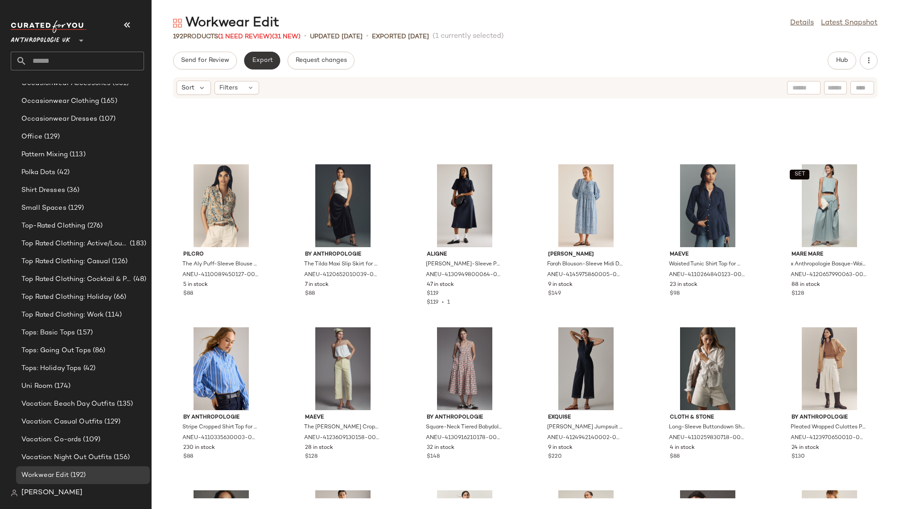
click at [259, 57] on span "Export" at bounding box center [261, 60] width 21 height 7
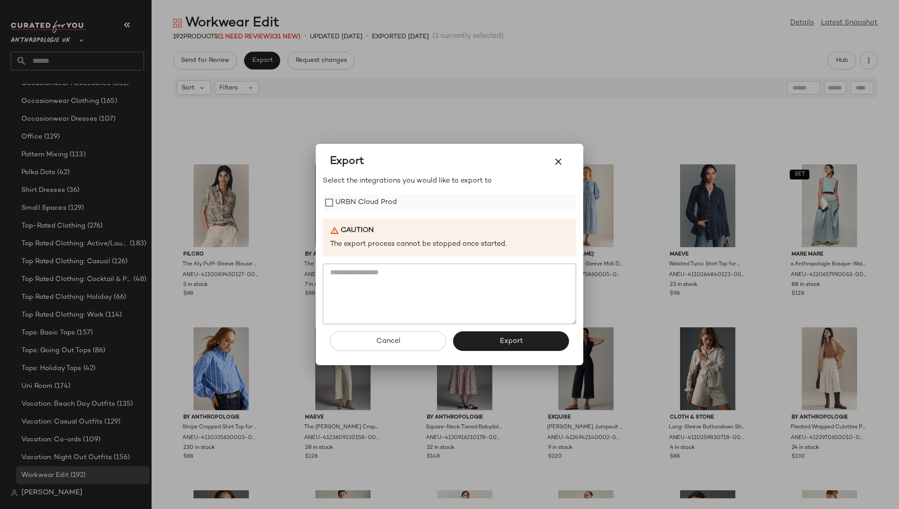
click at [358, 203] on label "URBN Cloud Prod" at bounding box center [366, 203] width 62 height 18
click at [501, 337] on span "Export" at bounding box center [511, 341] width 24 height 8
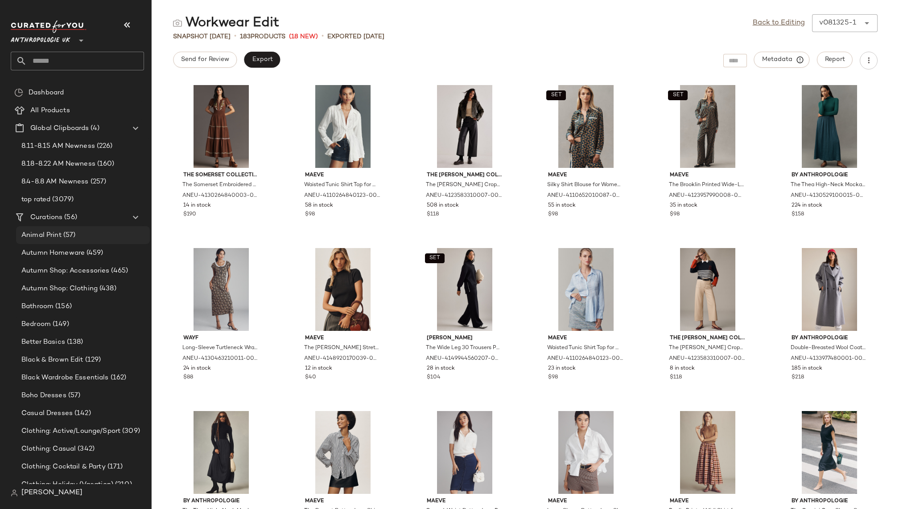
click at [78, 235] on div "Animal Print (57)" at bounding box center [82, 235] width 127 height 10
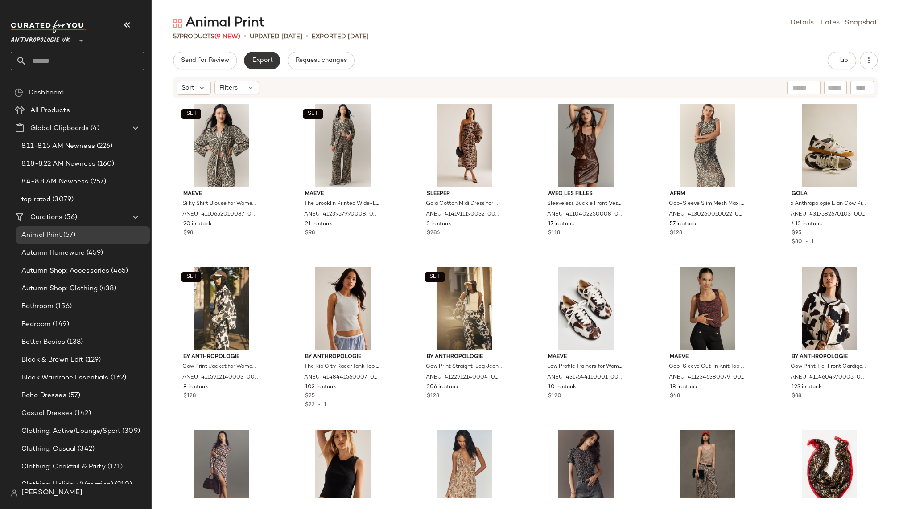
click at [263, 62] on span "Export" at bounding box center [261, 60] width 21 height 7
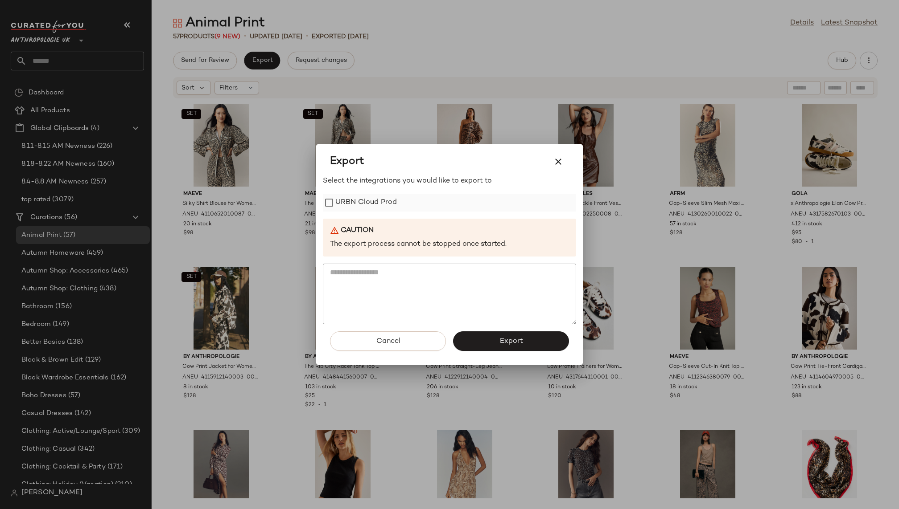
click at [346, 196] on label "URBN Cloud Prod" at bounding box center [366, 203] width 62 height 18
click at [476, 340] on button "Export" at bounding box center [511, 342] width 116 height 20
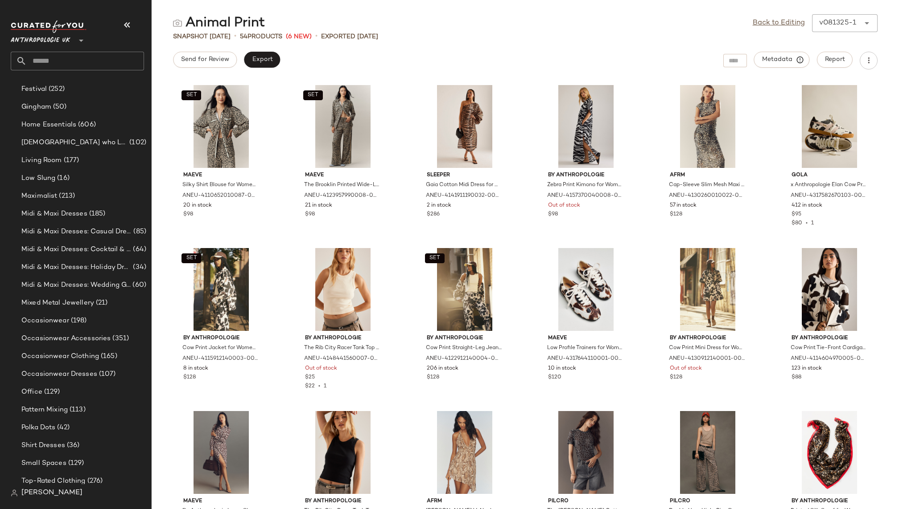
scroll to position [497, 0]
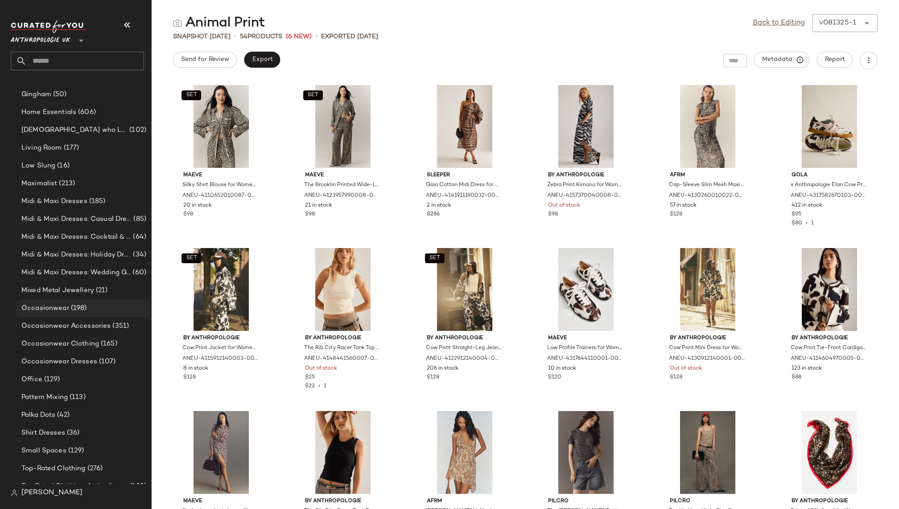
click at [102, 304] on div "Occasionwear (198)" at bounding box center [82, 309] width 127 height 10
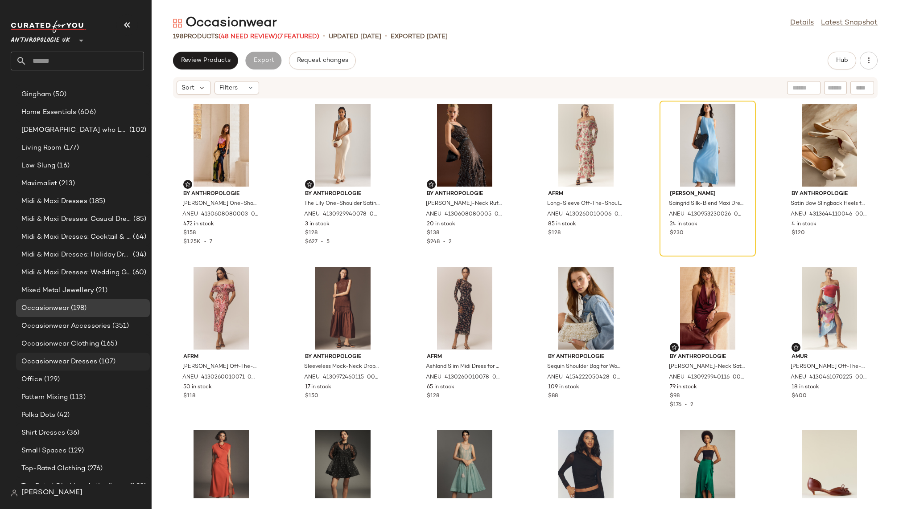
click at [97, 355] on div "Occasionwear Dresses (107)" at bounding box center [83, 362] width 134 height 18
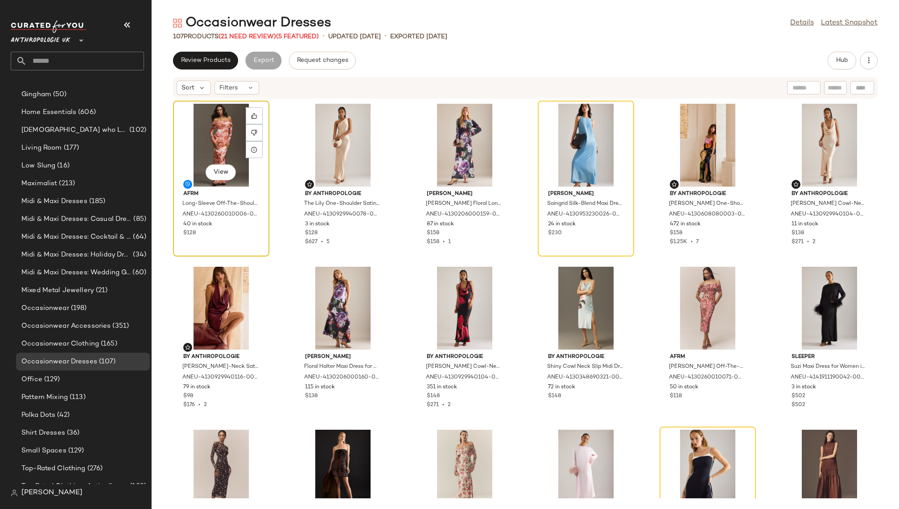
click at [212, 133] on div "View" at bounding box center [221, 145] width 90 height 83
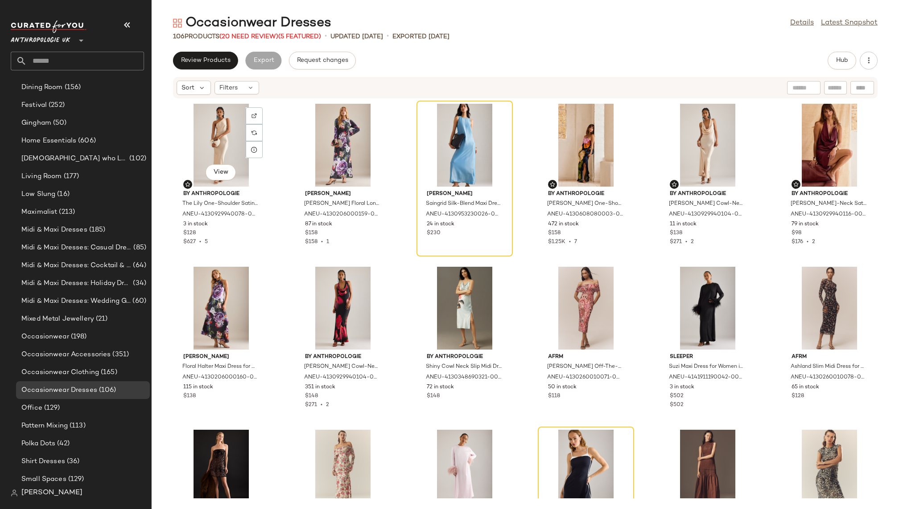
scroll to position [497, 0]
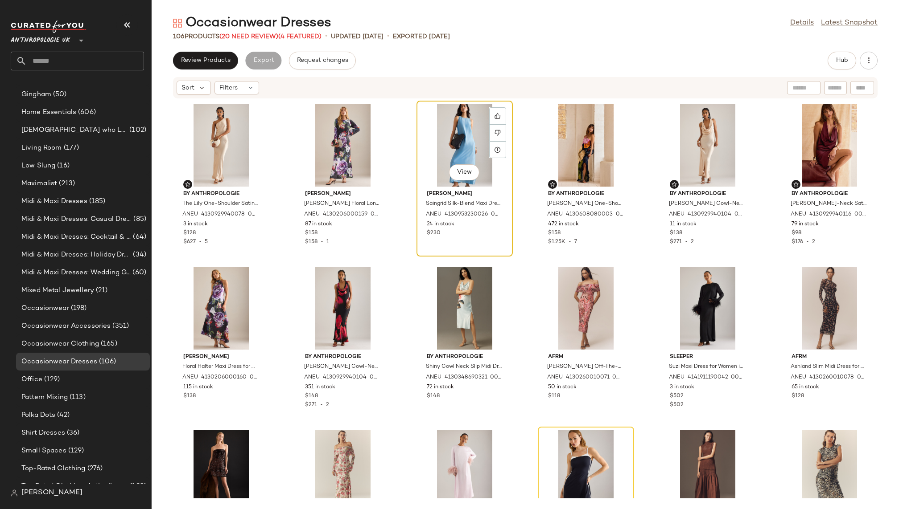
click at [419, 120] on div "View" at bounding box center [464, 145] width 90 height 83
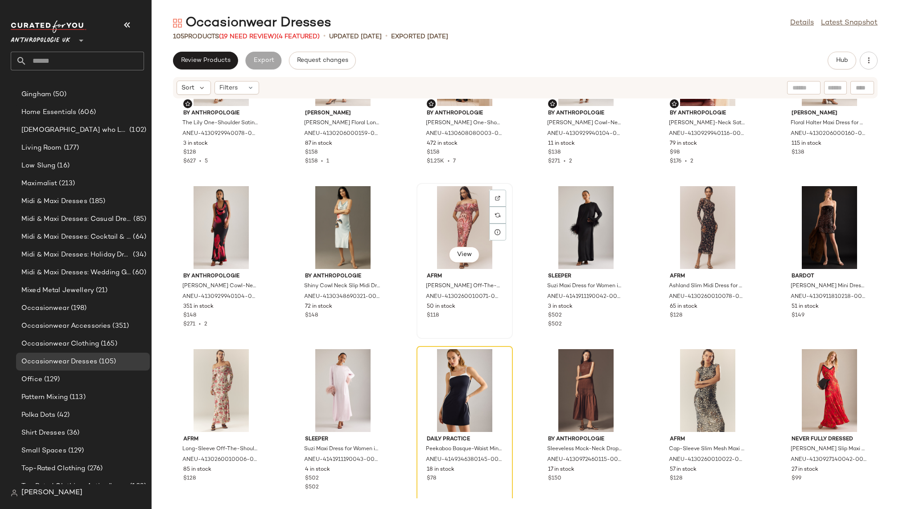
scroll to position [157, 0]
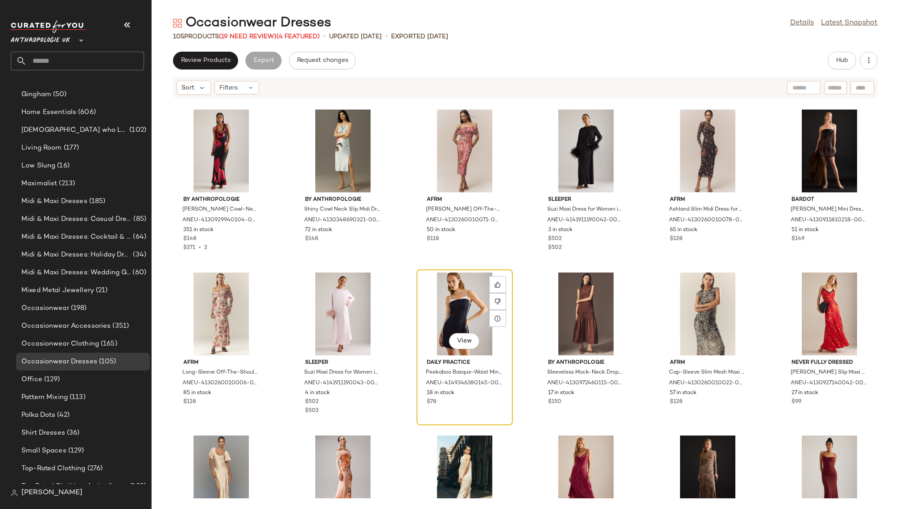
click at [432, 302] on div "View" at bounding box center [464, 314] width 90 height 83
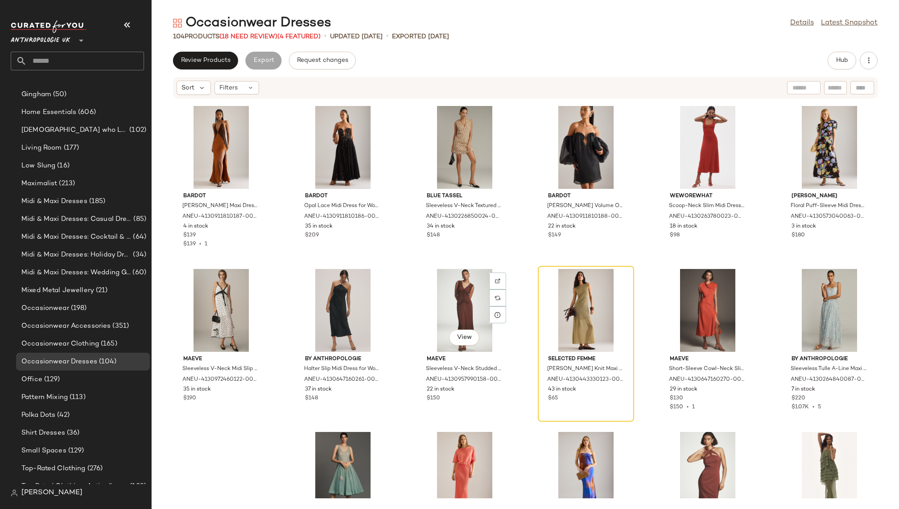
scroll to position [866, 0]
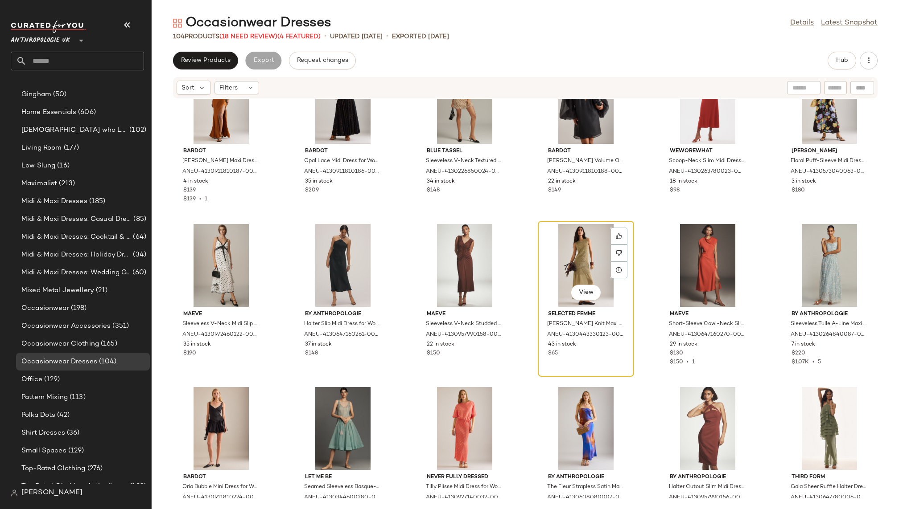
click at [571, 270] on div "View" at bounding box center [586, 265] width 90 height 83
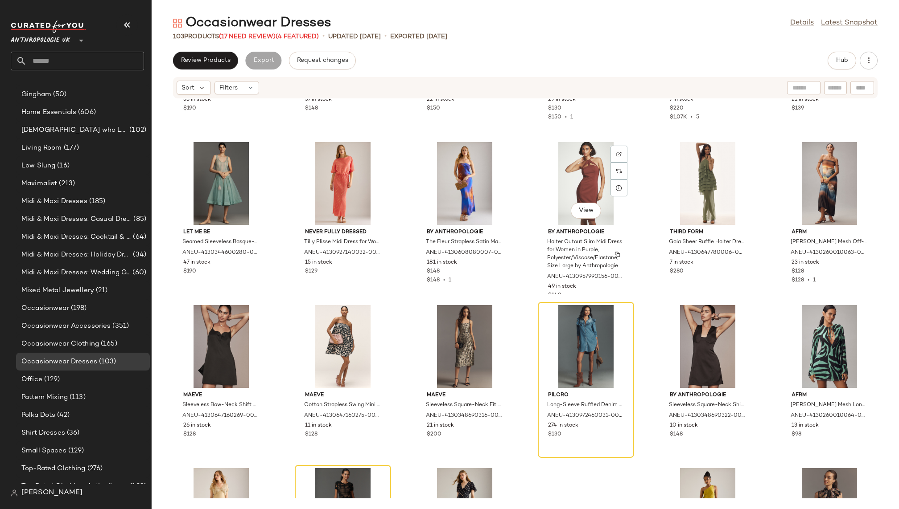
scroll to position [1144, 0]
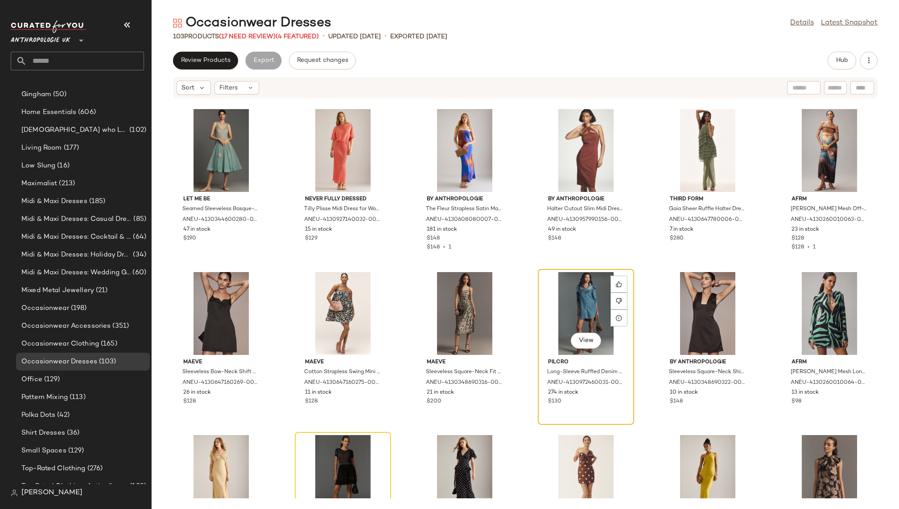
click at [568, 287] on div "View" at bounding box center [586, 313] width 90 height 83
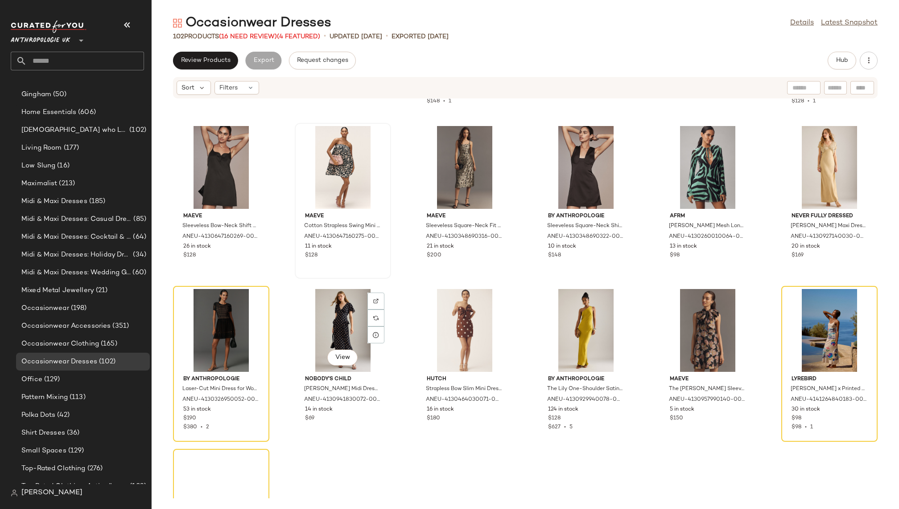
scroll to position [1335, 0]
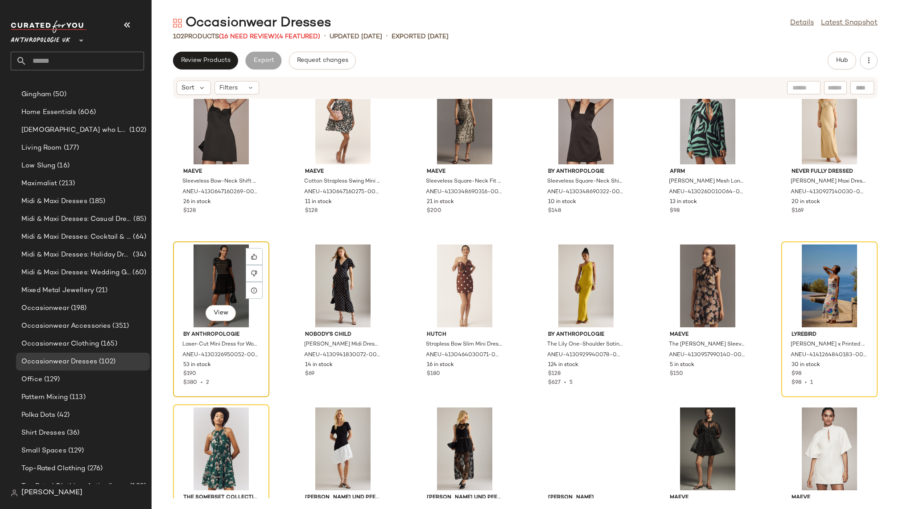
click at [210, 298] on div "View" at bounding box center [221, 286] width 90 height 83
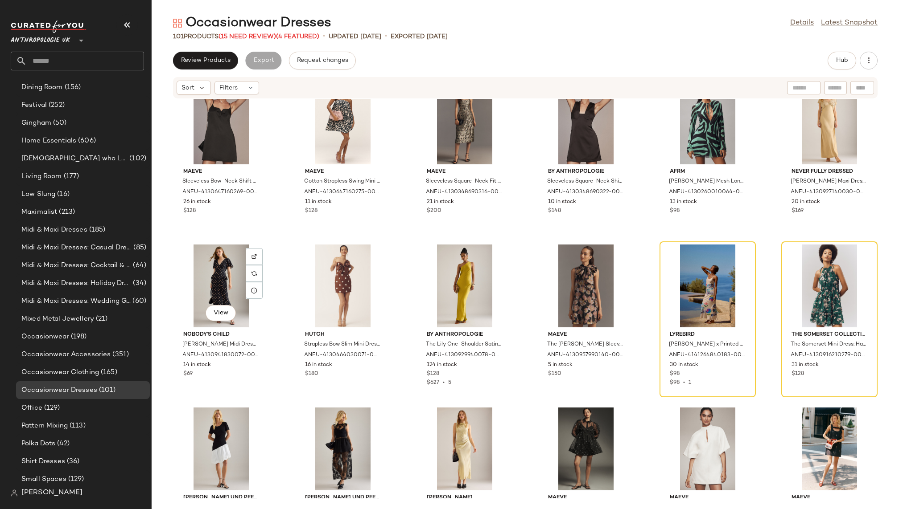
scroll to position [497, 0]
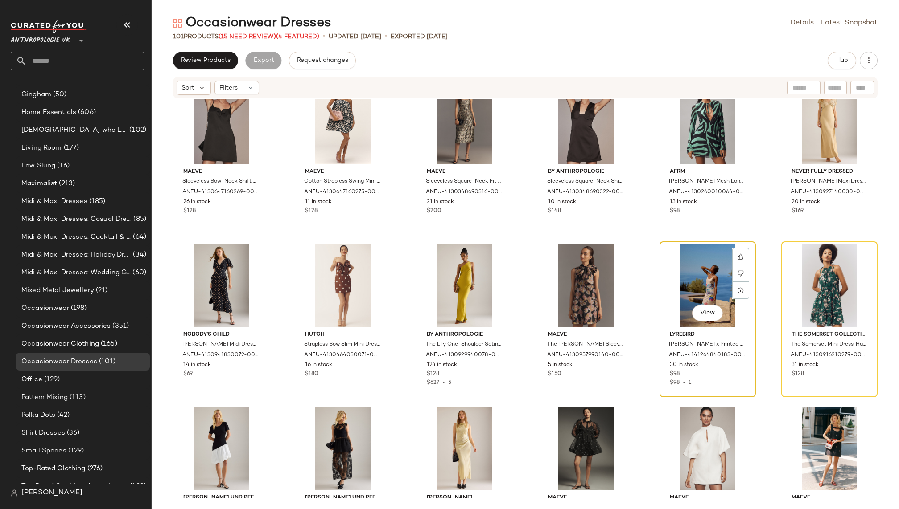
click at [674, 265] on div "View" at bounding box center [707, 286] width 90 height 83
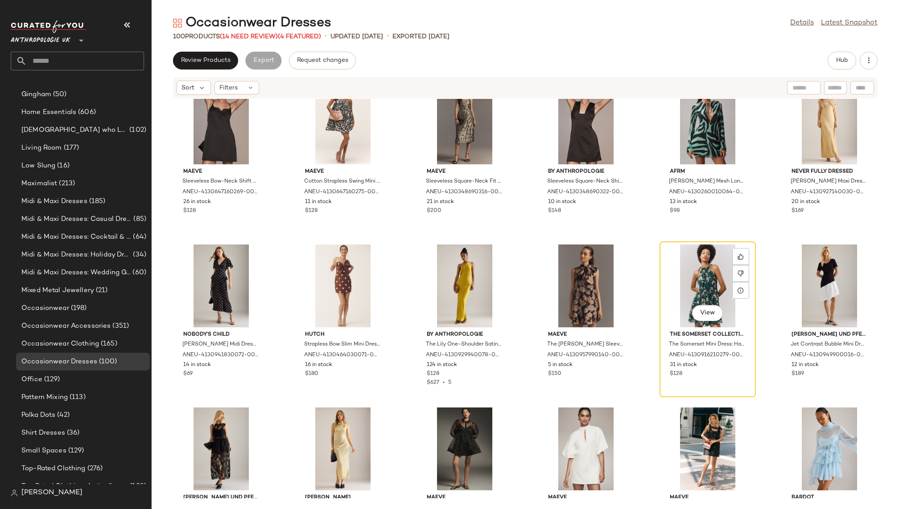
click at [674, 265] on div "View" at bounding box center [707, 286] width 90 height 83
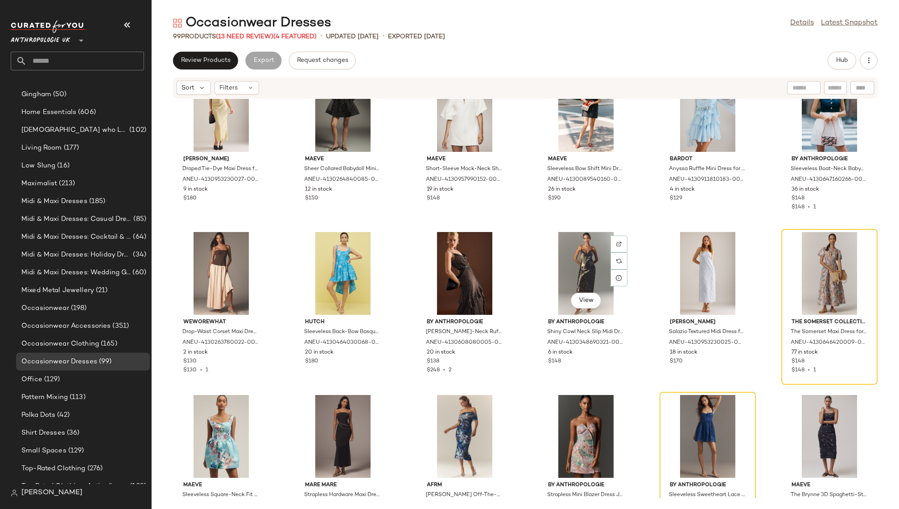
scroll to position [1698, 0]
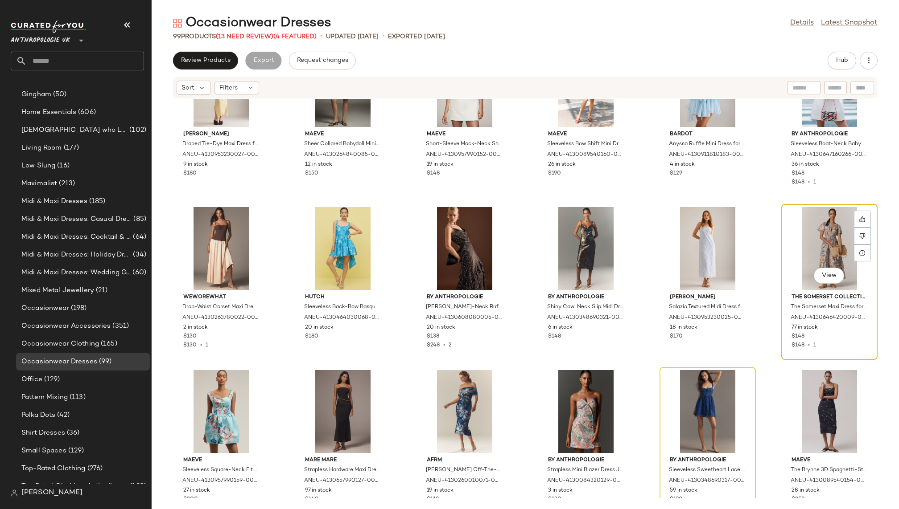
click at [805, 235] on div "View" at bounding box center [829, 248] width 90 height 83
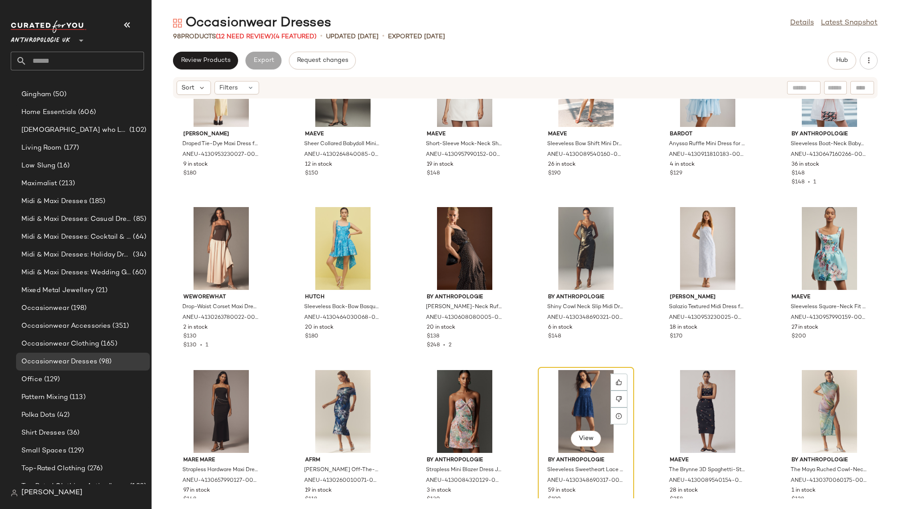
click at [545, 389] on div "View" at bounding box center [586, 411] width 90 height 83
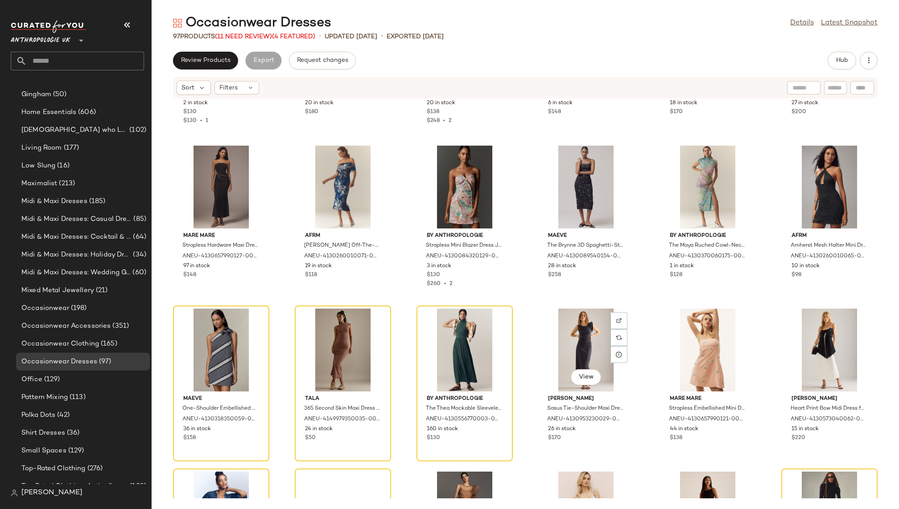
scroll to position [1924, 0]
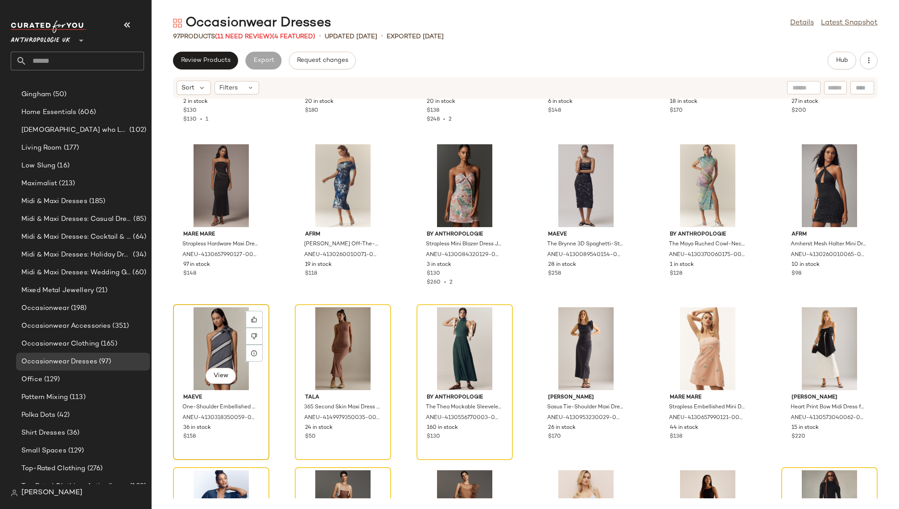
click at [190, 318] on div "View" at bounding box center [221, 349] width 90 height 83
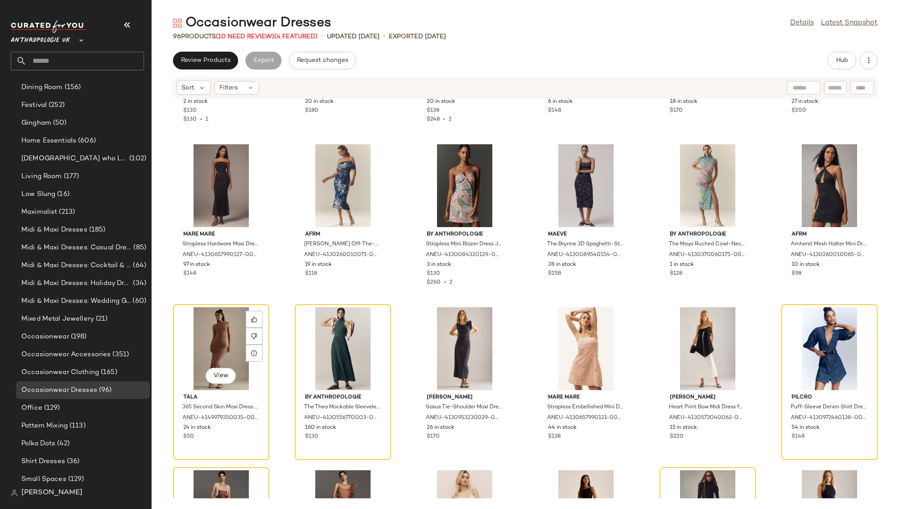
click at [190, 317] on div "View" at bounding box center [221, 349] width 90 height 83
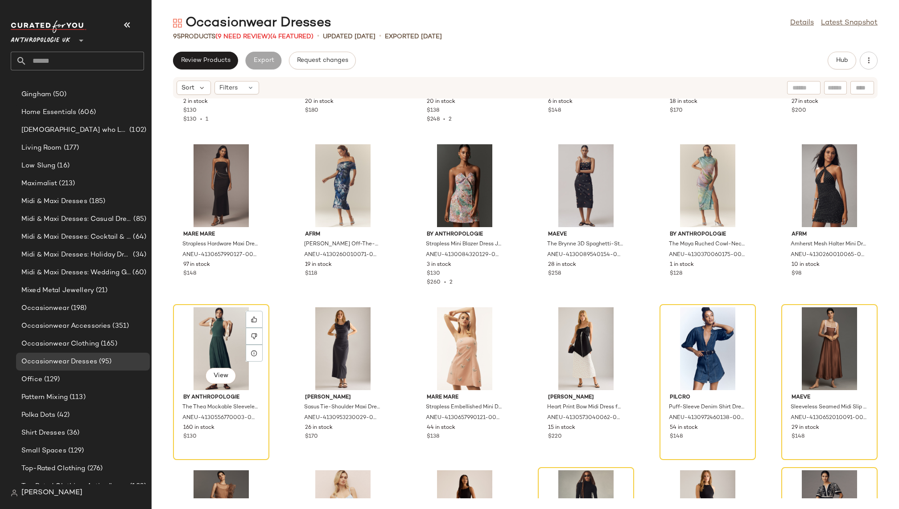
click at [190, 317] on div "View" at bounding box center [221, 349] width 90 height 83
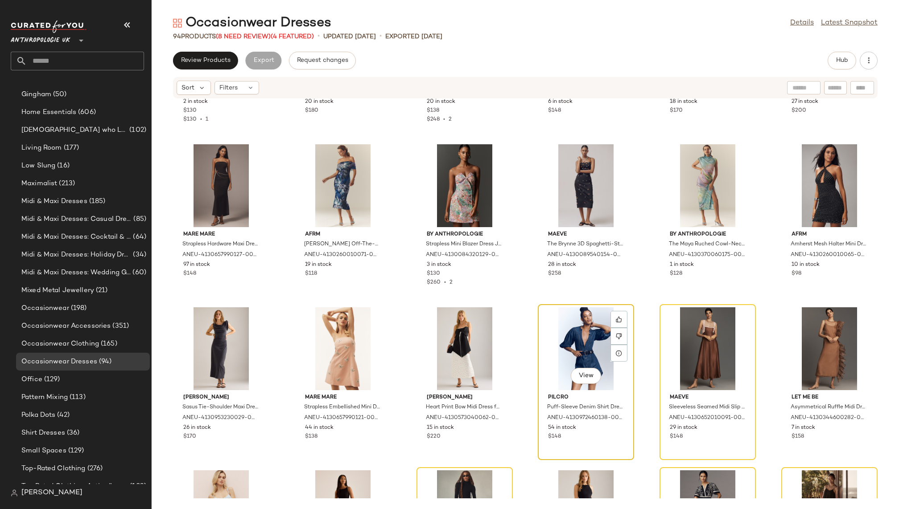
click at [576, 341] on div "View" at bounding box center [586, 349] width 90 height 83
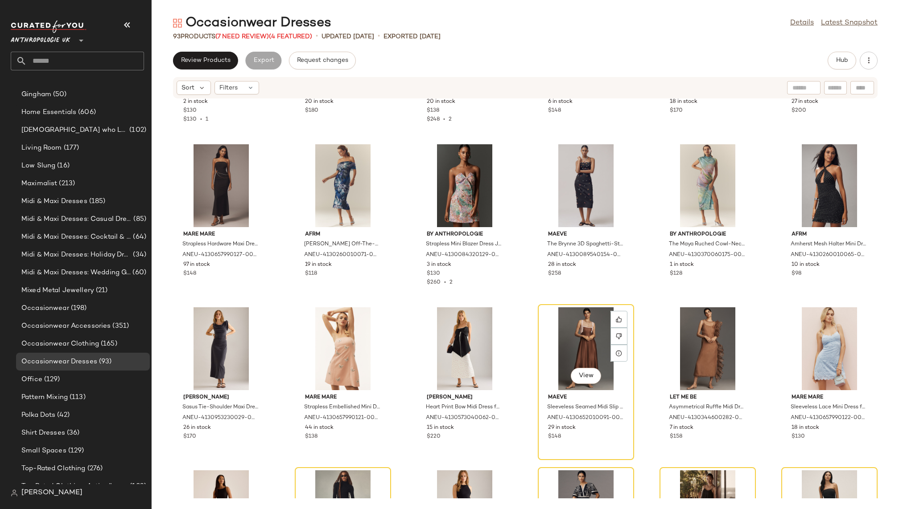
click at [576, 341] on div "View" at bounding box center [586, 349] width 90 height 83
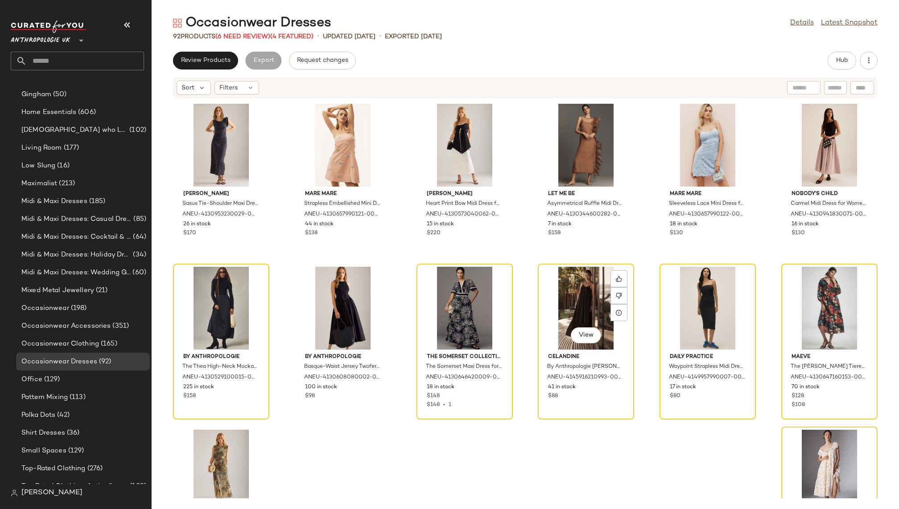
scroll to position [2143, 0]
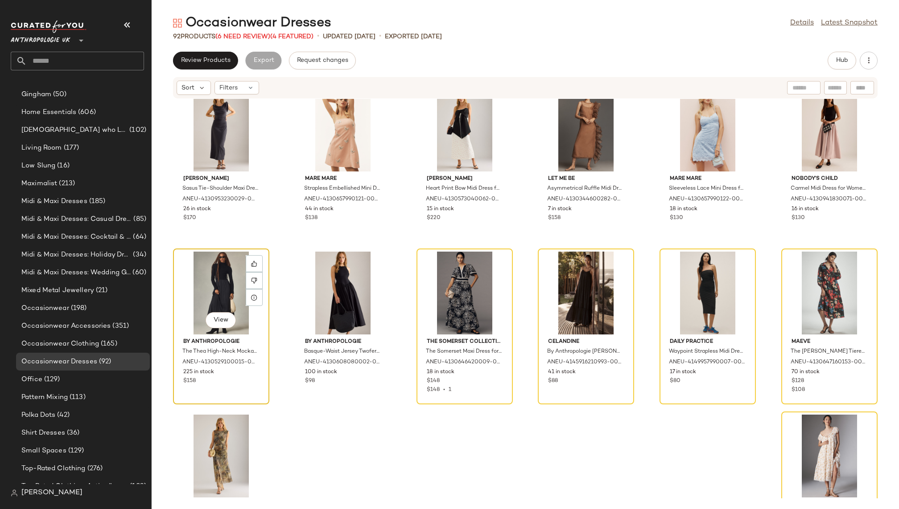
click at [208, 281] on div "View" at bounding box center [221, 293] width 90 height 83
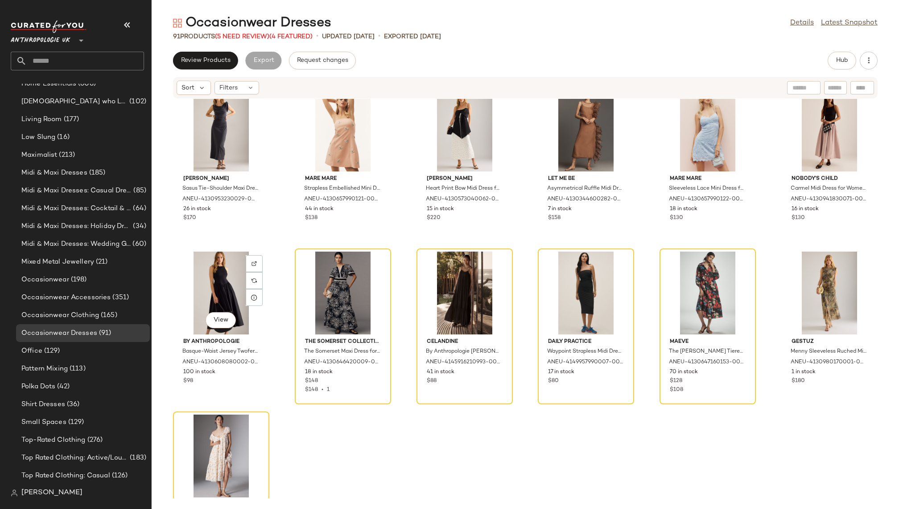
scroll to position [497, 0]
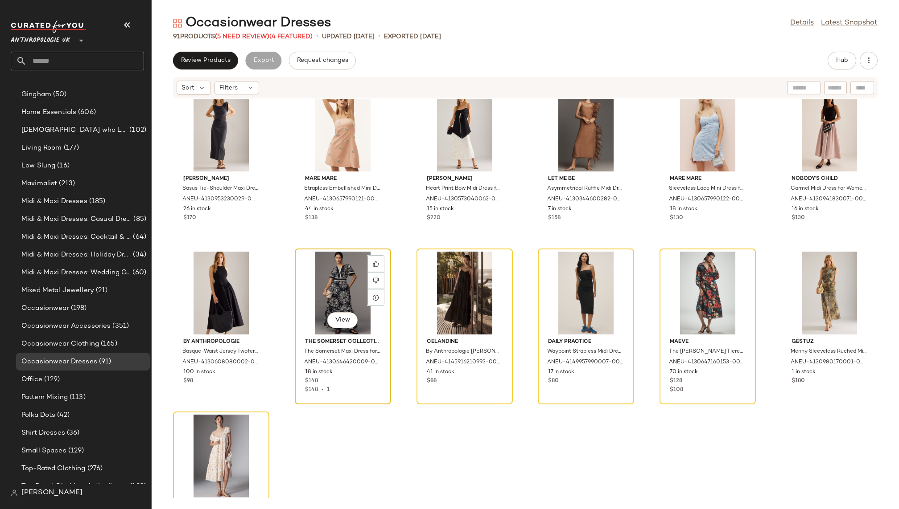
click at [321, 295] on div "View" at bounding box center [343, 293] width 90 height 83
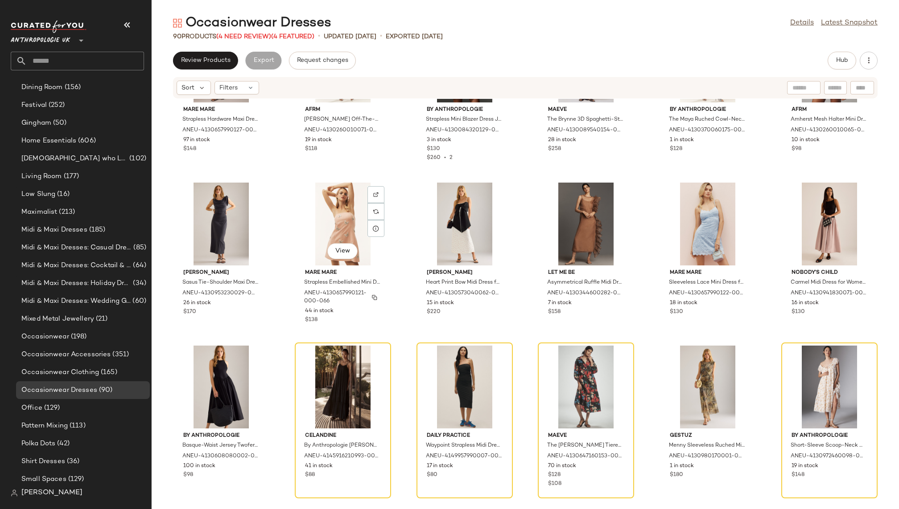
scroll to position [497, 0]
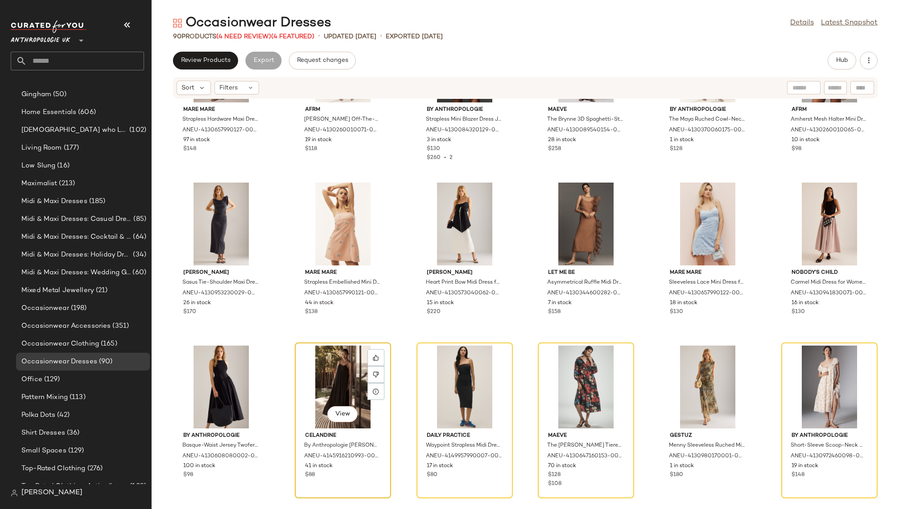
click at [326, 375] on div "View" at bounding box center [343, 387] width 90 height 83
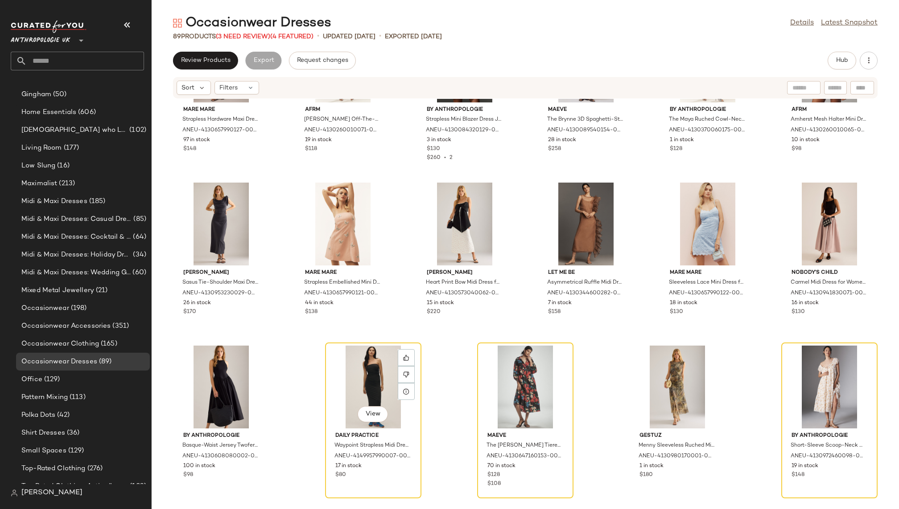
click at [326, 375] on div "View Daily Practice Waypoint Strapless Midi Dress for Women in Black, Polyester…" at bounding box center [373, 421] width 94 height 154
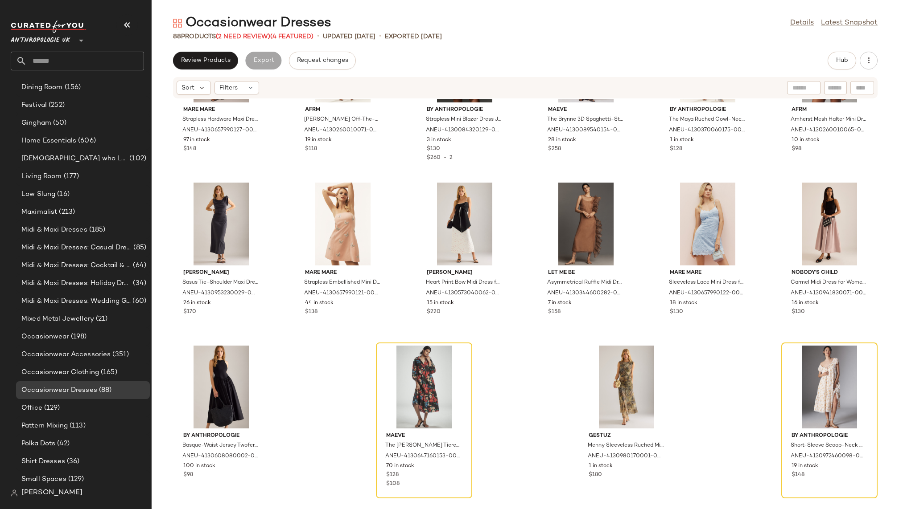
scroll to position [497, 0]
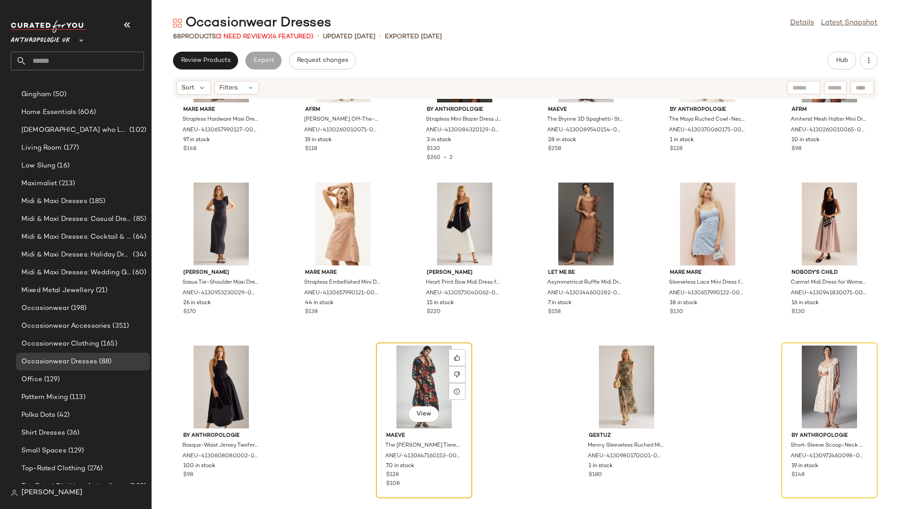
click at [408, 376] on div "View" at bounding box center [424, 387] width 90 height 83
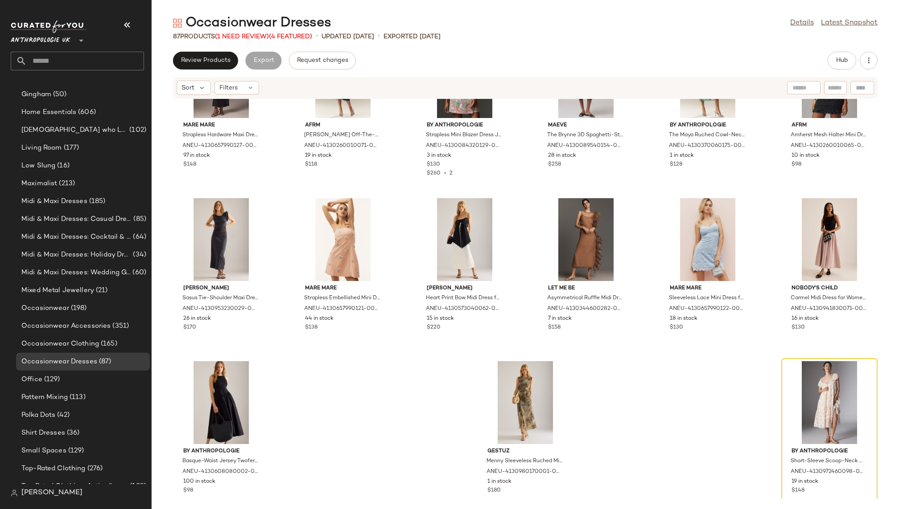
scroll to position [2038, 0]
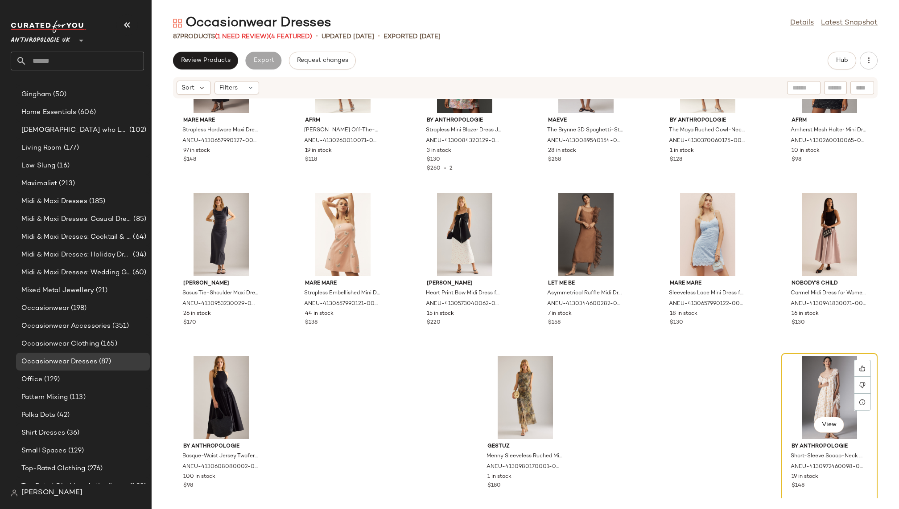
click at [806, 382] on div "View" at bounding box center [829, 398] width 90 height 83
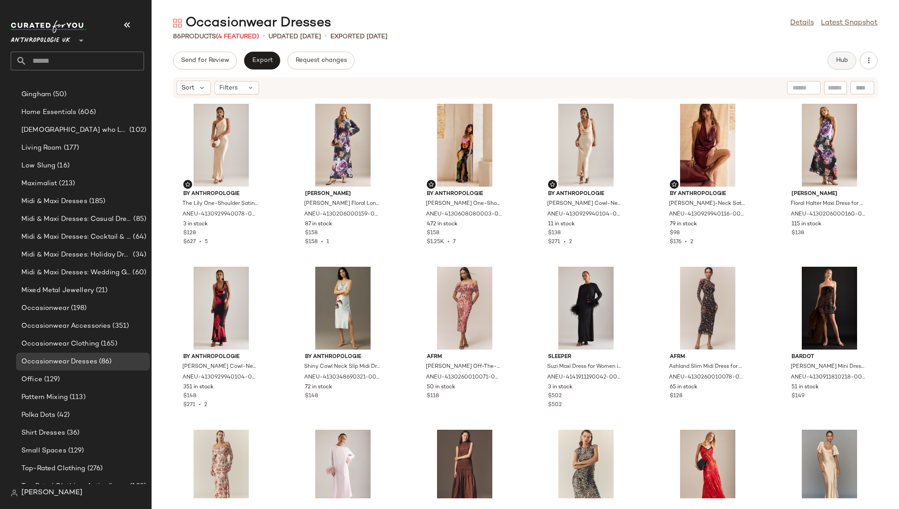
click at [841, 60] on span "Hub" at bounding box center [841, 60] width 12 height 7
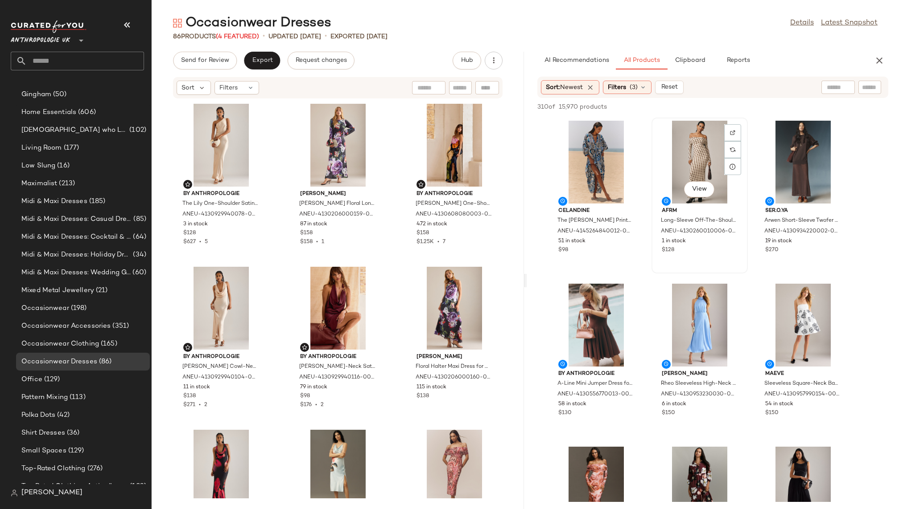
click at [685, 169] on div "View" at bounding box center [699, 162] width 90 height 83
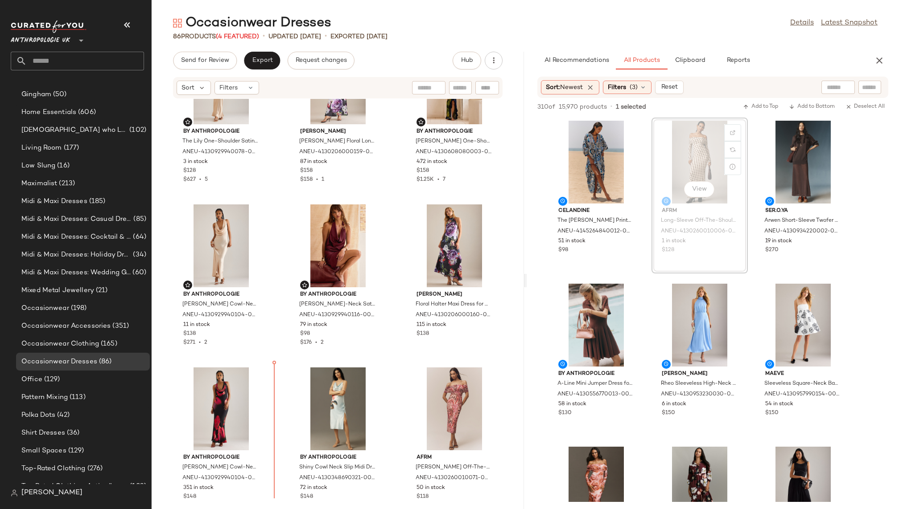
scroll to position [95, 0]
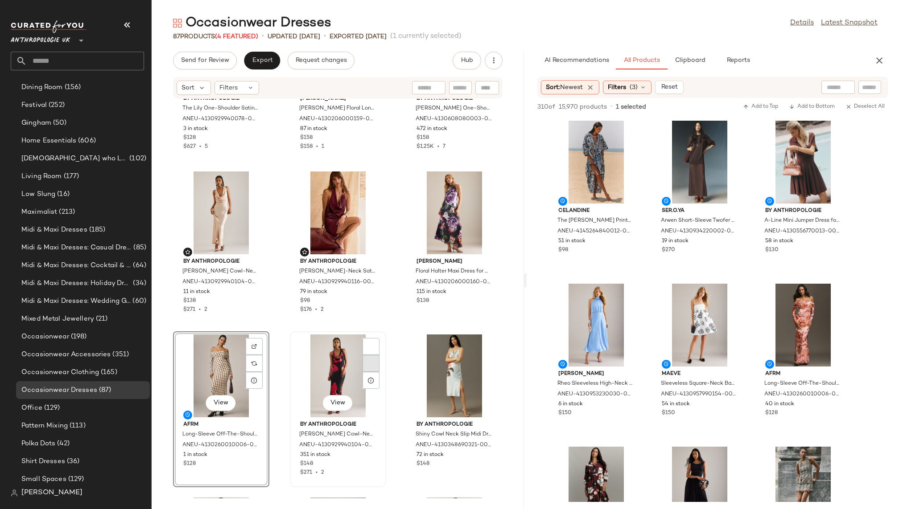
scroll to position [497, 0]
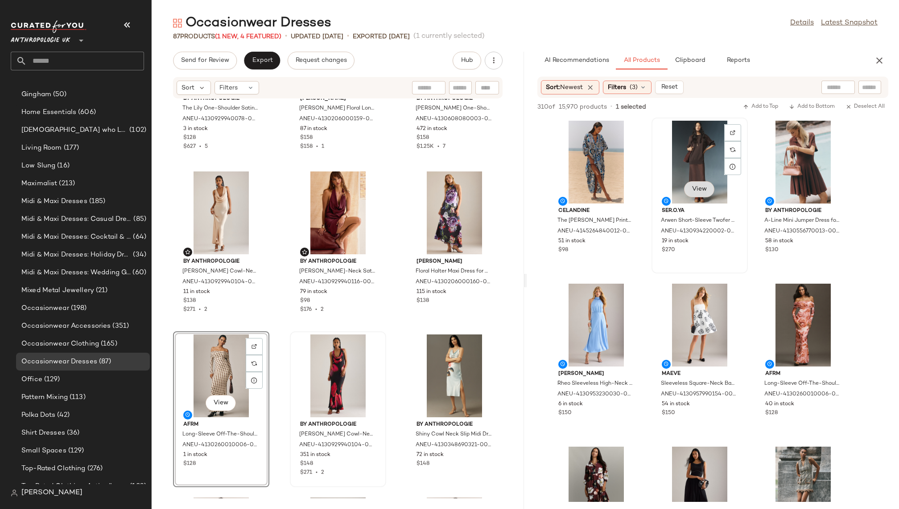
click at [696, 191] on span "View" at bounding box center [698, 189] width 15 height 7
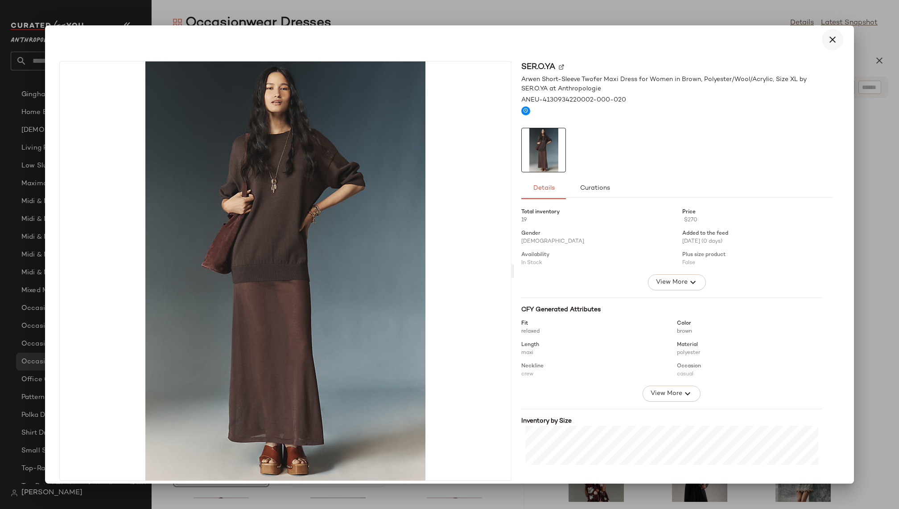
click at [830, 42] on icon "button" at bounding box center [832, 39] width 11 height 11
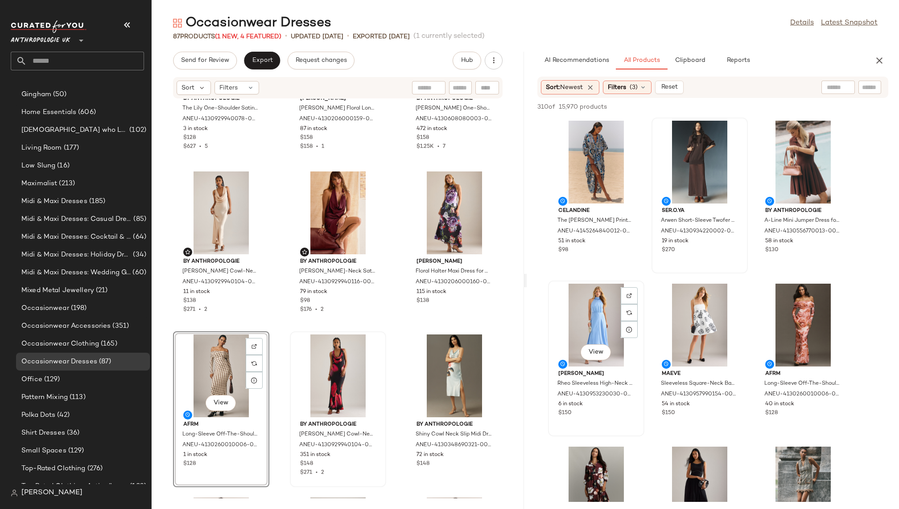
click at [587, 324] on div "View" at bounding box center [596, 325] width 90 height 83
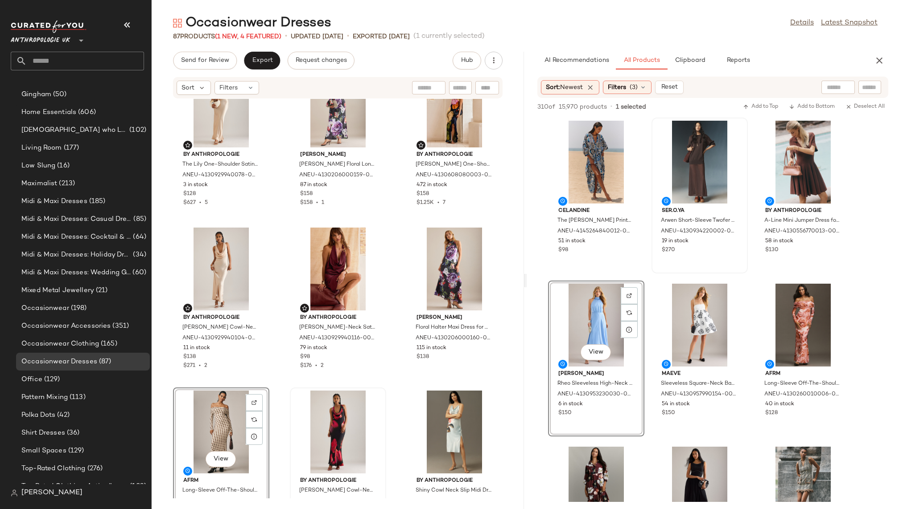
scroll to position [0, 0]
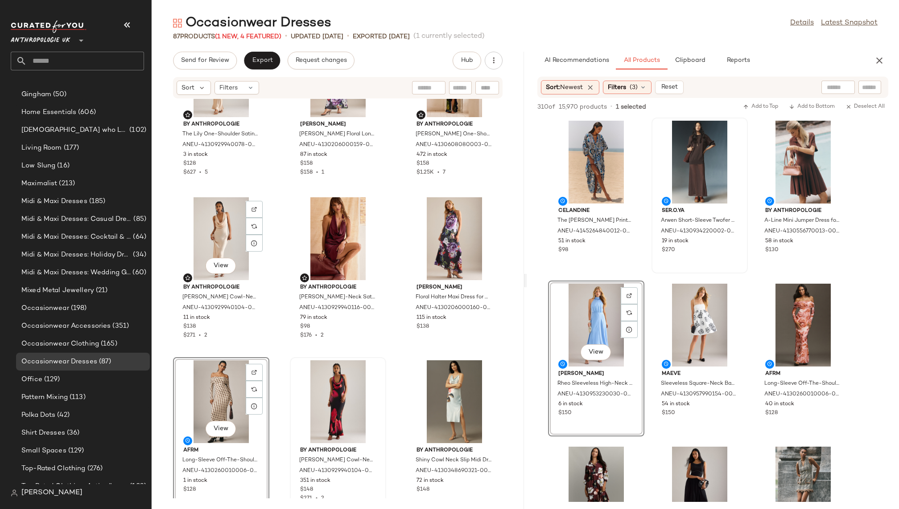
click at [168, 232] on div "By Anthropologie The Lily One-Shoulder Satin Maxi Slip Dress for Women in White…" at bounding box center [338, 299] width 372 height 400
click at [204, 250] on div "View" at bounding box center [221, 238] width 90 height 83
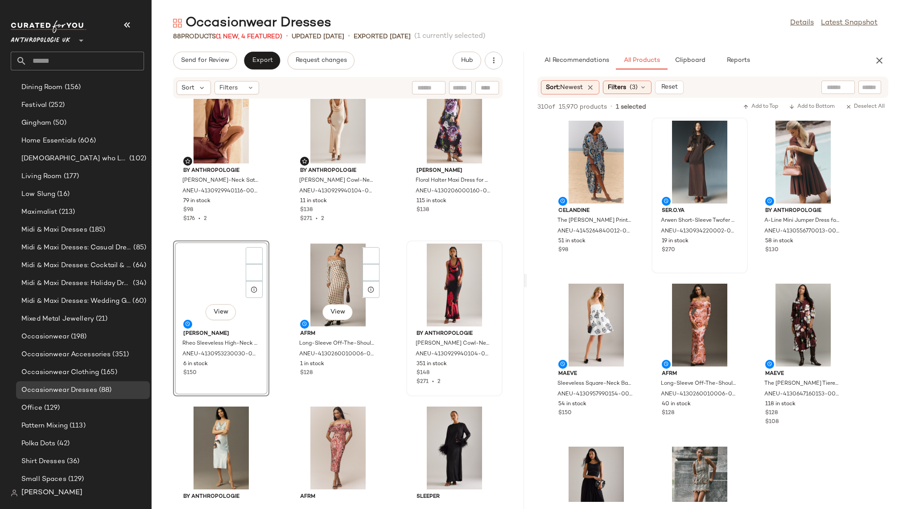
scroll to position [497, 0]
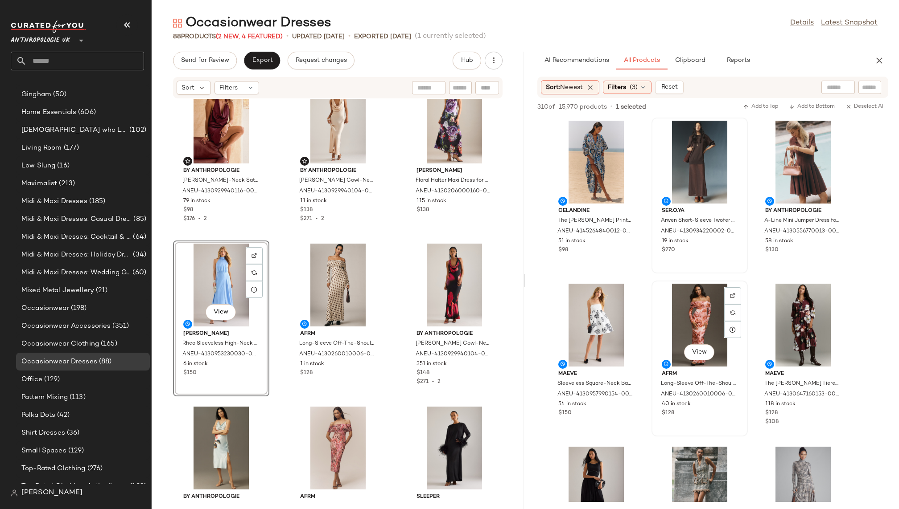
click at [687, 317] on div "View" at bounding box center [699, 325] width 90 height 83
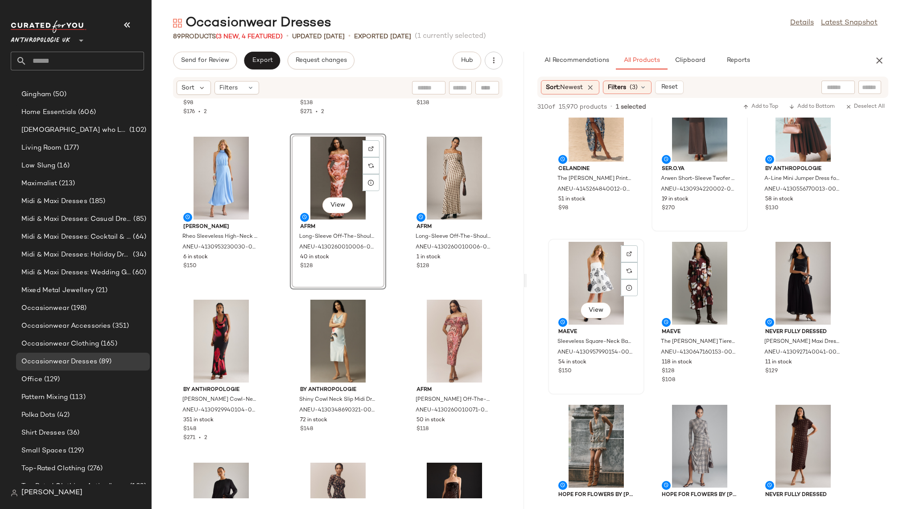
scroll to position [56, 0]
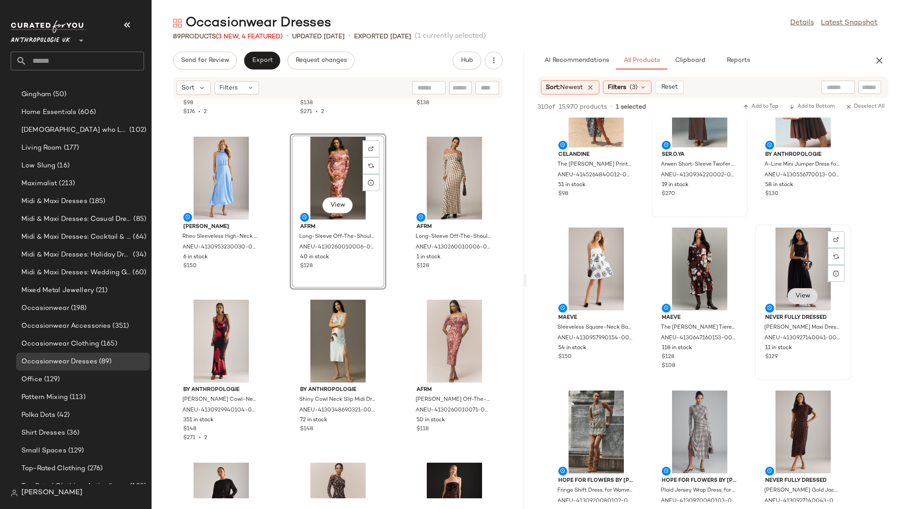
click at [801, 300] on button "View" at bounding box center [802, 296] width 30 height 16
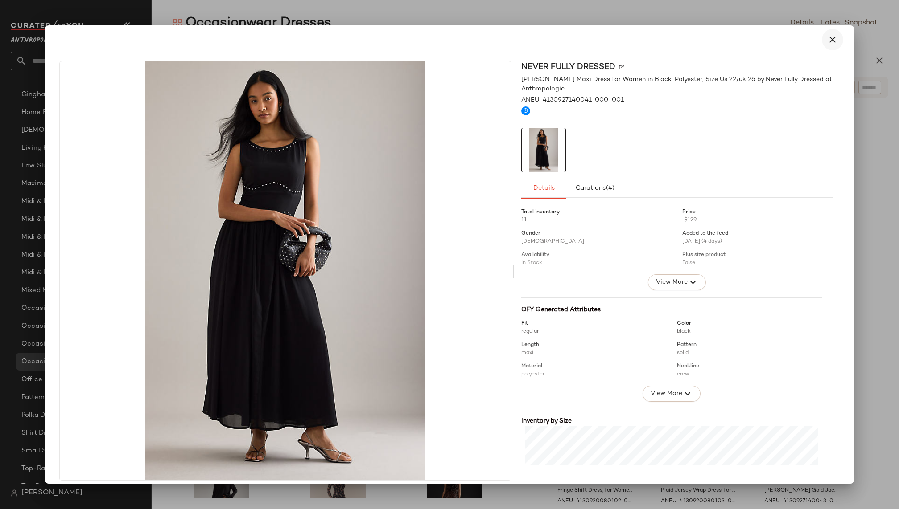
click at [831, 40] on icon "button" at bounding box center [832, 39] width 11 height 11
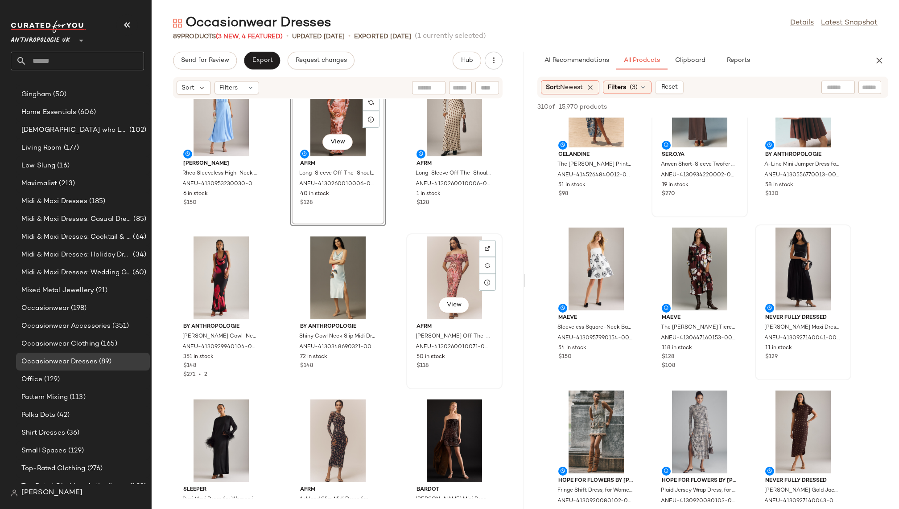
scroll to position [338, 0]
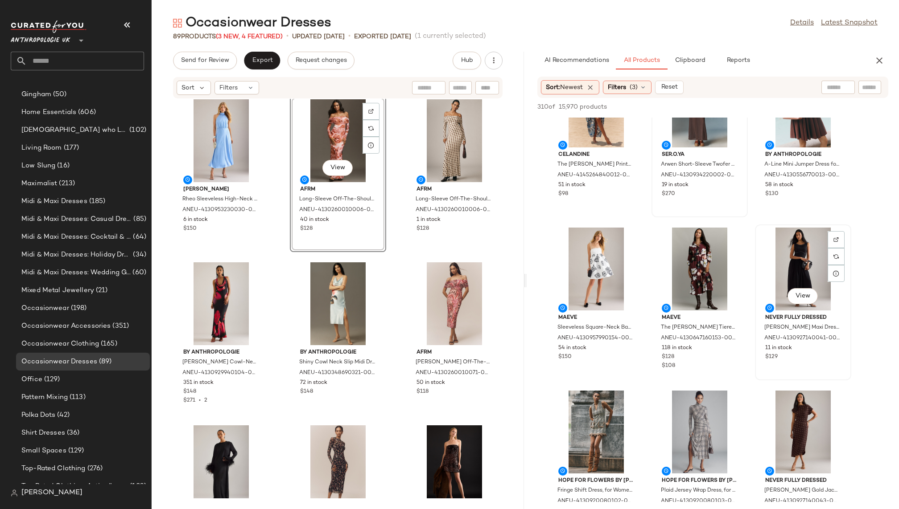
click at [760, 257] on div "View" at bounding box center [803, 269] width 90 height 83
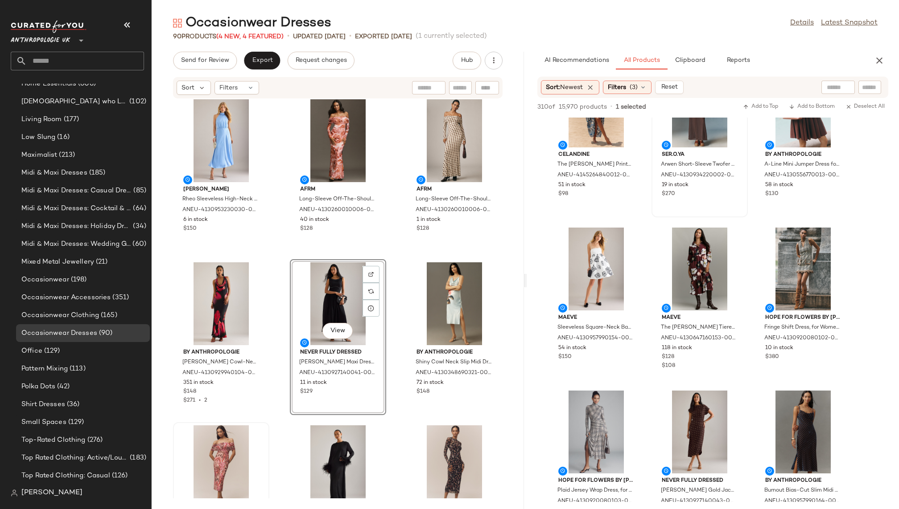
scroll to position [497, 0]
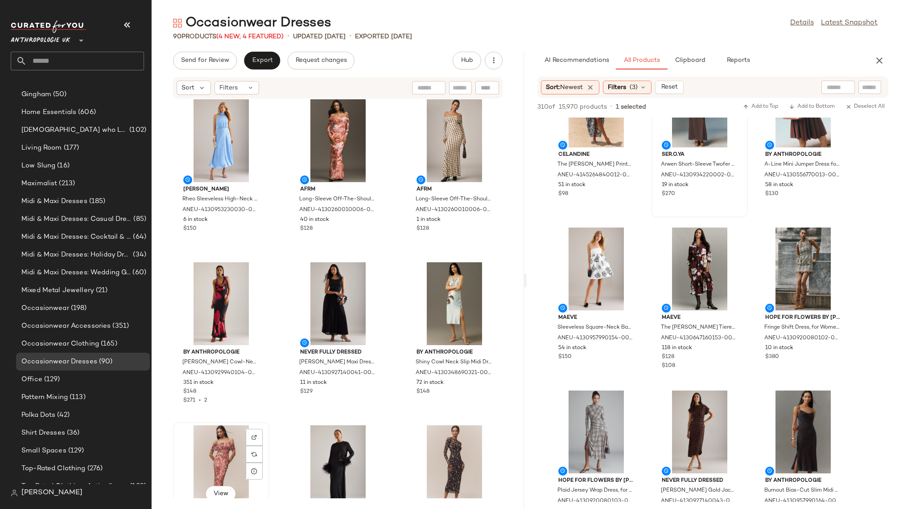
click at [212, 451] on div "View" at bounding box center [221, 467] width 90 height 83
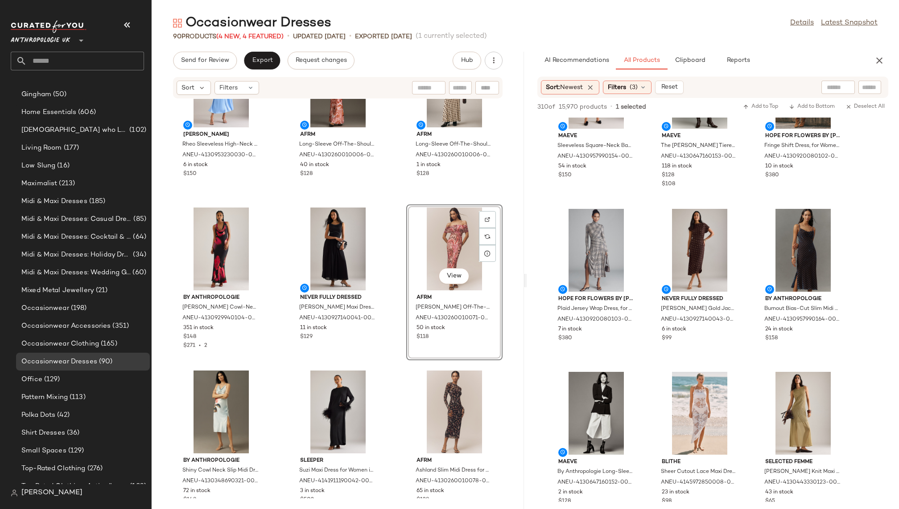
scroll to position [246, 0]
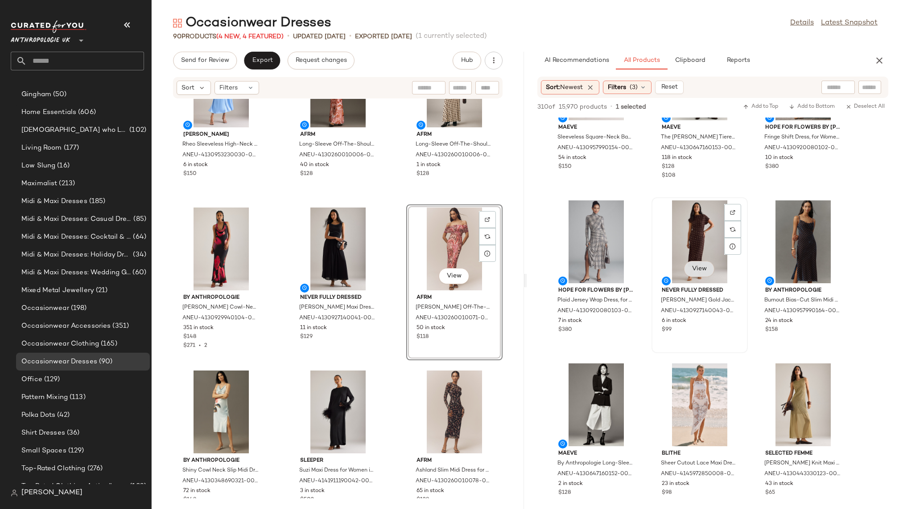
click at [703, 268] on span "View" at bounding box center [698, 269] width 15 height 7
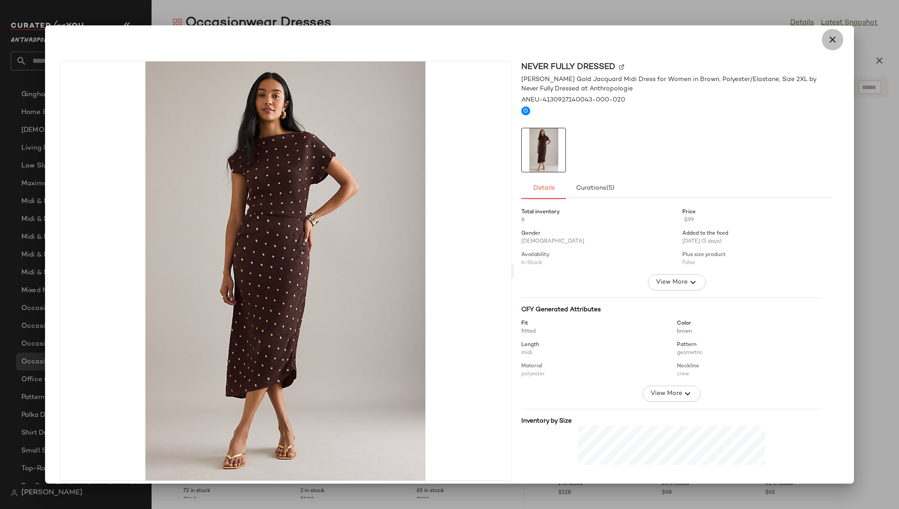
click at [829, 40] on icon "button" at bounding box center [832, 39] width 11 height 11
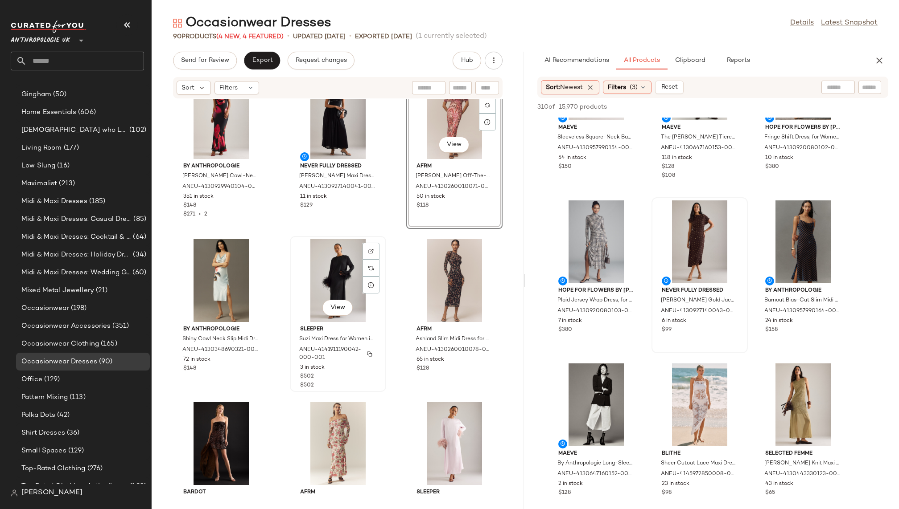
scroll to position [523, 0]
click at [319, 455] on div "View" at bounding box center [338, 444] width 90 height 83
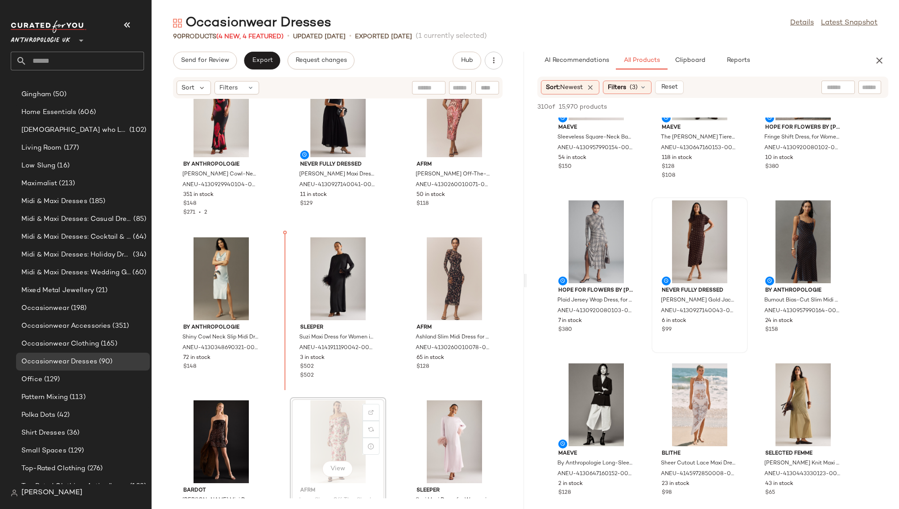
scroll to position [528, 0]
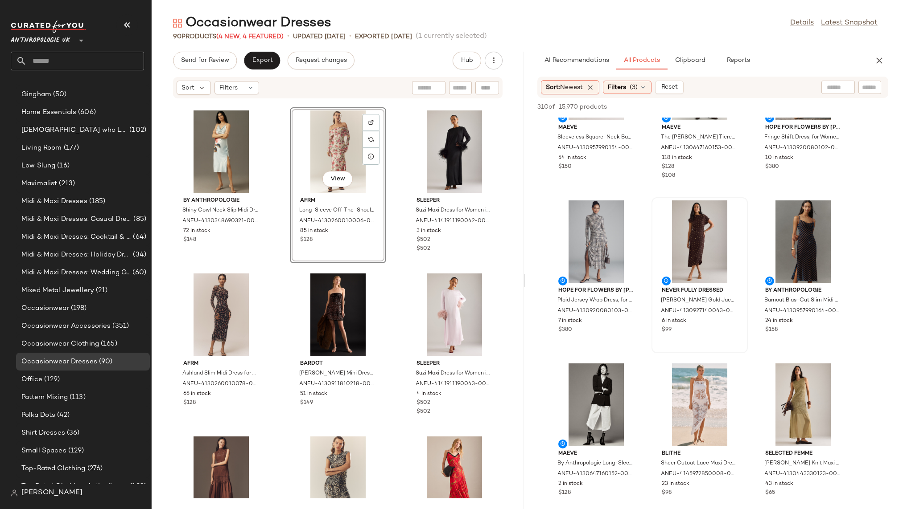
scroll to position [655, 0]
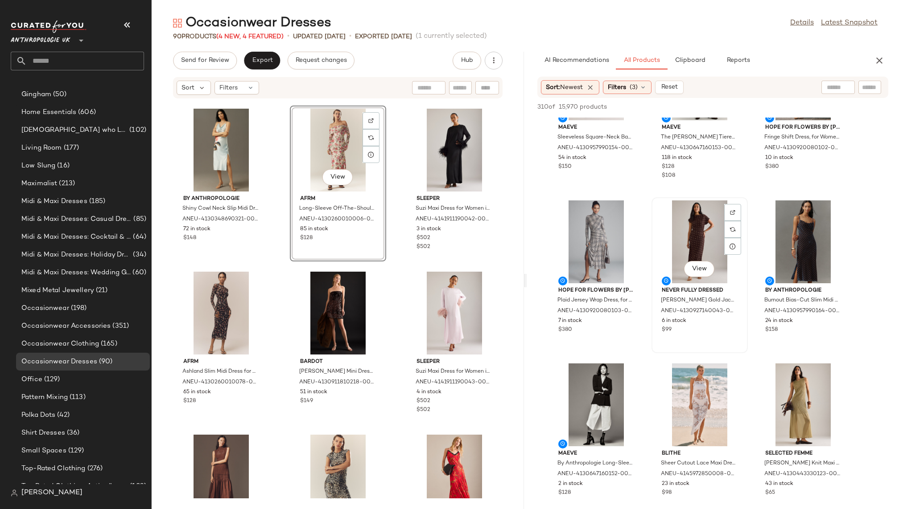
click at [680, 241] on div "View" at bounding box center [699, 242] width 90 height 83
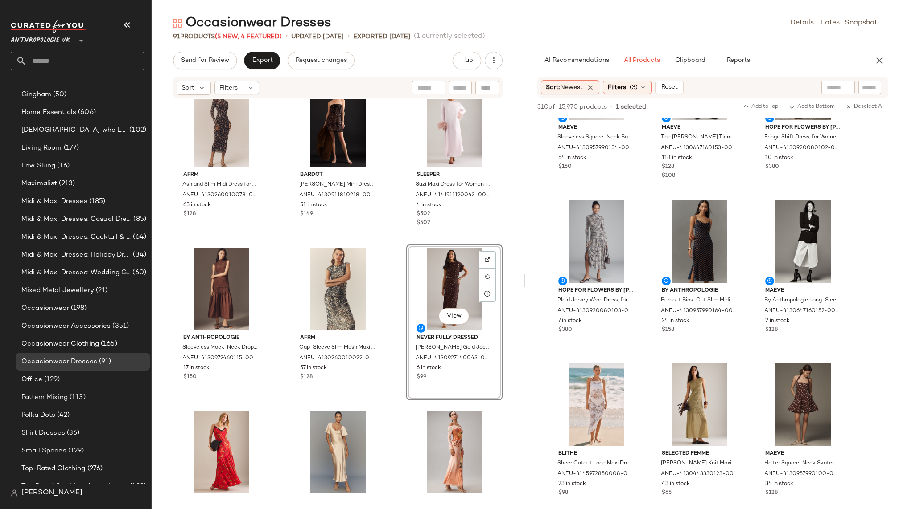
scroll to position [876, 0]
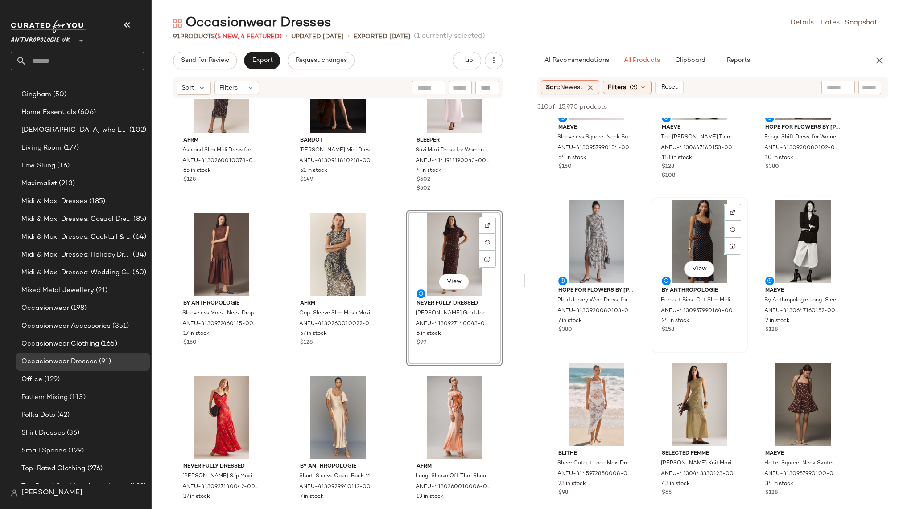
click at [693, 229] on div "View" at bounding box center [699, 242] width 90 height 83
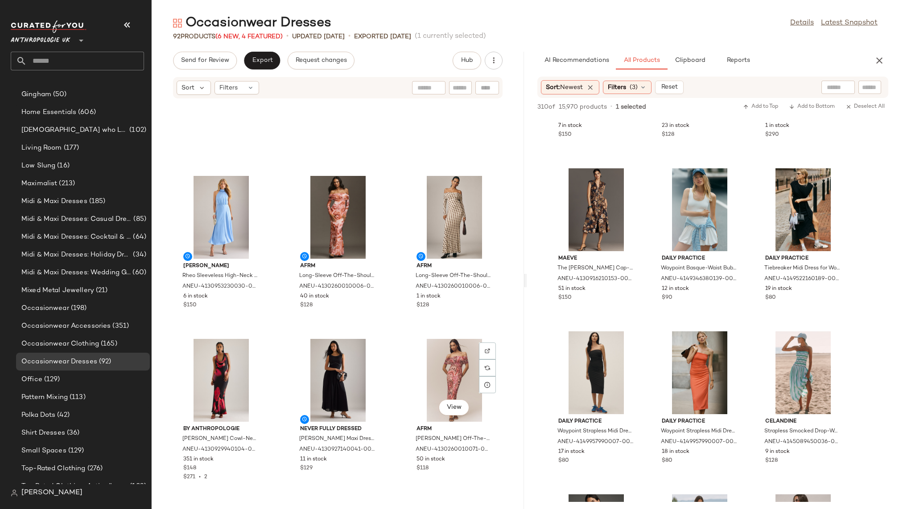
scroll to position [0, 0]
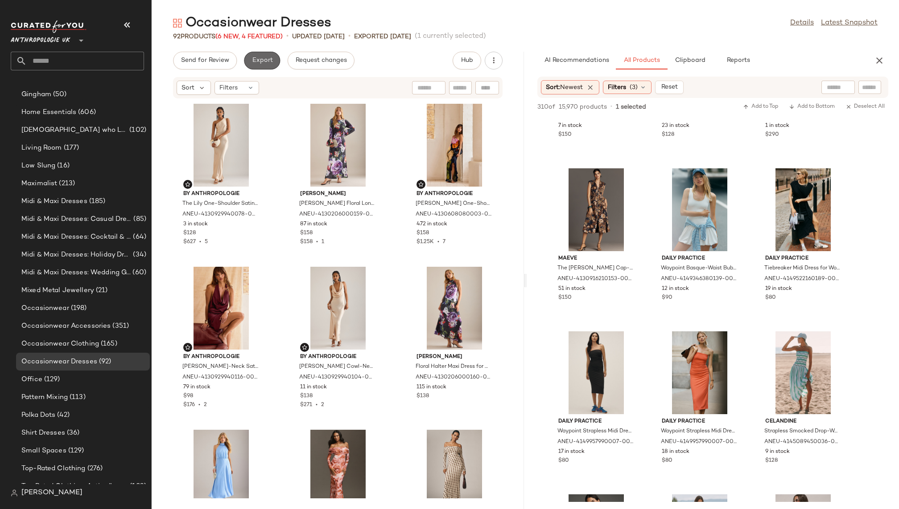
click at [268, 59] on span "Export" at bounding box center [261, 60] width 21 height 7
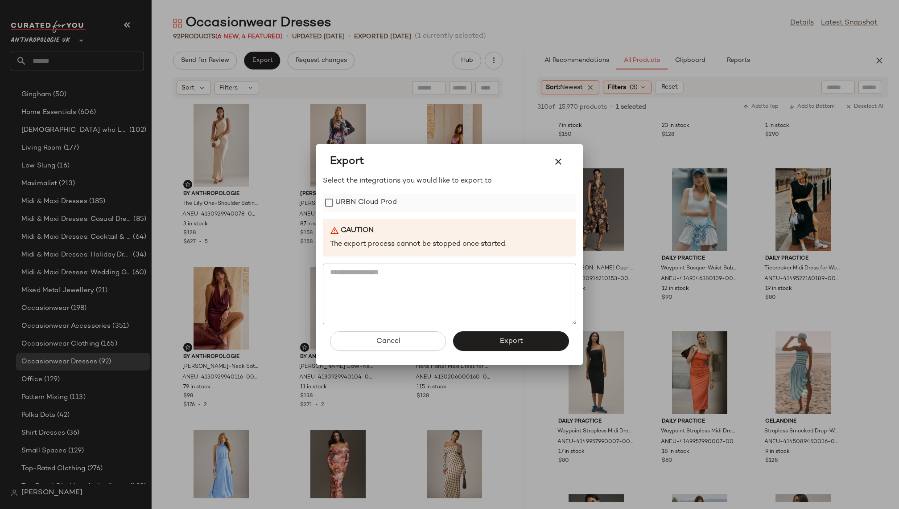
click at [359, 198] on label "URBN Cloud Prod" at bounding box center [366, 203] width 62 height 18
click at [493, 340] on button "Export" at bounding box center [511, 342] width 116 height 20
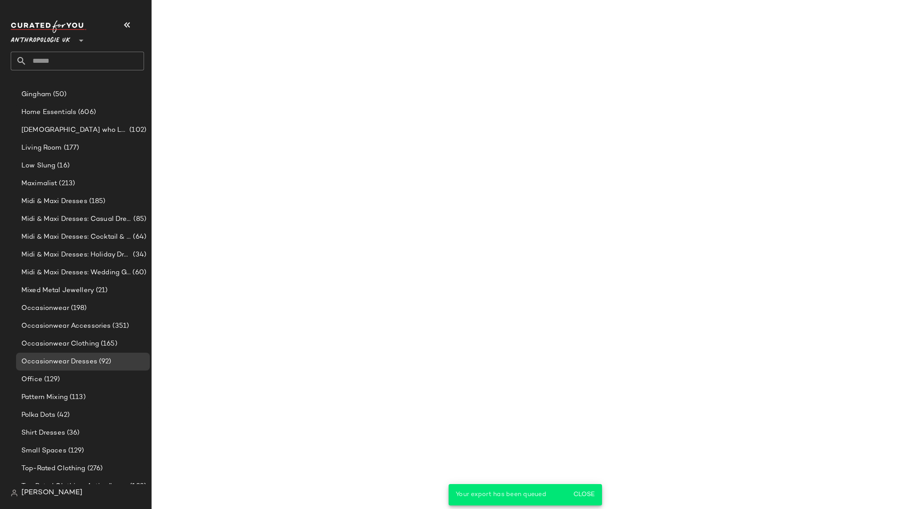
scroll to position [10067, 0]
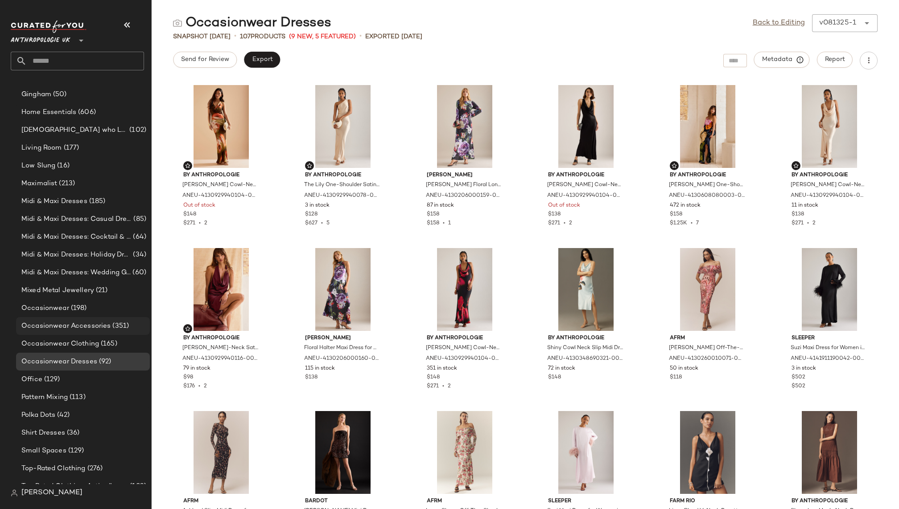
click at [99, 323] on span "Occasionwear Accessories" at bounding box center [65, 326] width 89 height 10
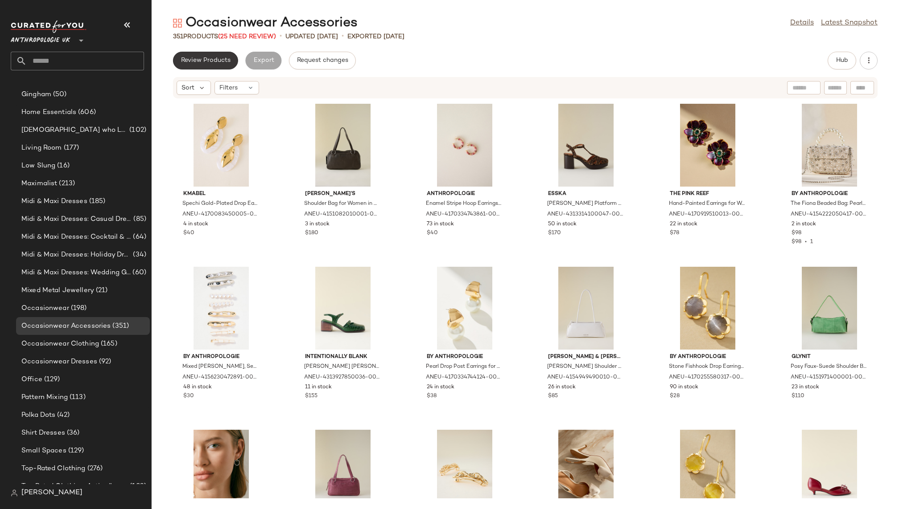
click at [217, 61] on span "Review Products" at bounding box center [206, 60] width 50 height 7
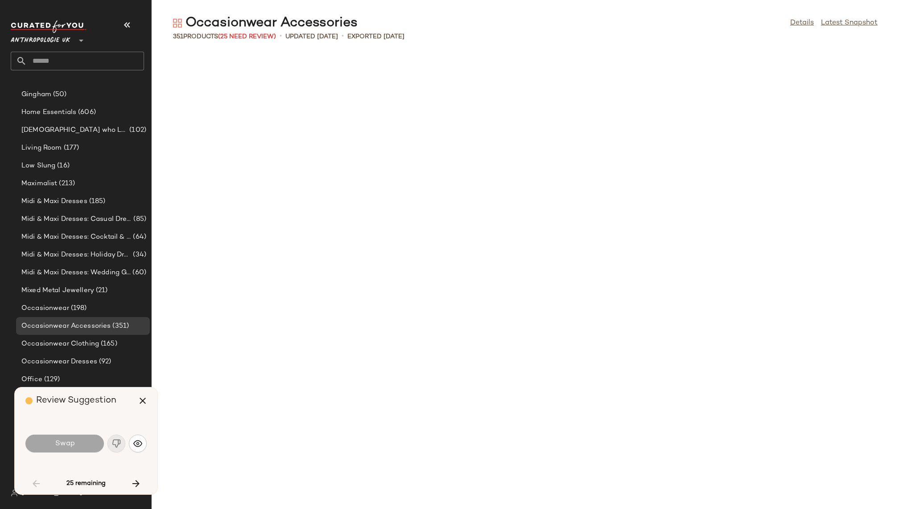
scroll to position [660, 0]
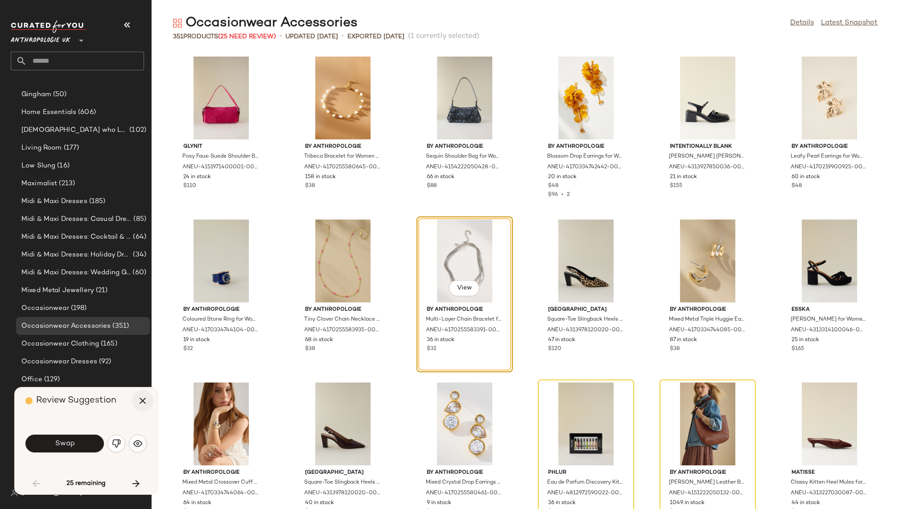
click at [144, 404] on icon "button" at bounding box center [142, 401] width 11 height 11
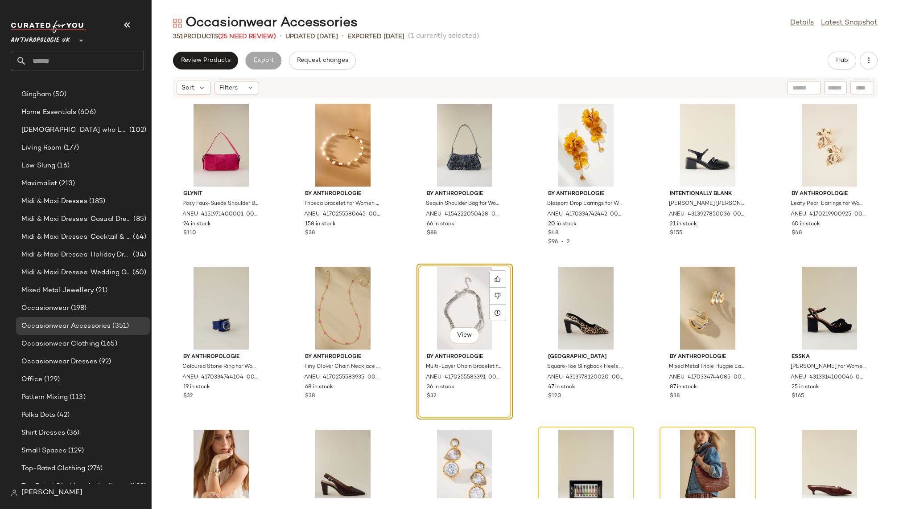
click at [432, 291] on div "View" at bounding box center [464, 308] width 90 height 83
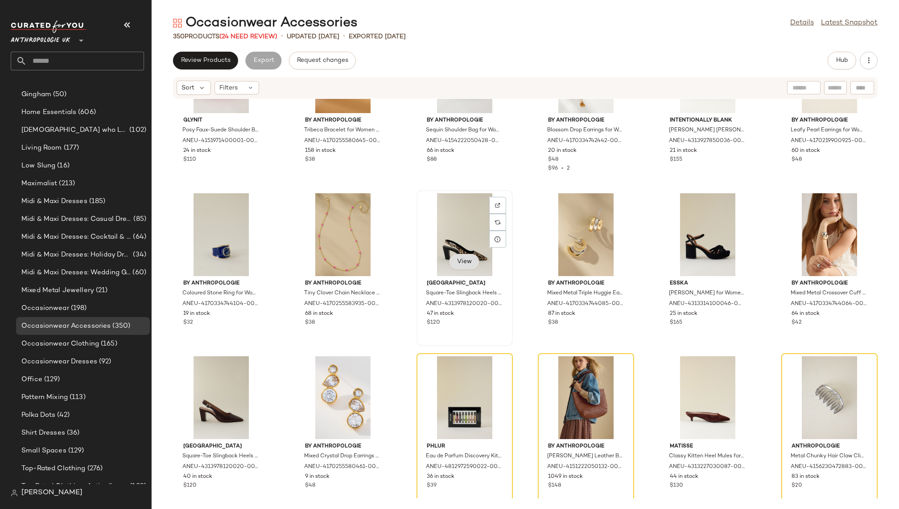
scroll to position [813, 0]
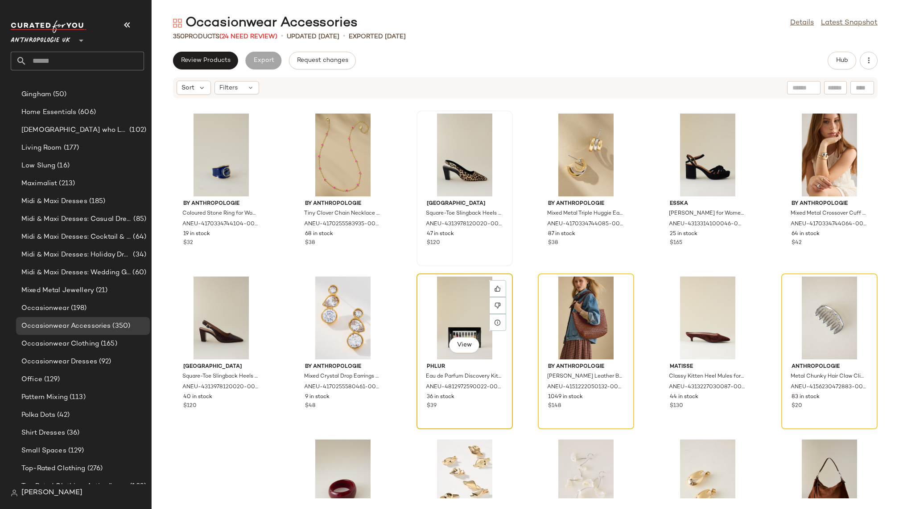
click at [453, 299] on div "View" at bounding box center [464, 318] width 90 height 83
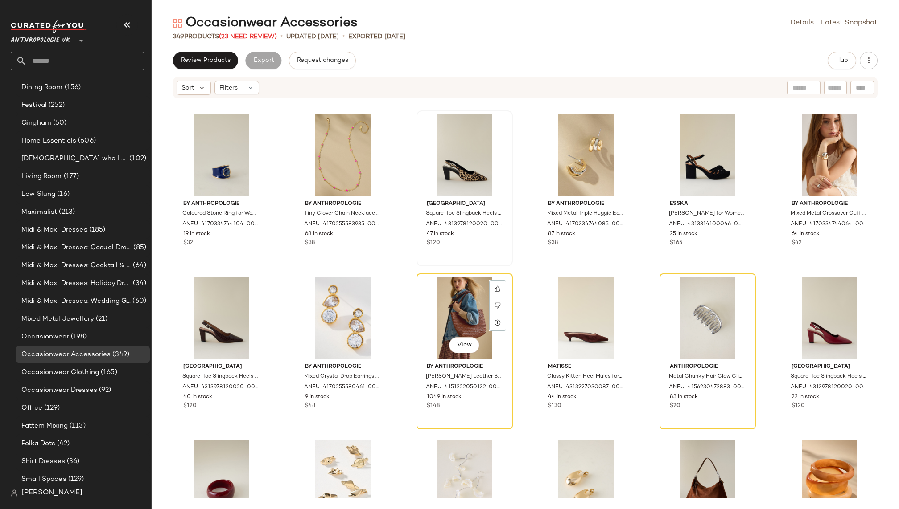
click at [453, 299] on div "View" at bounding box center [464, 318] width 90 height 83
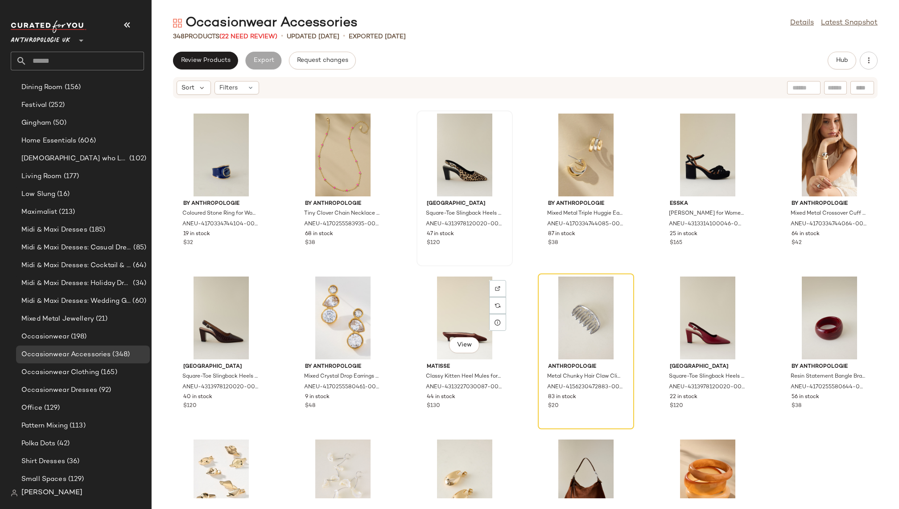
scroll to position [497, 0]
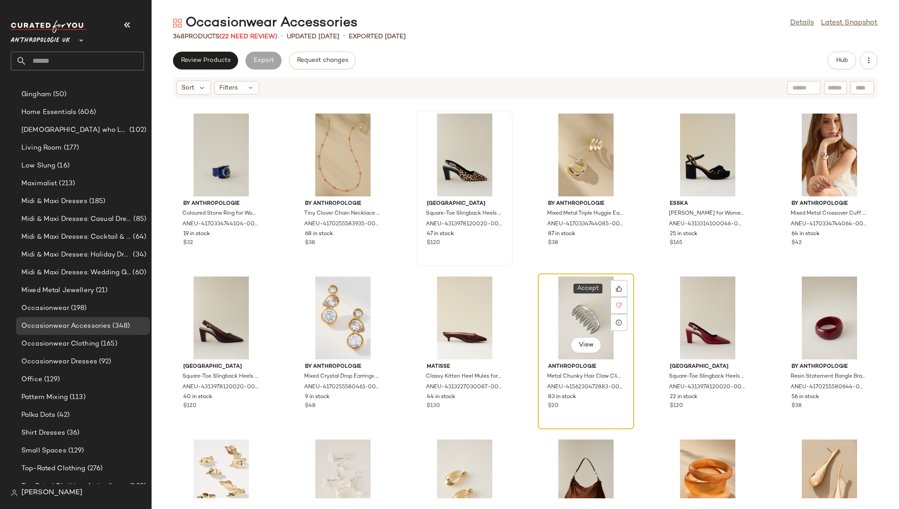
click at [560, 313] on div "View" at bounding box center [586, 318] width 90 height 83
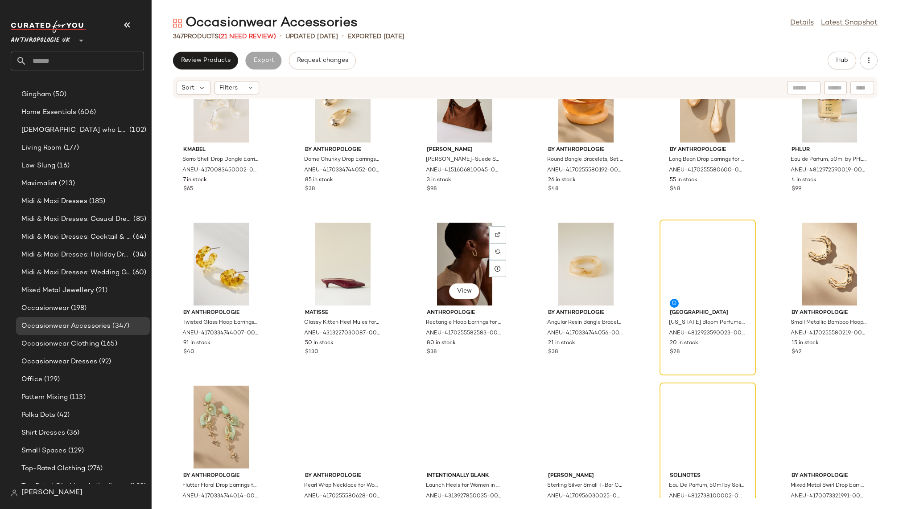
scroll to position [1196, 0]
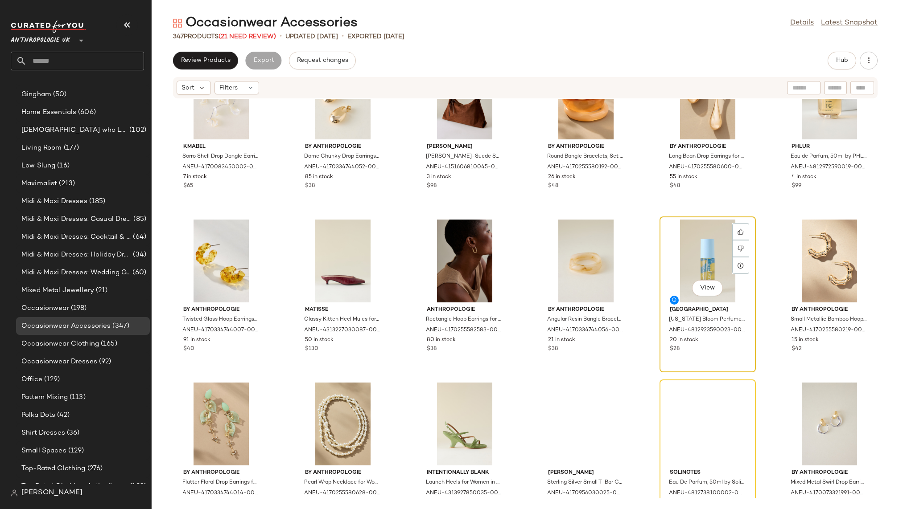
click at [690, 244] on div "View" at bounding box center [707, 261] width 90 height 83
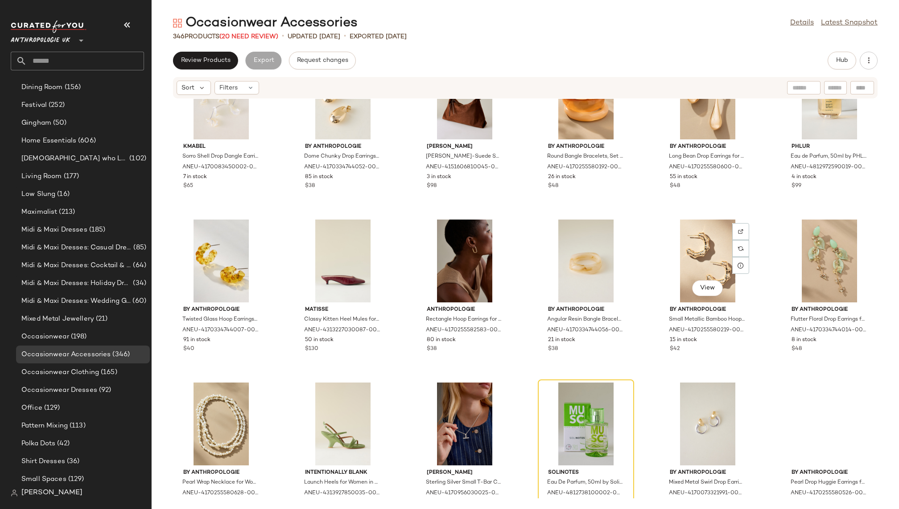
scroll to position [497, 0]
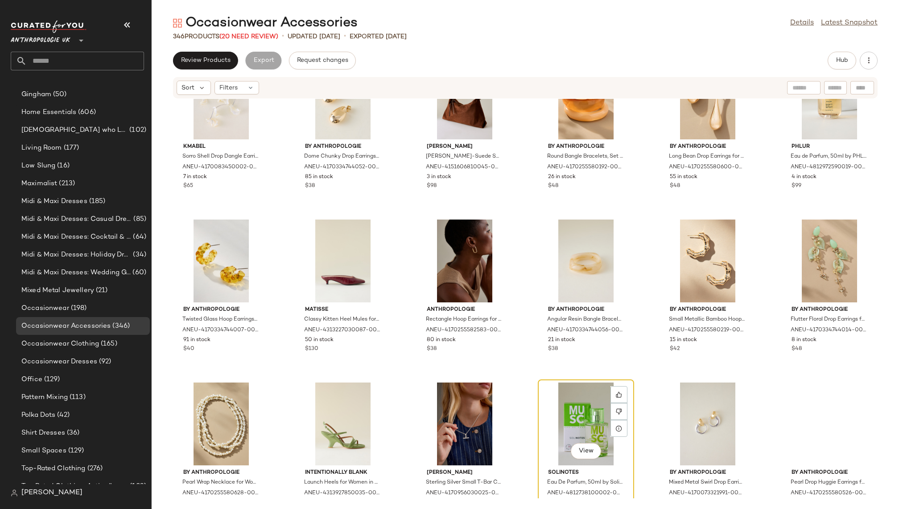
click at [567, 408] on div "View" at bounding box center [586, 424] width 90 height 83
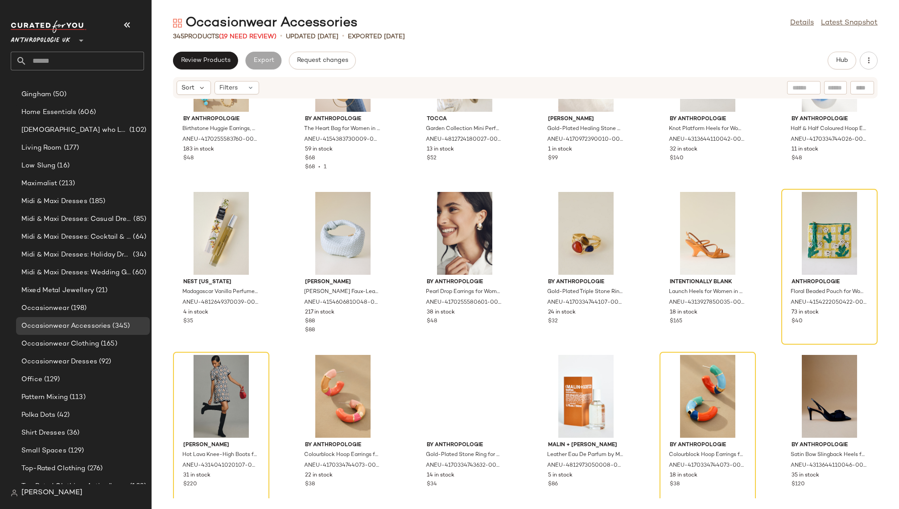
scroll to position [1890, 0]
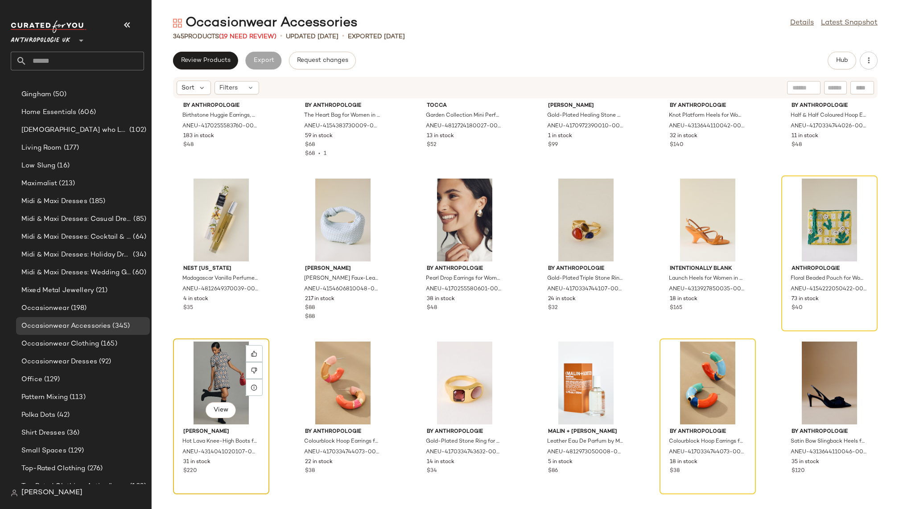
click at [198, 367] on div "View" at bounding box center [221, 383] width 90 height 83
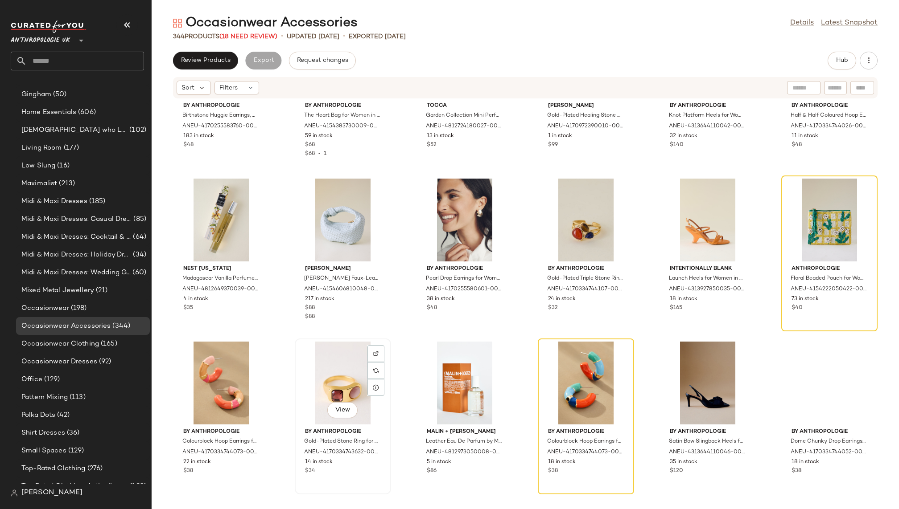
scroll to position [497, 0]
click at [534, 364] on div "By Anthropologie Birthstone Huggie Earrings, Set of 4 for Women in Blue, Gold/F…" at bounding box center [525, 299] width 747 height 400
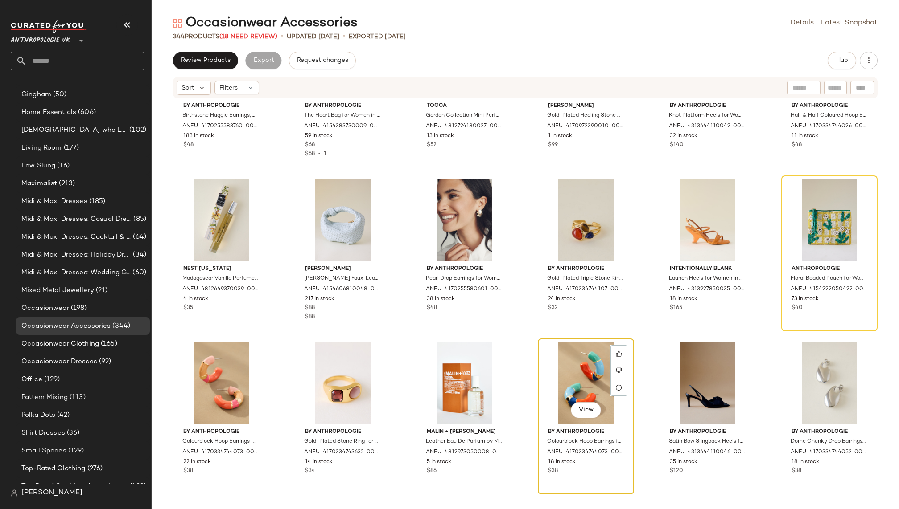
click at [557, 381] on div "View" at bounding box center [586, 383] width 90 height 83
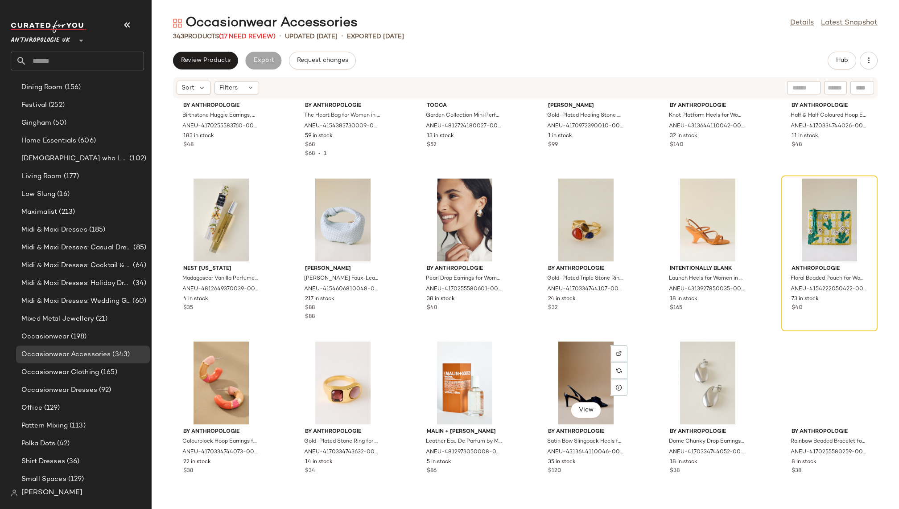
scroll to position [497, 0]
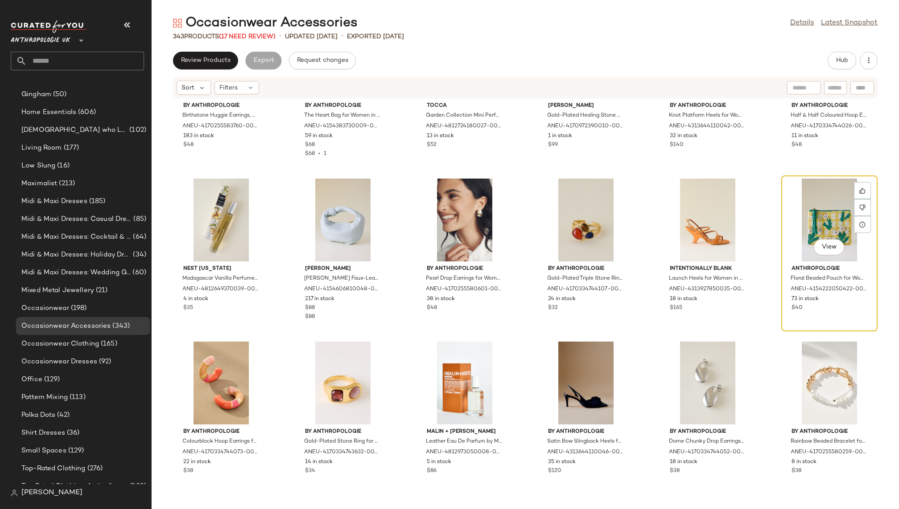
click at [819, 213] on div "View" at bounding box center [829, 220] width 90 height 83
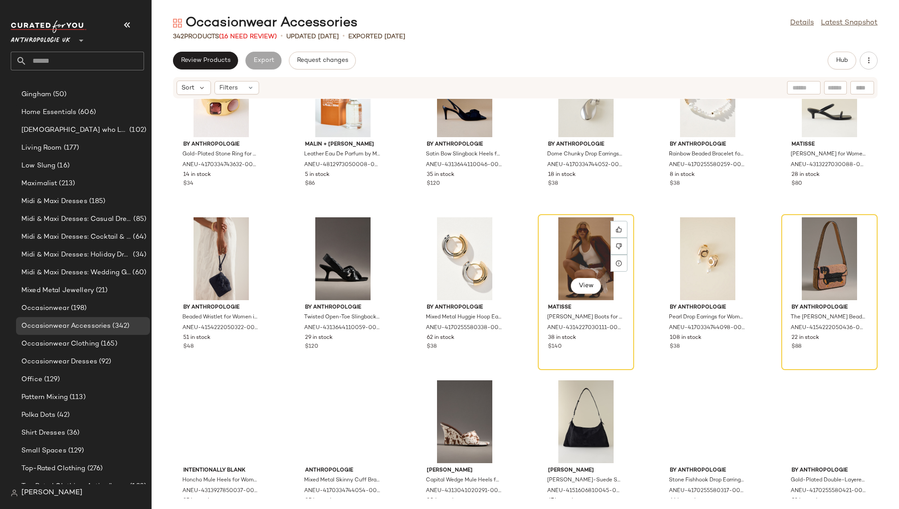
scroll to position [2180, 0]
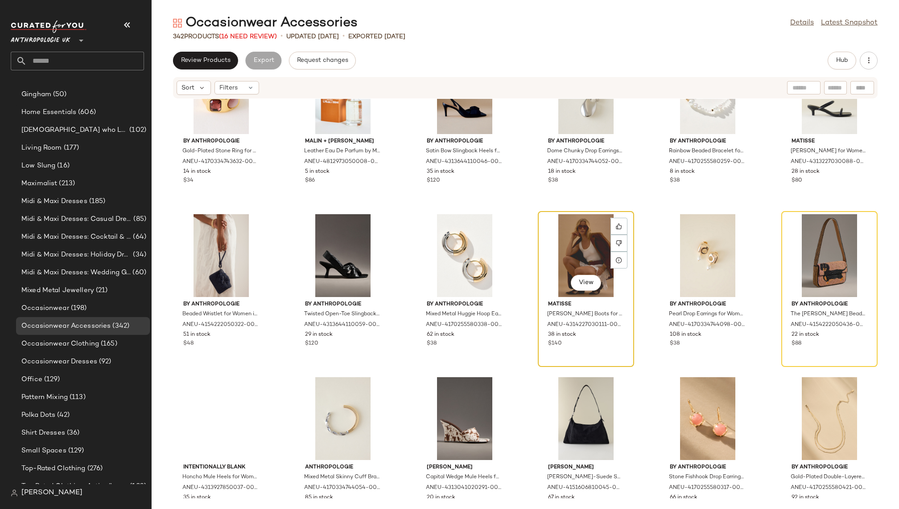
click at [565, 242] on div "View" at bounding box center [586, 255] width 90 height 83
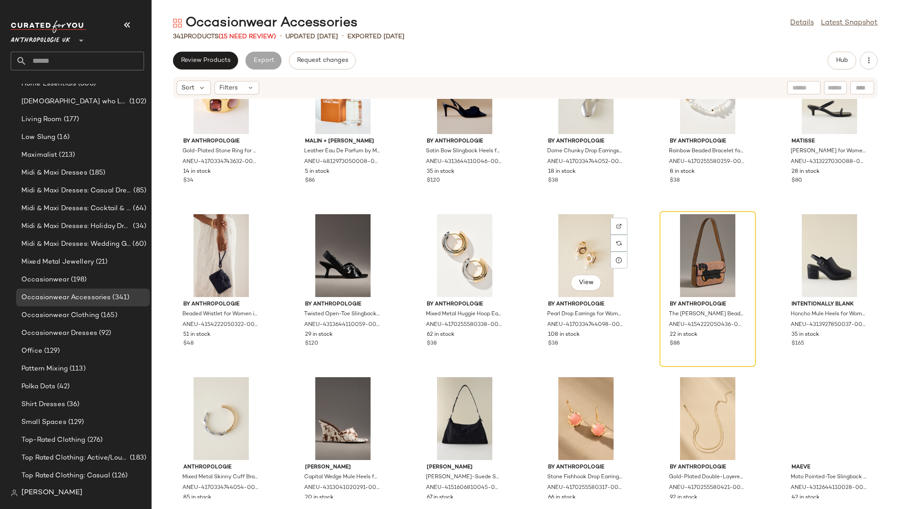
scroll to position [497, 0]
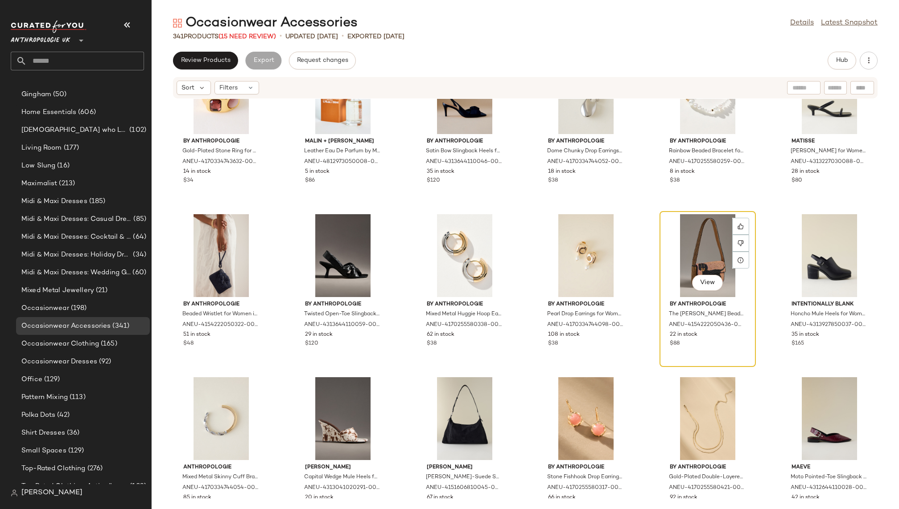
click at [670, 244] on div "View" at bounding box center [707, 255] width 90 height 83
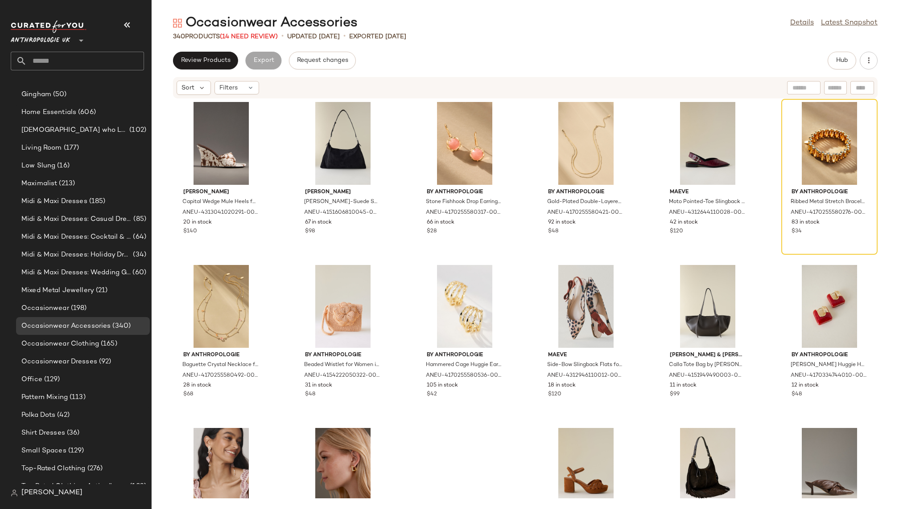
scroll to position [2468, 0]
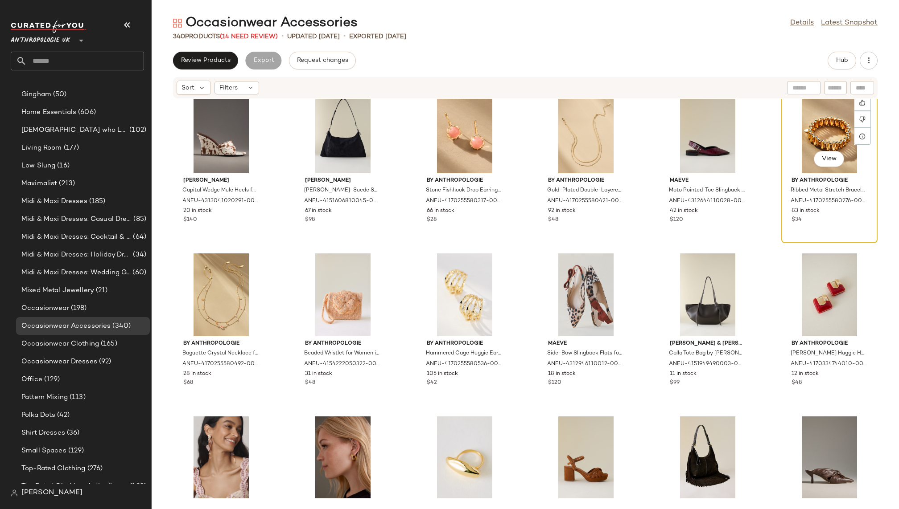
click at [786, 138] on div "View" at bounding box center [829, 131] width 90 height 83
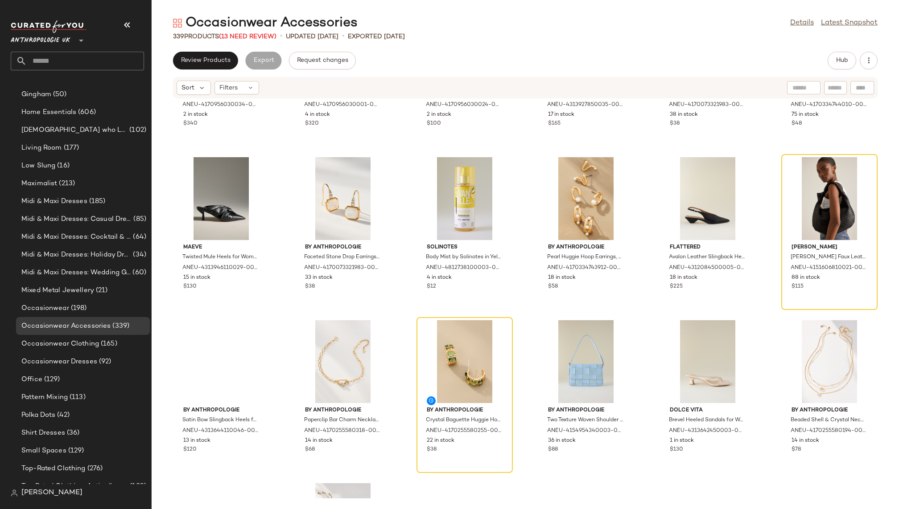
scroll to position [3222, 0]
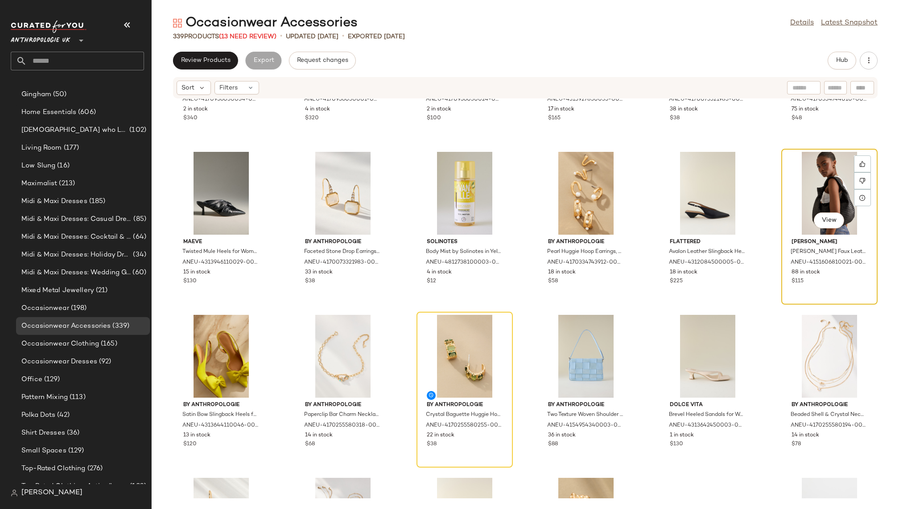
click at [788, 191] on div "View" at bounding box center [829, 193] width 90 height 83
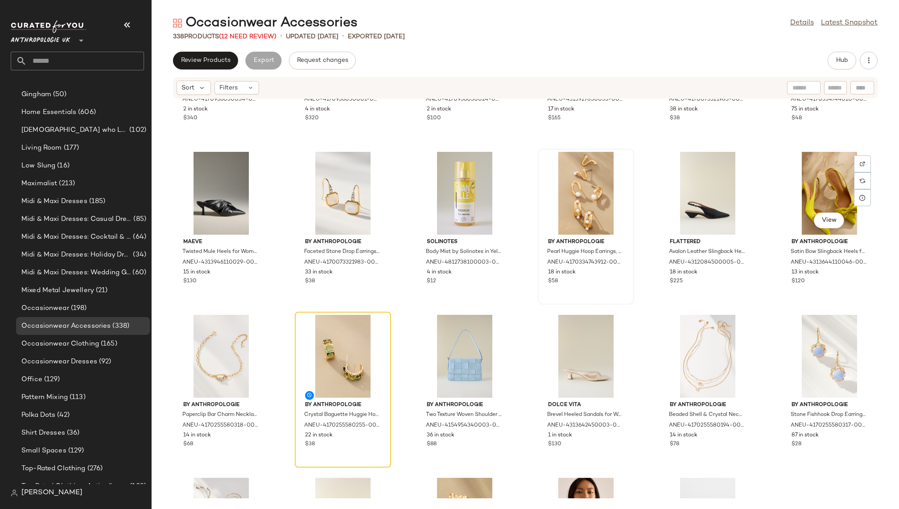
scroll to position [497, 0]
click at [332, 355] on div "View" at bounding box center [343, 356] width 90 height 83
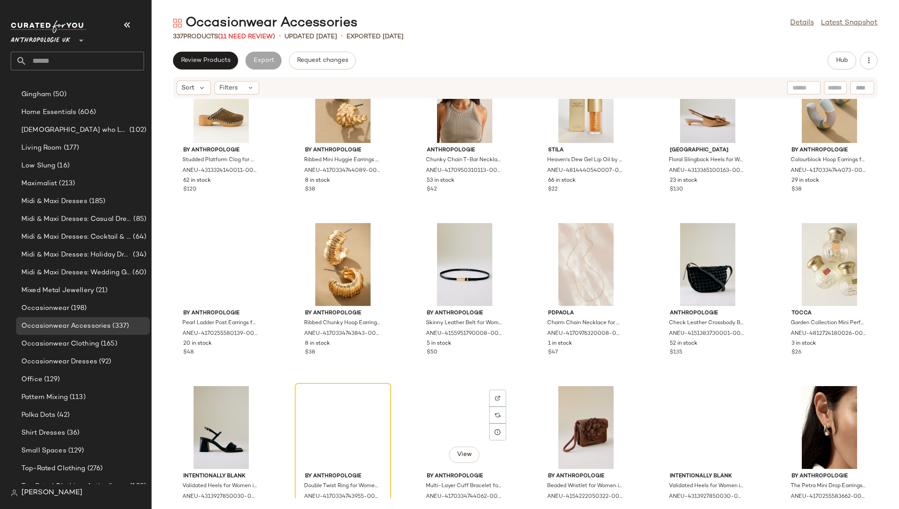
scroll to position [3664, 0]
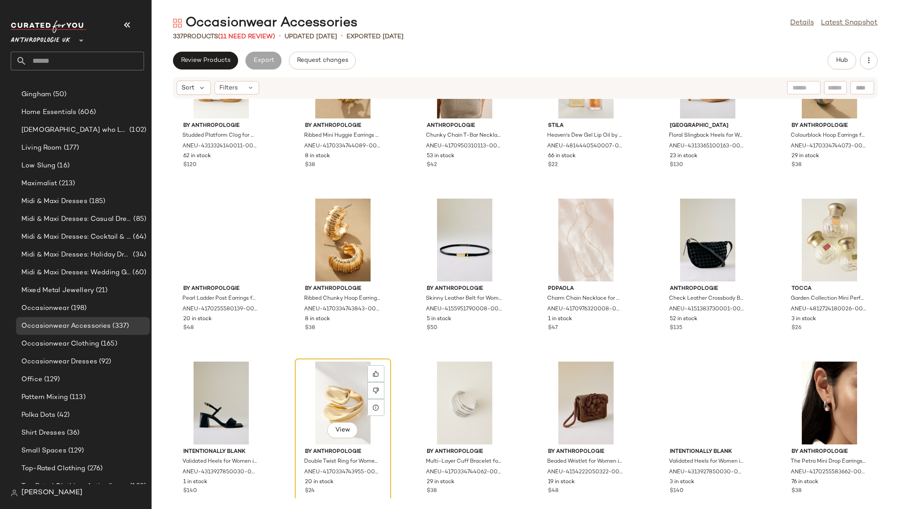
click at [335, 397] on div "View" at bounding box center [343, 403] width 90 height 83
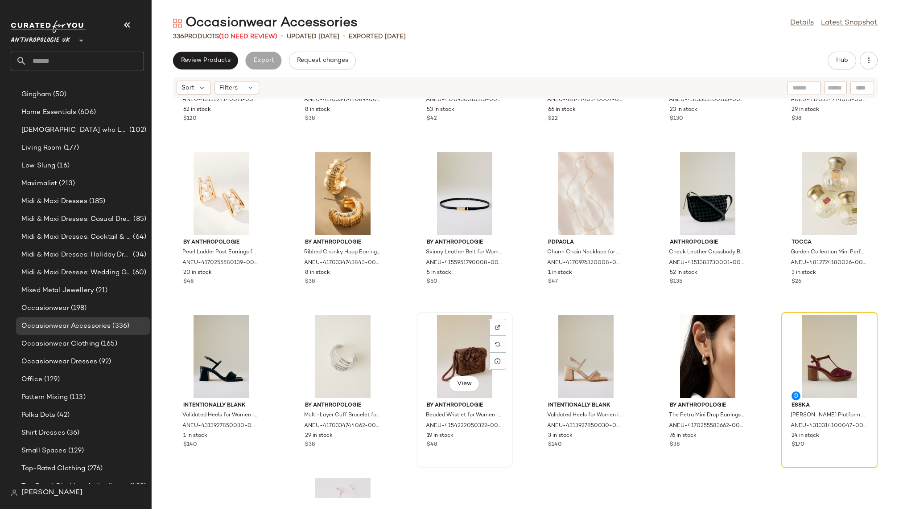
scroll to position [3723, 0]
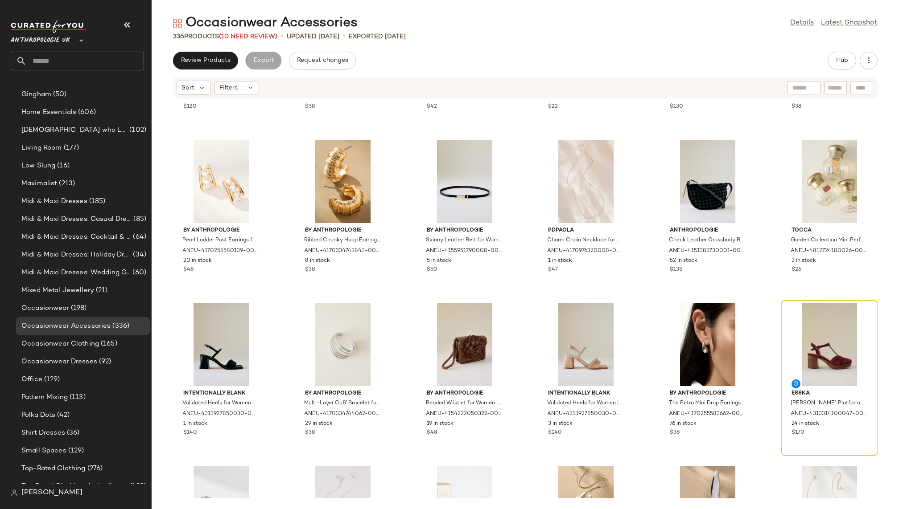
click at [774, 326] on div "By Anthropologie Studded Platform Clog for Women in Beige, Leather, Size 38 by …" at bounding box center [525, 299] width 747 height 400
click at [784, 326] on div "View" at bounding box center [829, 345] width 90 height 83
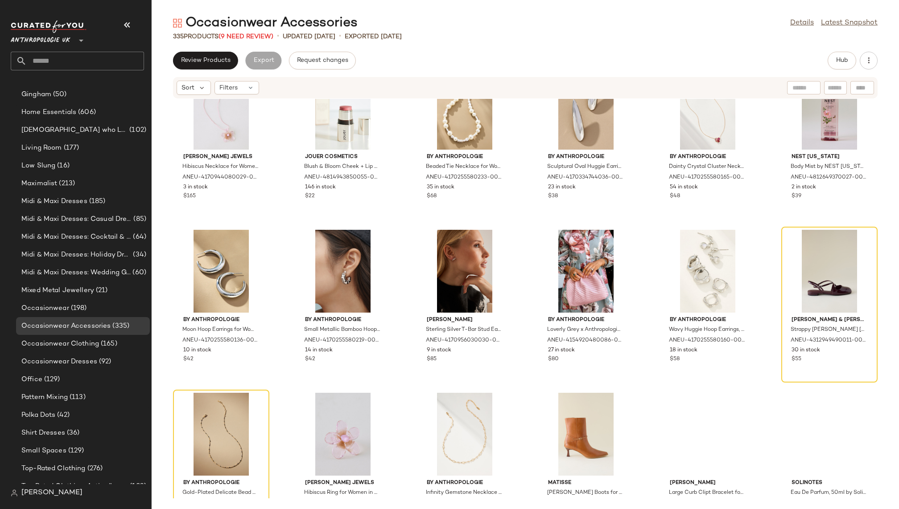
scroll to position [4135, 0]
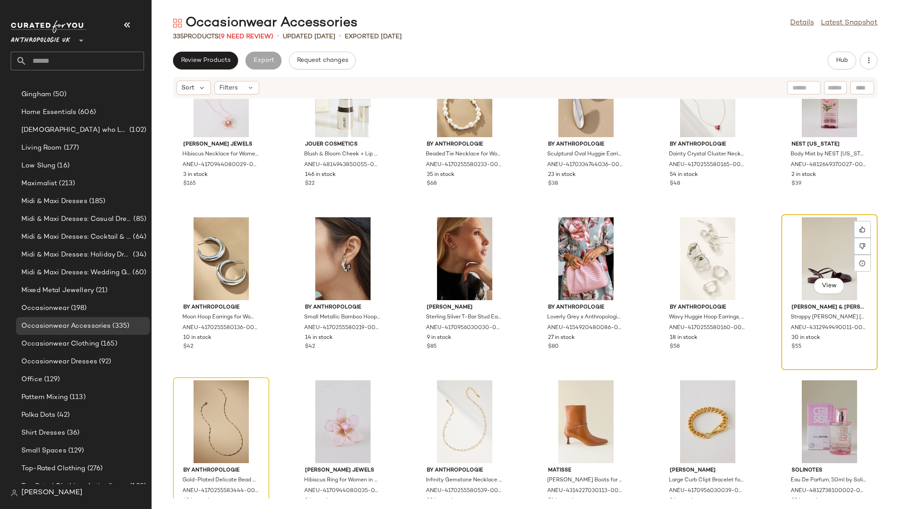
click at [793, 255] on div "View" at bounding box center [829, 259] width 90 height 83
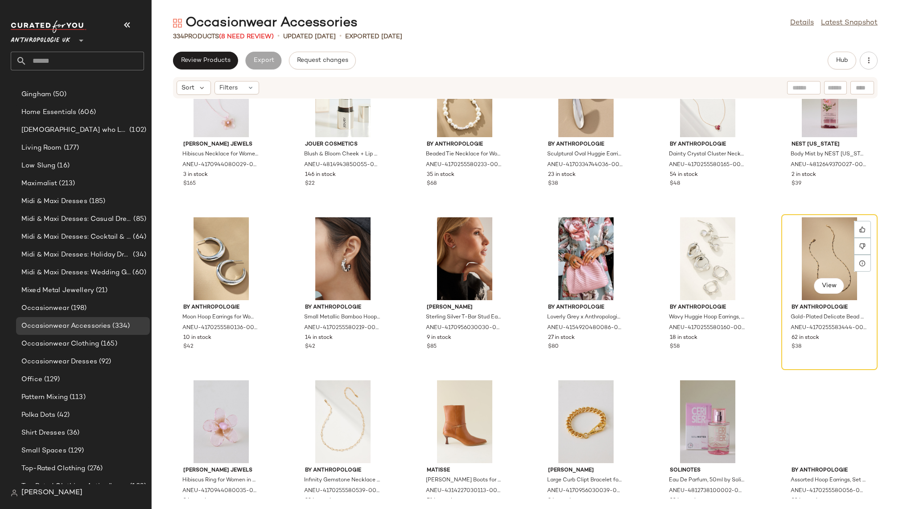
click at [793, 255] on div "View" at bounding box center [829, 259] width 90 height 83
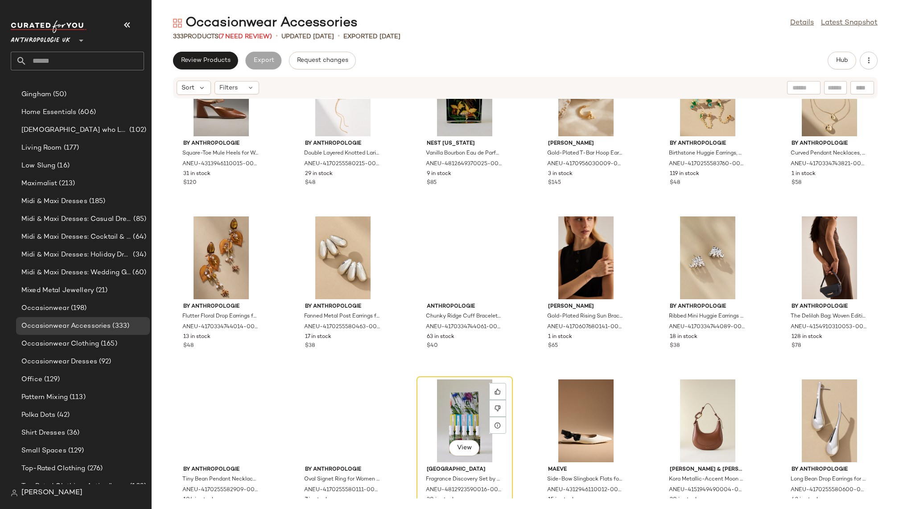
scroll to position [4973, 0]
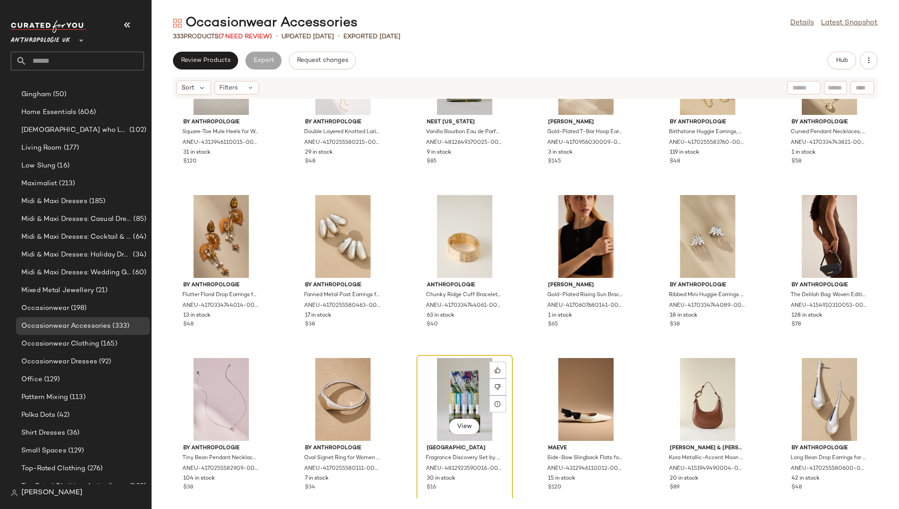
click at [448, 378] on div "View" at bounding box center [464, 399] width 90 height 83
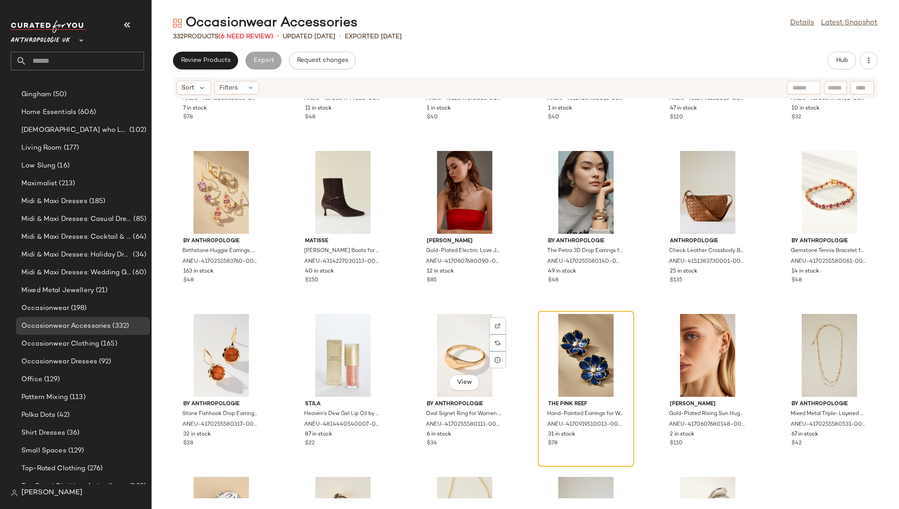
scroll to position [5842, 0]
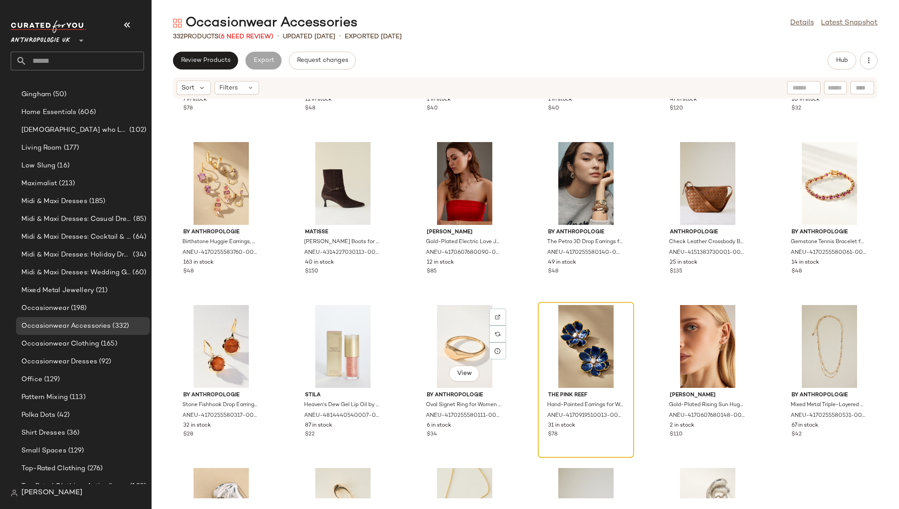
click at [541, 337] on div at bounding box center [586, 346] width 90 height 83
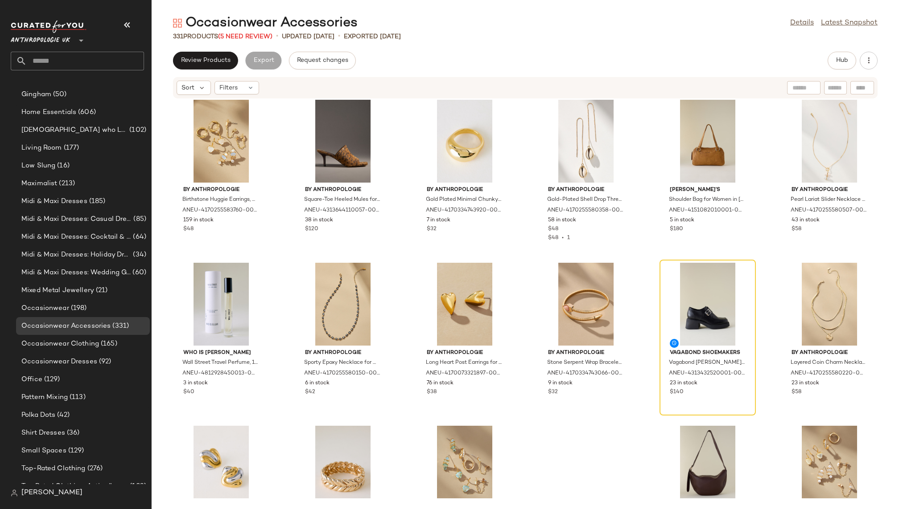
scroll to position [6884, 0]
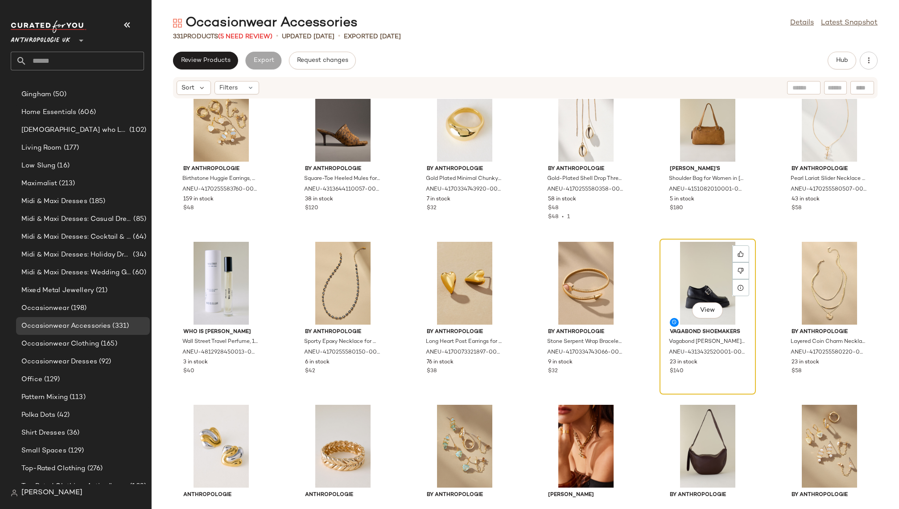
click at [671, 265] on div "View" at bounding box center [707, 283] width 90 height 83
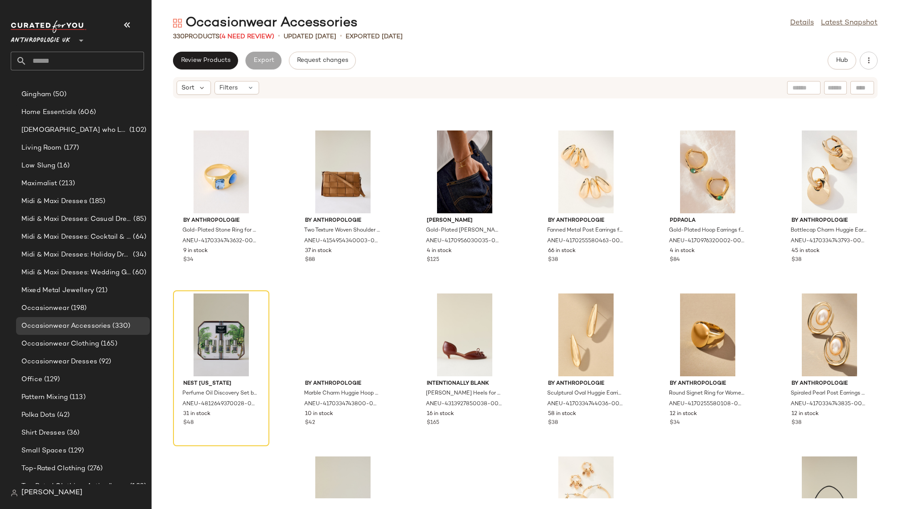
scroll to position [7349, 0]
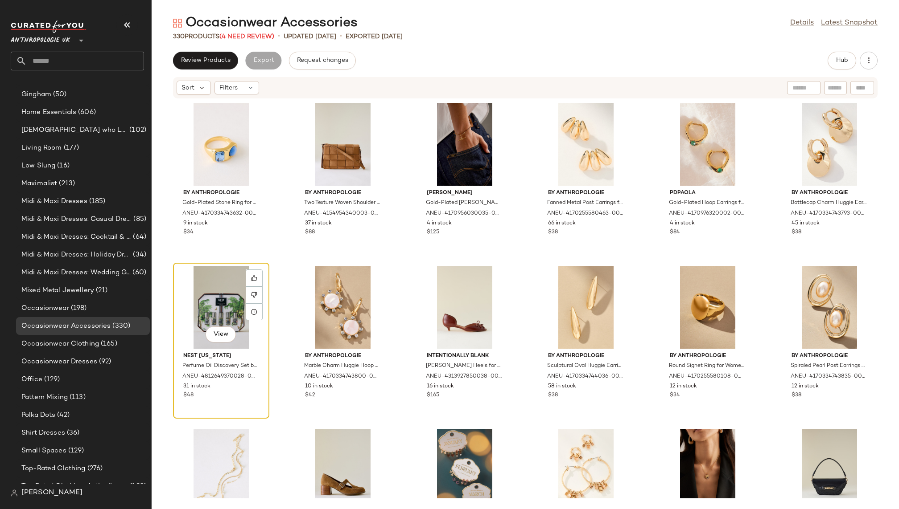
click at [221, 304] on div "View" at bounding box center [221, 307] width 90 height 83
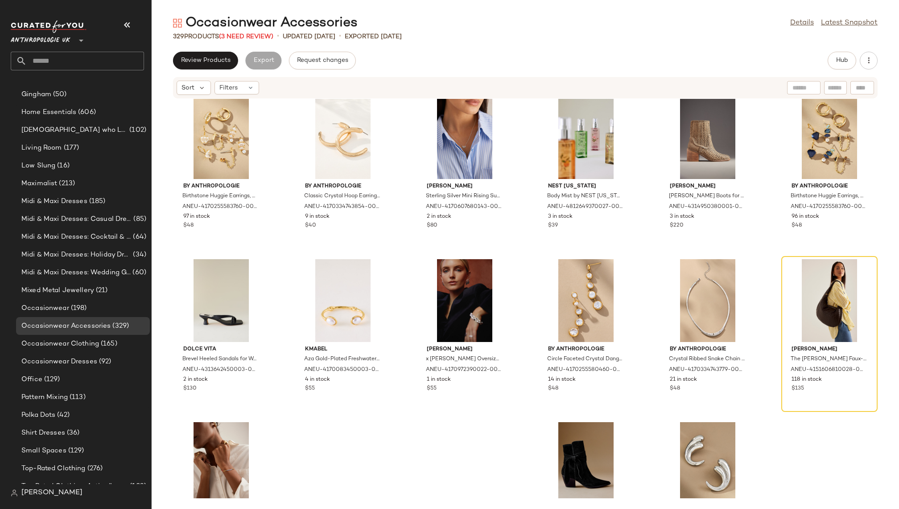
scroll to position [7858, 0]
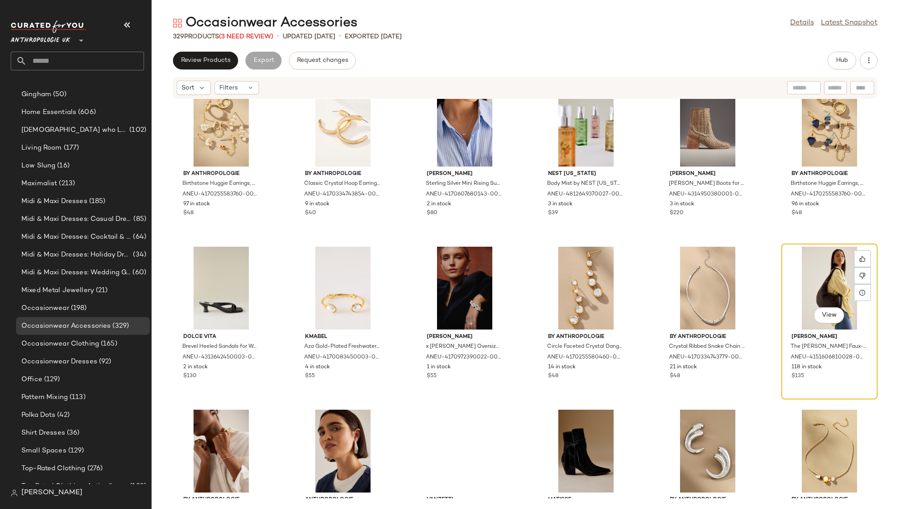
click at [791, 269] on div "View" at bounding box center [829, 288] width 90 height 83
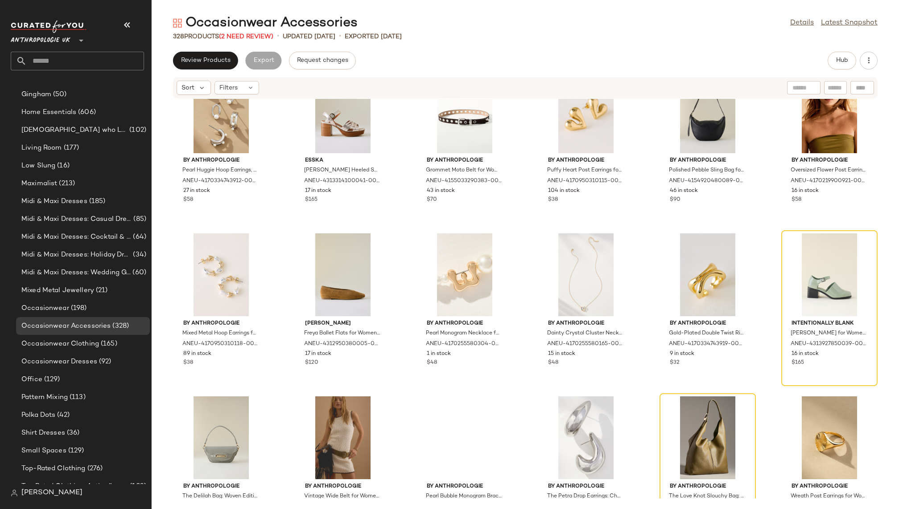
scroll to position [8391, 0]
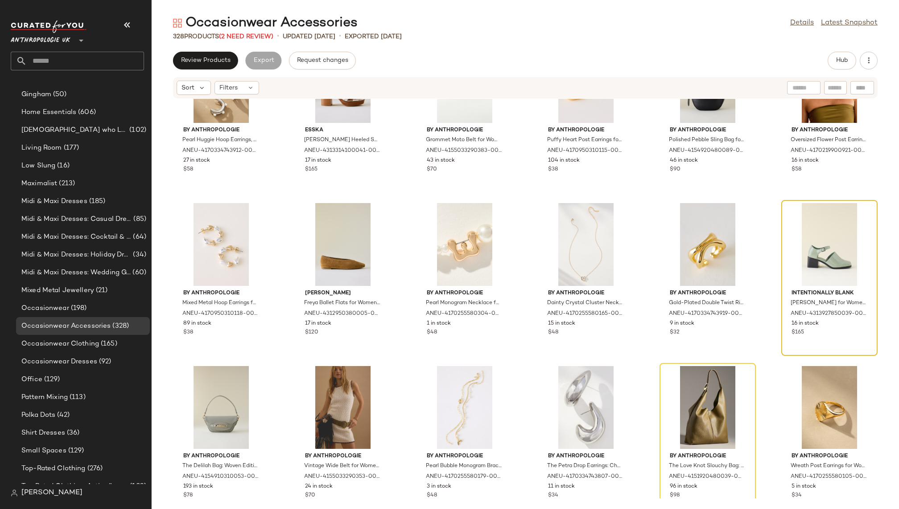
click at [795, 230] on div at bounding box center [829, 244] width 90 height 83
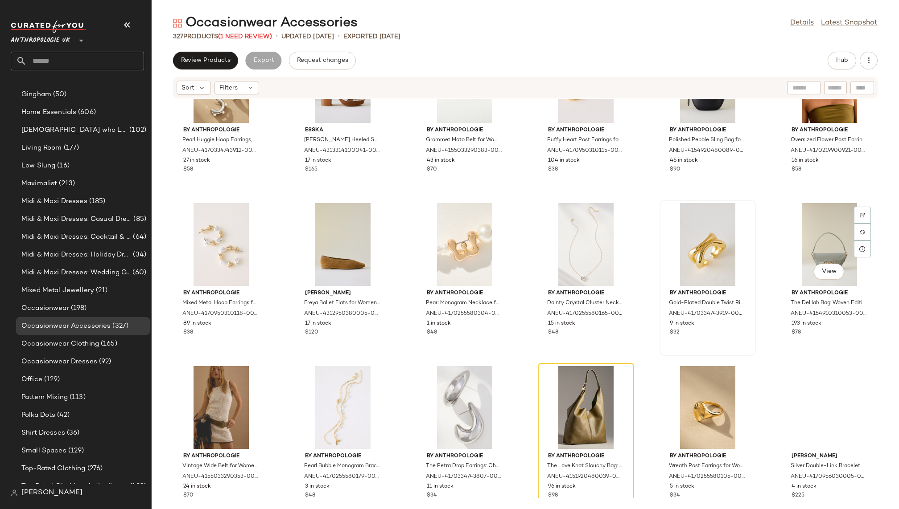
scroll to position [497, 0]
click at [581, 388] on div "View" at bounding box center [586, 407] width 90 height 83
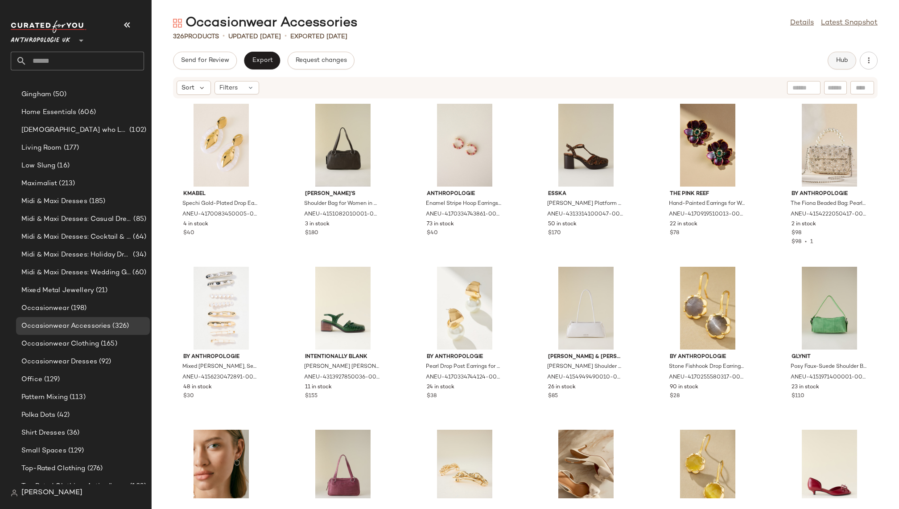
click at [838, 63] on span "Hub" at bounding box center [841, 60] width 12 height 7
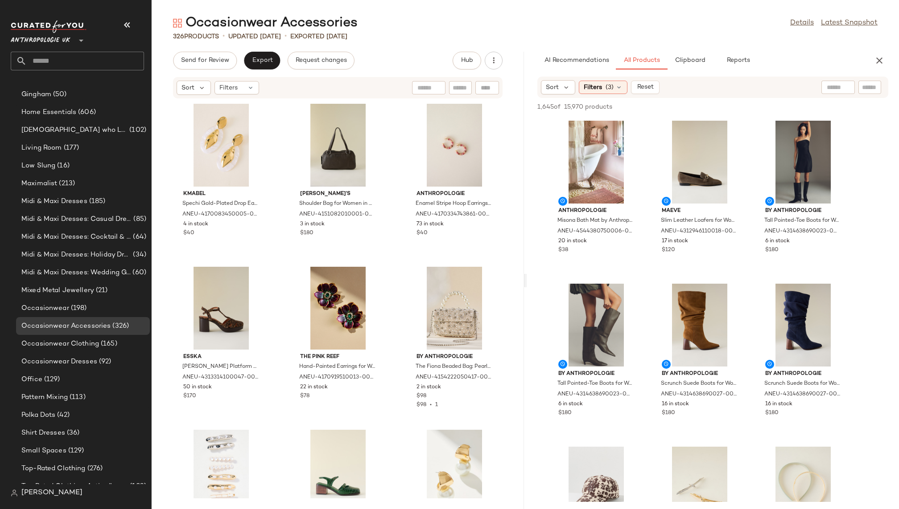
click at [599, 96] on div "Sort Filters (3) Reset" at bounding box center [712, 87] width 351 height 21
click at [604, 83] on div "Filters (3)" at bounding box center [603, 87] width 49 height 13
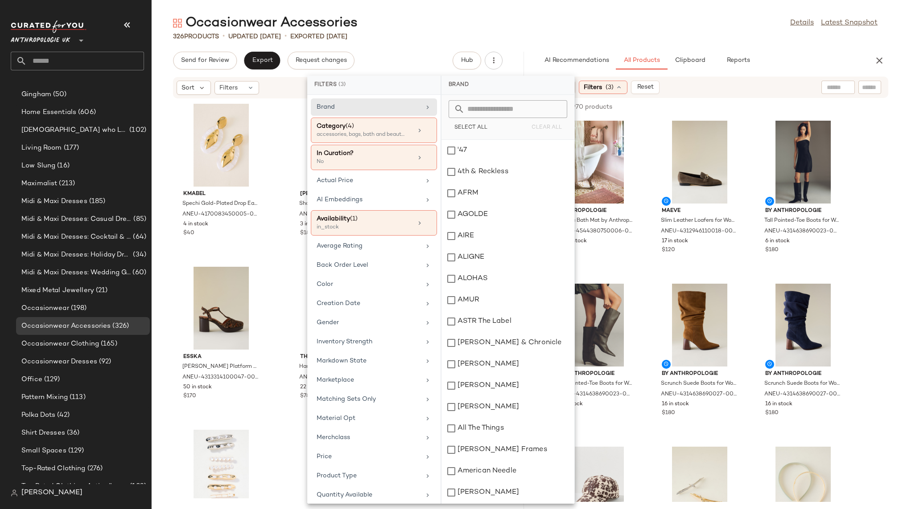
click at [604, 83] on div "Filters (3)" at bounding box center [603, 87] width 49 height 13
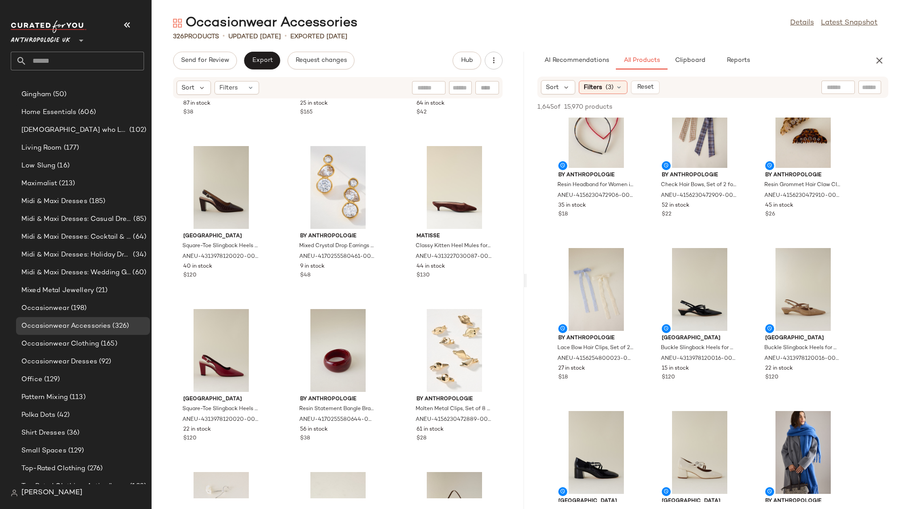
scroll to position [524, 0]
click at [428, 362] on div "View" at bounding box center [454, 350] width 90 height 83
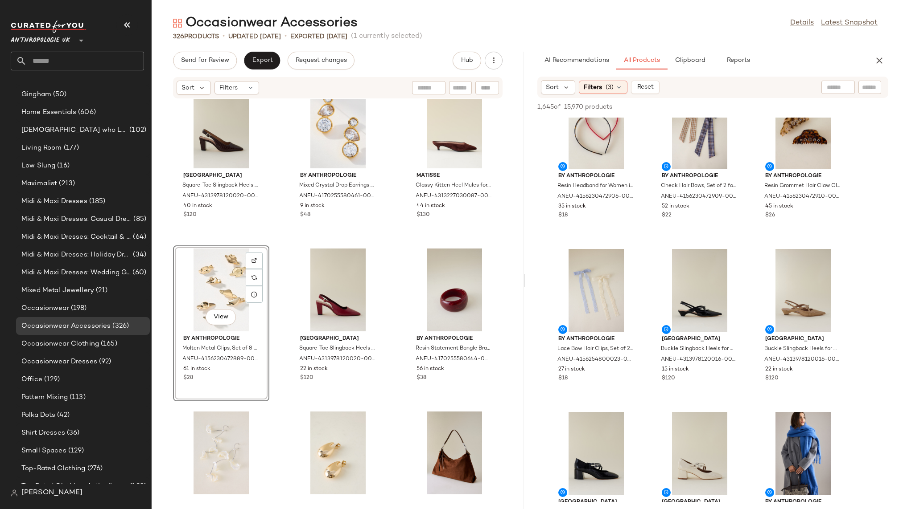
scroll to position [2023, 0]
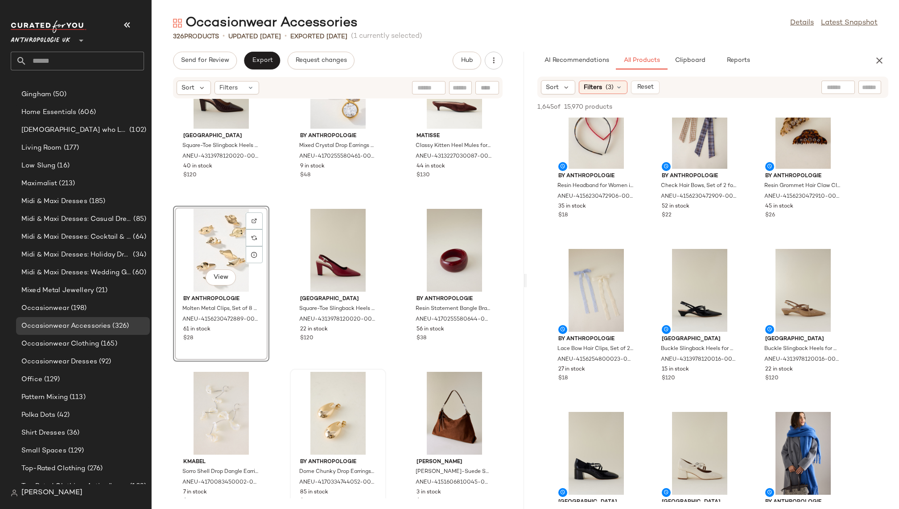
click at [308, 406] on div at bounding box center [338, 413] width 90 height 83
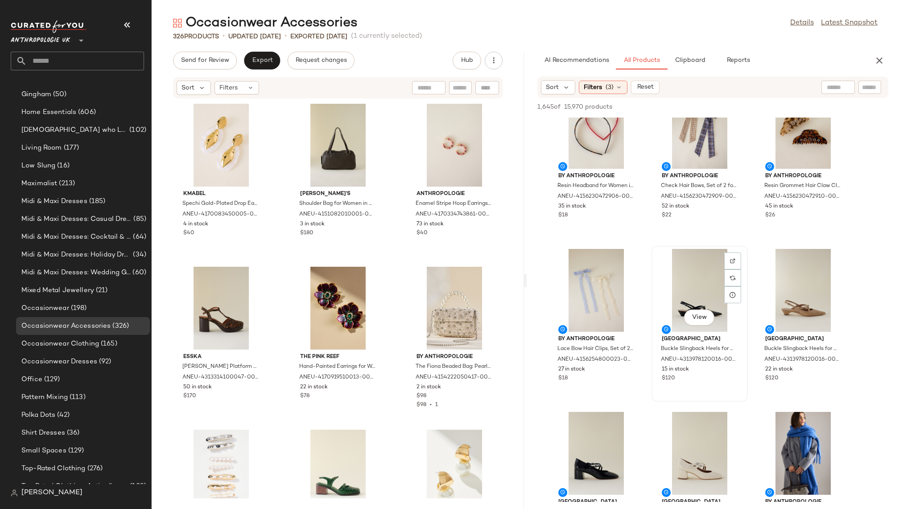
click at [668, 296] on div "View" at bounding box center [699, 290] width 90 height 83
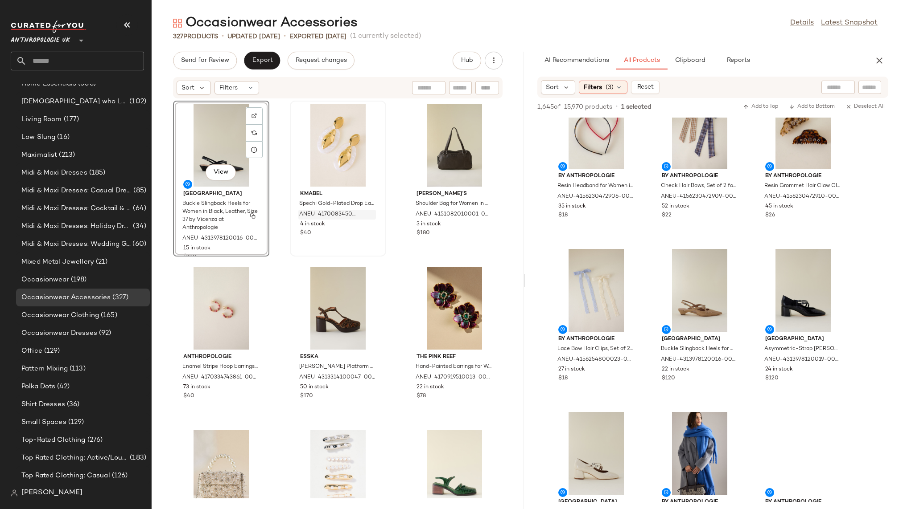
scroll to position [497, 0]
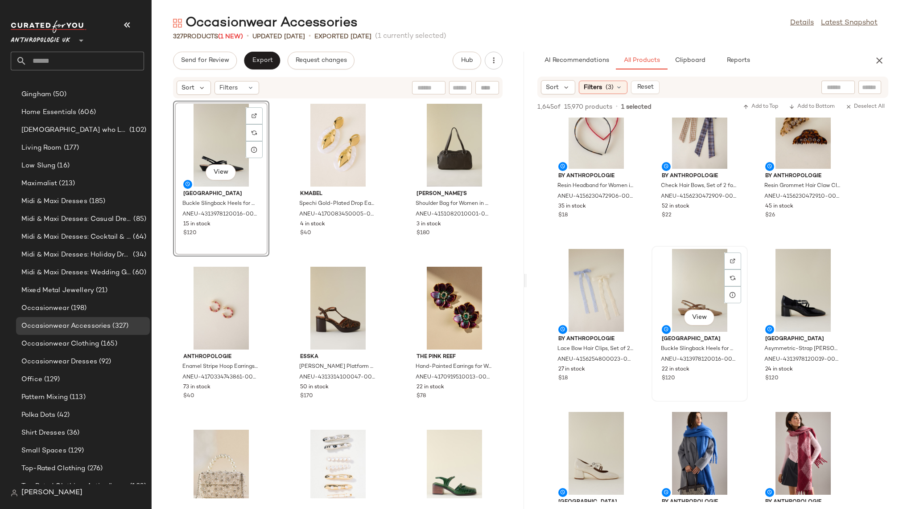
click at [678, 301] on div "View" at bounding box center [699, 290] width 90 height 83
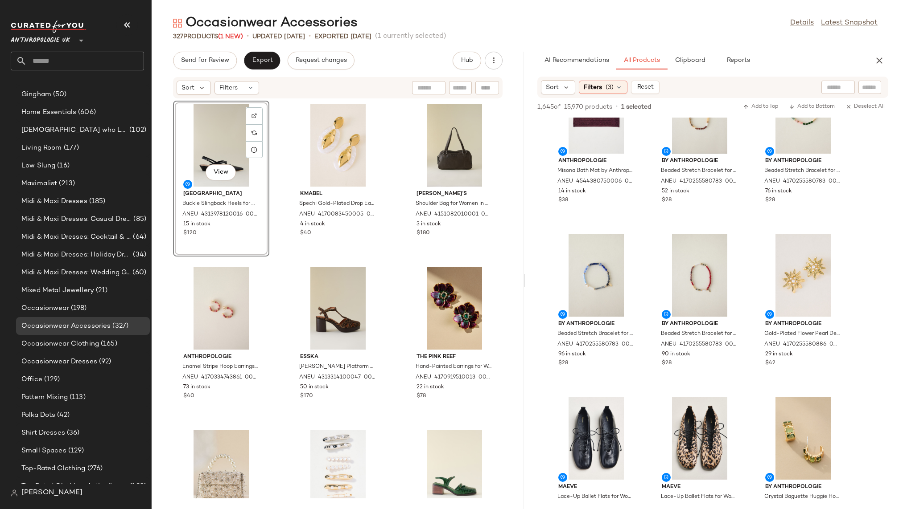
scroll to position [2008, 0]
click at [779, 289] on div "View" at bounding box center [803, 275] width 90 height 83
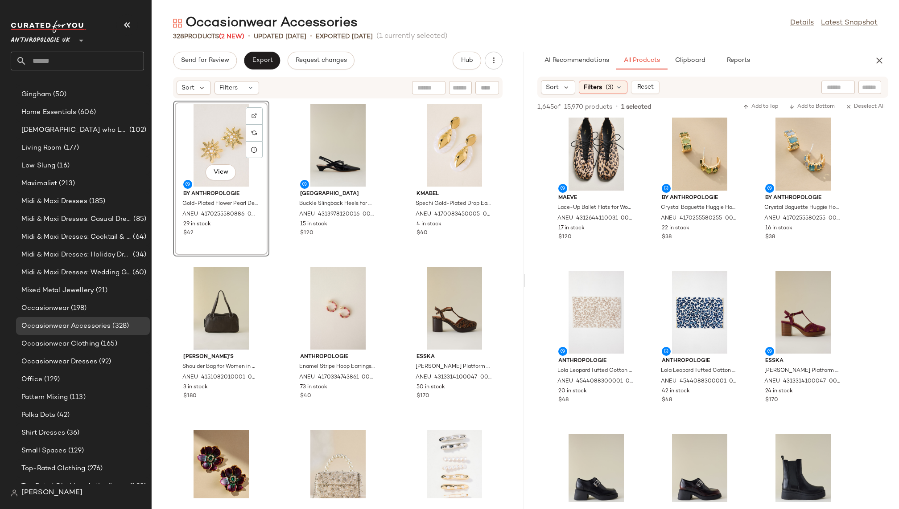
scroll to position [2327, 0]
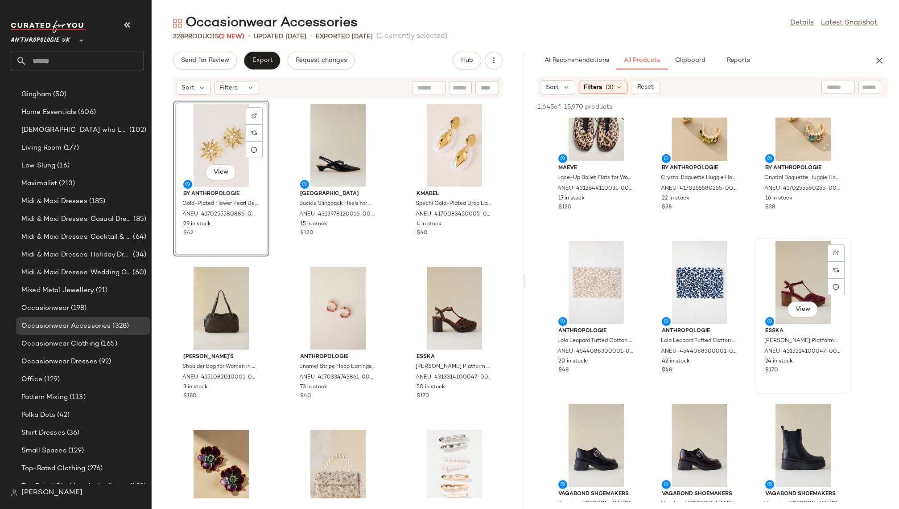
click at [765, 285] on div "View" at bounding box center [803, 282] width 90 height 83
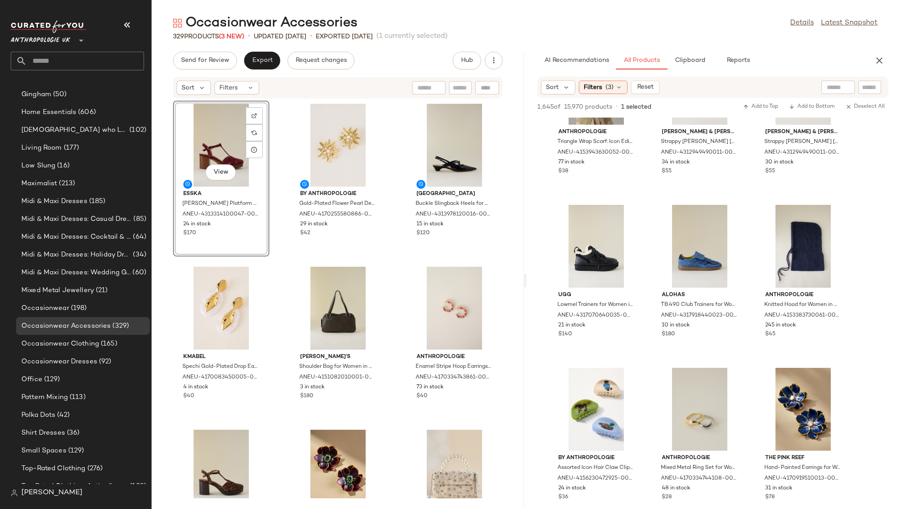
scroll to position [5301, 0]
